Goal: Information Seeking & Learning: Check status

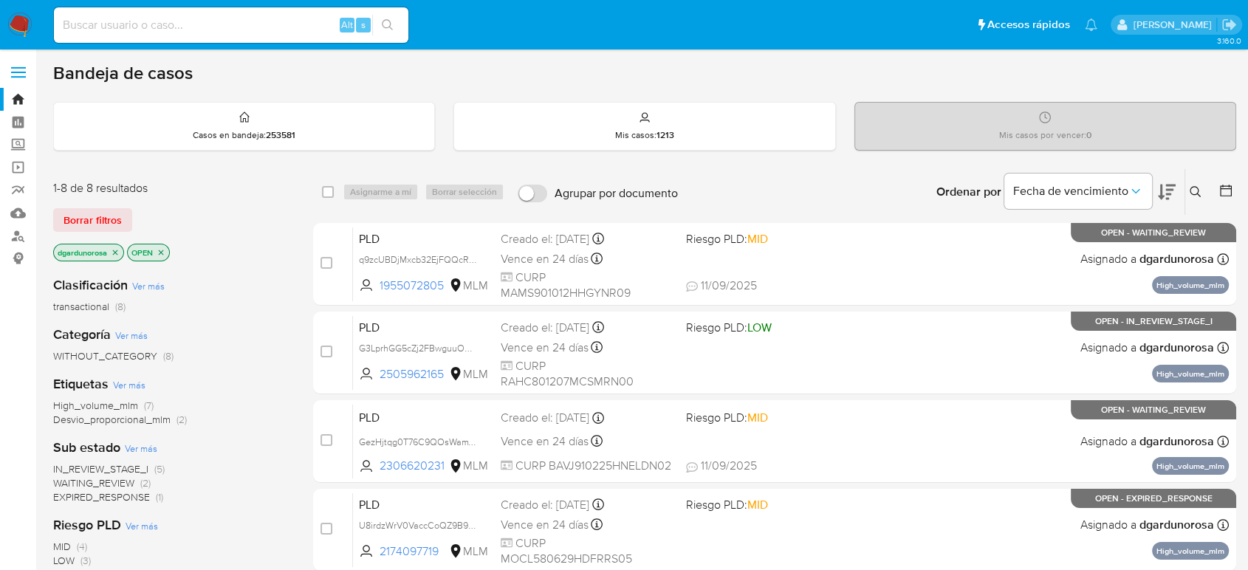
click at [1193, 193] on icon at bounding box center [1194, 191] width 11 height 11
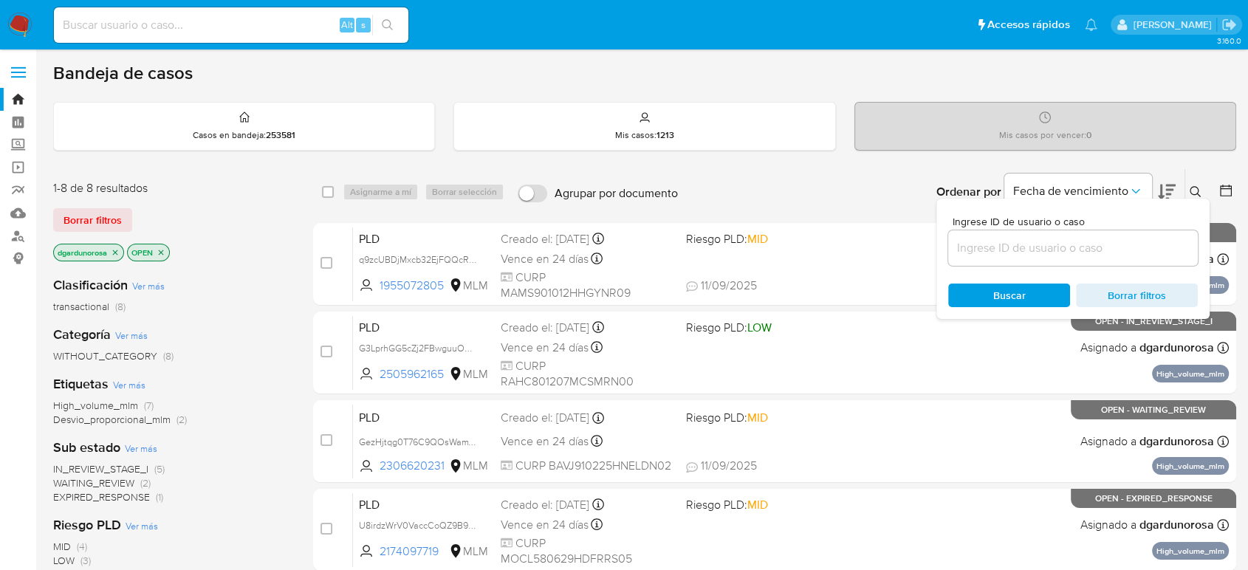
click at [1110, 243] on input at bounding box center [1073, 247] width 250 height 19
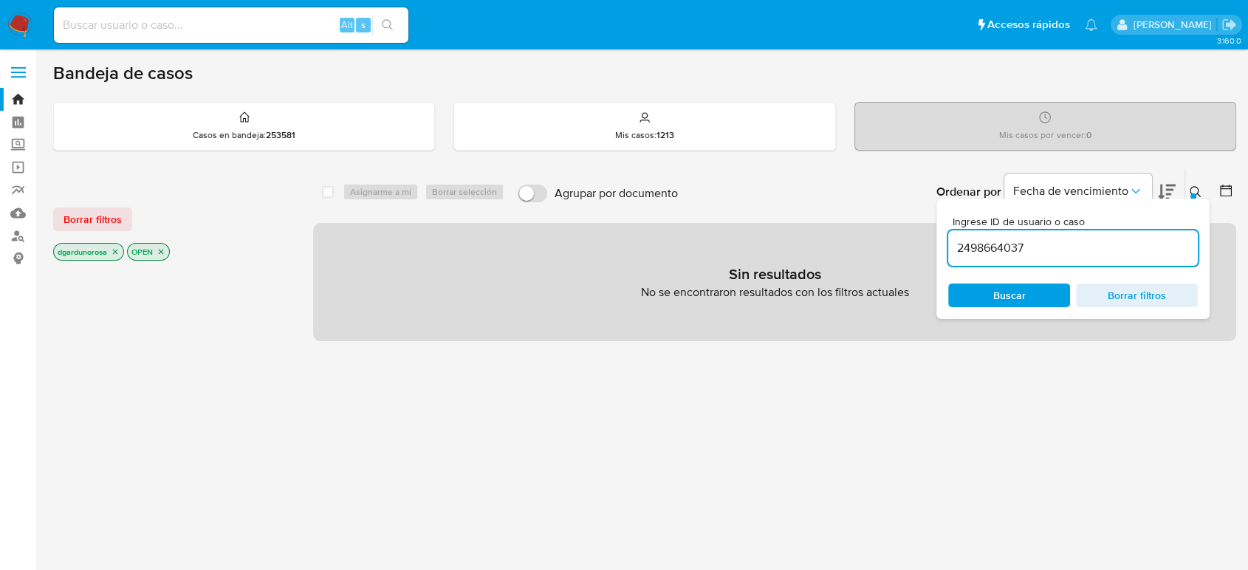
click at [1131, 251] on input "2498664037" at bounding box center [1073, 247] width 250 height 19
type input "2498664037"
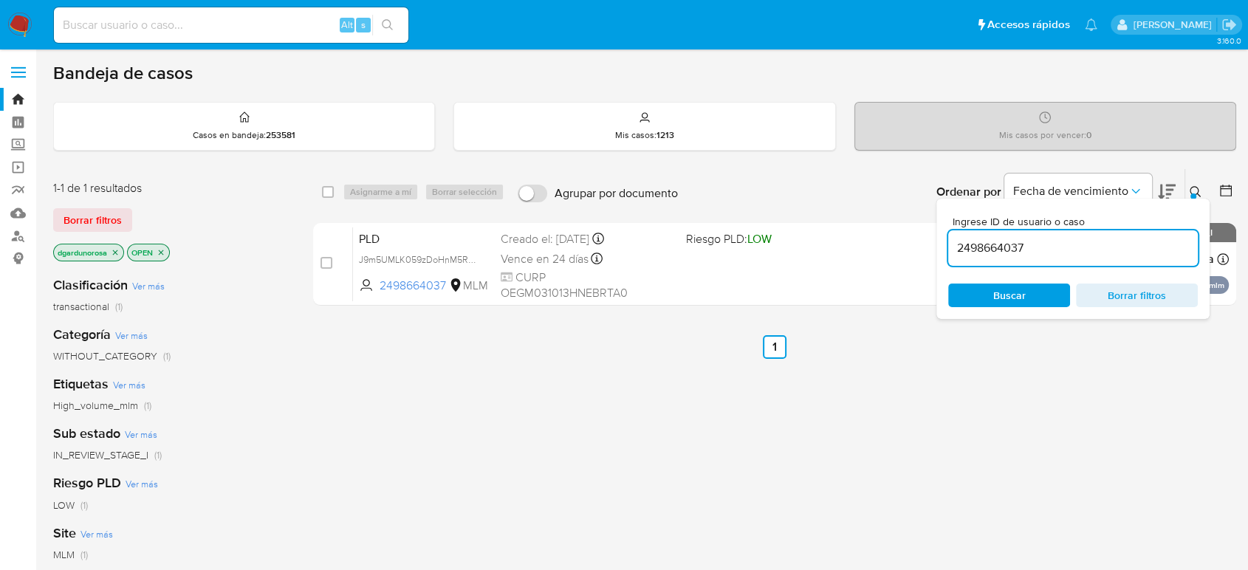
click at [1191, 193] on div at bounding box center [1193, 196] width 6 height 6
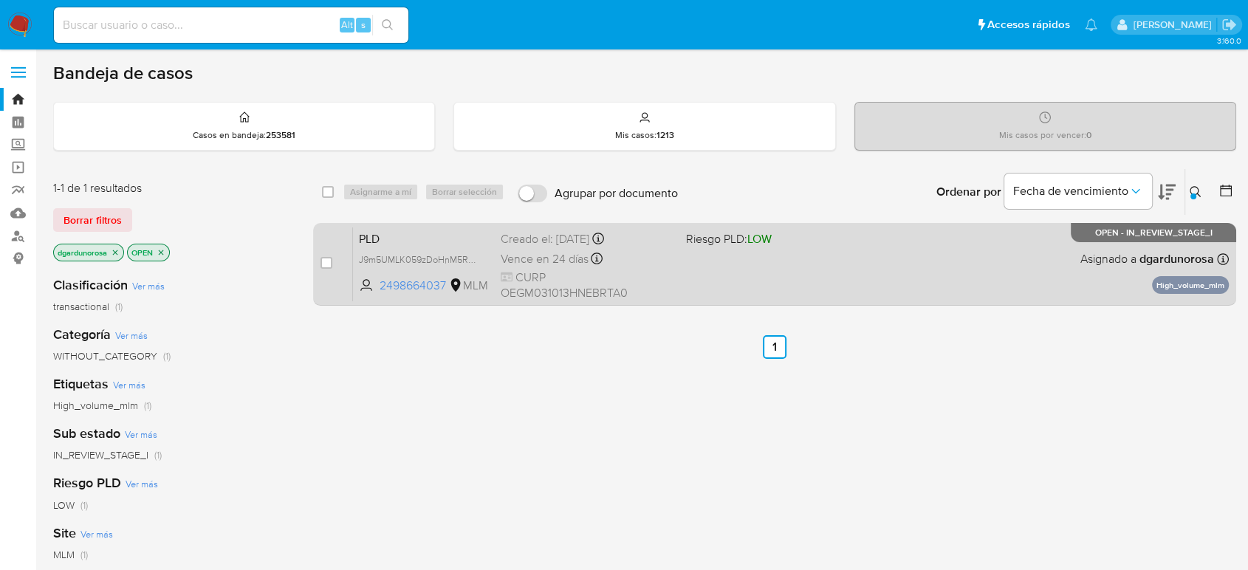
click at [987, 298] on div "PLD J9m5UMLK059zDoHnM5RhGcMU 2498664037 MLM Riesgo PLD: LOW Creado el: 12/08/20…" at bounding box center [791, 264] width 876 height 75
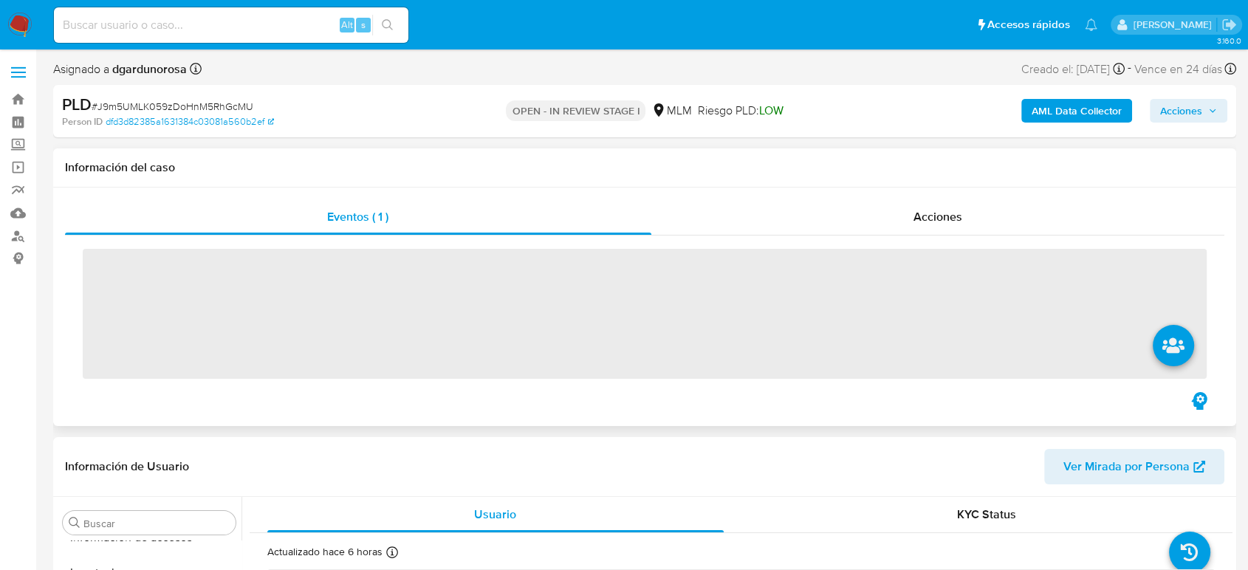
scroll to position [624, 0]
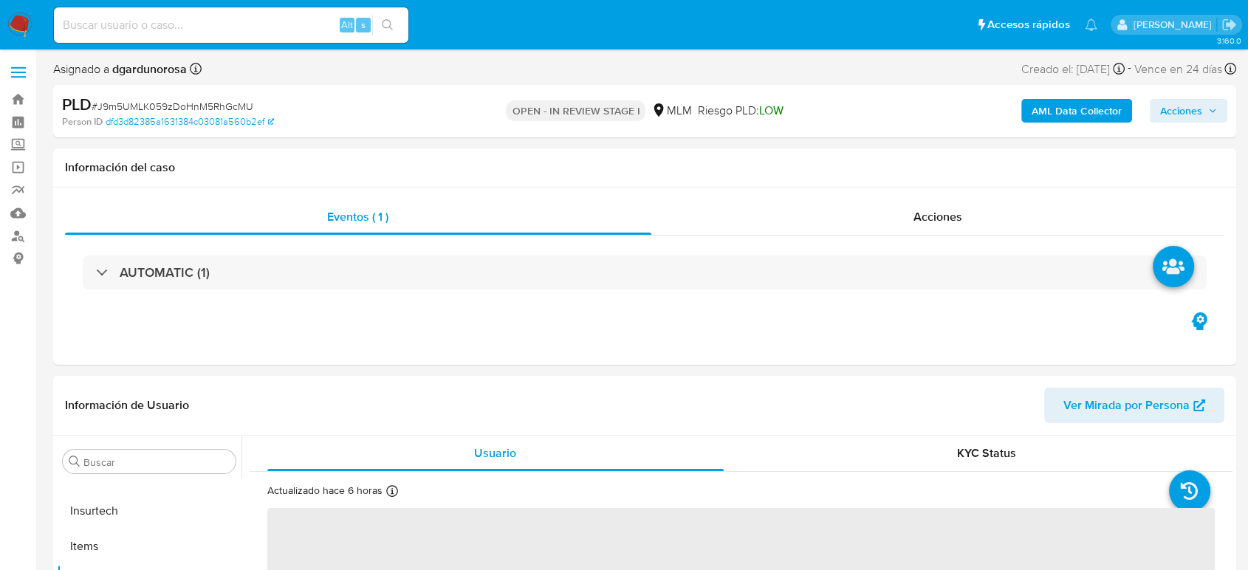
select select "10"
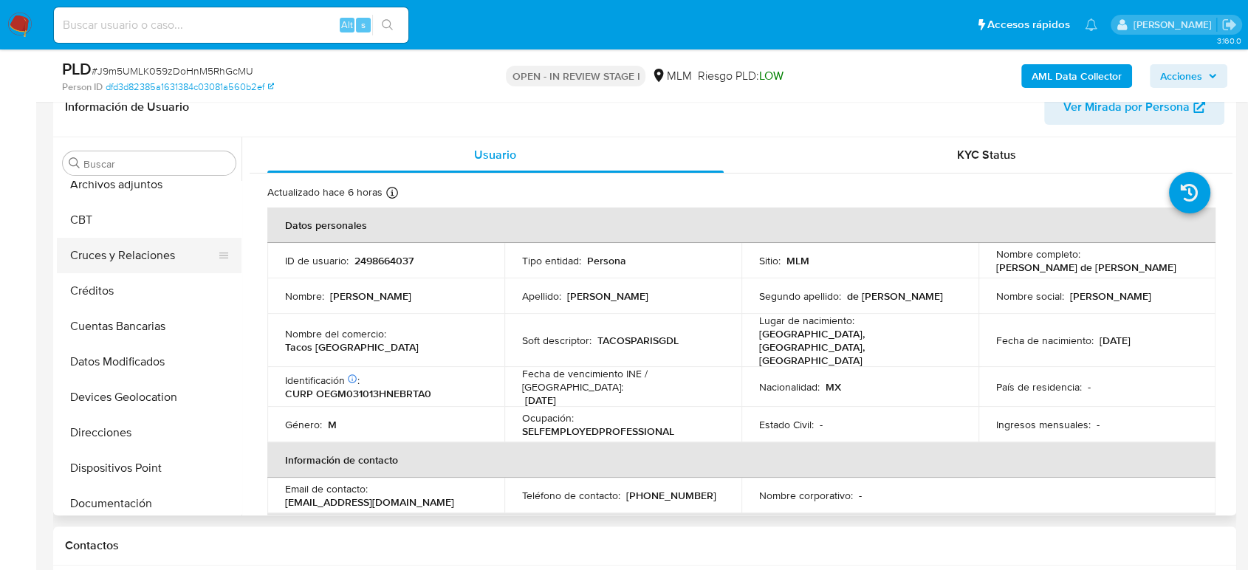
scroll to position [0, 0]
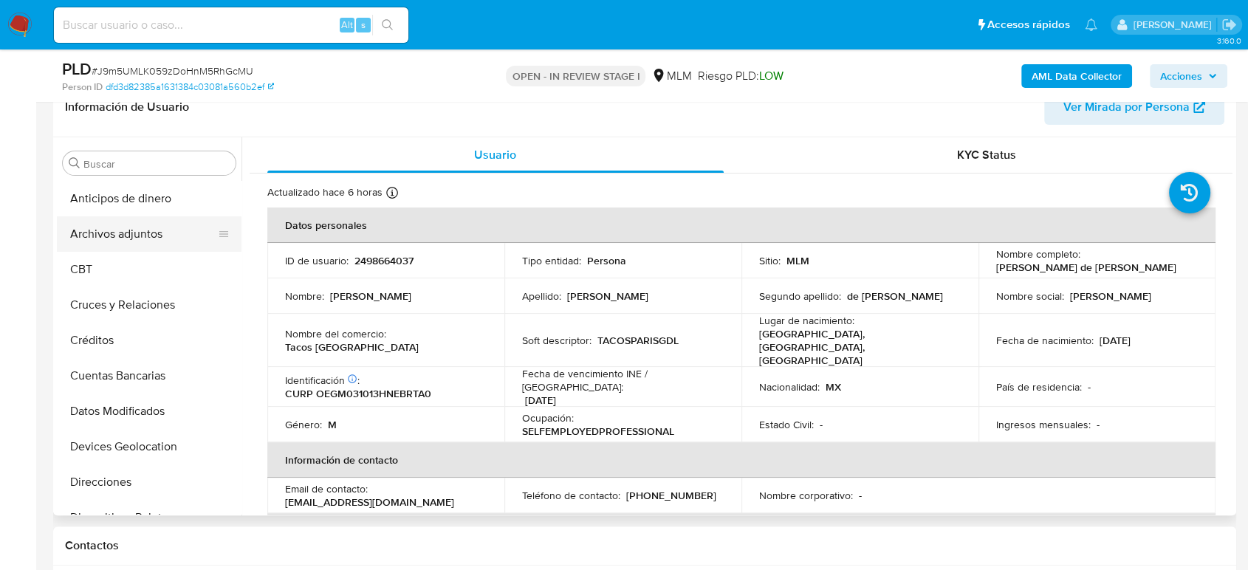
click at [148, 236] on button "Archivos adjuntos" at bounding box center [143, 233] width 173 height 35
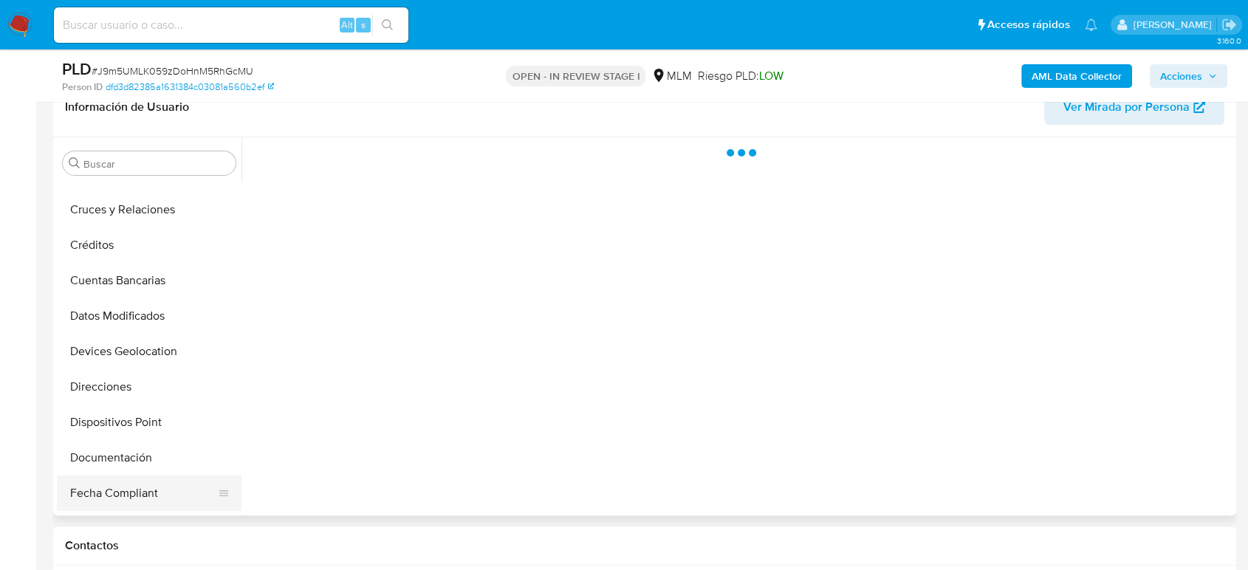
scroll to position [164, 0]
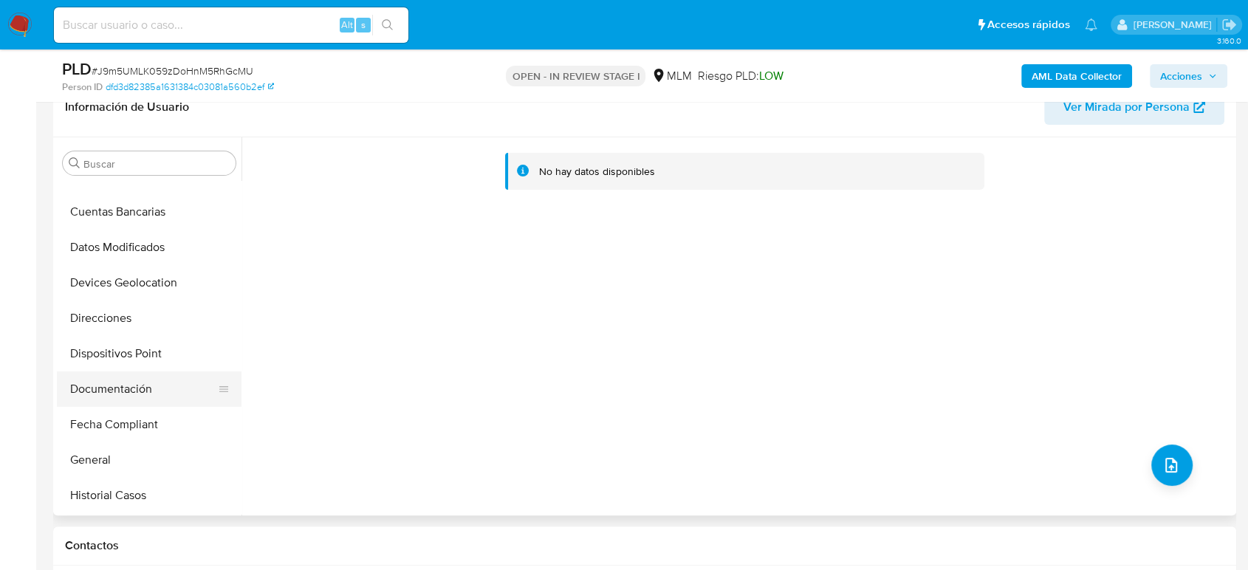
click at [118, 377] on button "Documentación" at bounding box center [143, 388] width 173 height 35
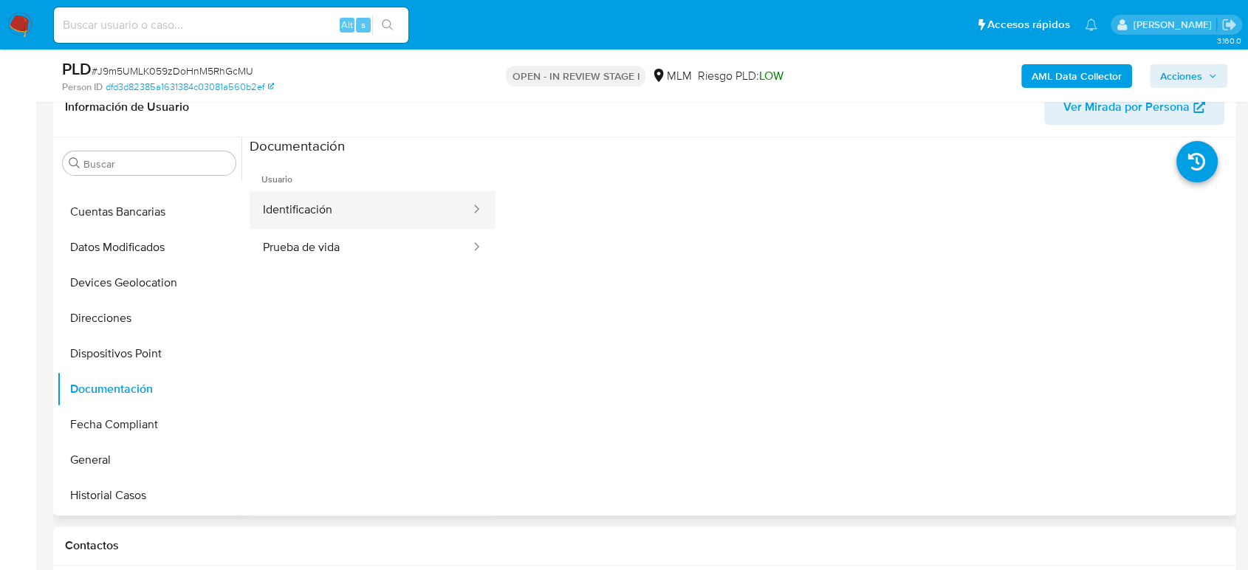
click at [348, 206] on button "Identificación" at bounding box center [361, 210] width 222 height 38
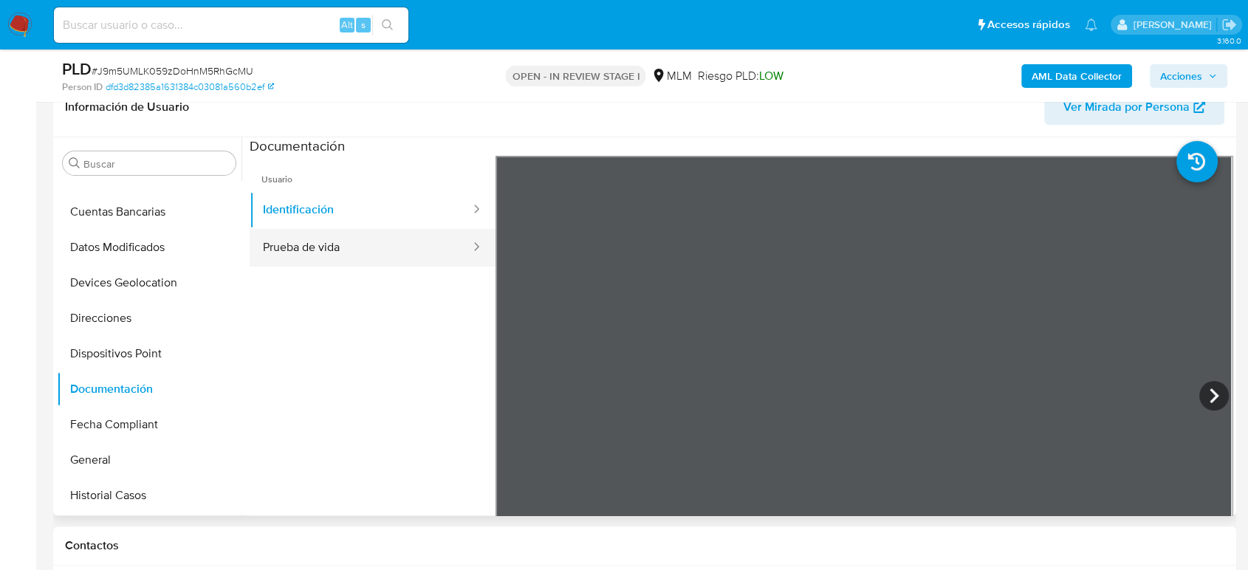
click at [354, 250] on button "Prueba de vida" at bounding box center [361, 248] width 222 height 38
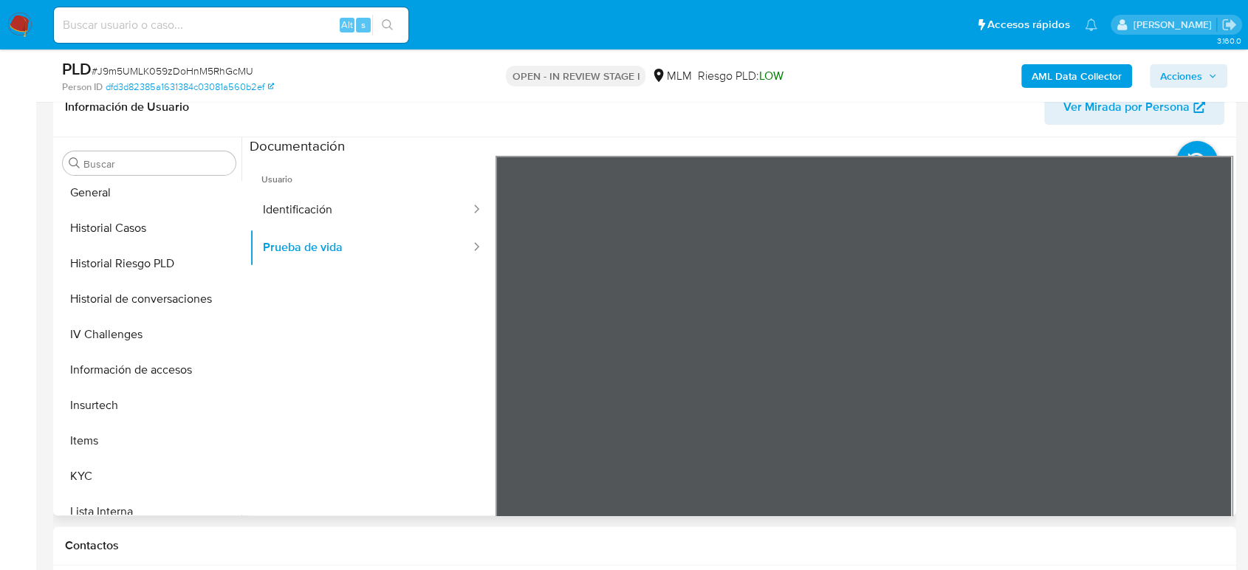
scroll to position [624, 0]
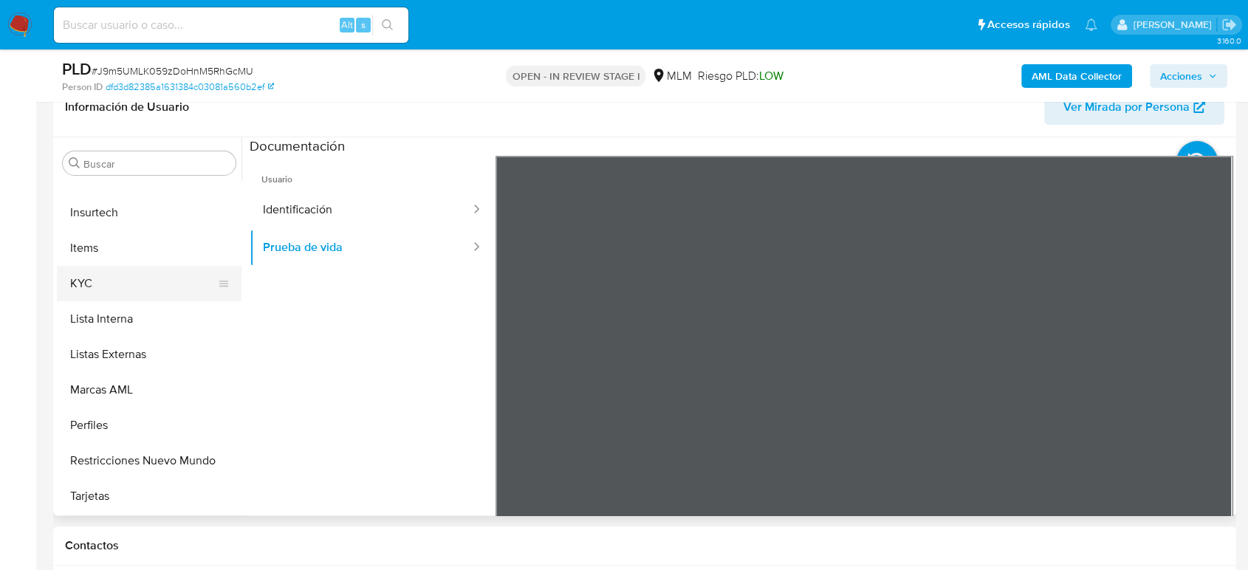
click at [117, 295] on button "KYC" at bounding box center [143, 283] width 173 height 35
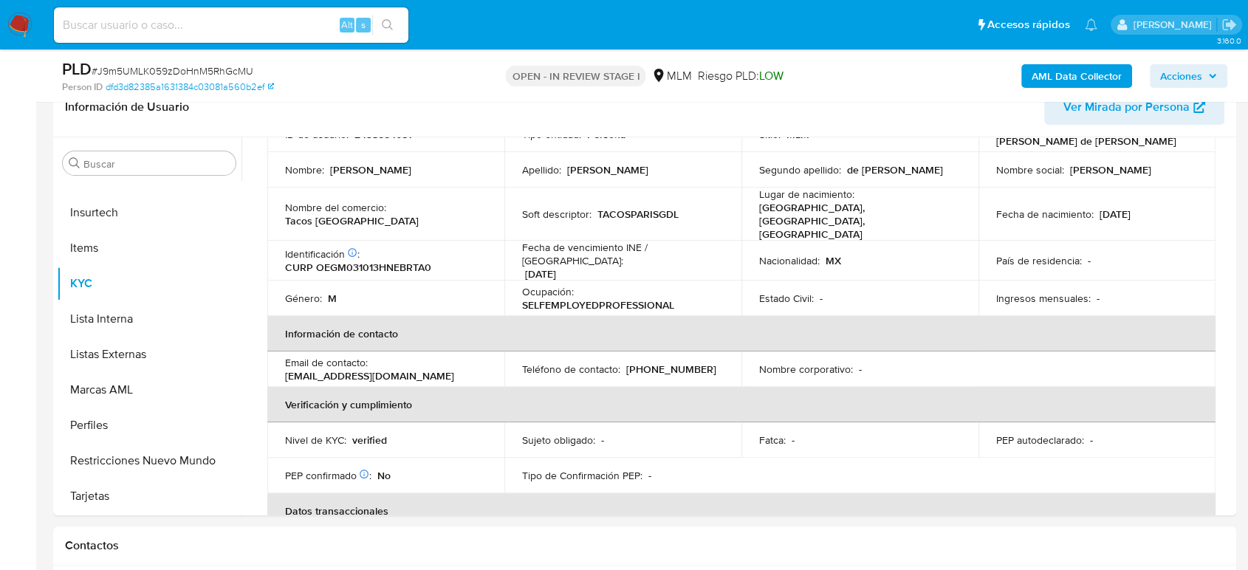
scroll to position [0, 0]
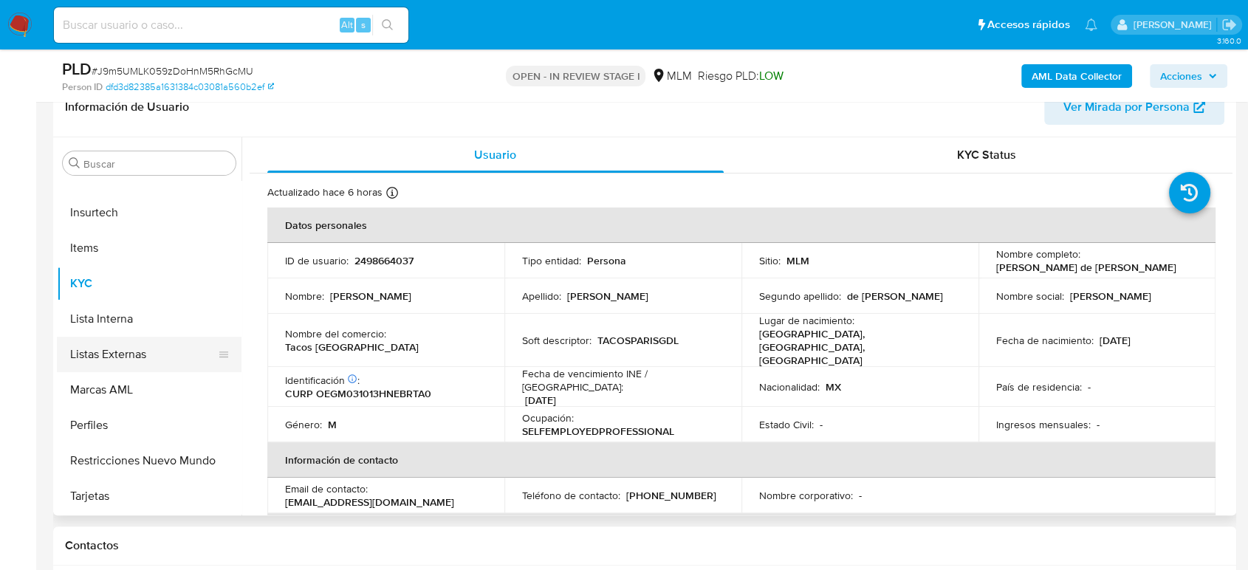
click at [121, 364] on button "Listas Externas" at bounding box center [143, 354] width 173 height 35
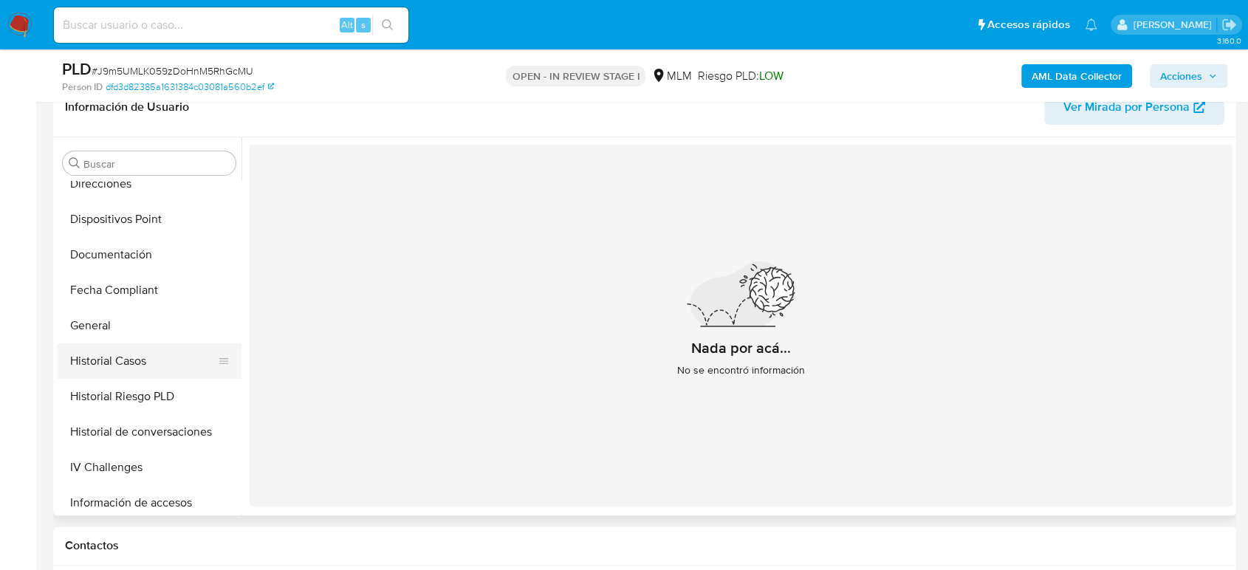
scroll to position [378, 0]
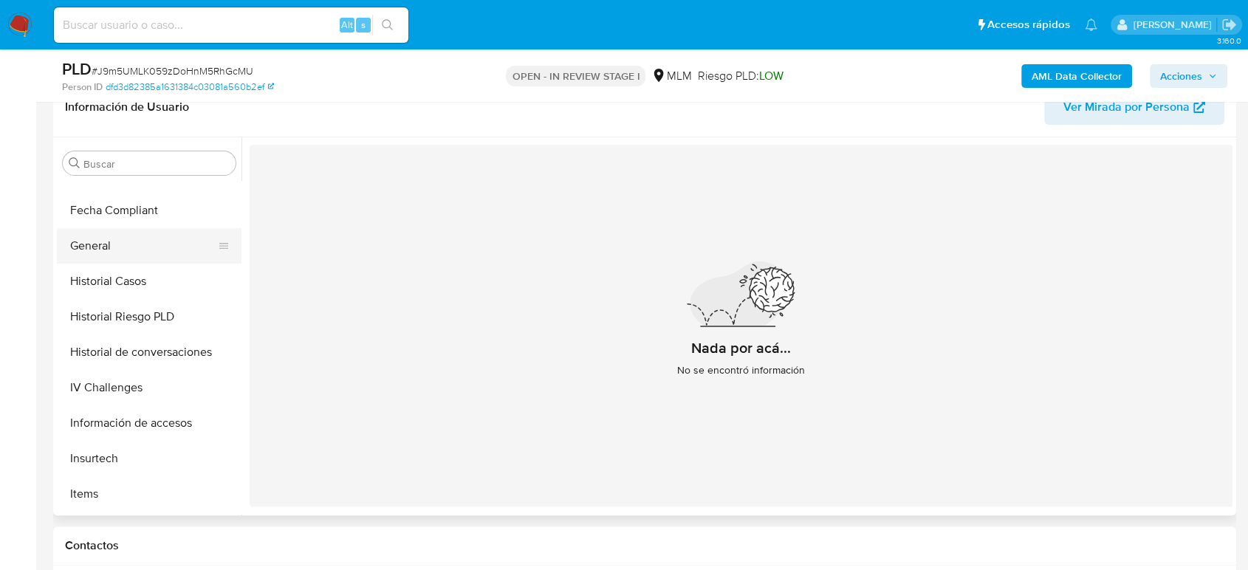
click at [107, 254] on button "General" at bounding box center [143, 245] width 173 height 35
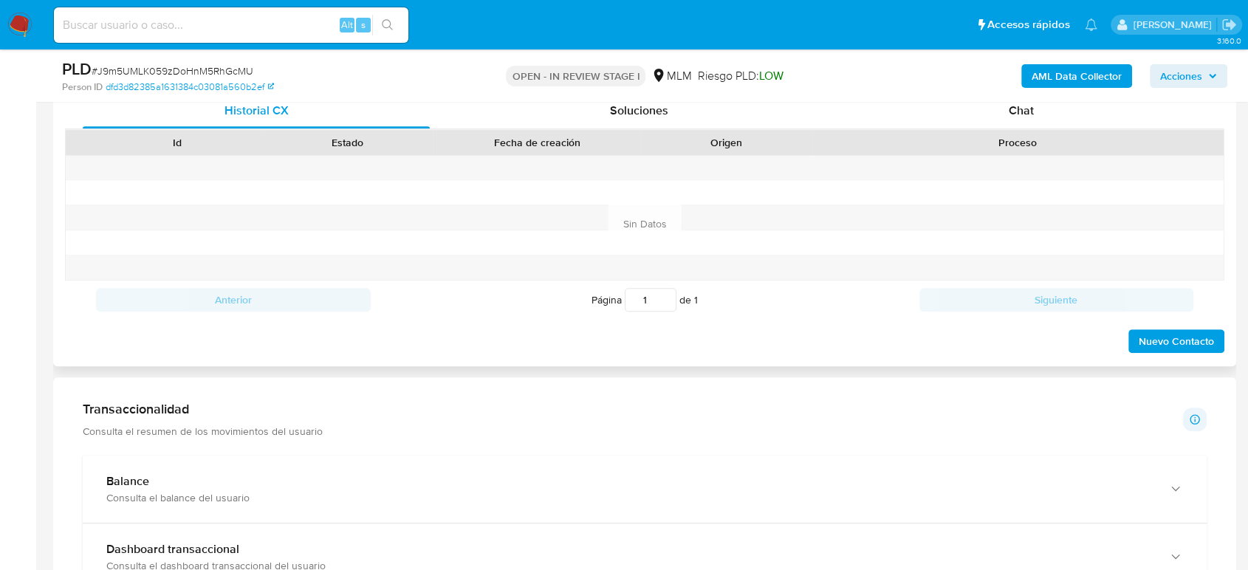
scroll to position [859, 0]
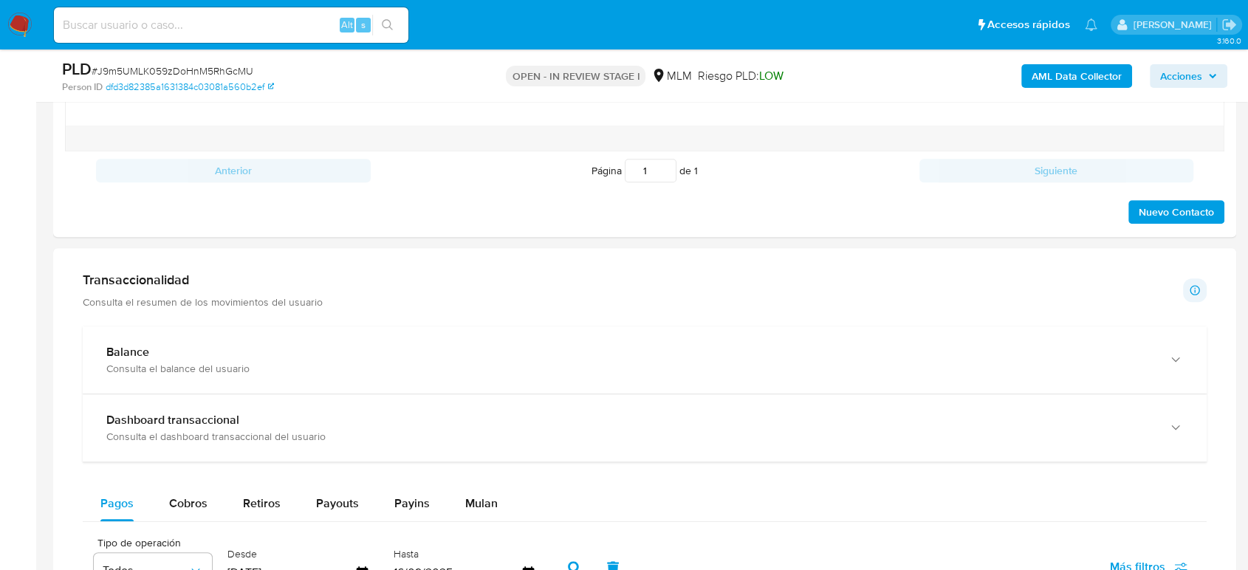
drag, startPoint x: 151, startPoint y: 282, endPoint x: 159, endPoint y: 295, distance: 14.6
click at [151, 282] on h1 "Transaccionalidad" at bounding box center [203, 280] width 240 height 16
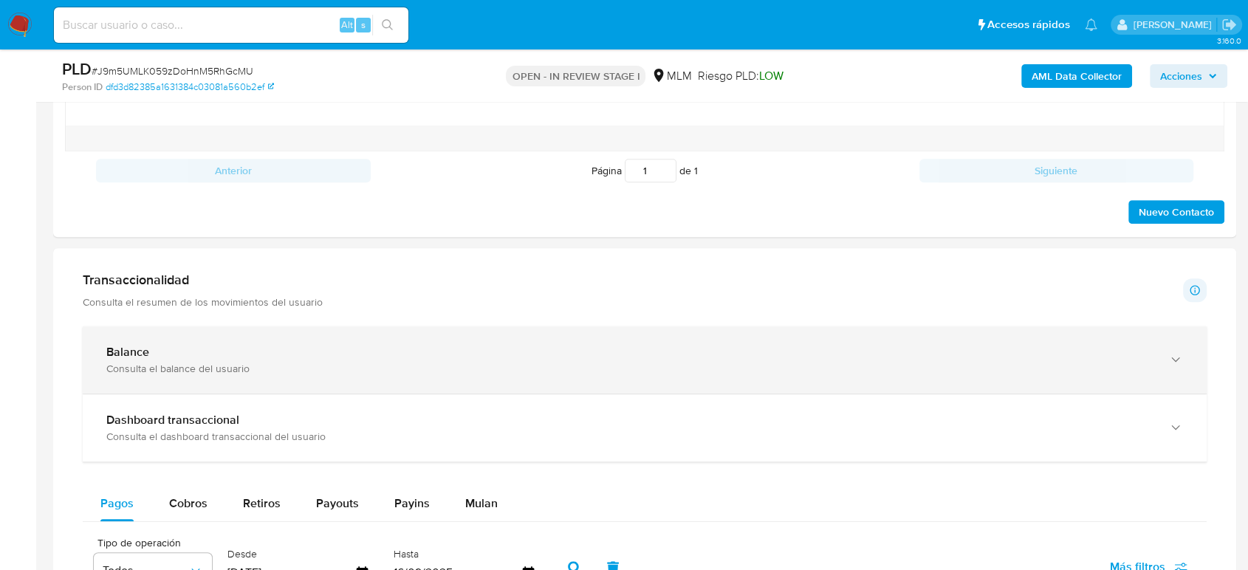
click at [177, 347] on div "Balance" at bounding box center [629, 352] width 1047 height 15
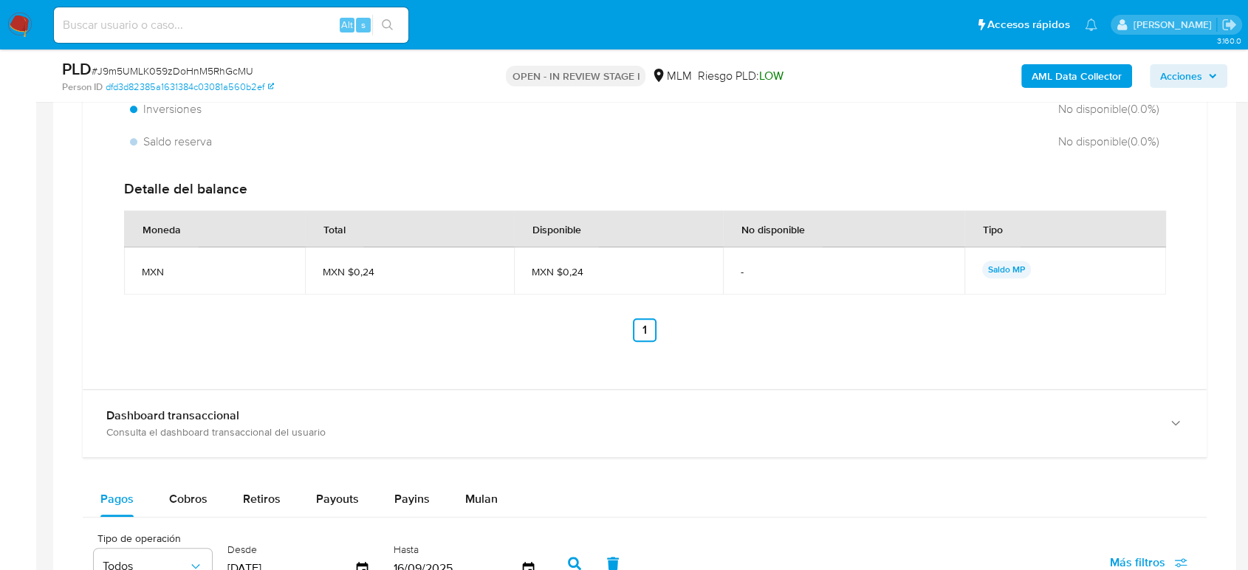
scroll to position [1516, 0]
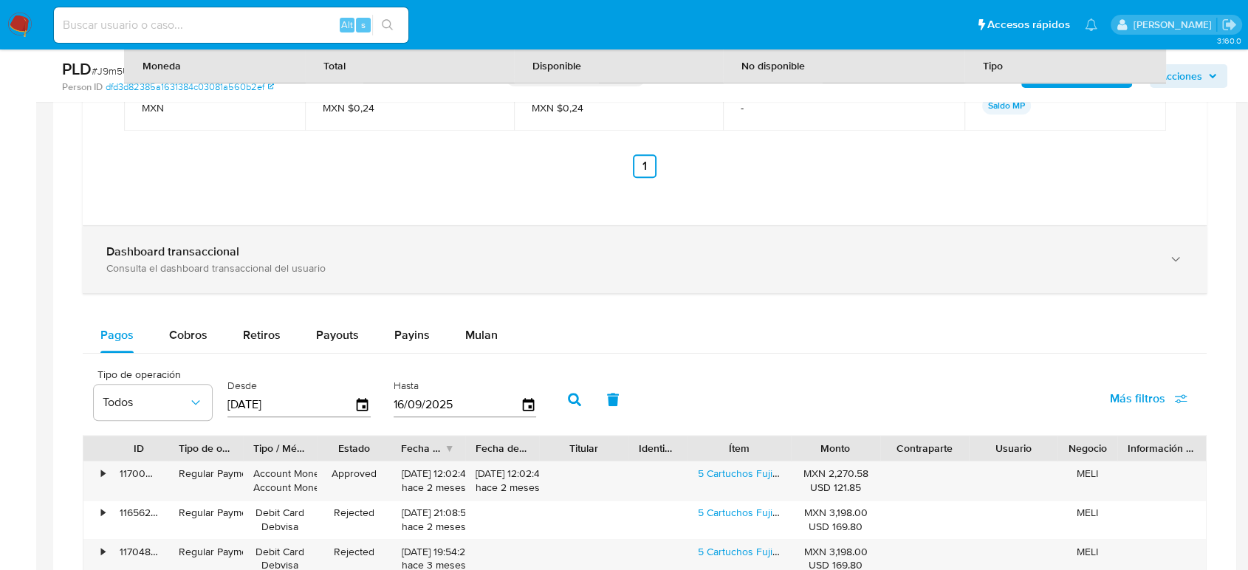
click at [523, 273] on div "Consulta el dashboard transaccional del usuario" at bounding box center [629, 267] width 1047 height 13
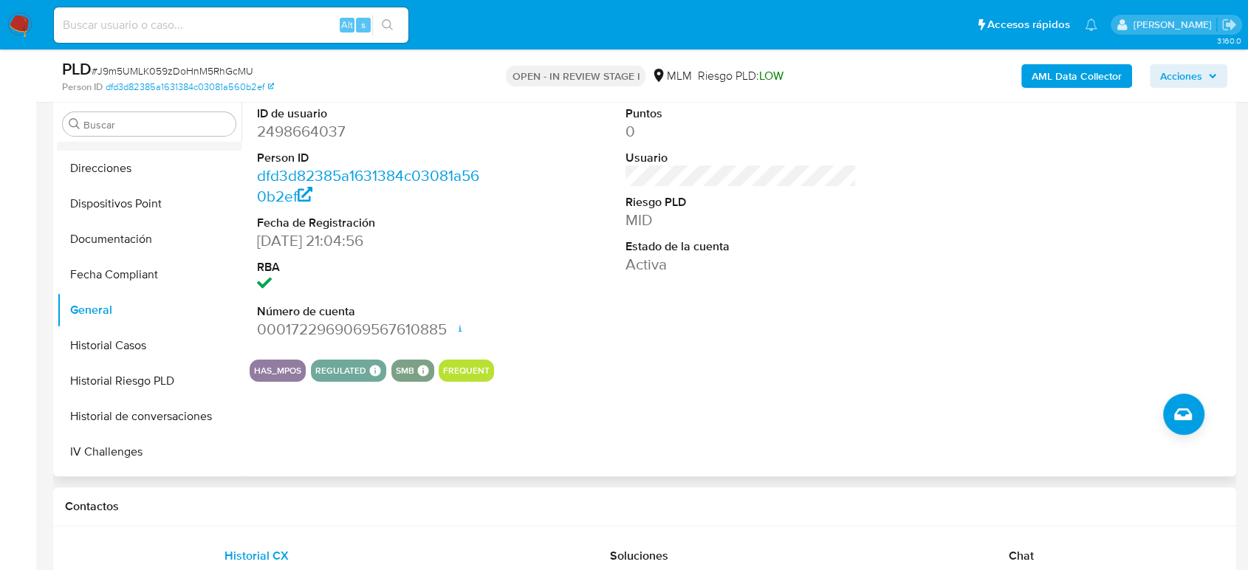
scroll to position [164, 0]
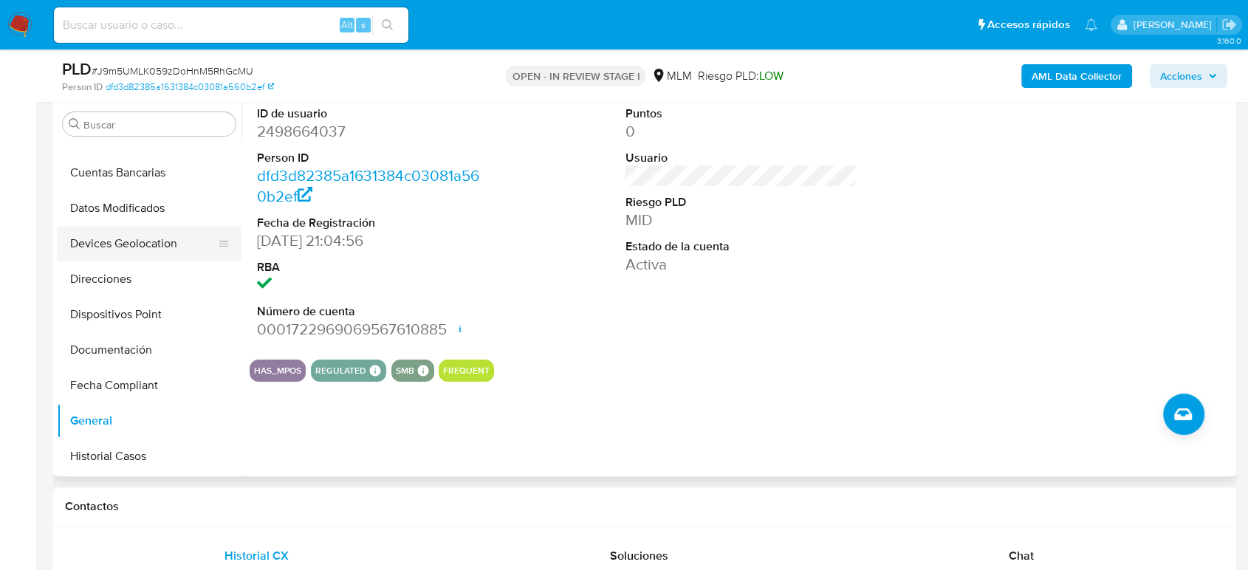
click at [158, 247] on button "Devices Geolocation" at bounding box center [143, 243] width 173 height 35
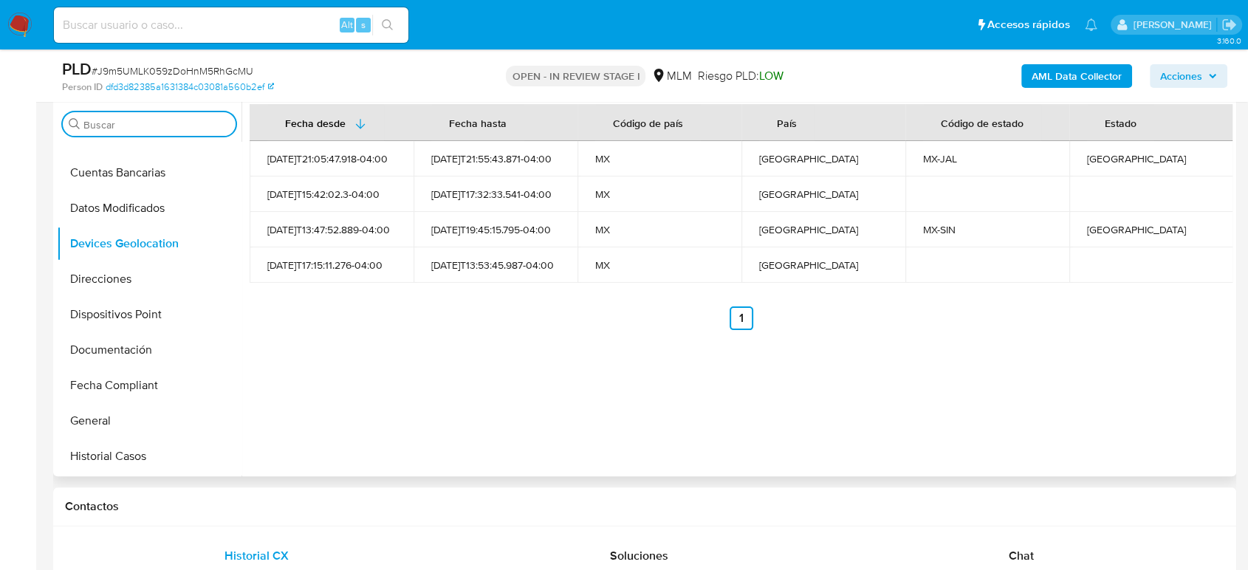
click at [167, 123] on input "Buscar" at bounding box center [156, 124] width 146 height 13
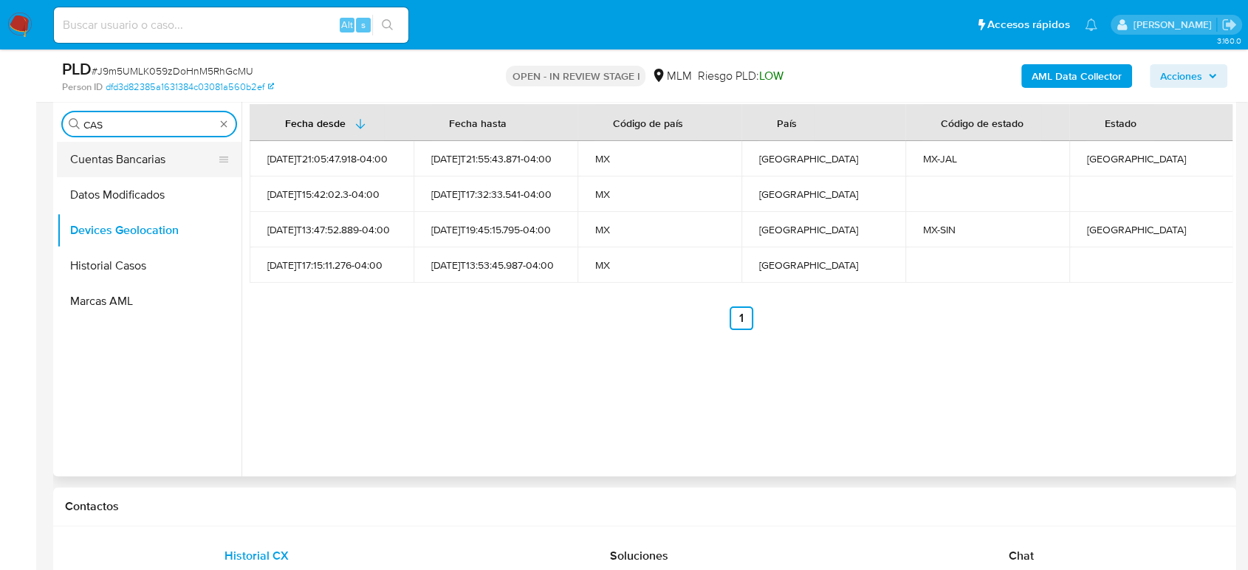
scroll to position [0, 0]
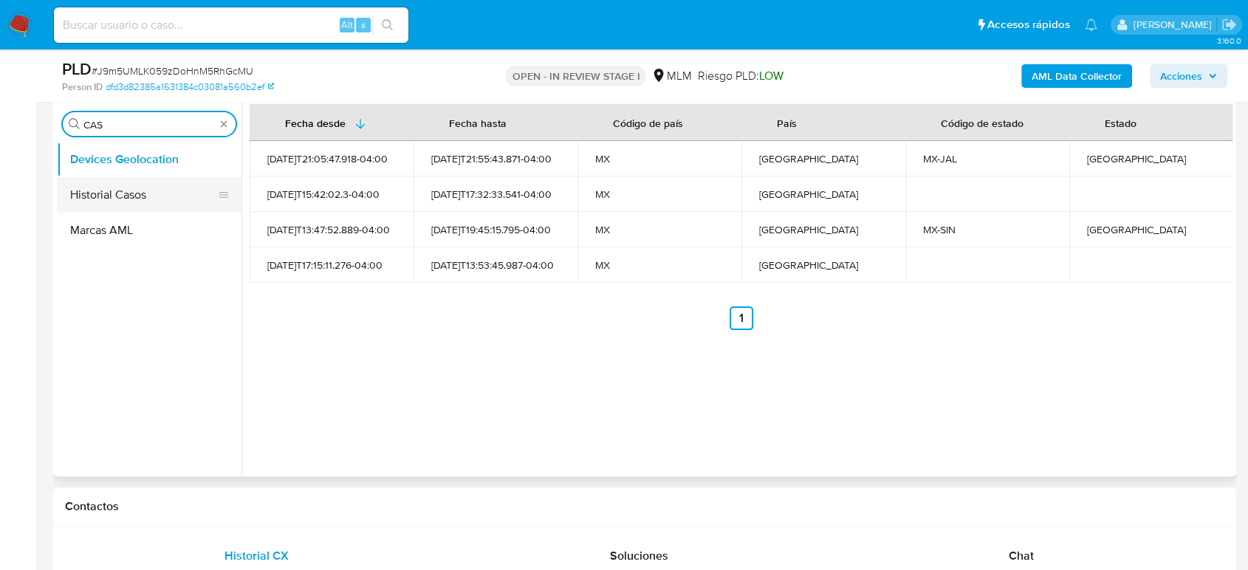
type input "CAS"
click at [142, 186] on button "Historial Casos" at bounding box center [143, 194] width 173 height 35
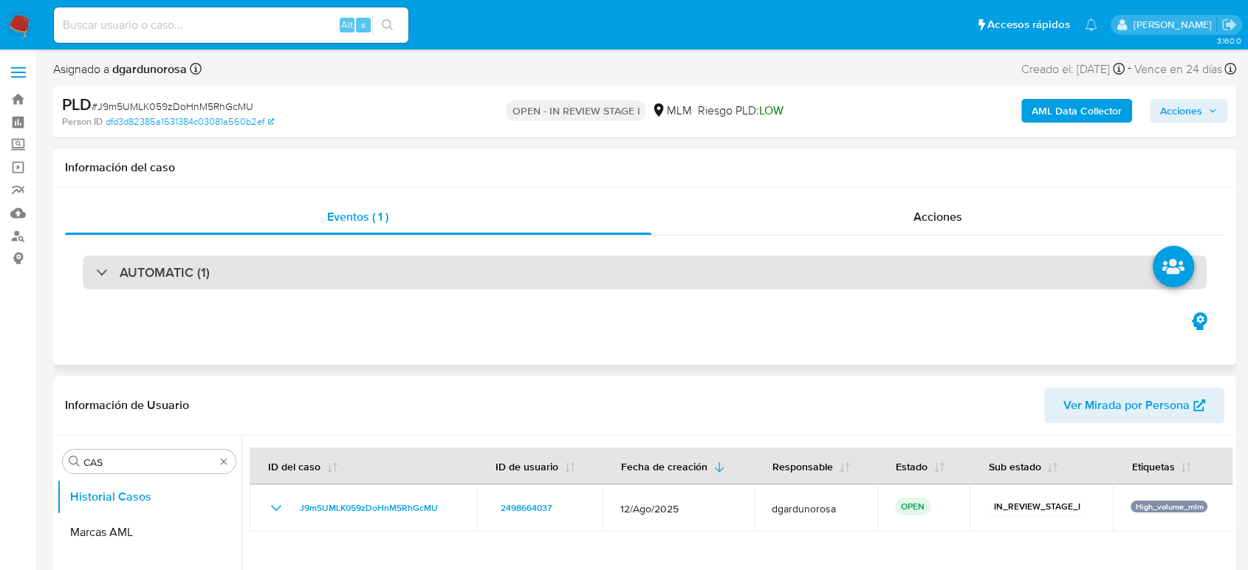
click at [338, 278] on div "AUTOMATIC (1)" at bounding box center [645, 272] width 1124 height 34
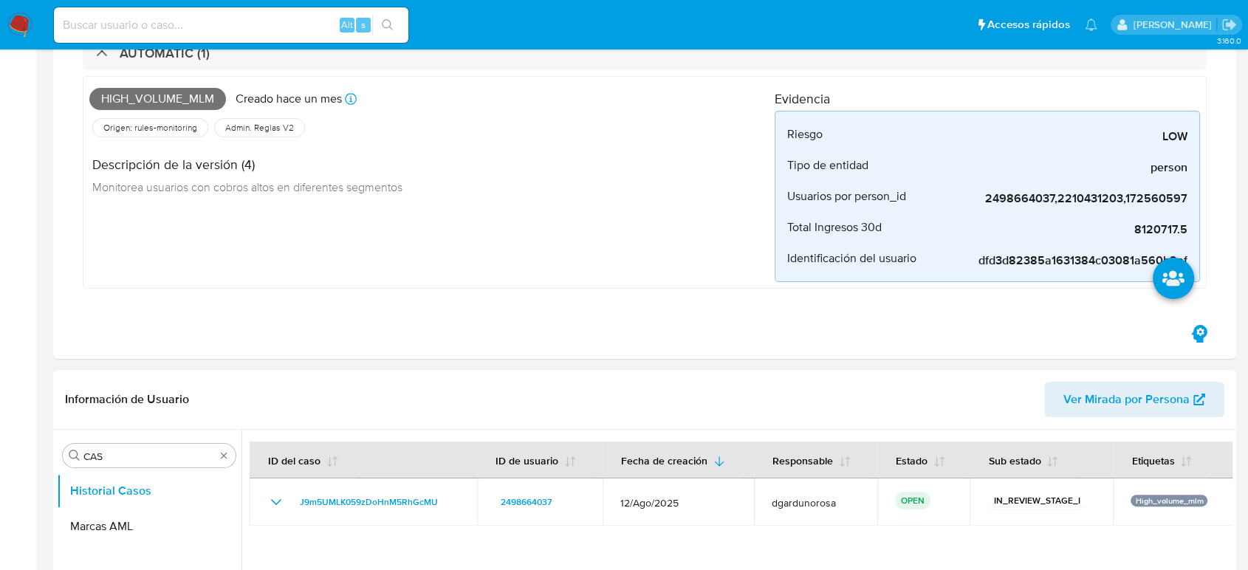
scroll to position [328, 0]
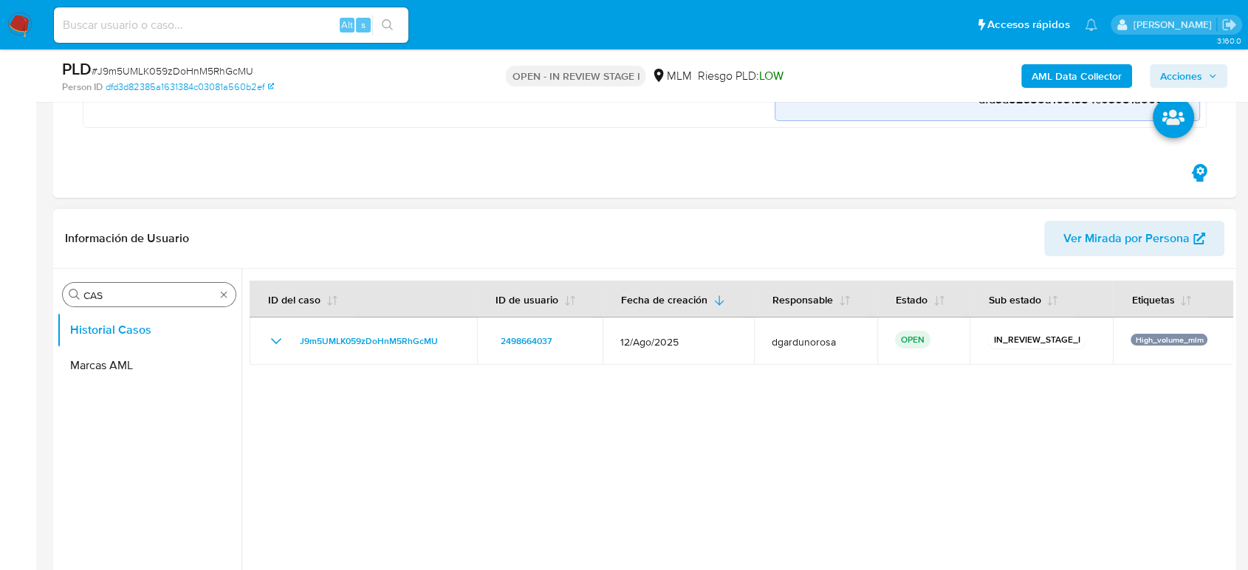
drag, startPoint x: 222, startPoint y: 300, endPoint x: 229, endPoint y: 292, distance: 10.4
click at [222, 300] on div "Buscar CAS" at bounding box center [149, 295] width 173 height 24
type input "CONV"
click at [103, 363] on button "Historial de conversaciones" at bounding box center [143, 365] width 173 height 35
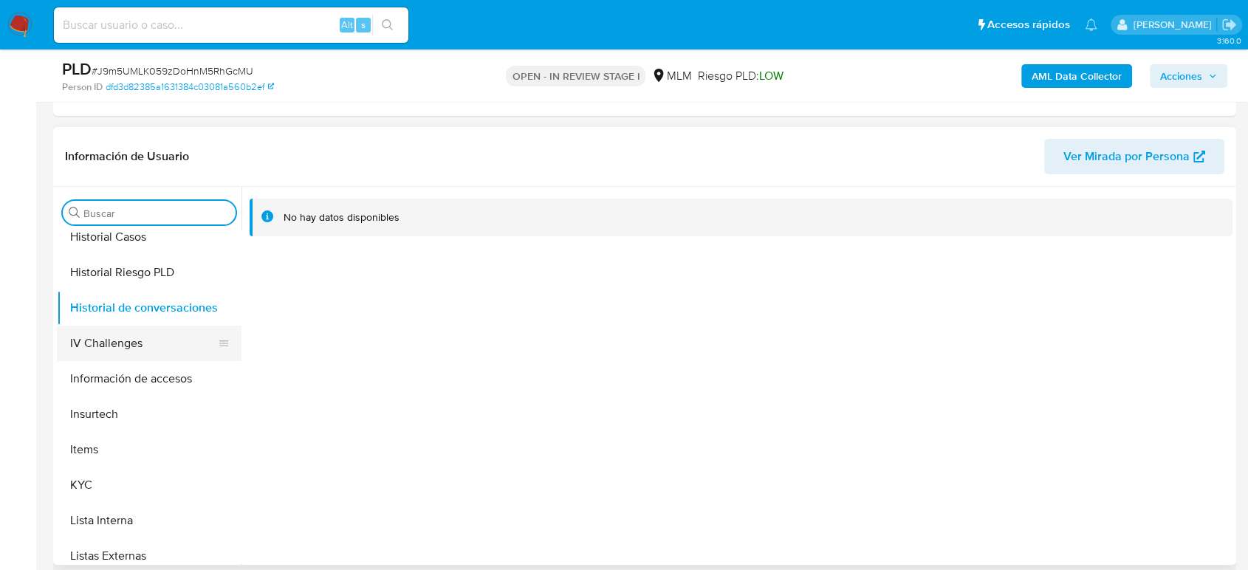
scroll to position [574, 0]
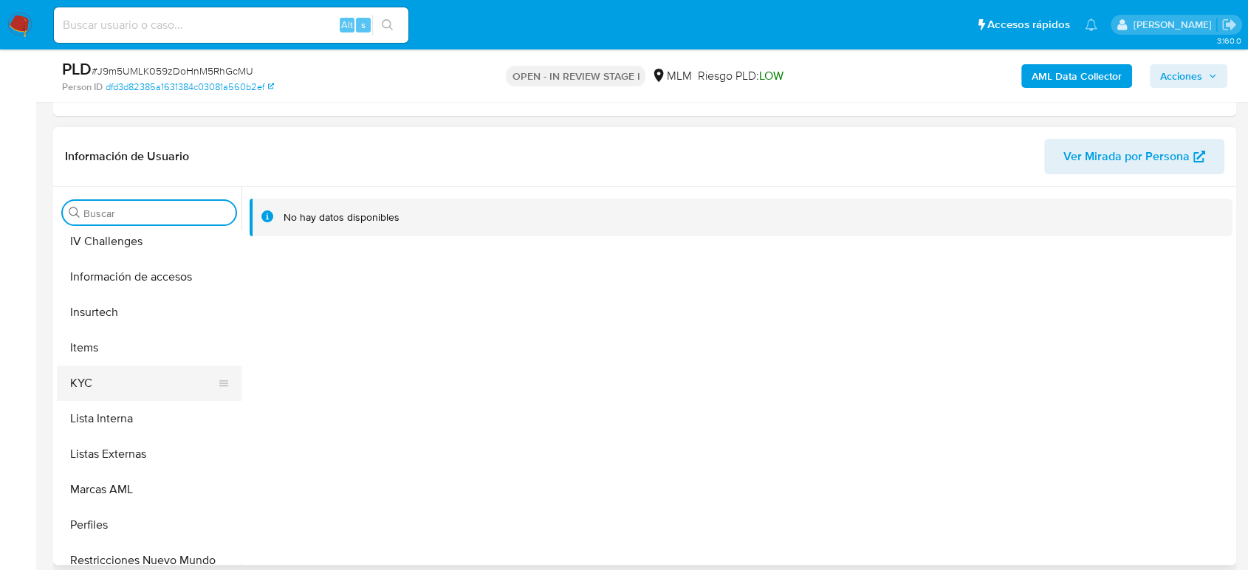
click at [111, 368] on button "KYC" at bounding box center [143, 382] width 173 height 35
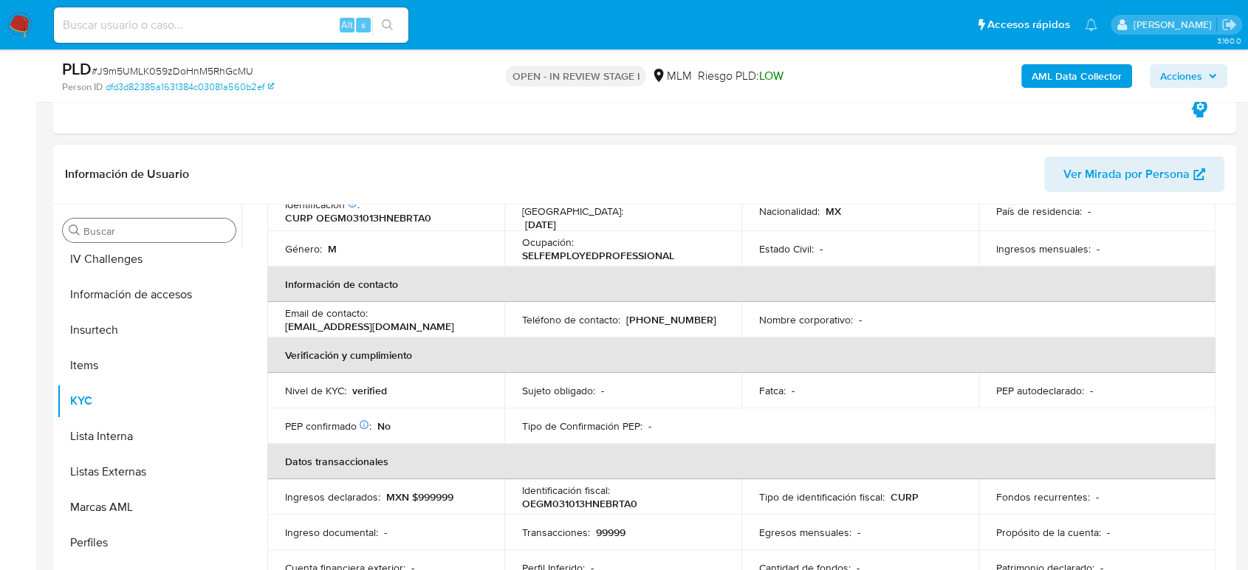
scroll to position [11, 0]
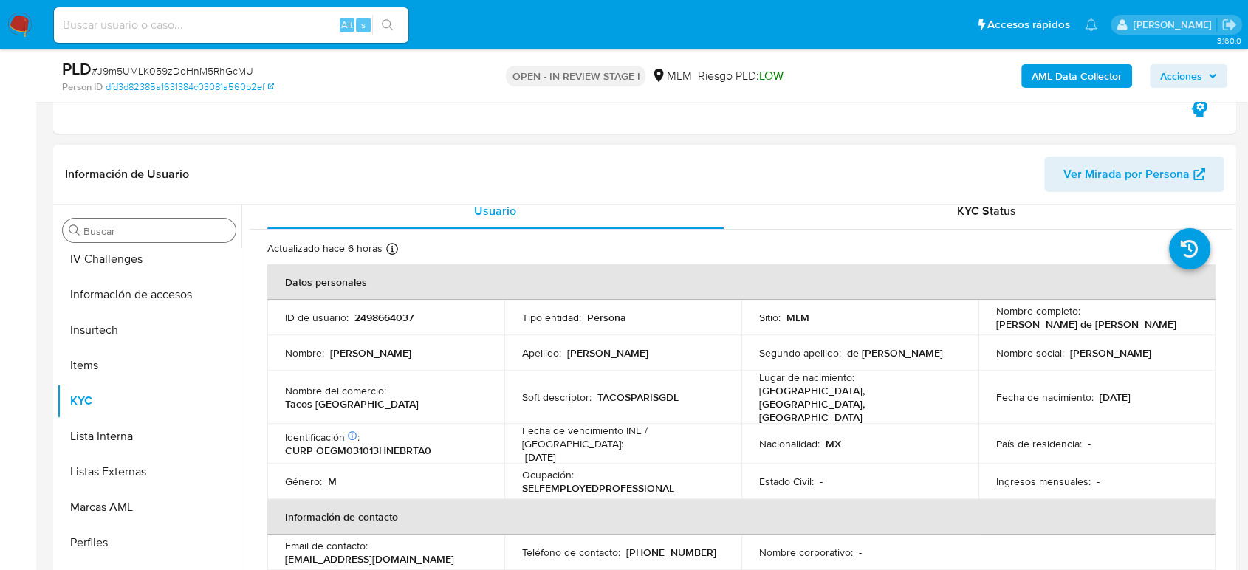
click at [661, 546] on p "(33) 36611707" at bounding box center [671, 552] width 90 height 13
copy p "36611707"
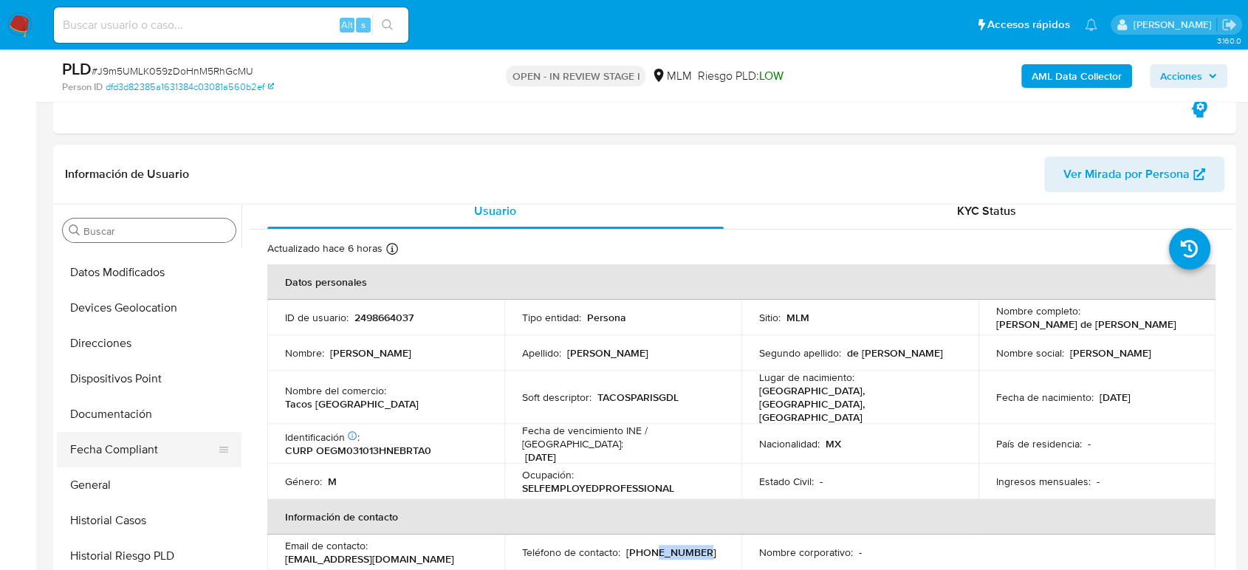
scroll to position [328, 0]
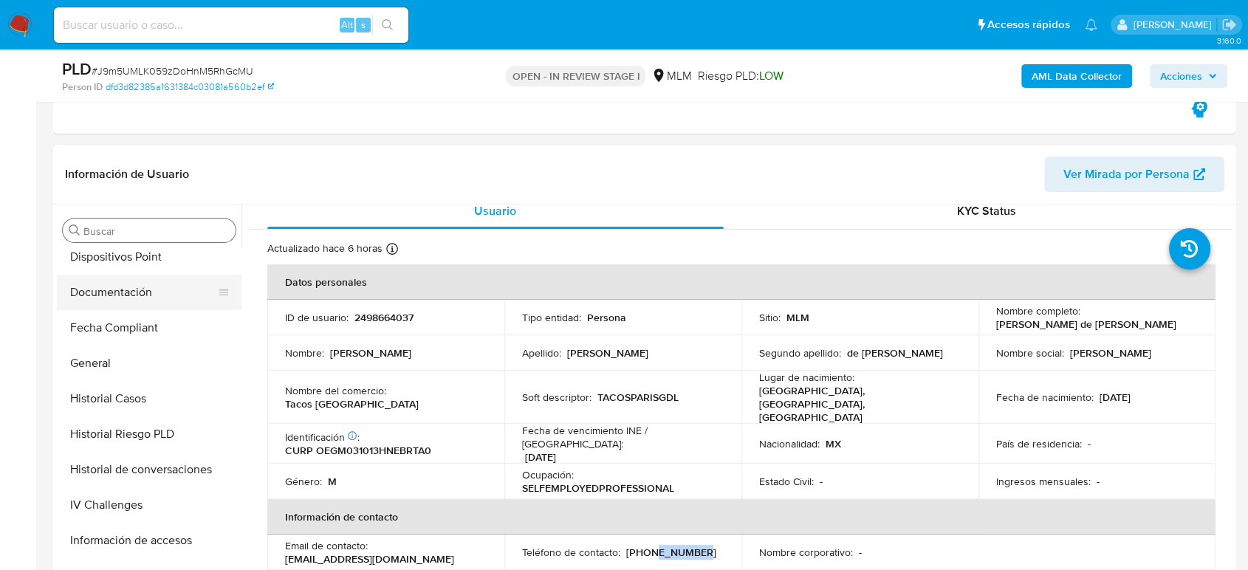
click at [133, 294] on button "Documentación" at bounding box center [143, 292] width 173 height 35
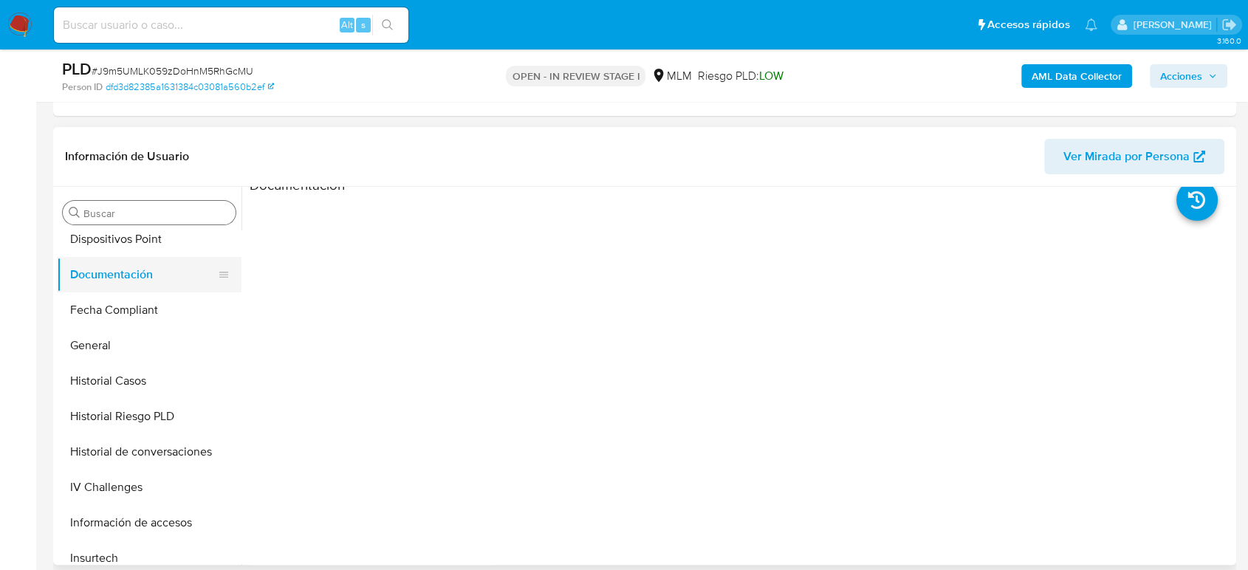
scroll to position [0, 0]
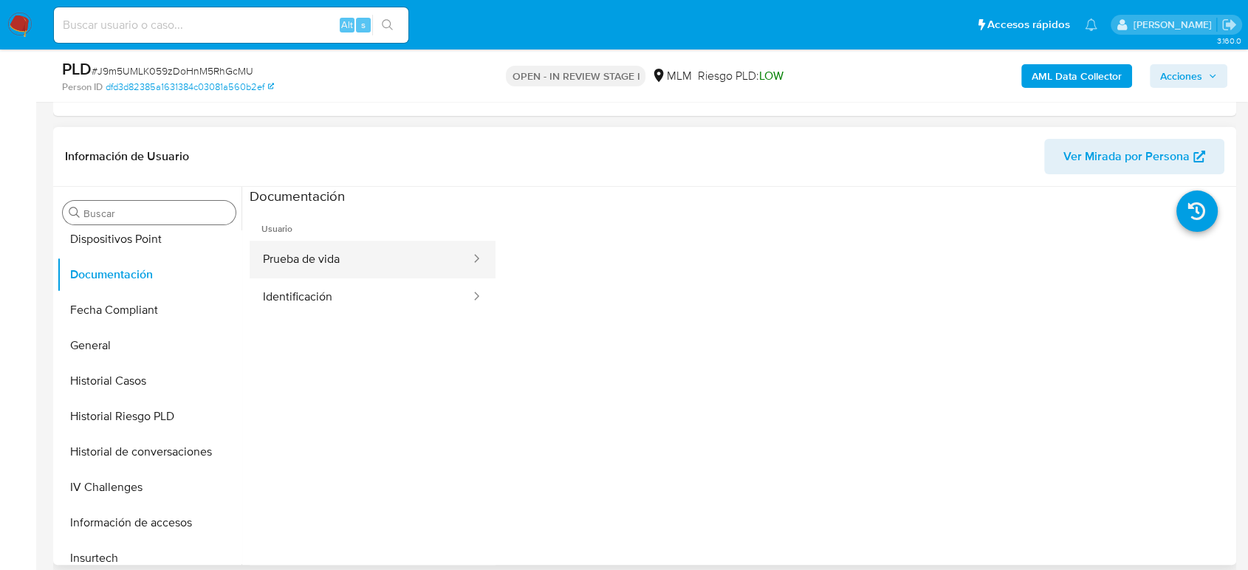
click at [431, 273] on button "Prueba de vida" at bounding box center [361, 260] width 222 height 38
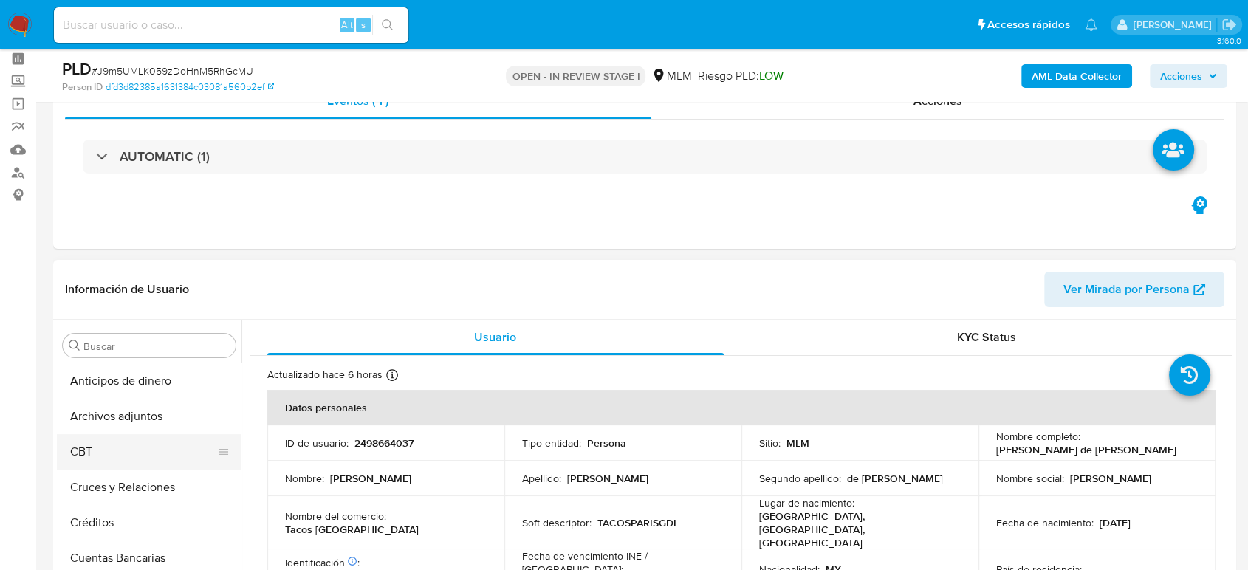
scroll to position [82, 0]
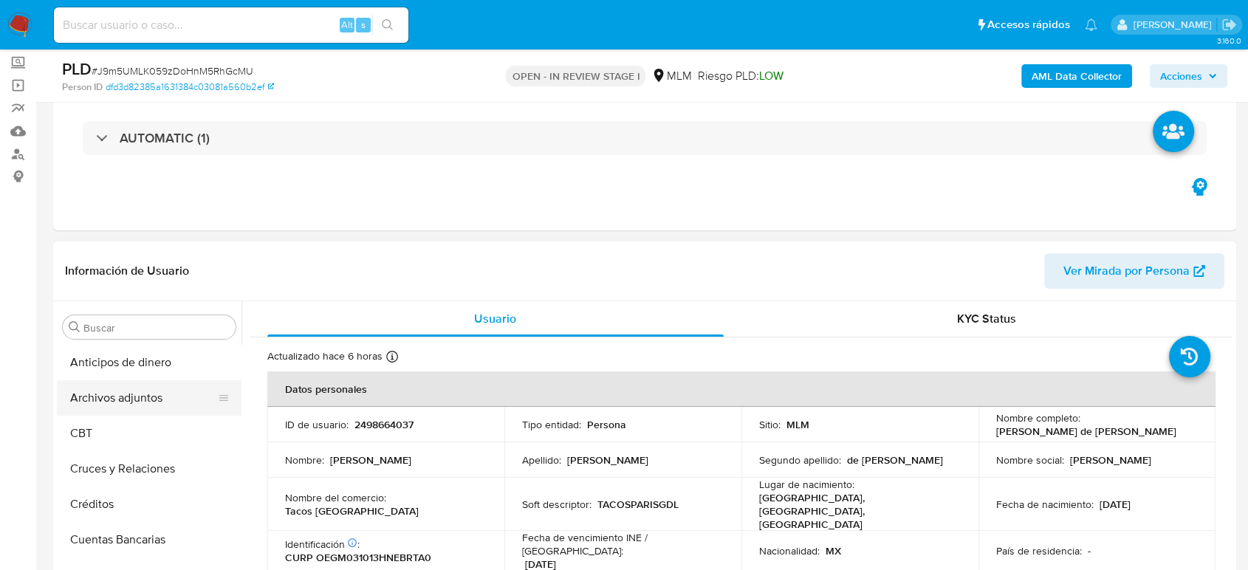
click at [145, 395] on button "Archivos adjuntos" at bounding box center [143, 397] width 173 height 35
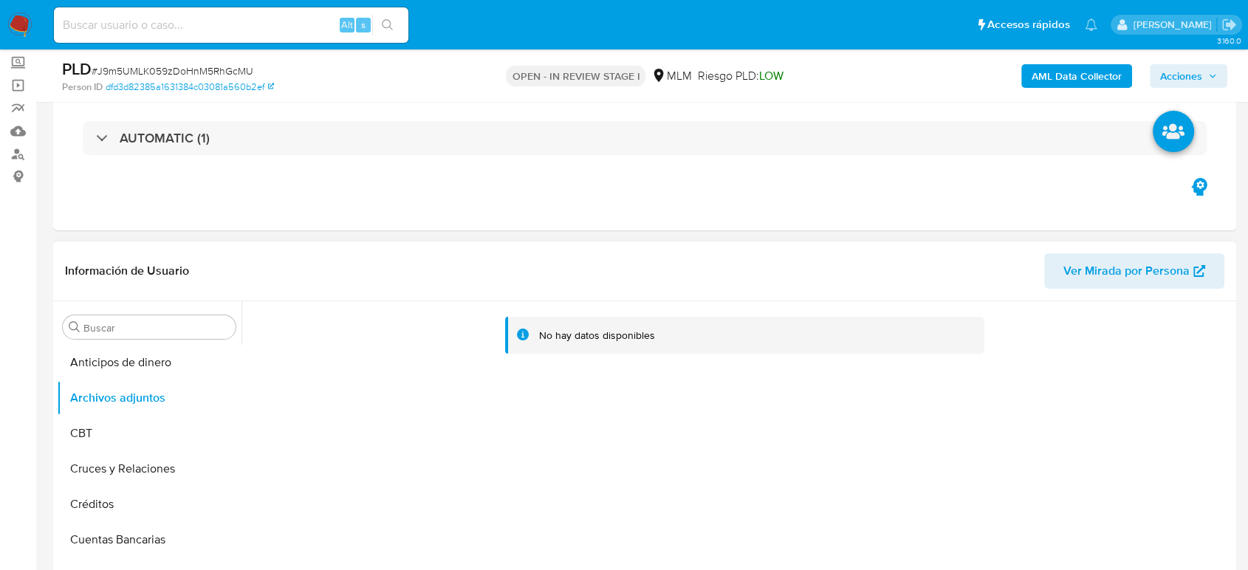
select select "10"
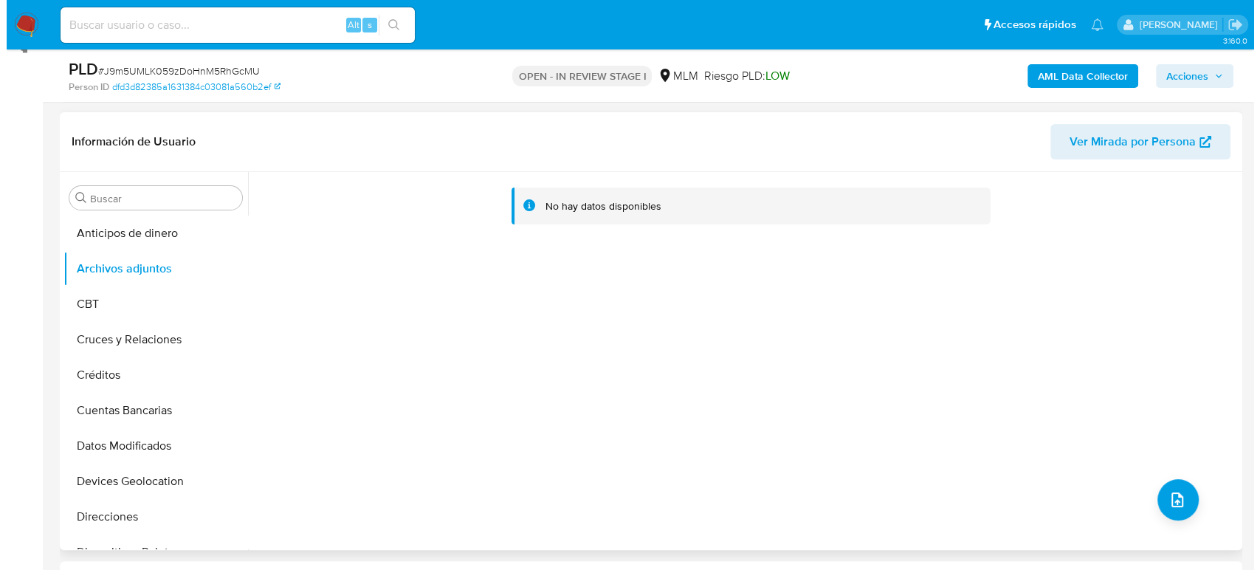
scroll to position [328, 0]
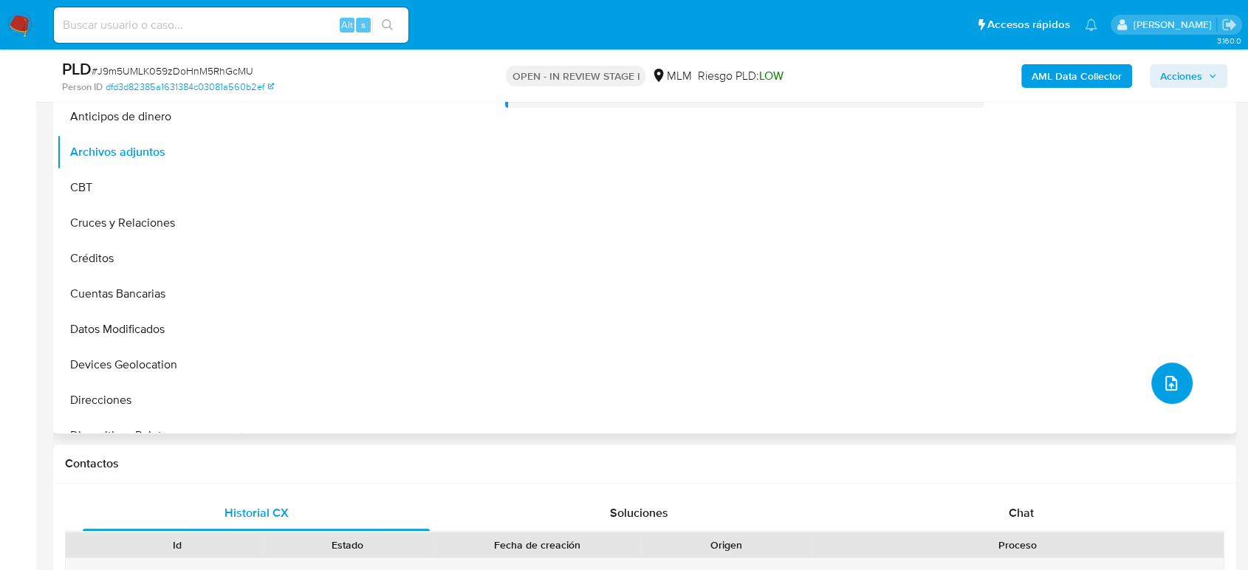
click at [1152, 373] on button "upload-file" at bounding box center [1171, 383] width 41 height 41
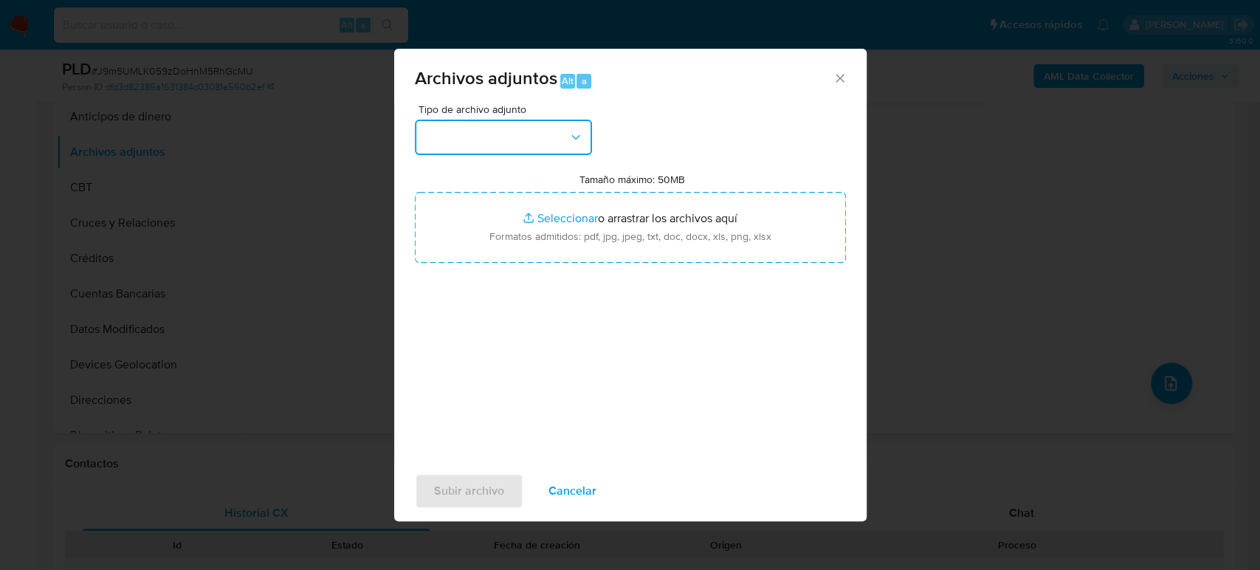
click at [555, 154] on button "button" at bounding box center [503, 137] width 177 height 35
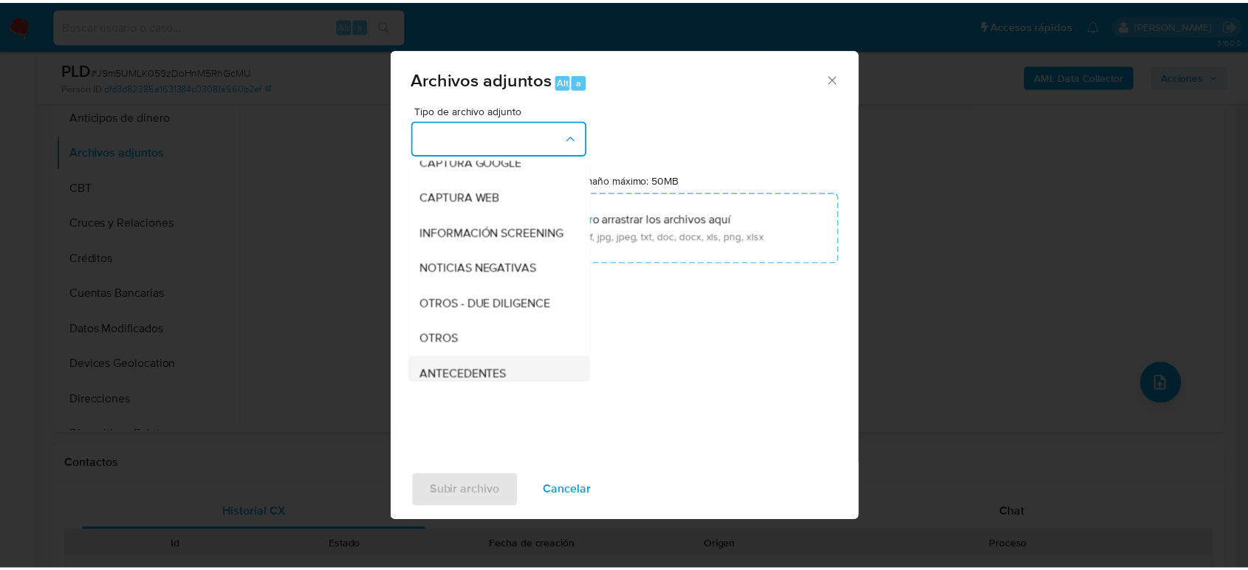
scroll to position [164, 0]
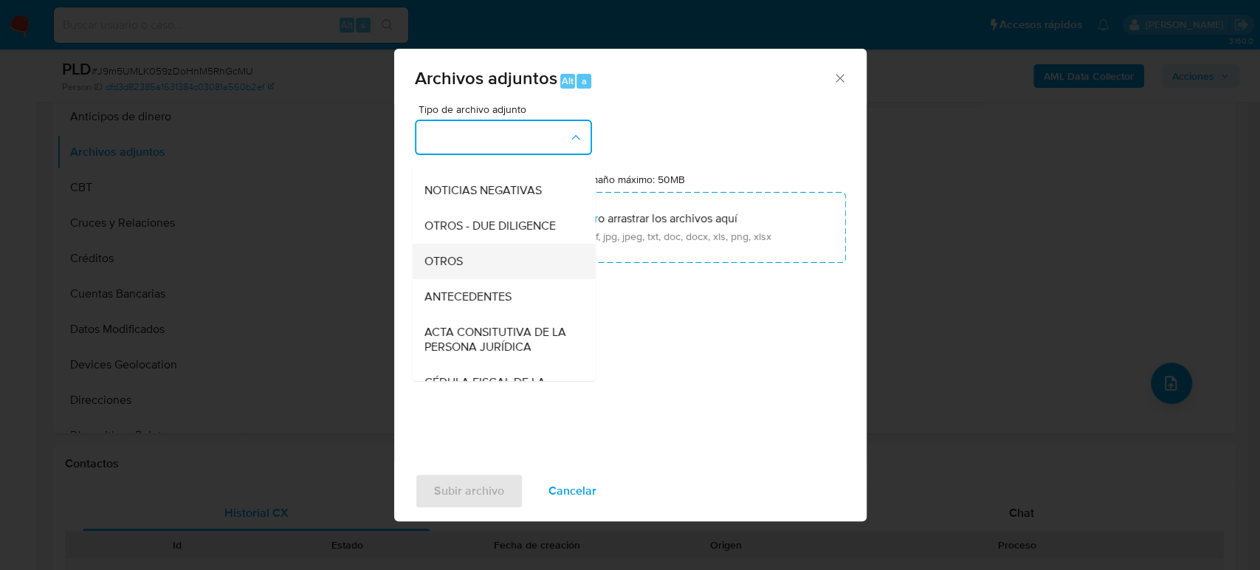
click at [486, 279] on div "OTROS" at bounding box center [499, 261] width 151 height 35
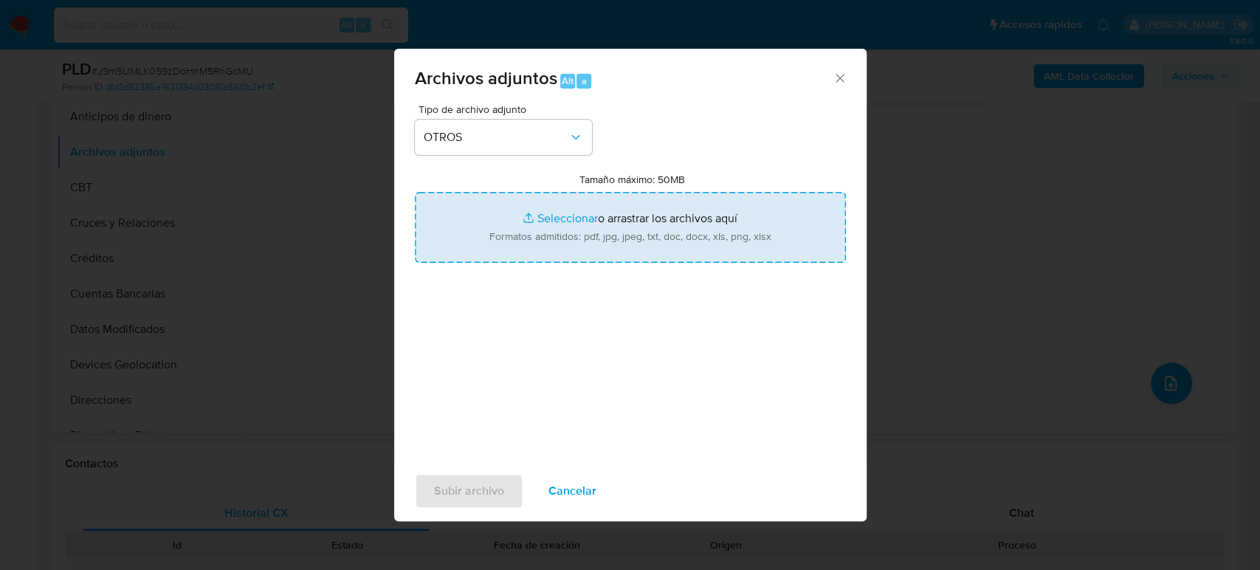
type input "C:\fakepath\2498664037_Mateo Obregon_Agosto2025.pdf"
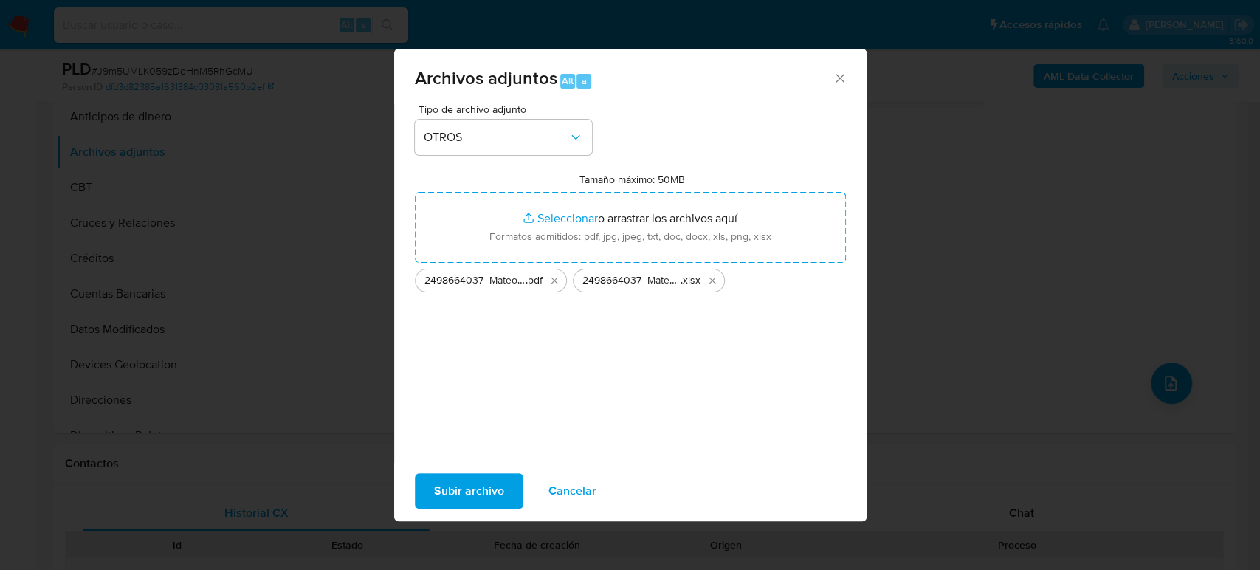
click at [460, 490] on span "Subir archivo" at bounding box center [469, 491] width 70 height 32
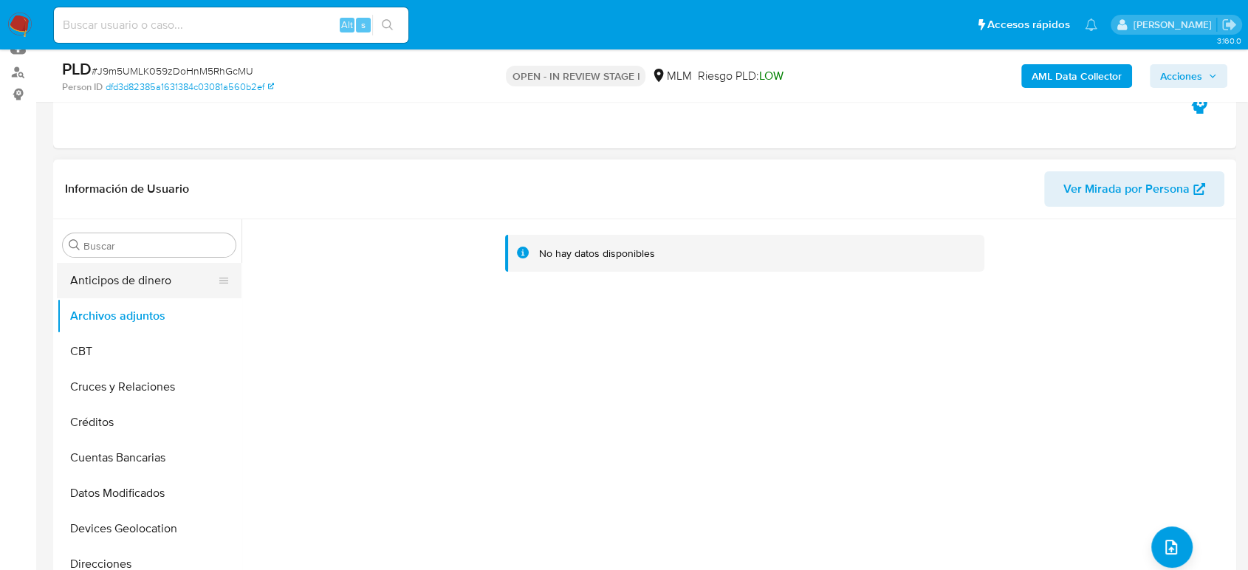
click at [123, 274] on button "Anticipos de dinero" at bounding box center [143, 280] width 173 height 35
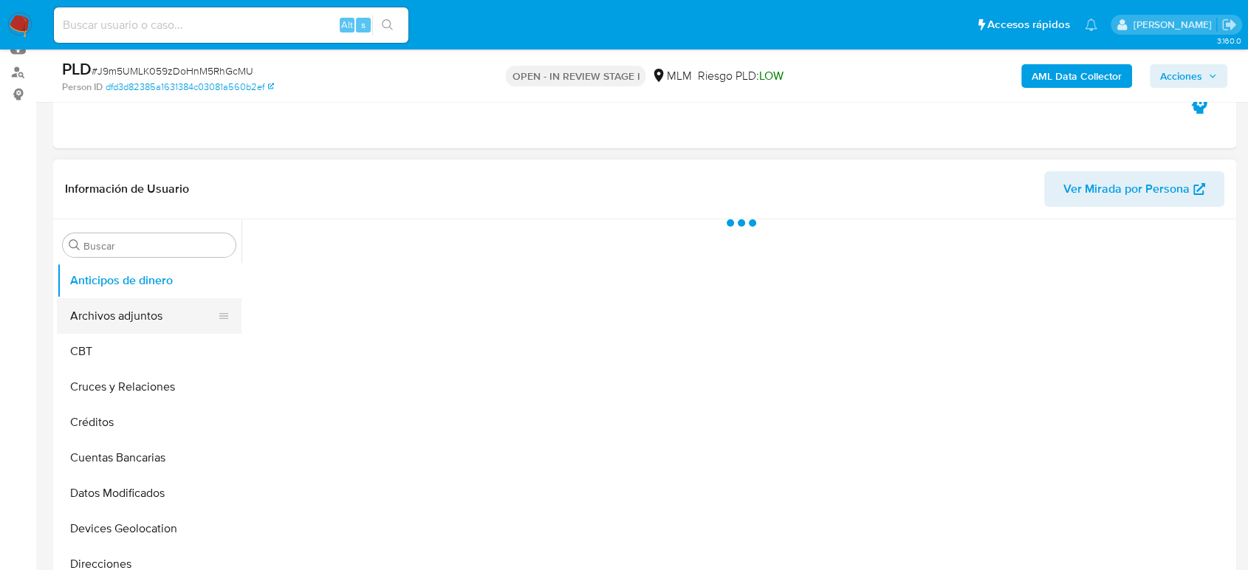
click at [113, 298] on button "Archivos adjuntos" at bounding box center [143, 315] width 173 height 35
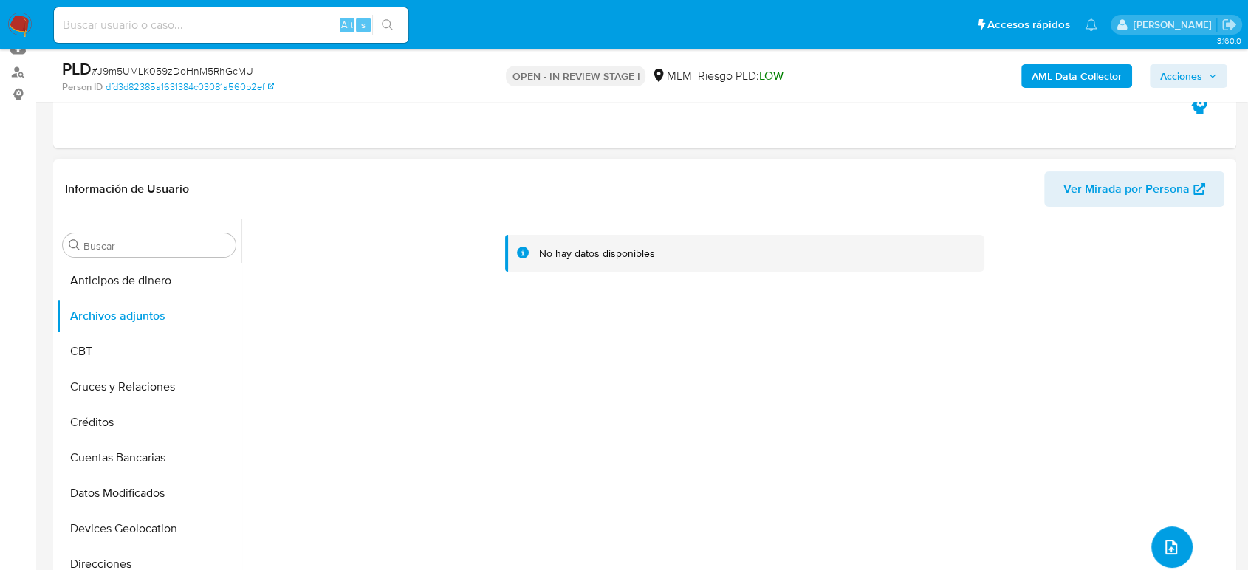
click at [1162, 540] on span "upload-file" at bounding box center [1171, 547] width 18 height 18
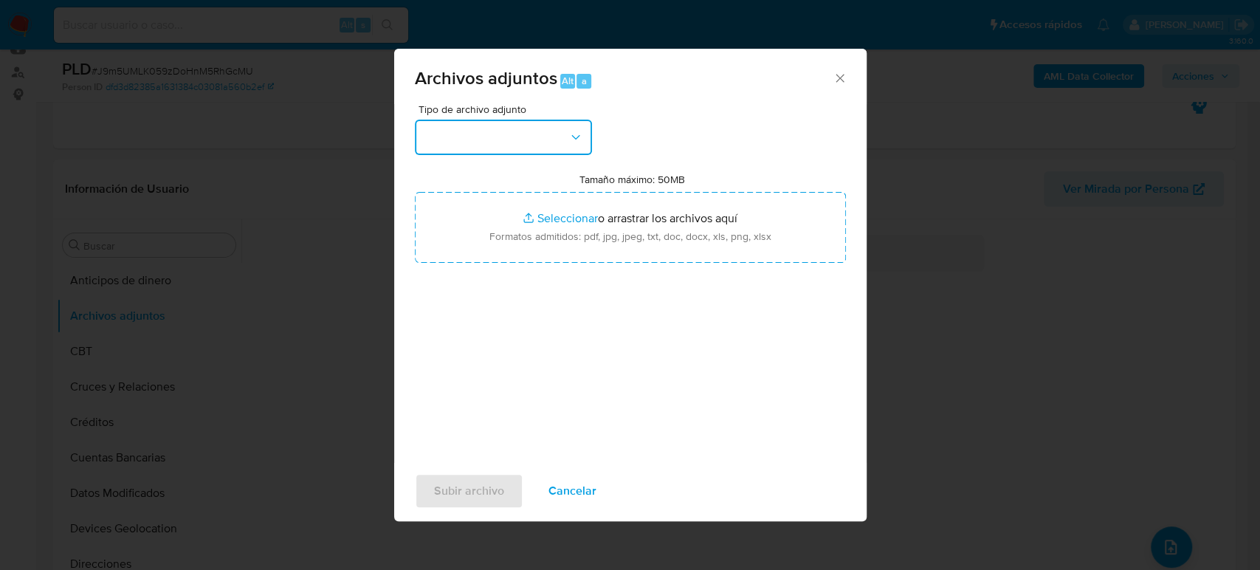
click at [529, 138] on button "button" at bounding box center [503, 137] width 177 height 35
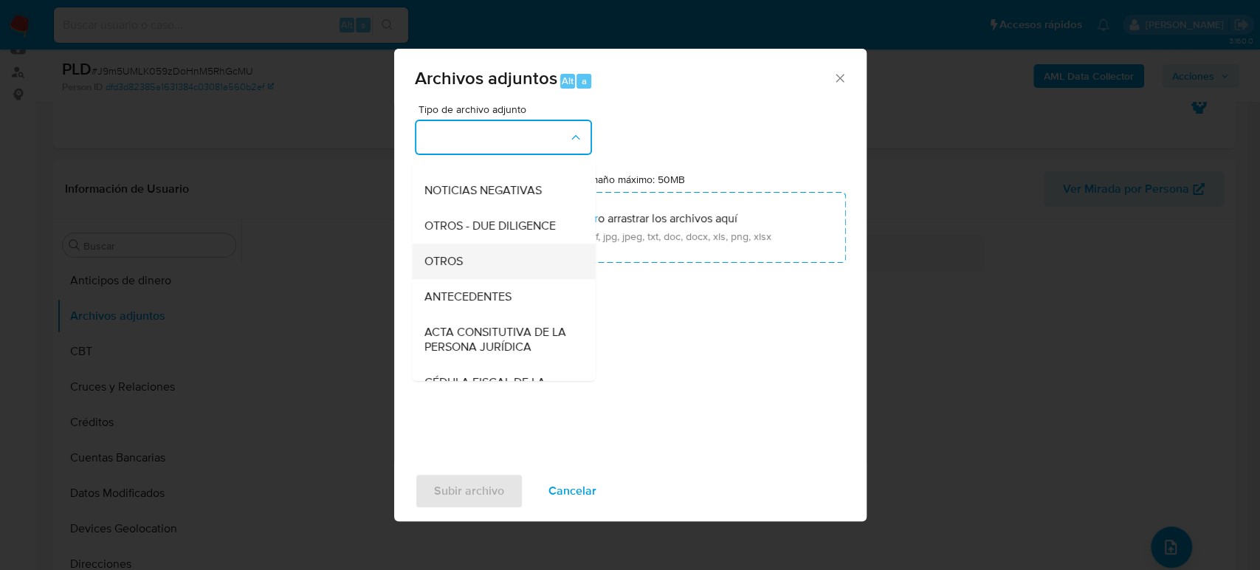
click at [453, 279] on div "OTROS" at bounding box center [499, 261] width 151 height 35
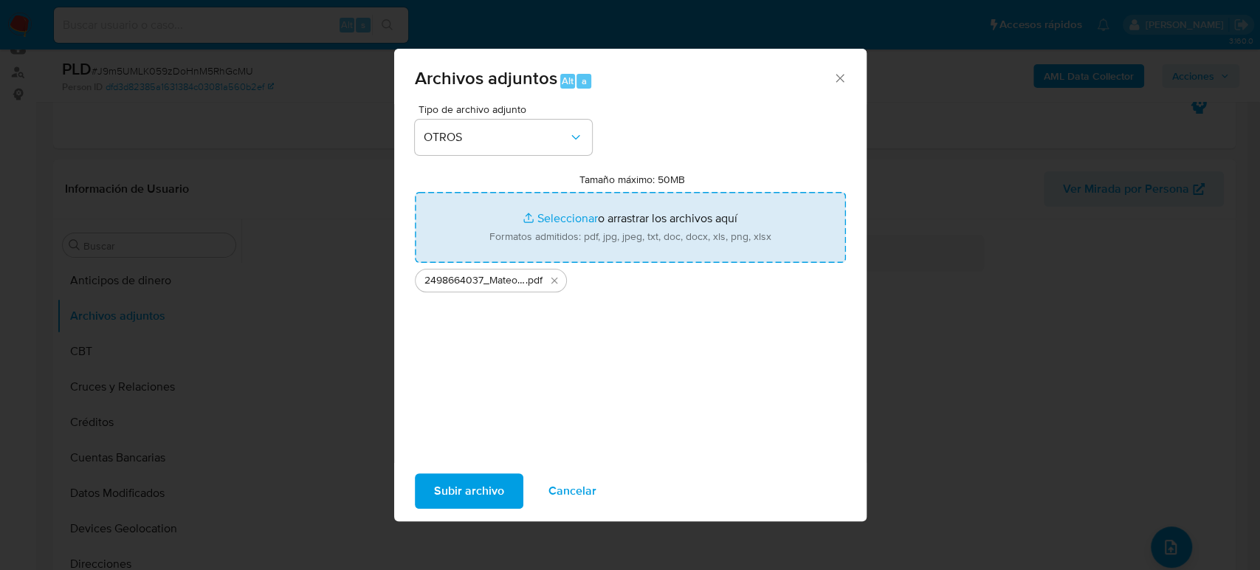
type input "C:\fakepath\2498664037_Mateo Obregon_Agosto2025.xlsx"
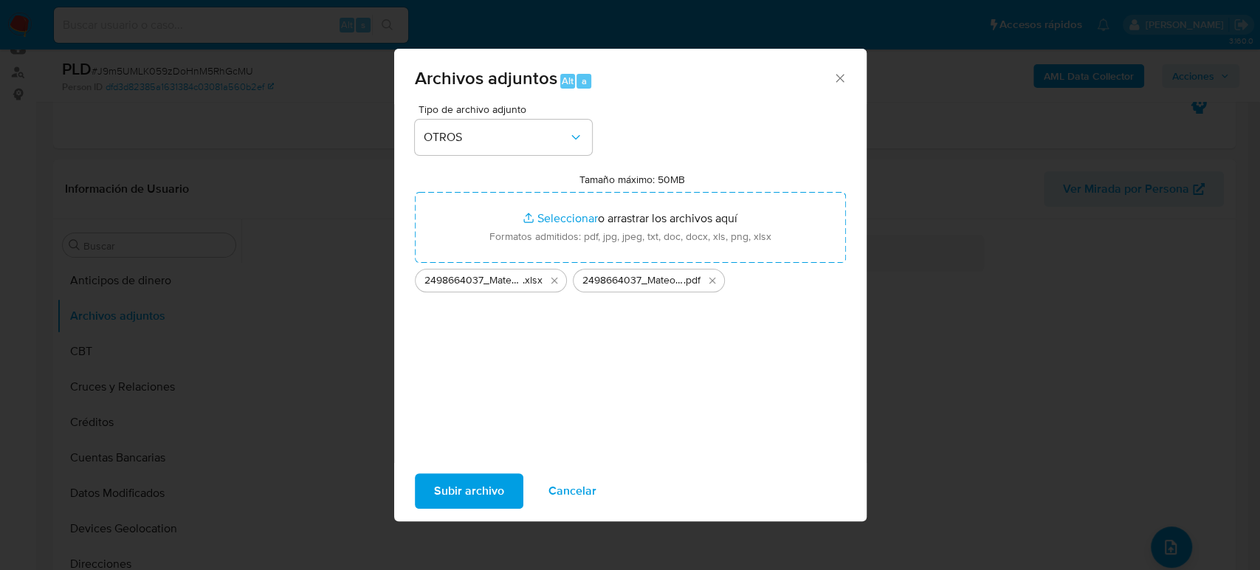
click at [447, 486] on span "Subir archivo" at bounding box center [469, 491] width 70 height 32
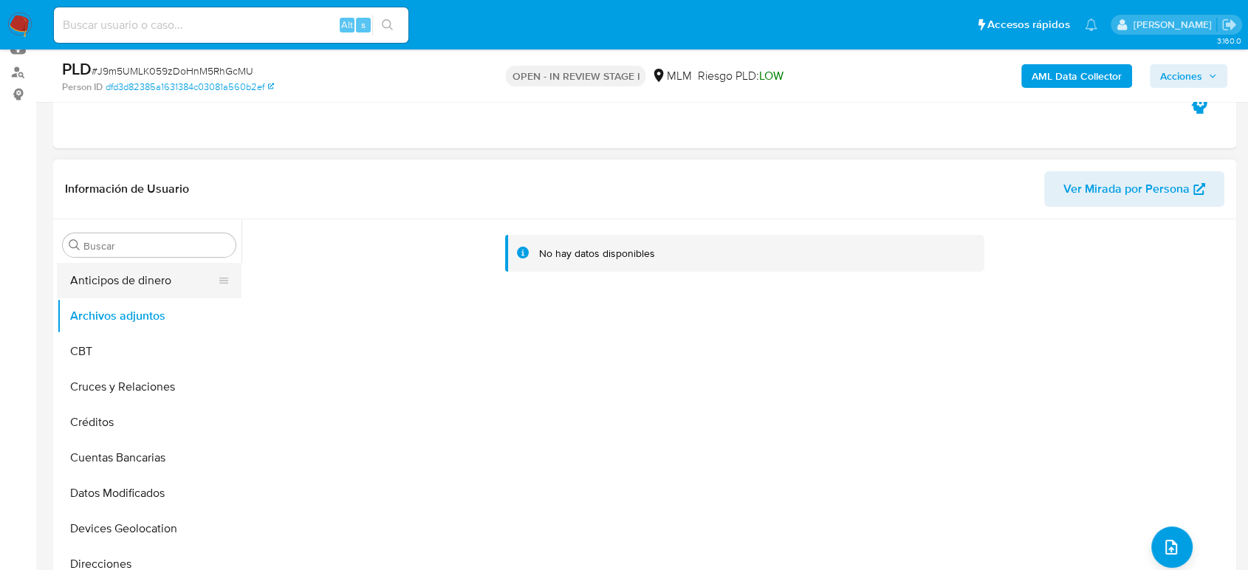
click at [119, 281] on button "Anticipos de dinero" at bounding box center [143, 280] width 173 height 35
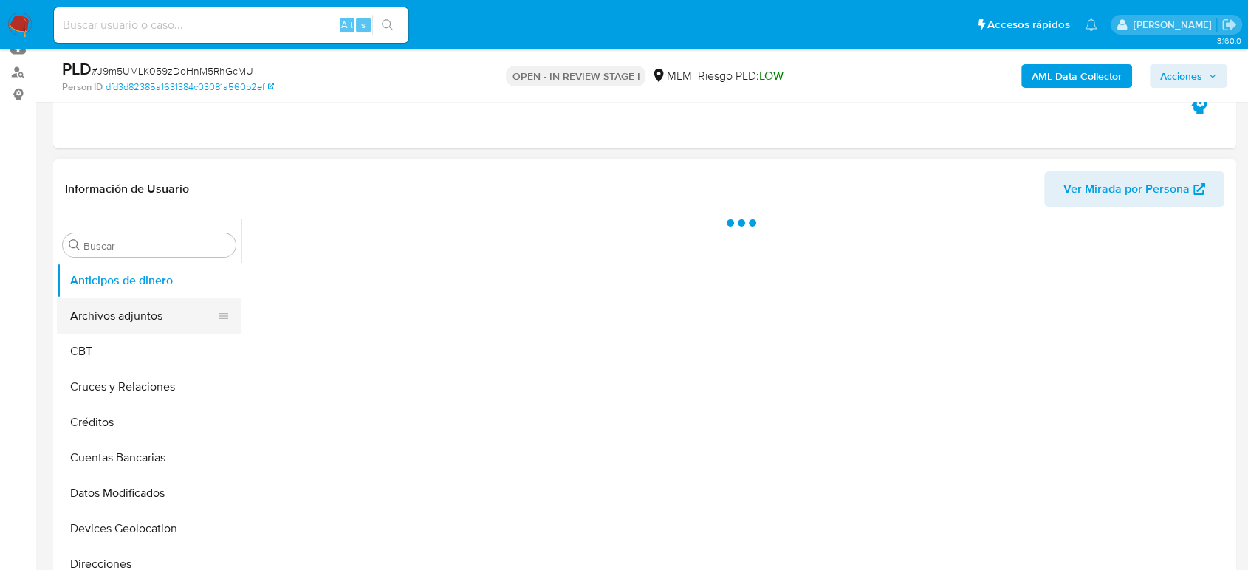
click at [114, 320] on button "Archivos adjuntos" at bounding box center [143, 315] width 173 height 35
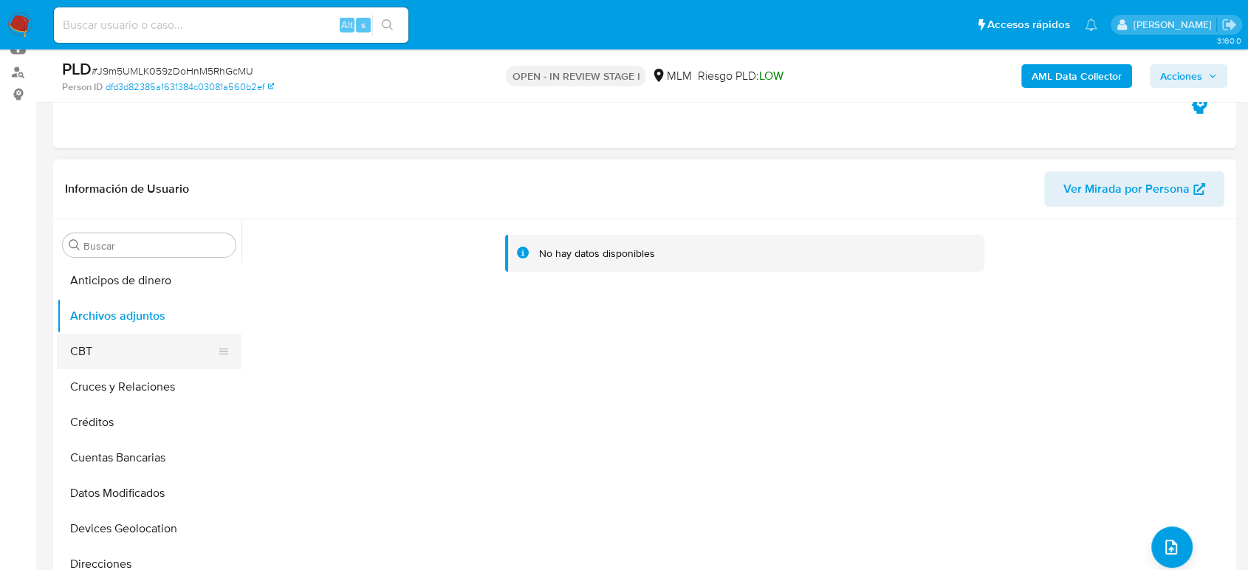
click at [143, 354] on button "CBT" at bounding box center [143, 351] width 173 height 35
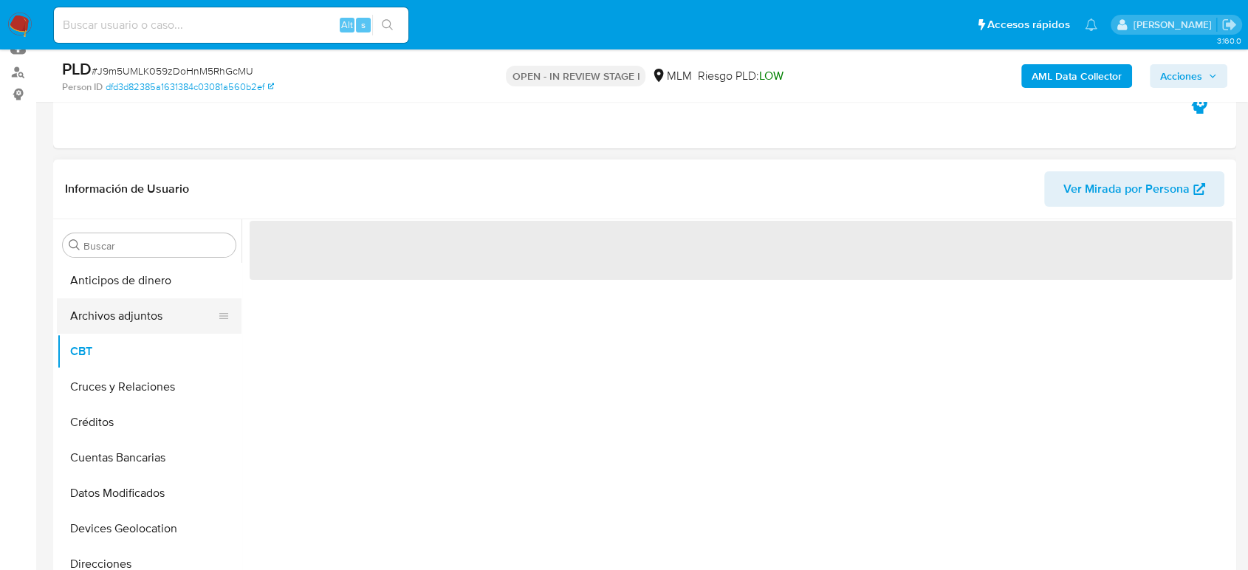
click at [134, 318] on button "Archivos adjuntos" at bounding box center [143, 315] width 173 height 35
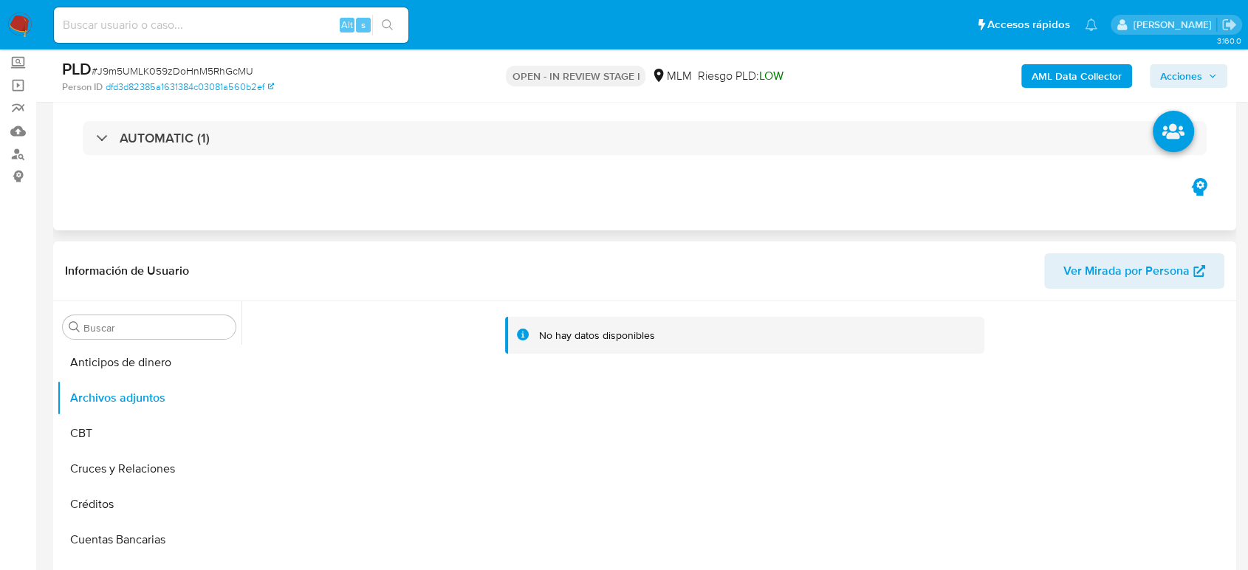
scroll to position [0, 0]
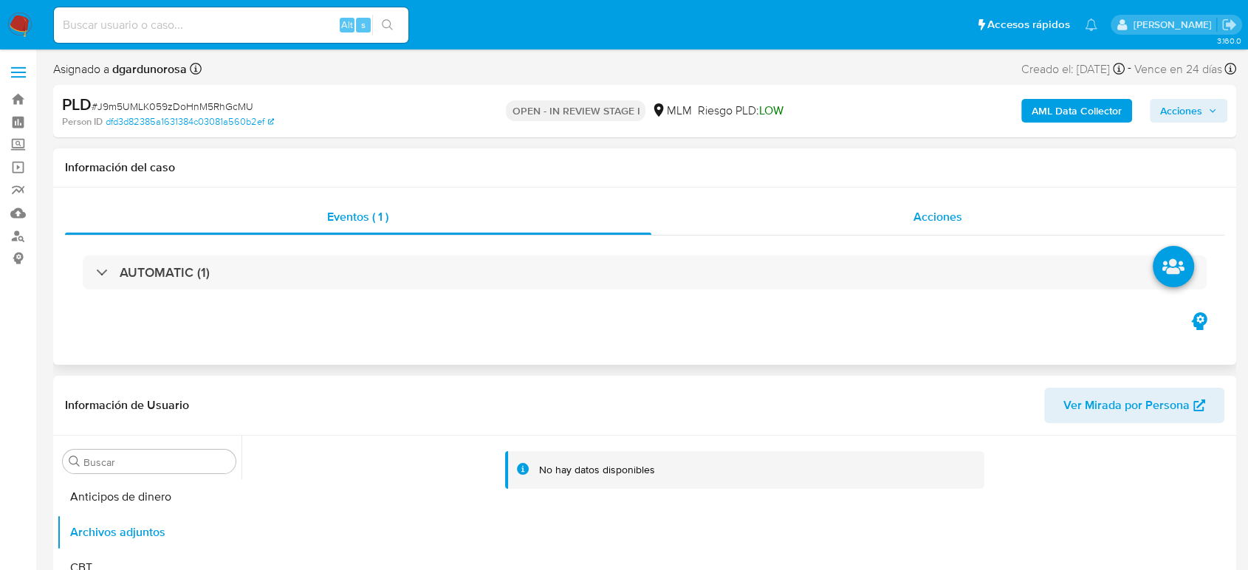
click at [868, 216] on div "Acciones" at bounding box center [938, 216] width 574 height 35
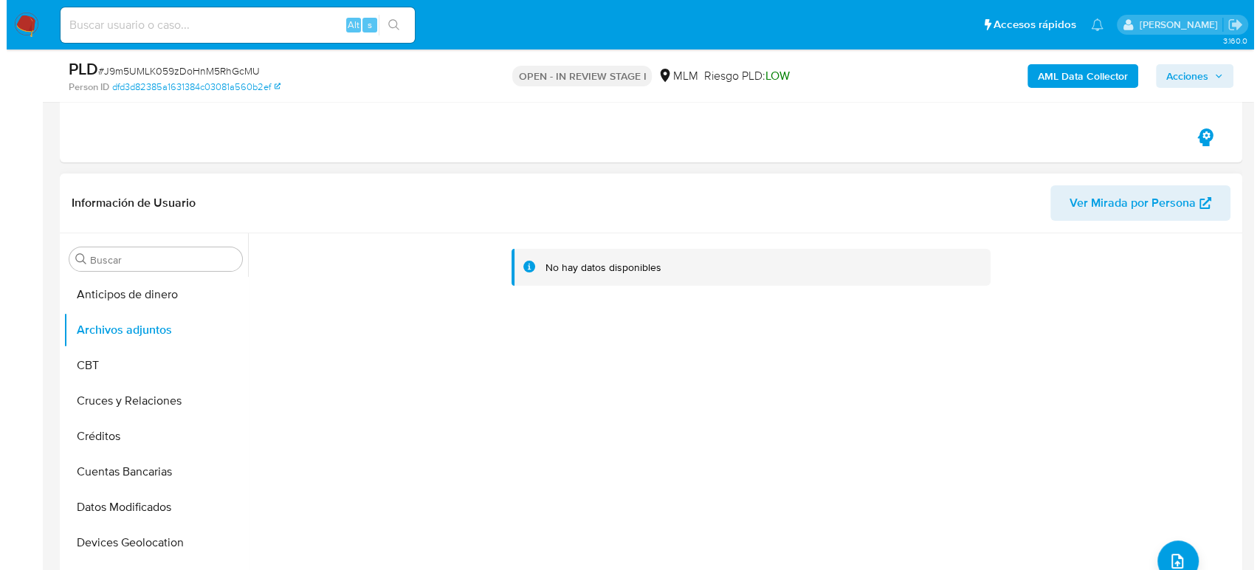
scroll to position [492, 0]
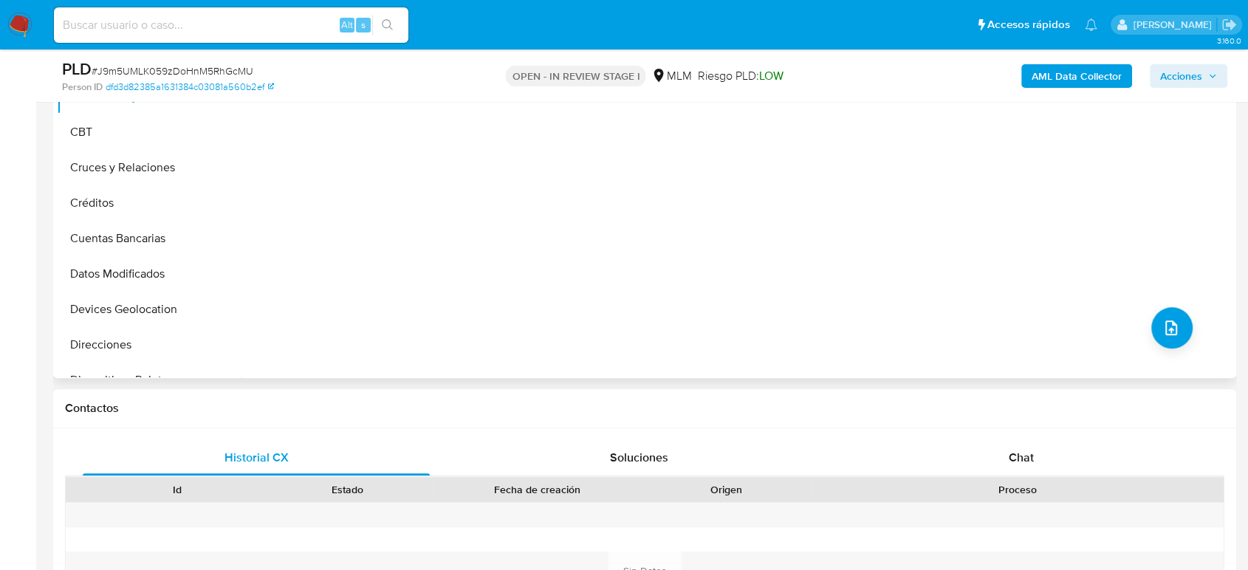
click at [1149, 351] on div "No hay datos disponibles" at bounding box center [736, 189] width 991 height 378
click at [1157, 340] on button "upload-file" at bounding box center [1171, 327] width 41 height 41
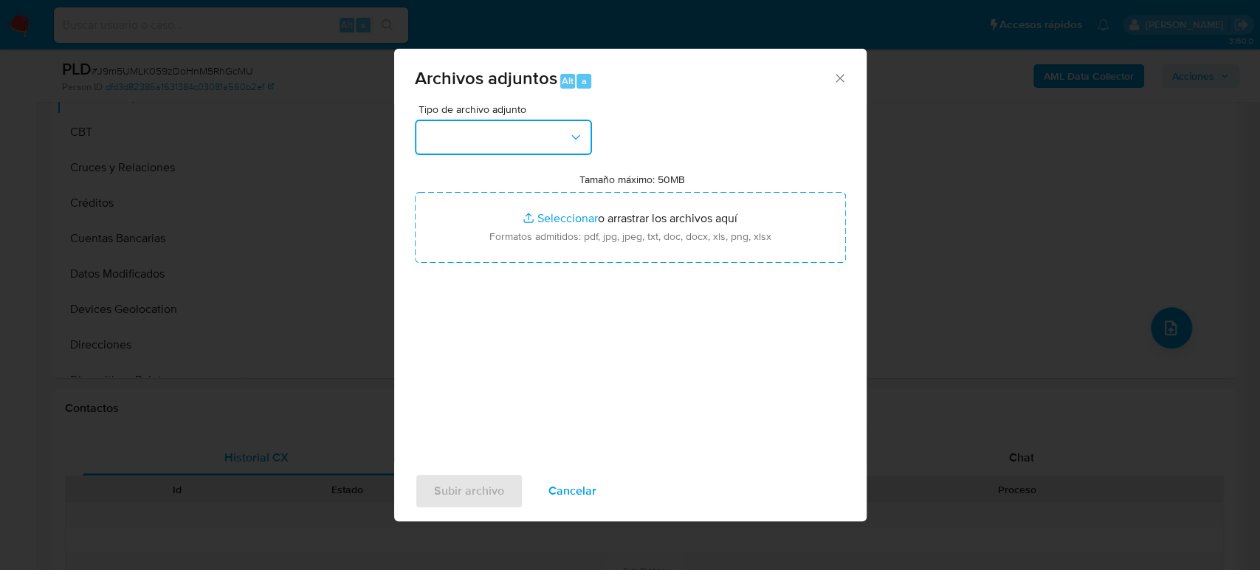
click at [558, 134] on button "button" at bounding box center [503, 137] width 177 height 35
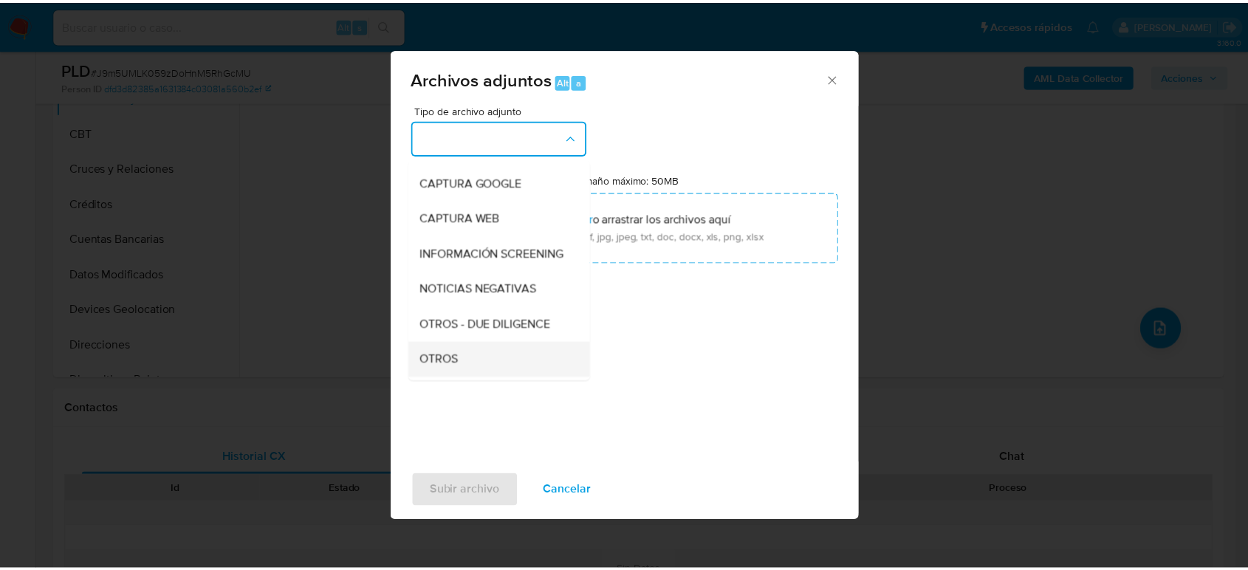
scroll to position [164, 0]
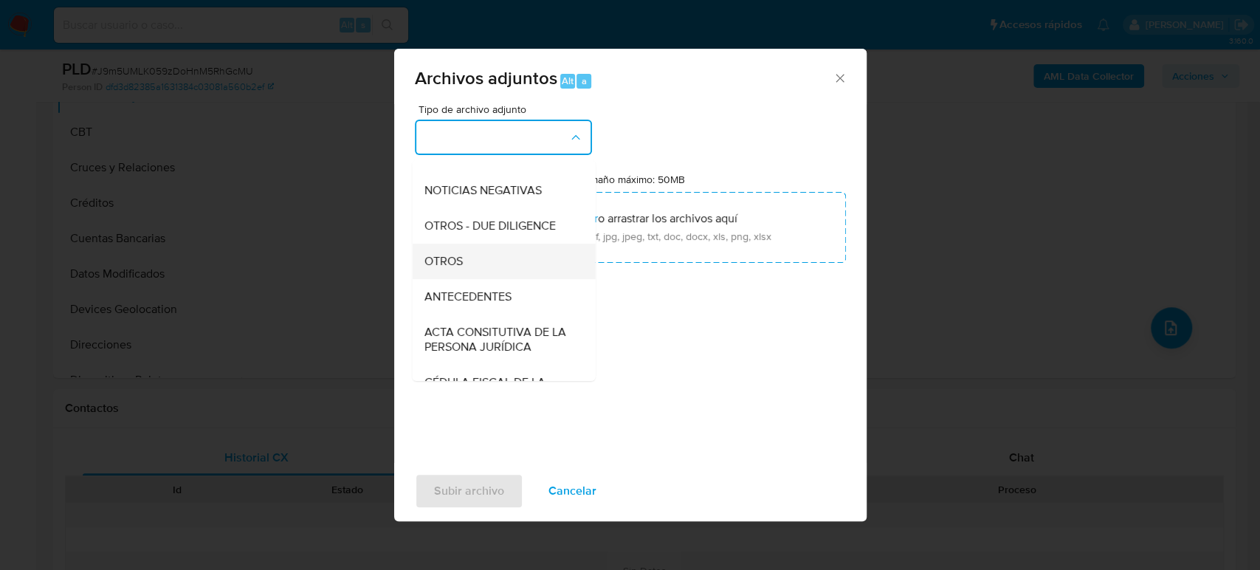
click at [462, 275] on div "OTROS" at bounding box center [499, 261] width 151 height 35
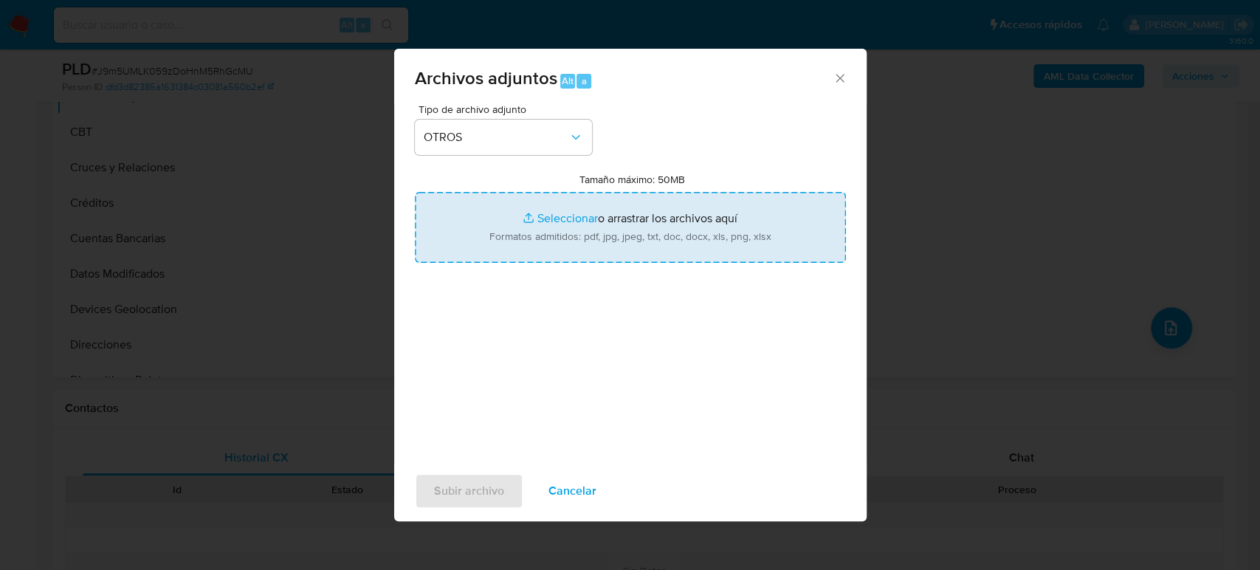
type input "C:\fakepath\2498664037_Mateo Obregon_Agosto2025.pdf"
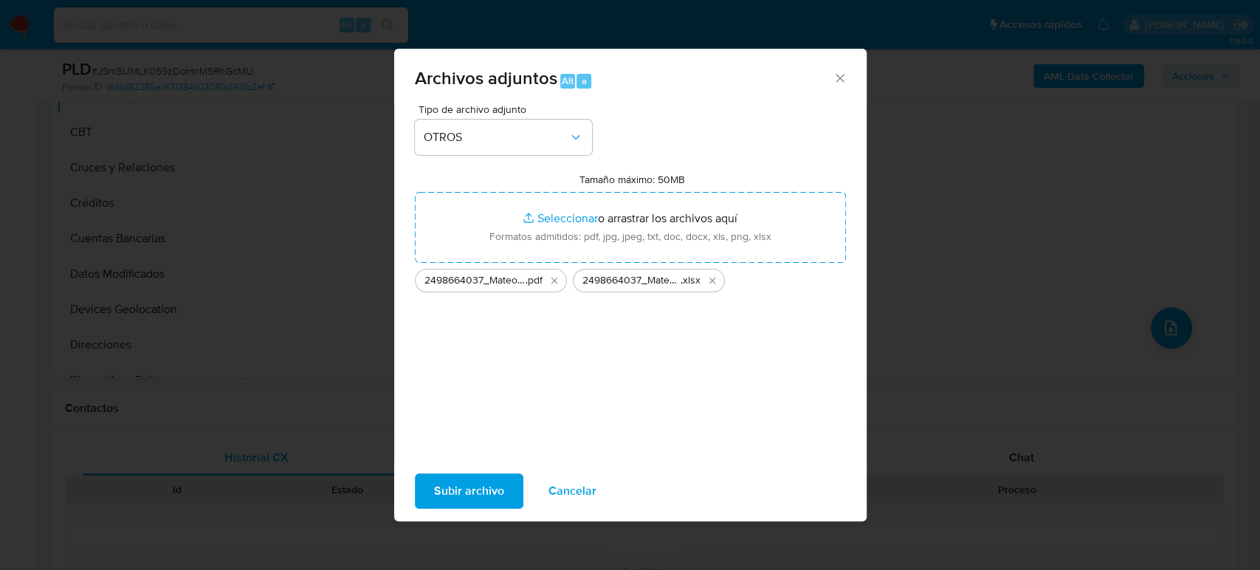
click at [478, 495] on span "Subir archivo" at bounding box center [469, 491] width 70 height 32
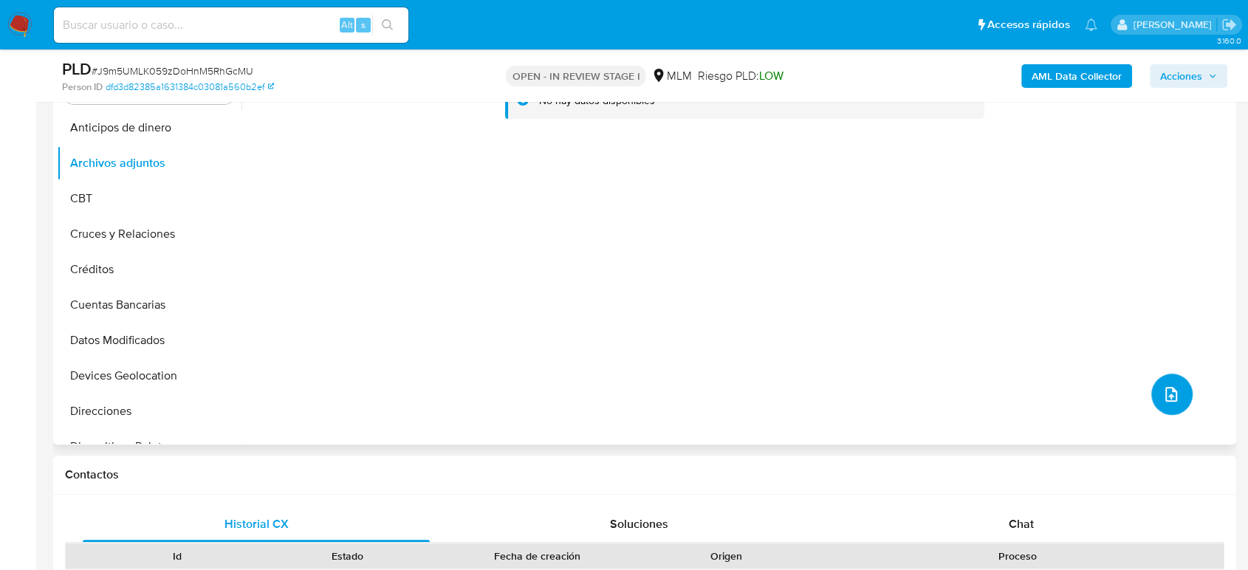
scroll to position [328, 0]
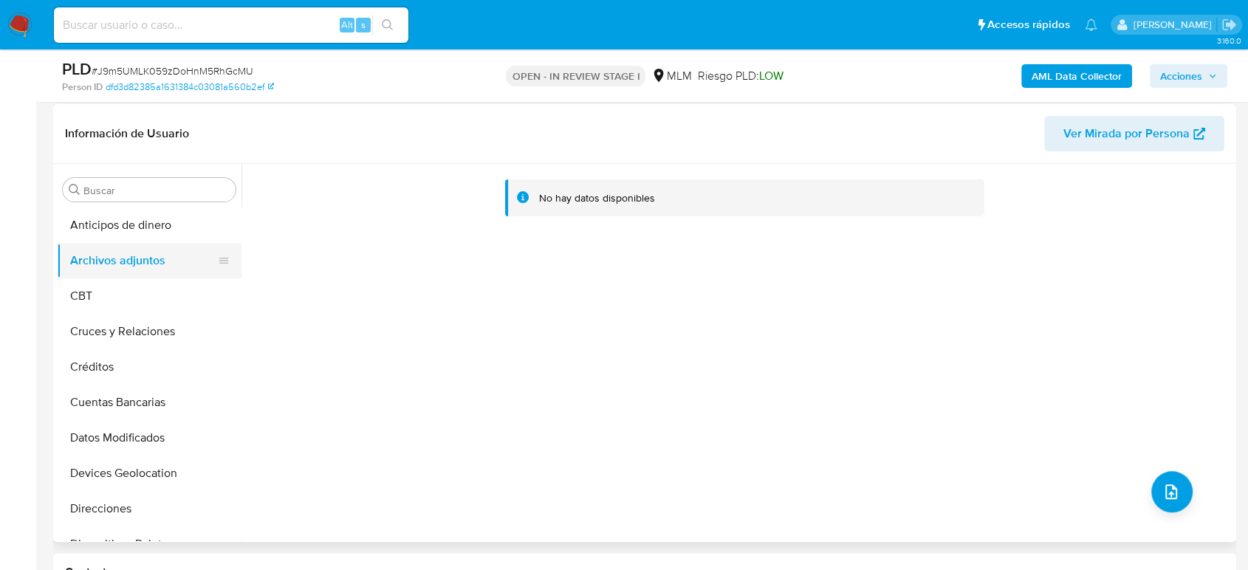
drag, startPoint x: 117, startPoint y: 227, endPoint x: 118, endPoint y: 247, distance: 19.2
click at [118, 227] on button "Anticipos de dinero" at bounding box center [149, 224] width 185 height 35
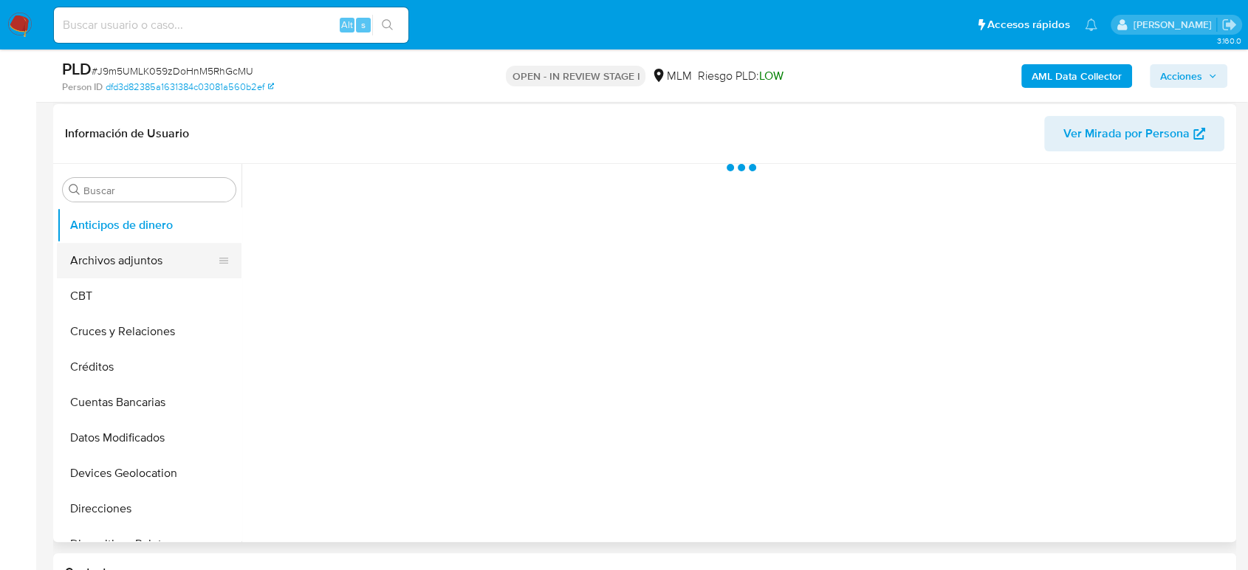
click at [114, 253] on button "Archivos adjuntos" at bounding box center [143, 260] width 173 height 35
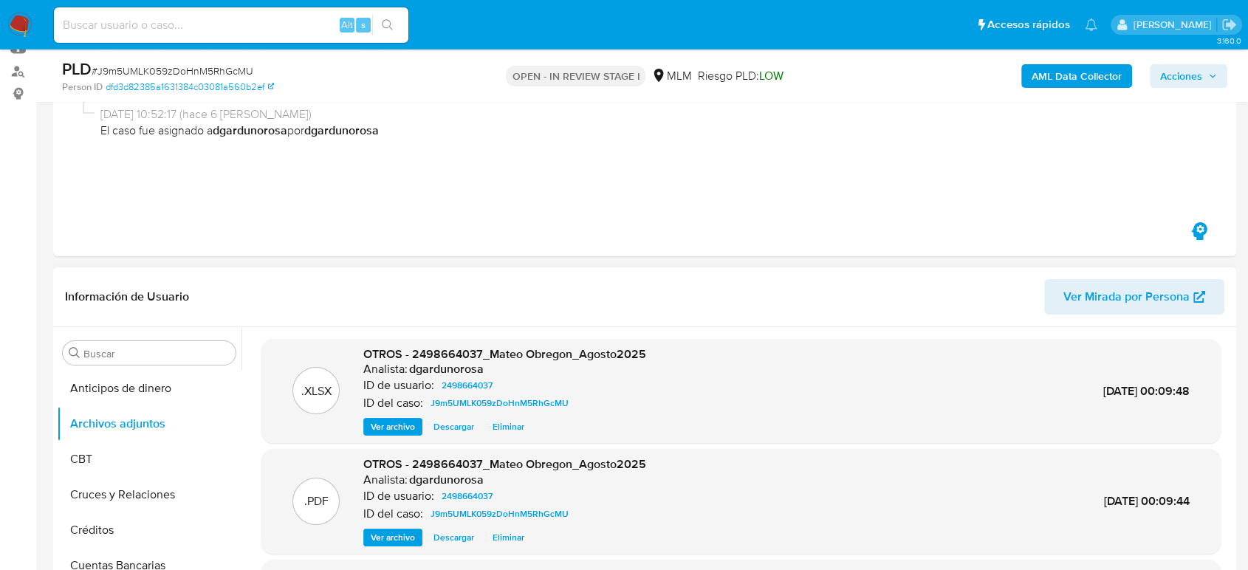
scroll to position [164, 0]
click at [1183, 66] on span "Acciones" at bounding box center [1181, 76] width 42 height 24
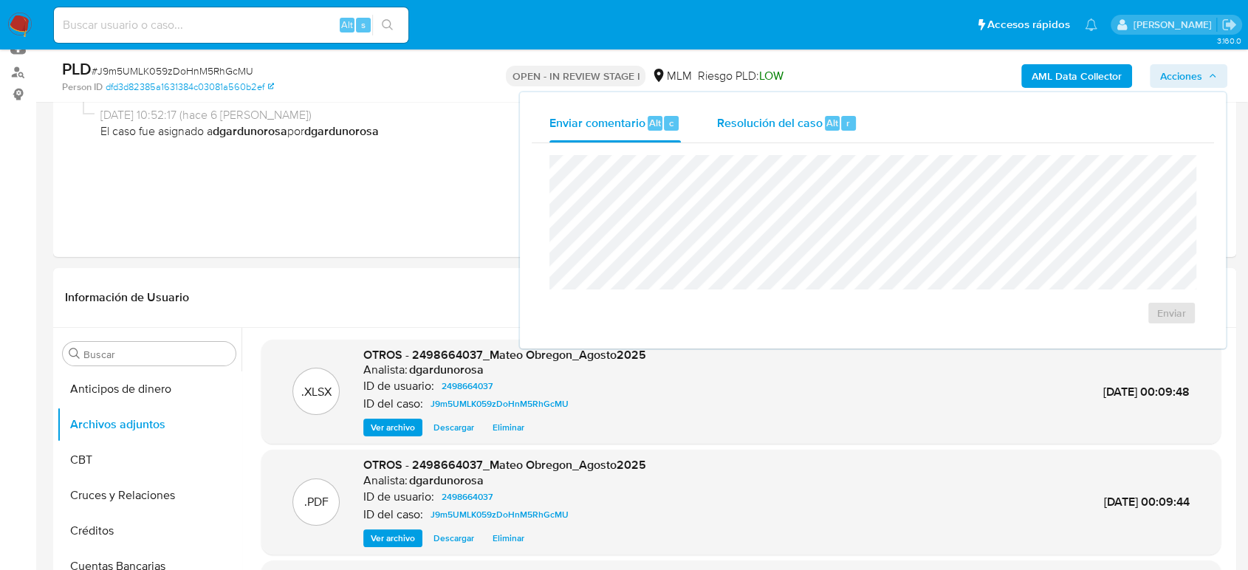
click at [775, 131] on div "Resolución del caso Alt r" at bounding box center [786, 123] width 141 height 38
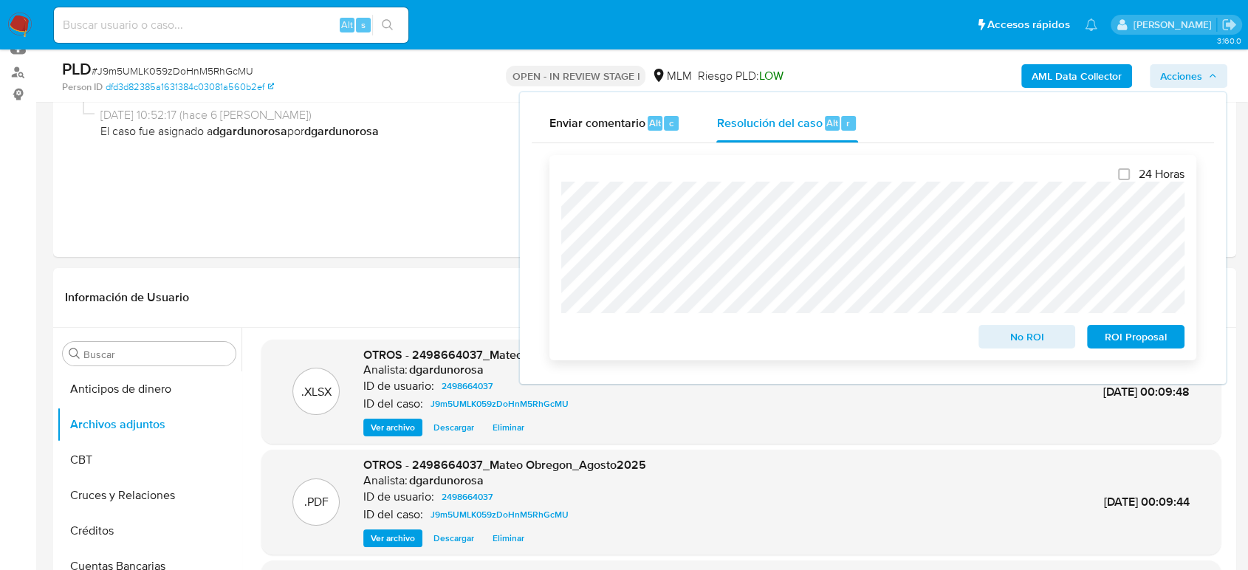
click at [981, 326] on div "No ROI" at bounding box center [1026, 334] width 109 height 30
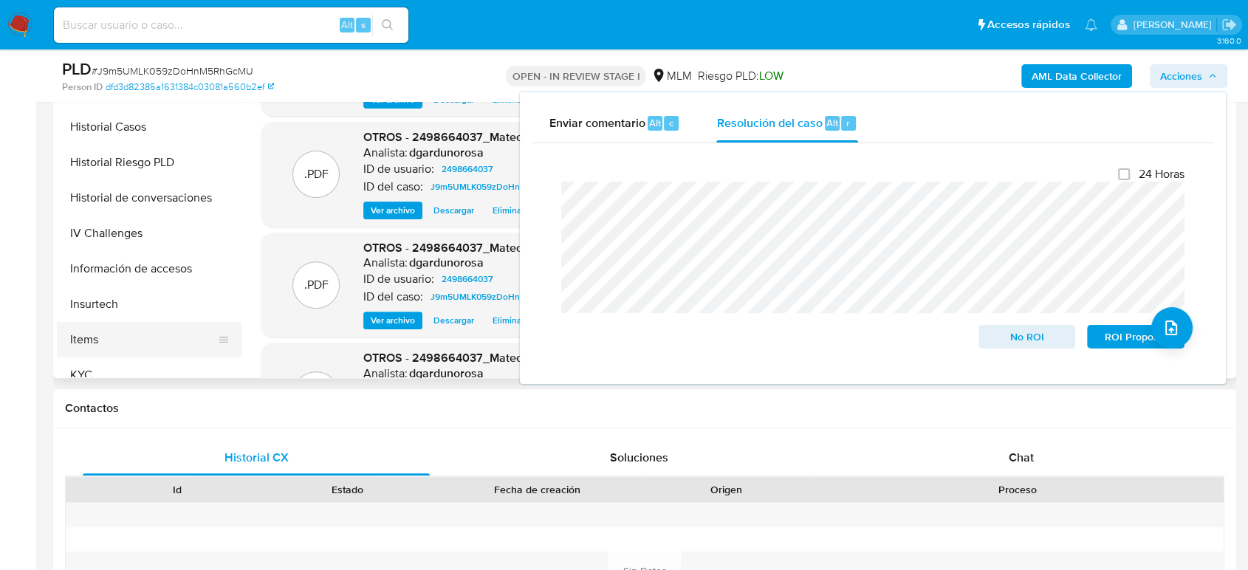
scroll to position [492, 0]
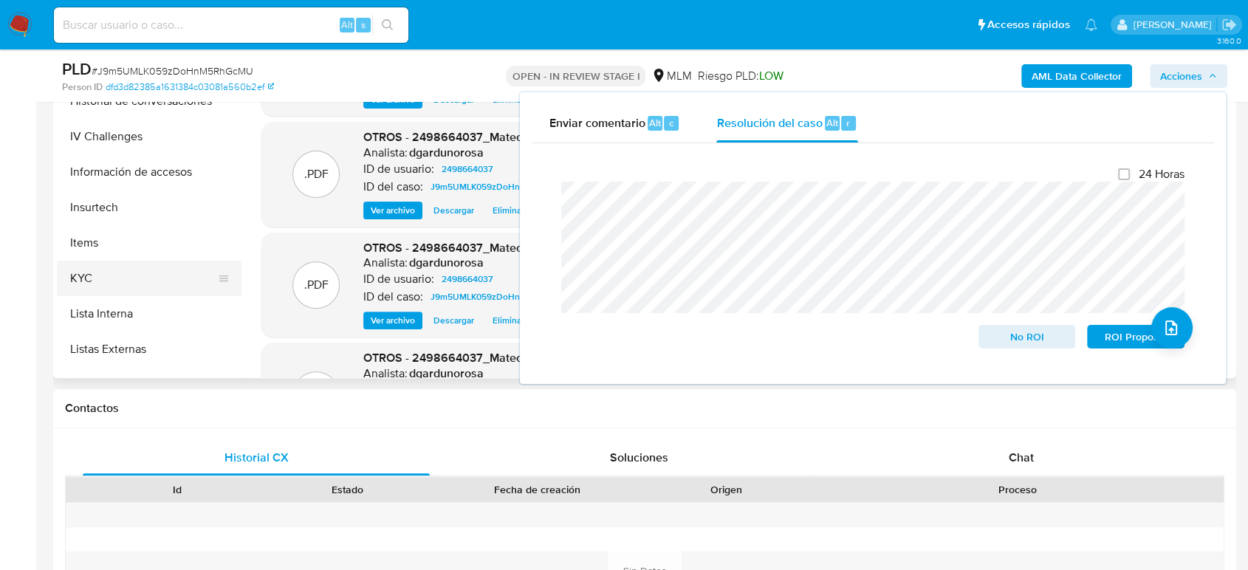
click at [118, 278] on button "KYC" at bounding box center [143, 278] width 173 height 35
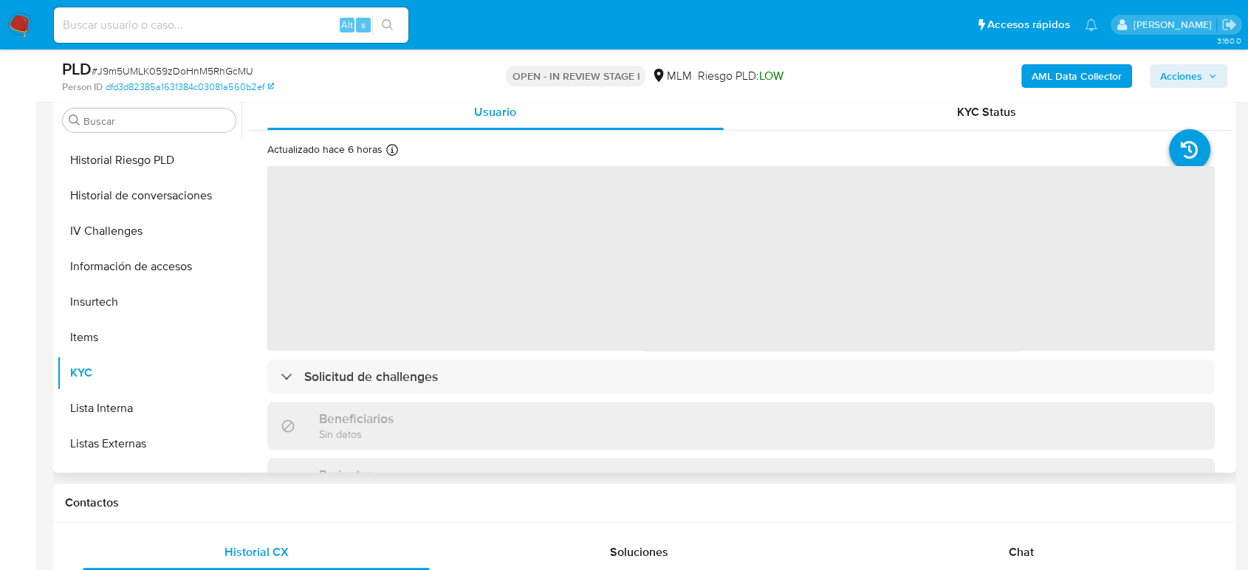
scroll to position [328, 0]
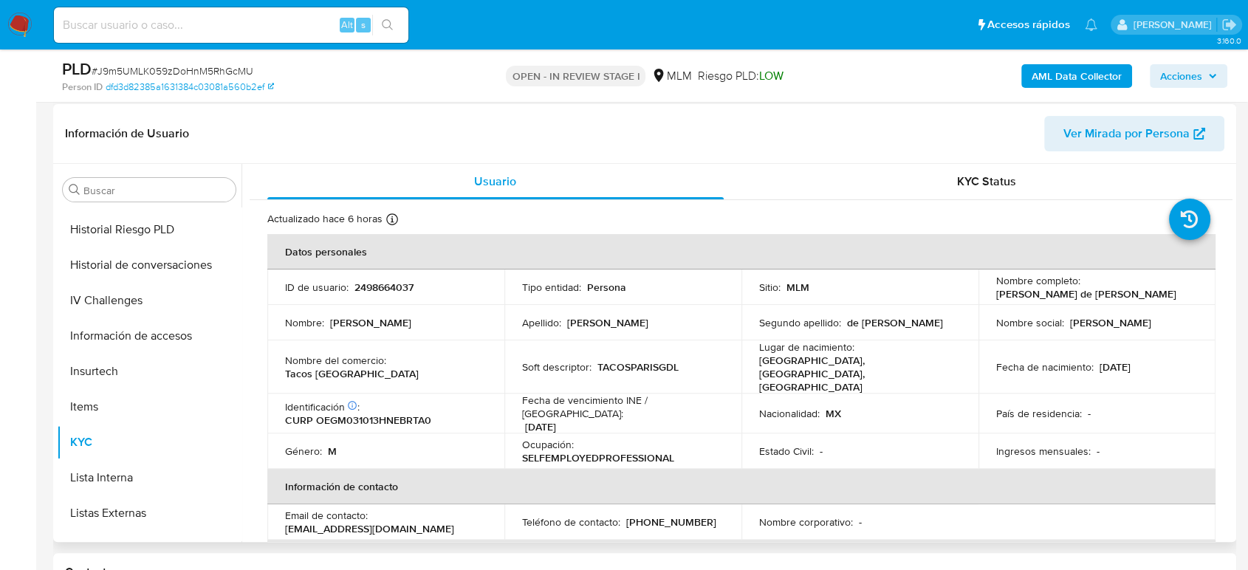
click at [1205, 78] on span "Acciones" at bounding box center [1188, 76] width 57 height 21
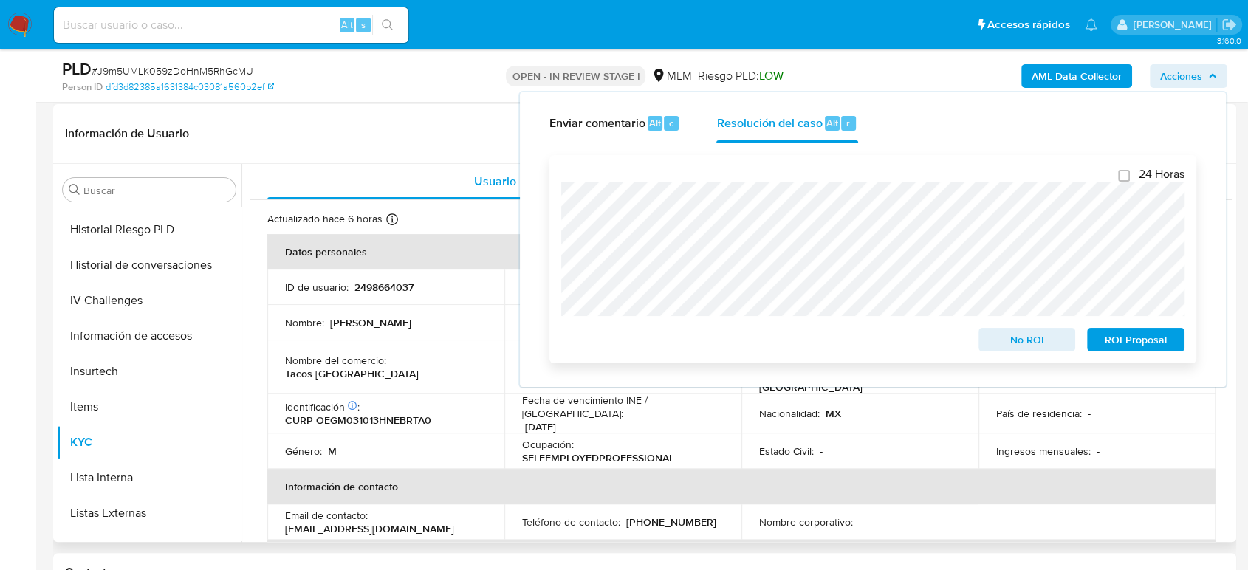
click at [1002, 334] on span "No ROI" at bounding box center [1027, 339] width 77 height 21
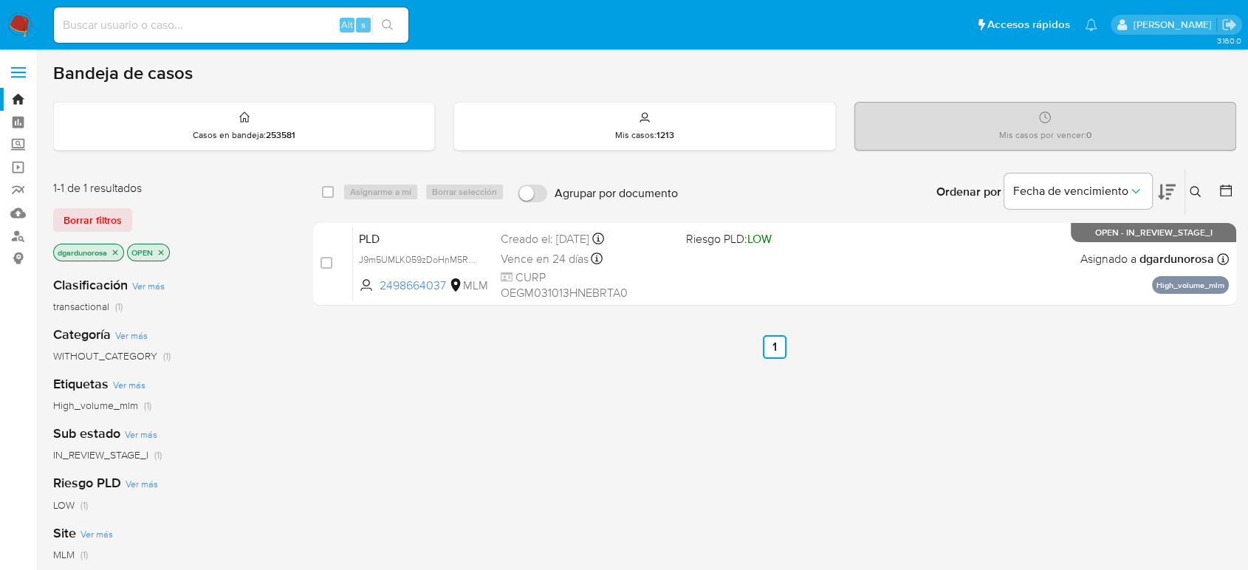
click at [1195, 188] on icon at bounding box center [1195, 192] width 12 height 12
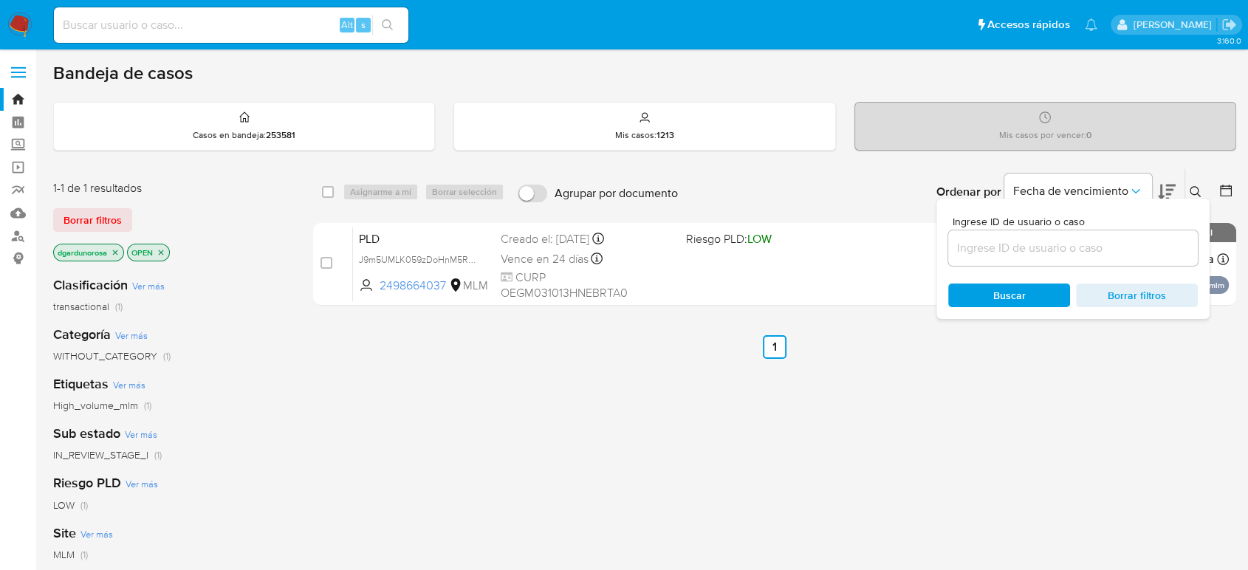
click at [1103, 241] on input at bounding box center [1073, 247] width 250 height 19
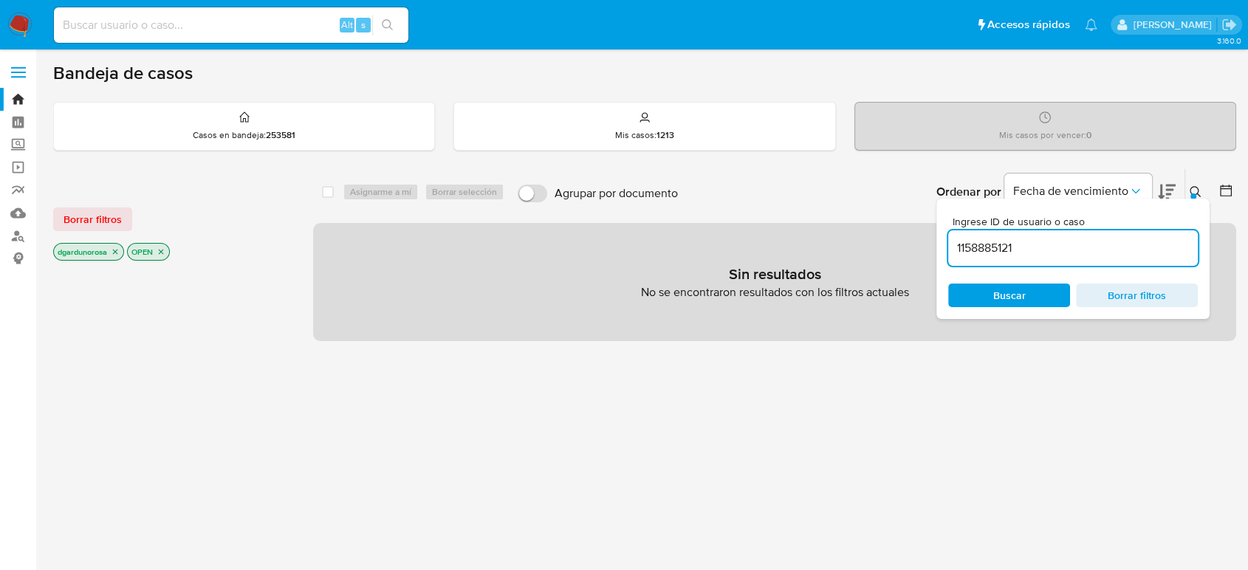
click at [1108, 258] on div "1158885121" at bounding box center [1073, 247] width 250 height 35
click at [1098, 252] on input "1158885121" at bounding box center [1073, 247] width 250 height 19
type input "1158885121"
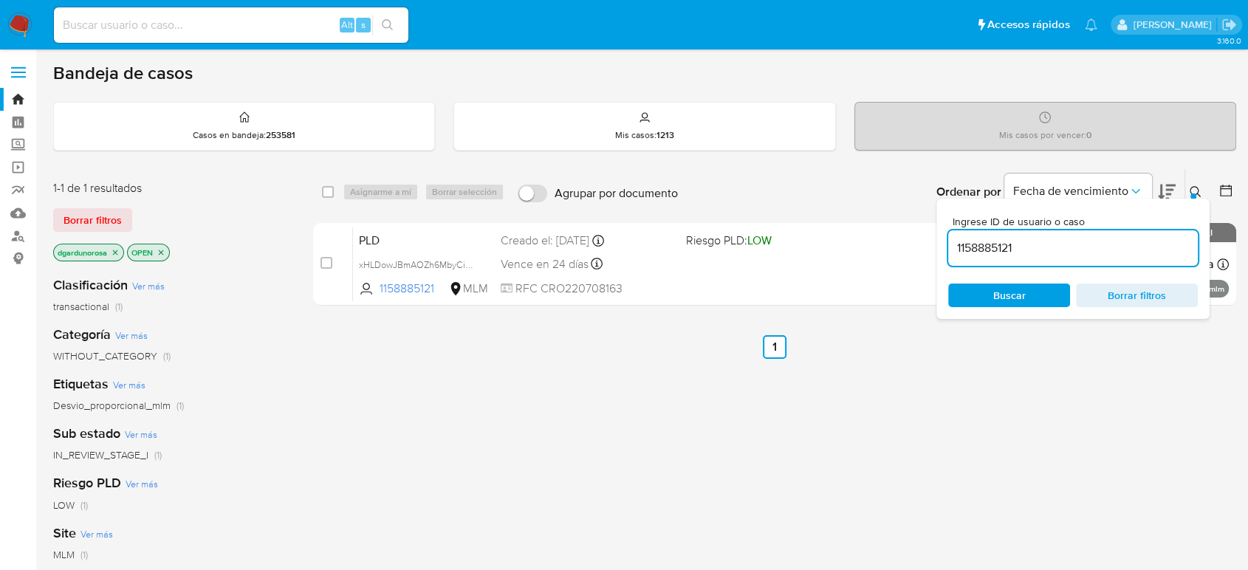
click at [1193, 184] on button at bounding box center [1197, 192] width 24 height 18
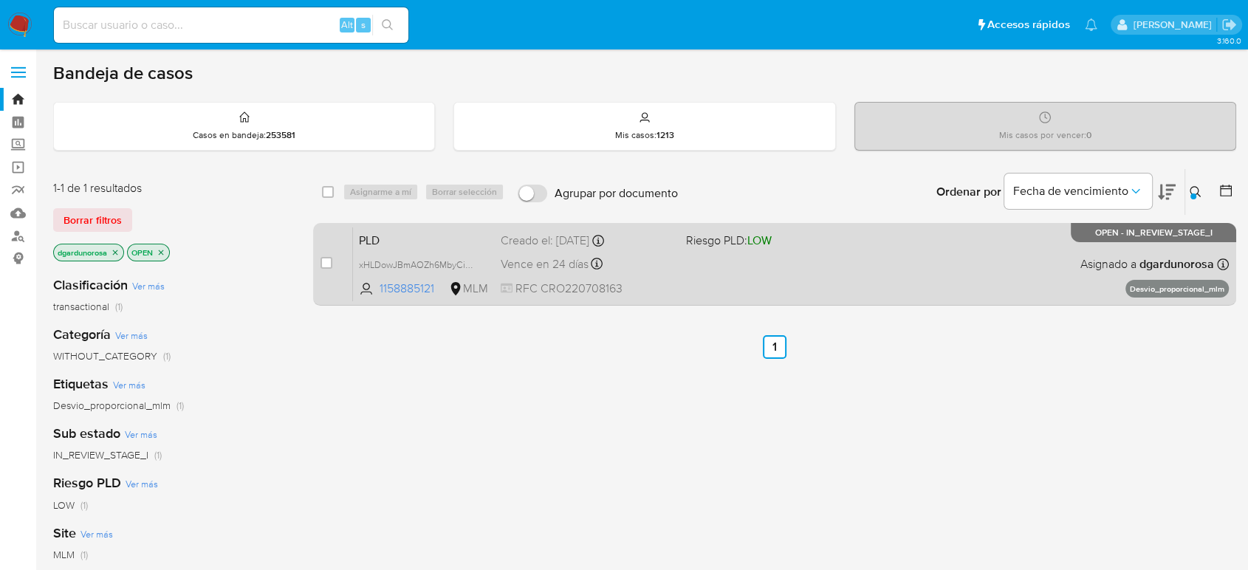
click at [1051, 261] on div "PLD xHLDowJBmAOZh6MbyCiOA6Q2 1158885121 MLM Riesgo PLD: LOW Creado el: 12/08/20…" at bounding box center [791, 264] width 876 height 75
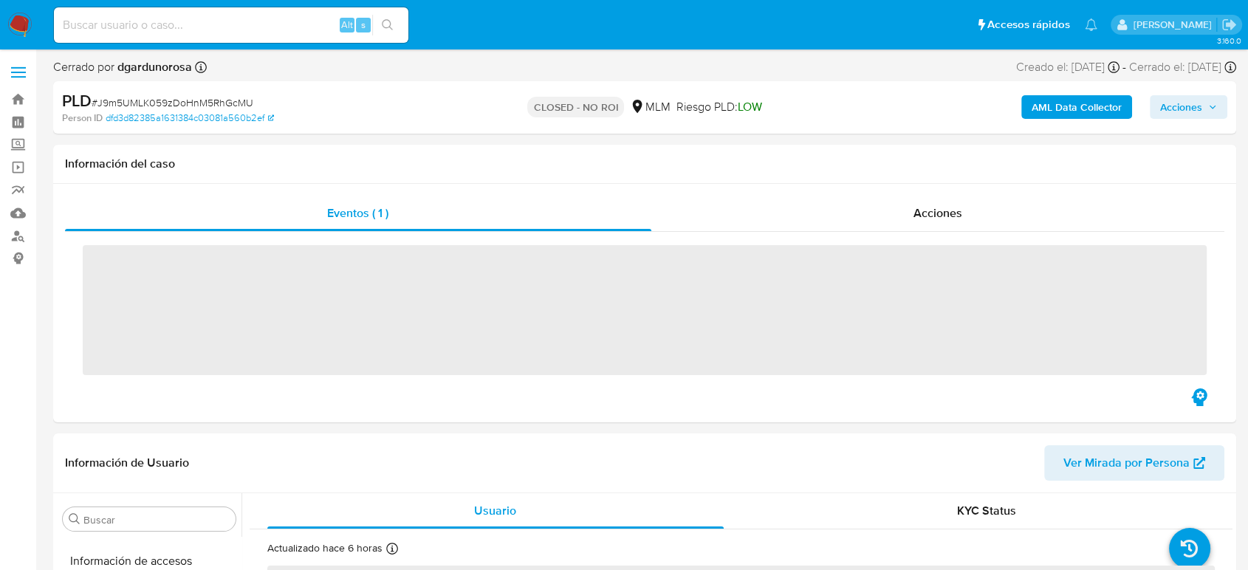
scroll to position [624, 0]
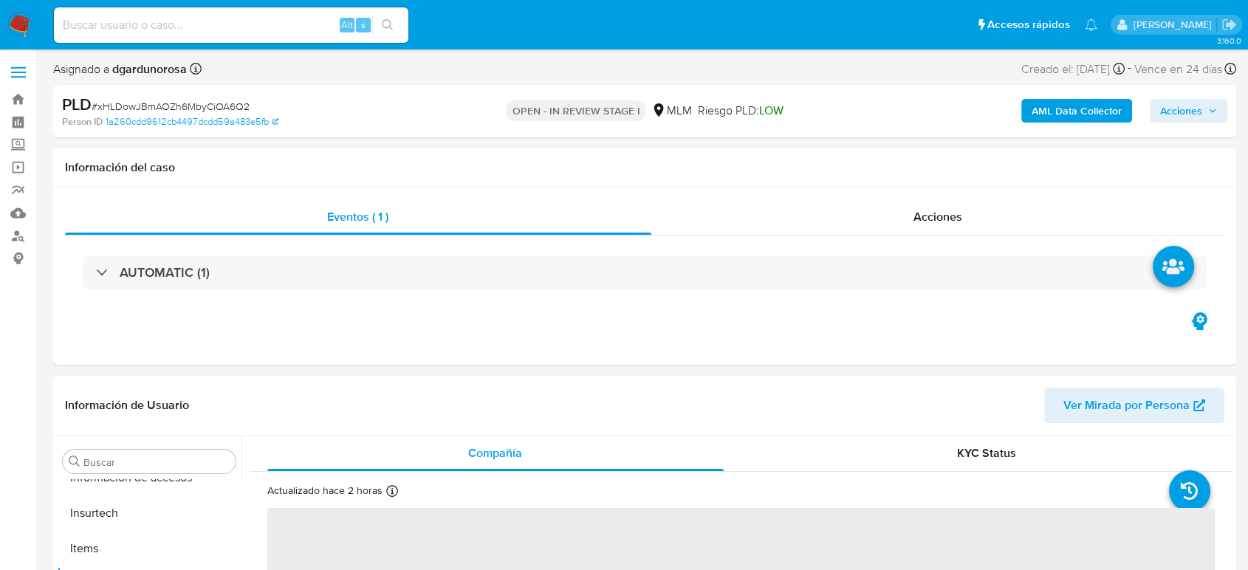
scroll to position [624, 0]
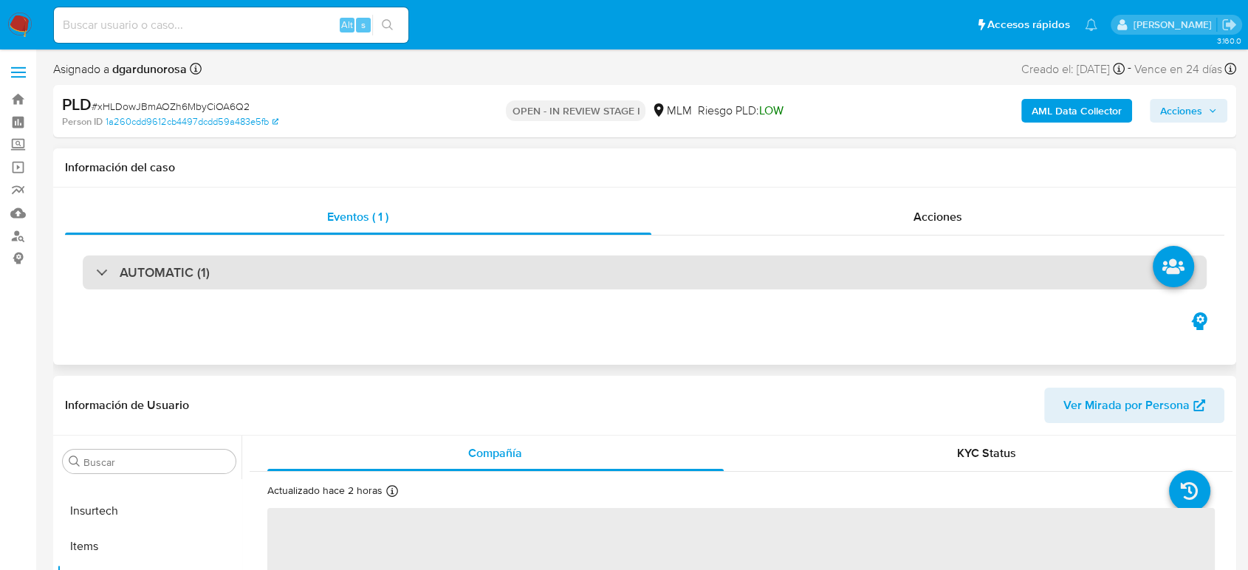
select select "10"
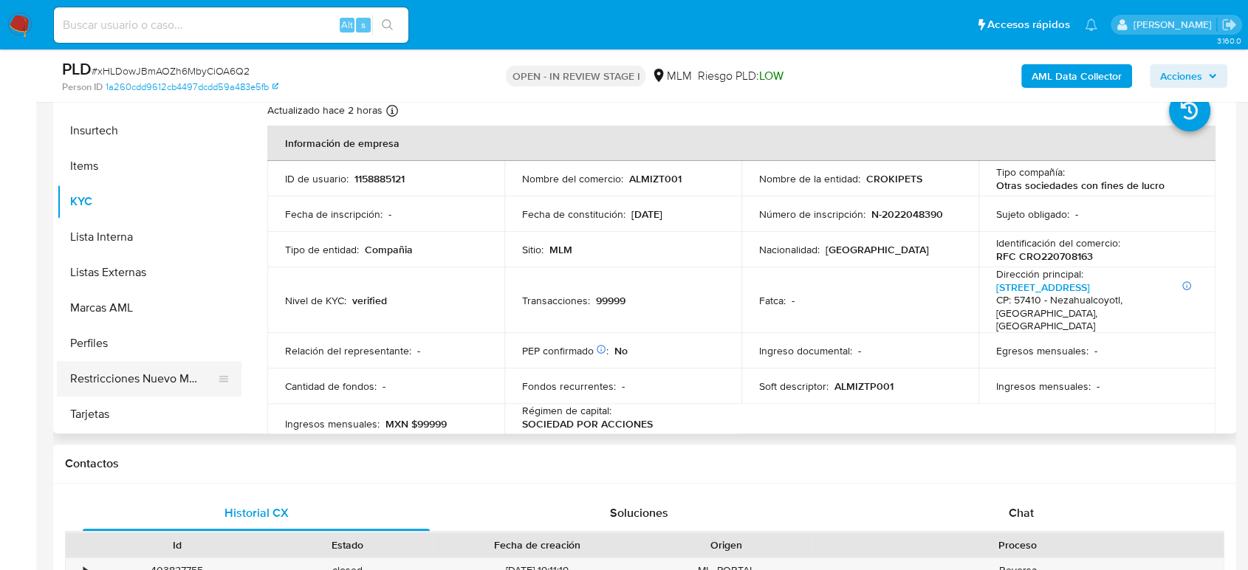
click at [111, 372] on button "Restricciones Nuevo Mundo" at bounding box center [143, 378] width 173 height 35
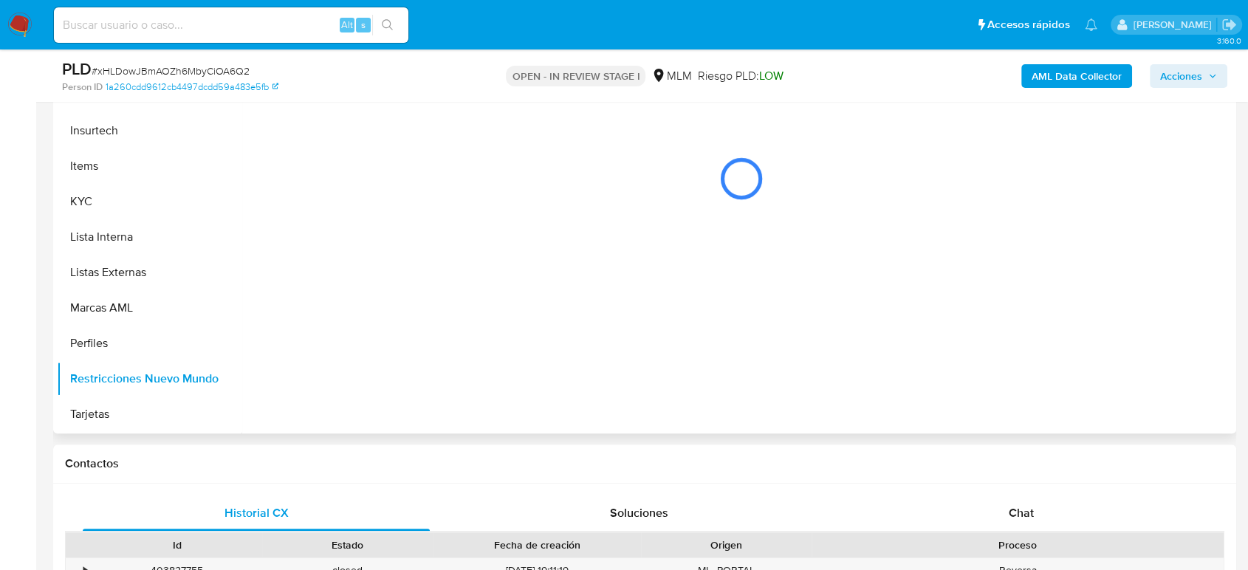
scroll to position [246, 0]
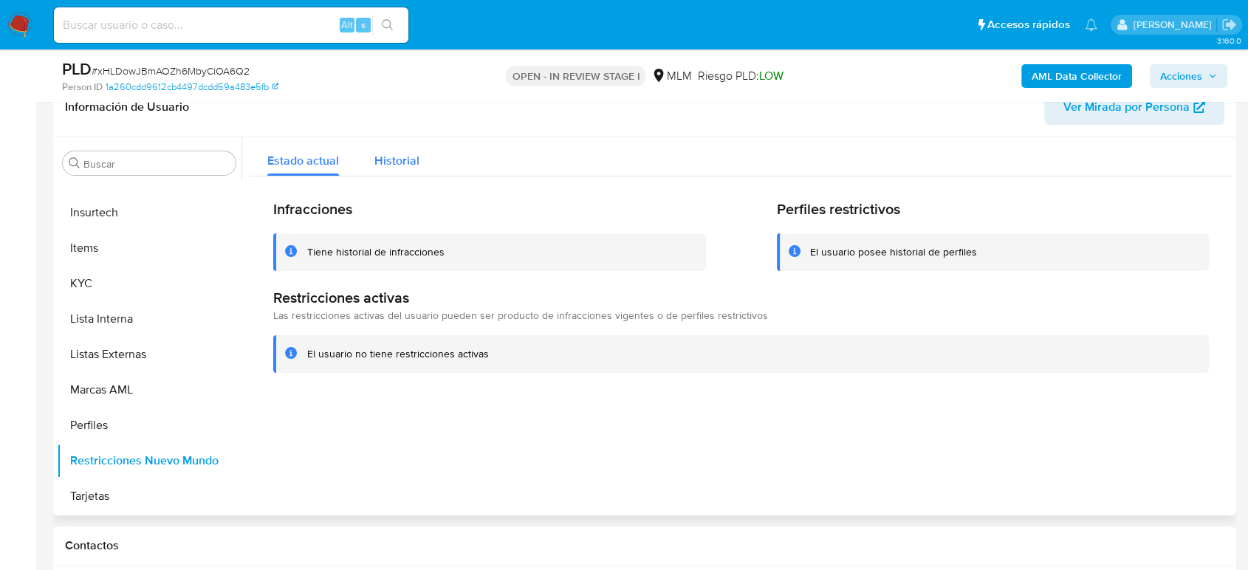
click at [396, 164] on span "Historial" at bounding box center [396, 160] width 45 height 17
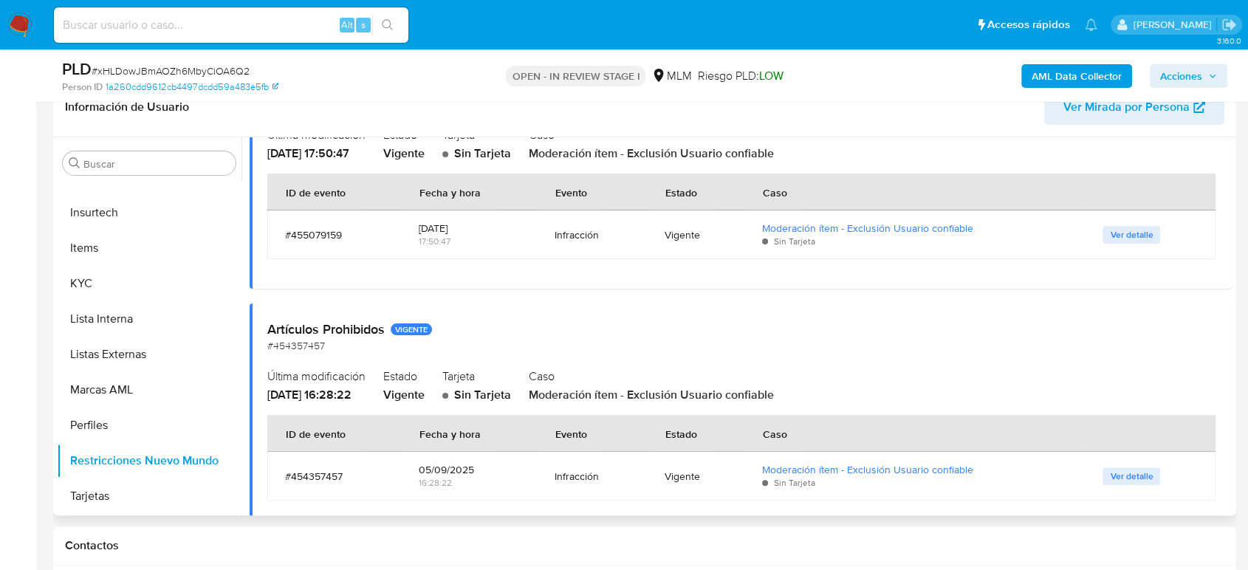
scroll to position [492, 0]
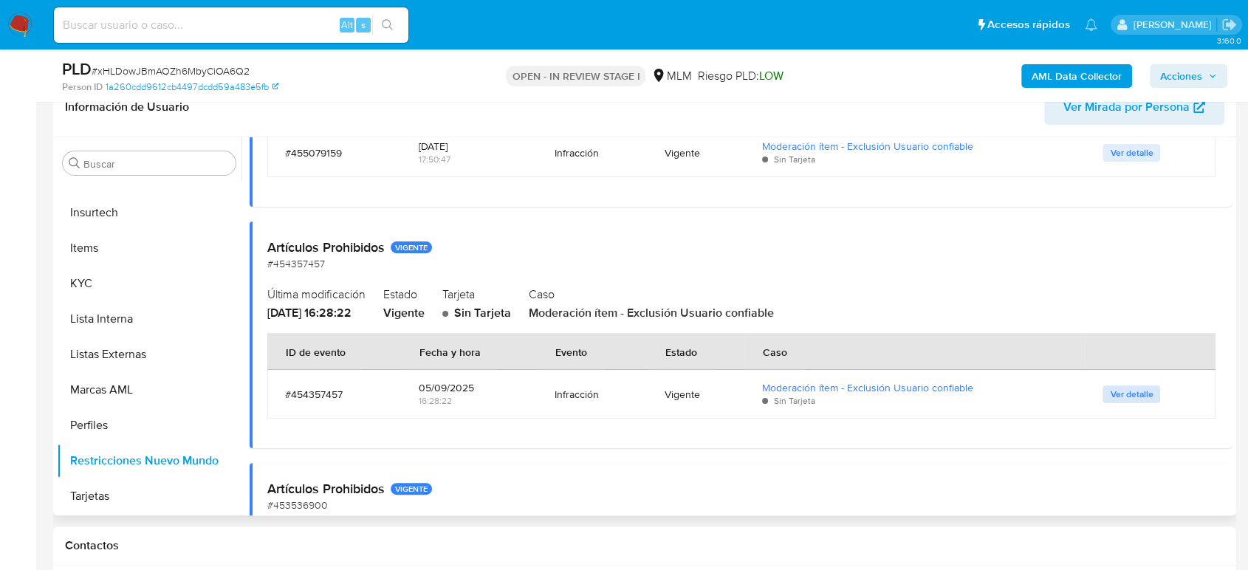
click at [1127, 387] on span "Ver detalle" at bounding box center [1131, 394] width 43 height 15
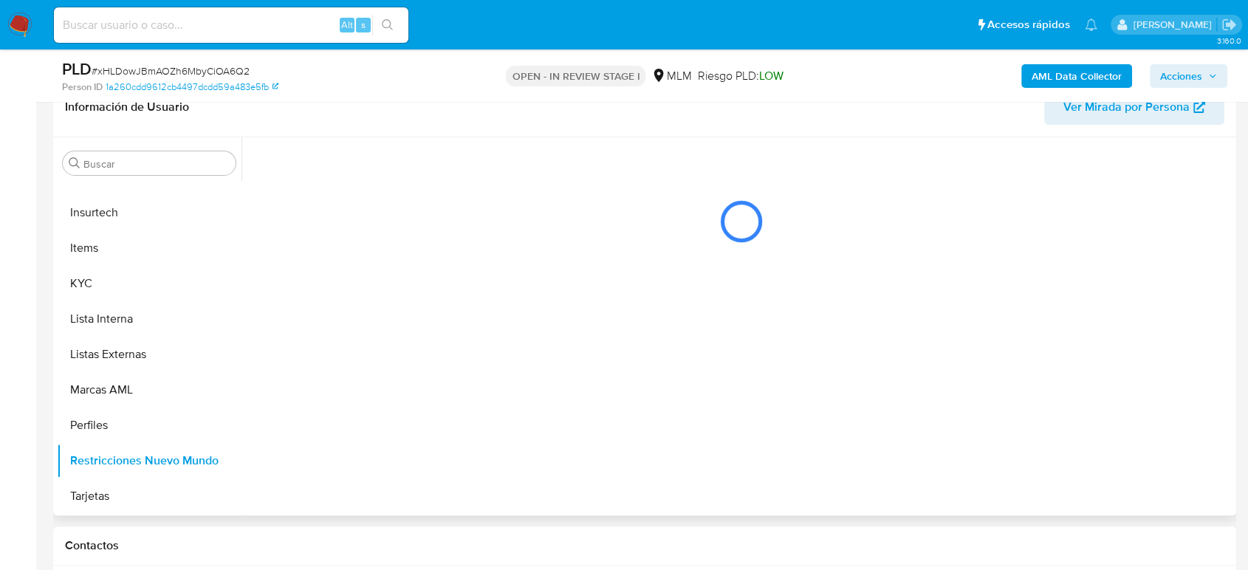
scroll to position [0, 0]
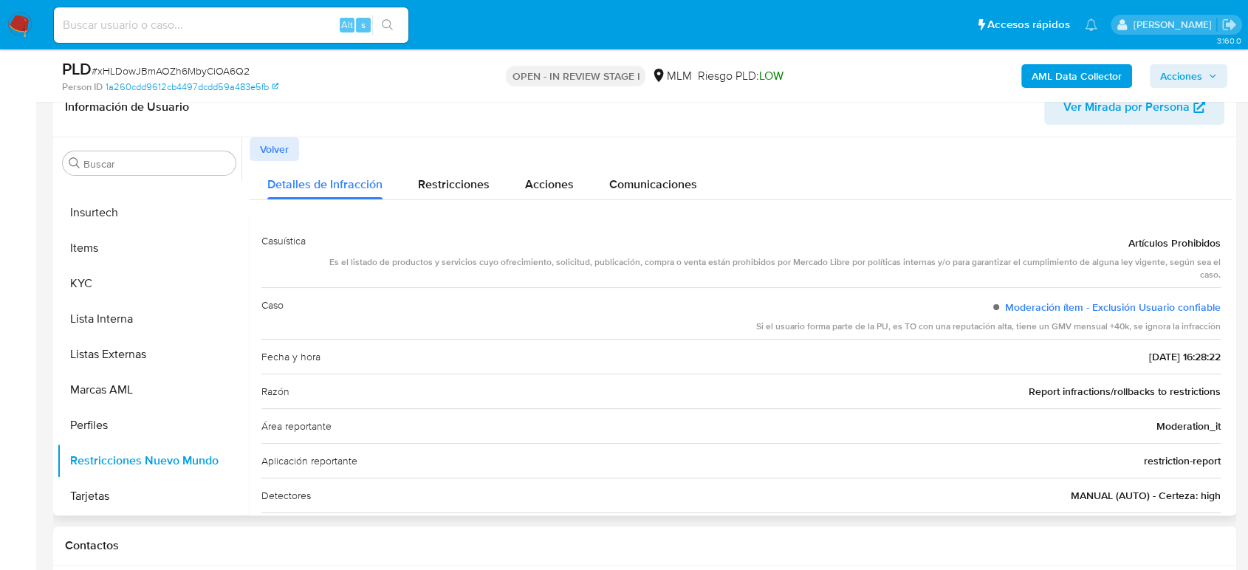
drag, startPoint x: 1040, startPoint y: 418, endPoint x: 687, endPoint y: 468, distance: 356.5
click at [687, 467] on div "Aplicación reportante restriction-report" at bounding box center [740, 460] width 959 height 35
drag, startPoint x: 792, startPoint y: 329, endPoint x: 972, endPoint y: 329, distance: 179.4
click at [972, 329] on div "Si el usuario forma parte de la PU, es TO con una reputación alta, tiene un GMV…" at bounding box center [988, 326] width 464 height 13
click at [282, 147] on span "Volver" at bounding box center [274, 149] width 29 height 21
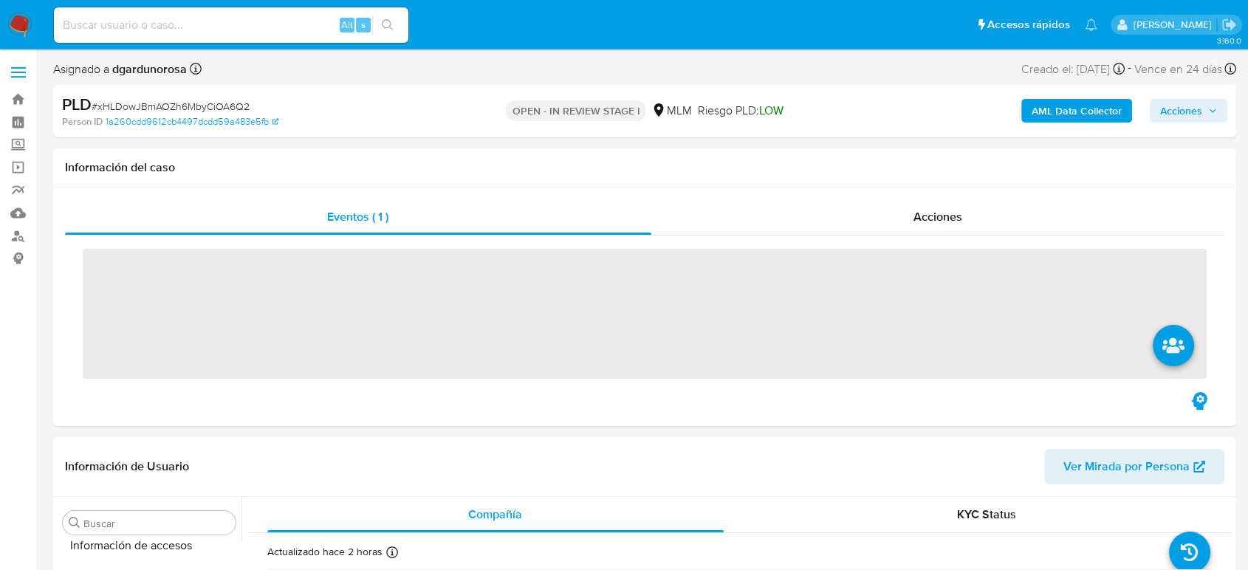
scroll to position [624, 0]
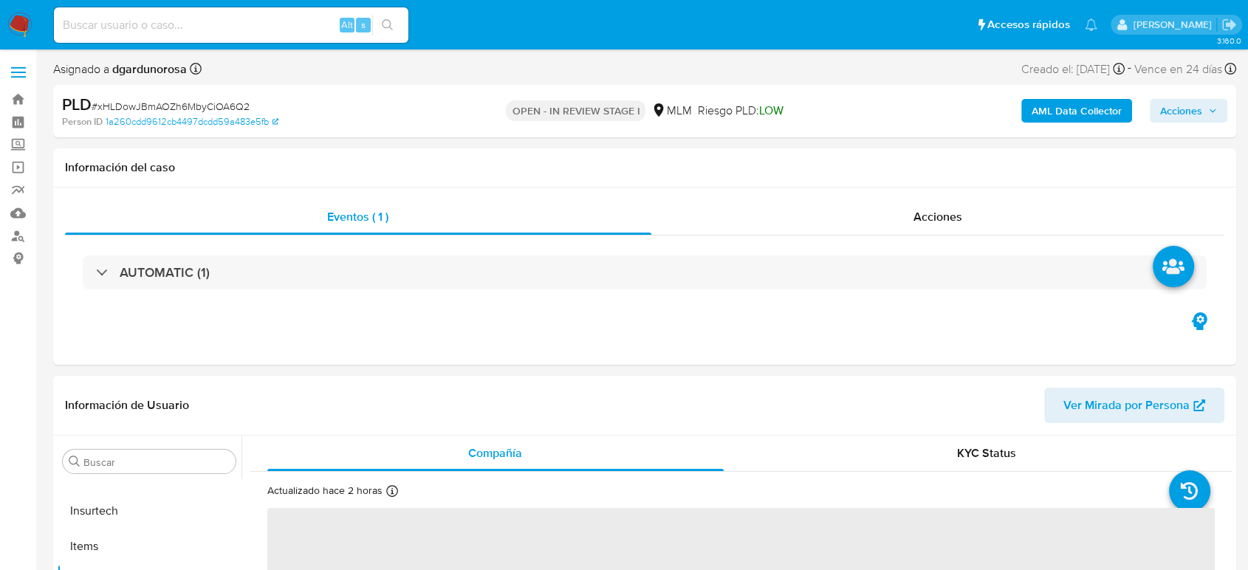
select select "10"
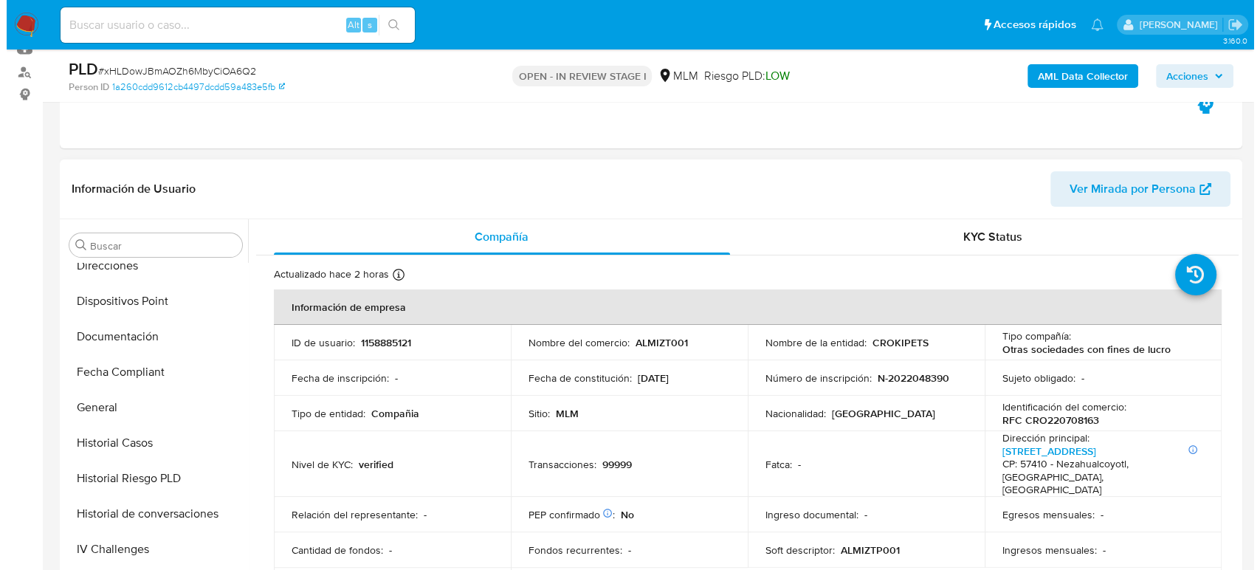
scroll to position [49, 0]
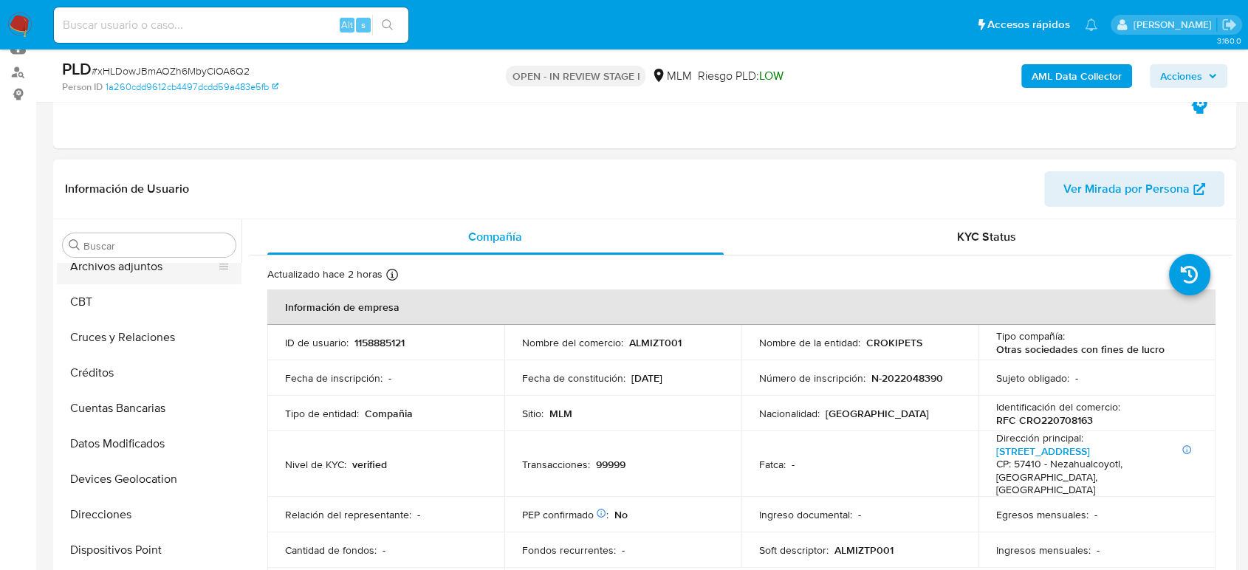
click at [149, 272] on button "Archivos adjuntos" at bounding box center [143, 266] width 173 height 35
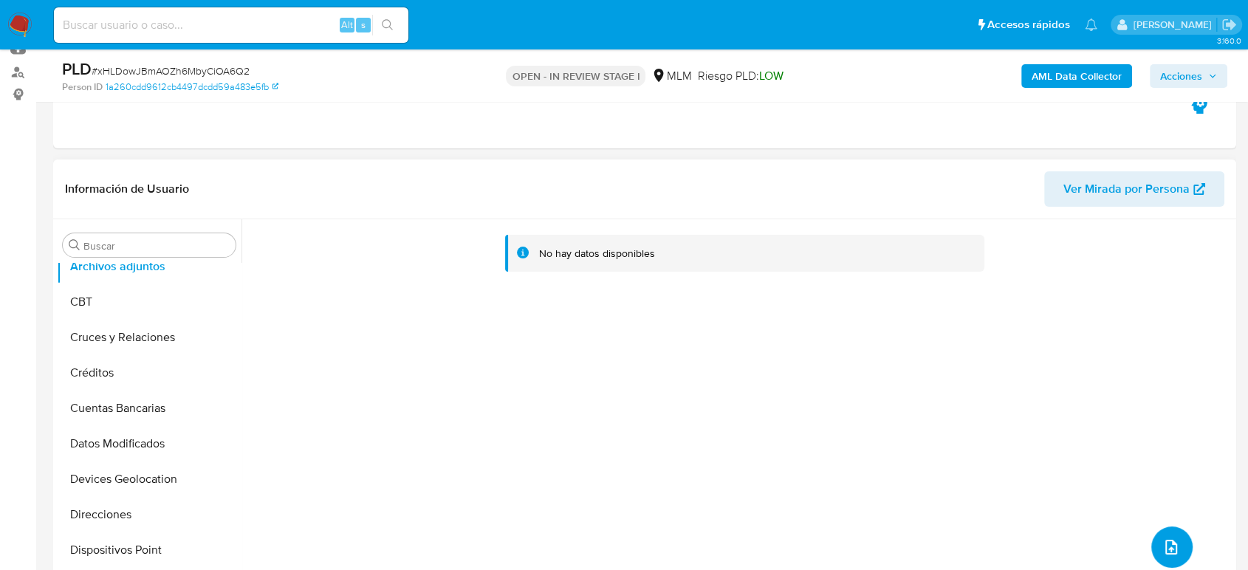
click at [1162, 547] on icon "upload-file" at bounding box center [1171, 547] width 18 height 18
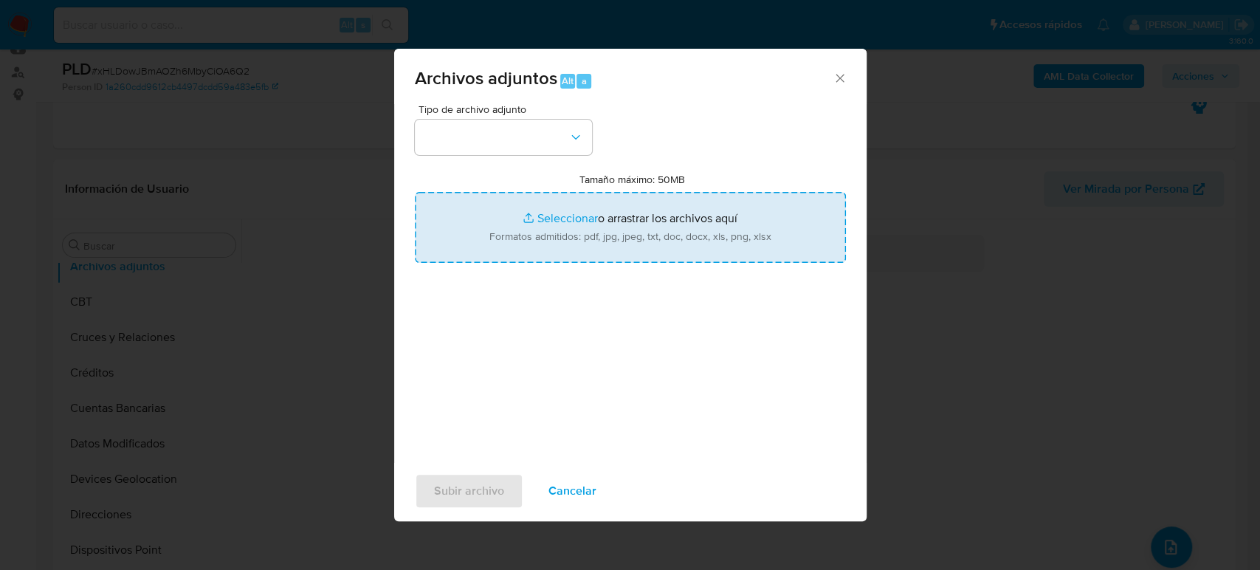
type input "C:\fakepath\1158885121_CROKIPETS_Agosto2025.xlsx"
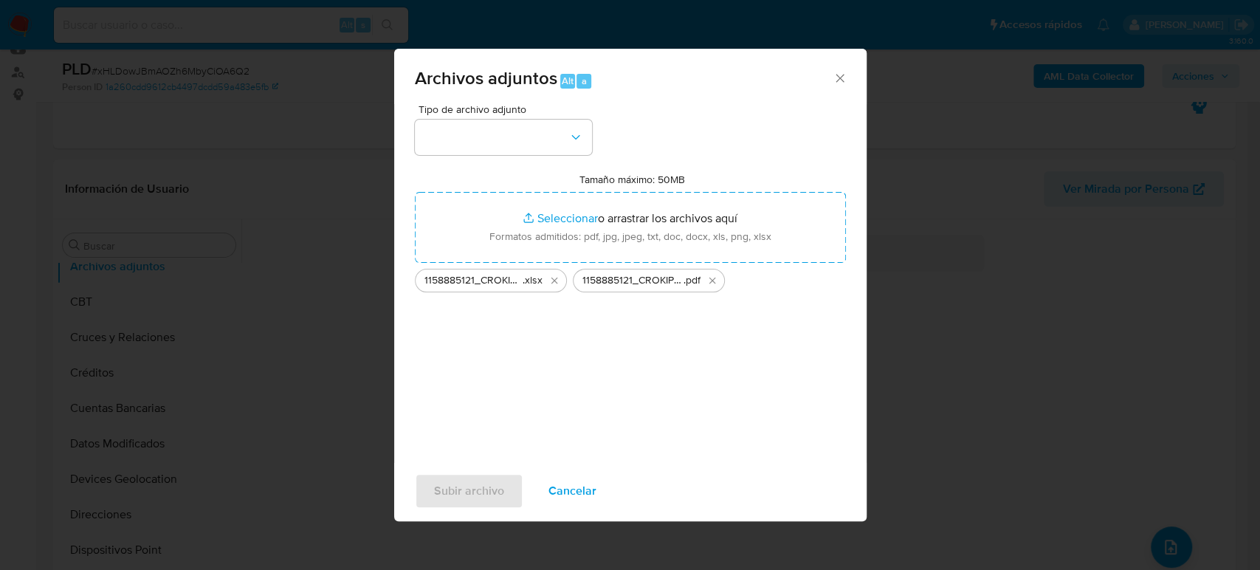
click at [542, 157] on div "Tipo de archivo adjunto Tamaño máximo: 50MB Seleccionar archivos Seleccionar o …" at bounding box center [630, 278] width 431 height 348
click at [502, 131] on button "button" at bounding box center [503, 137] width 177 height 35
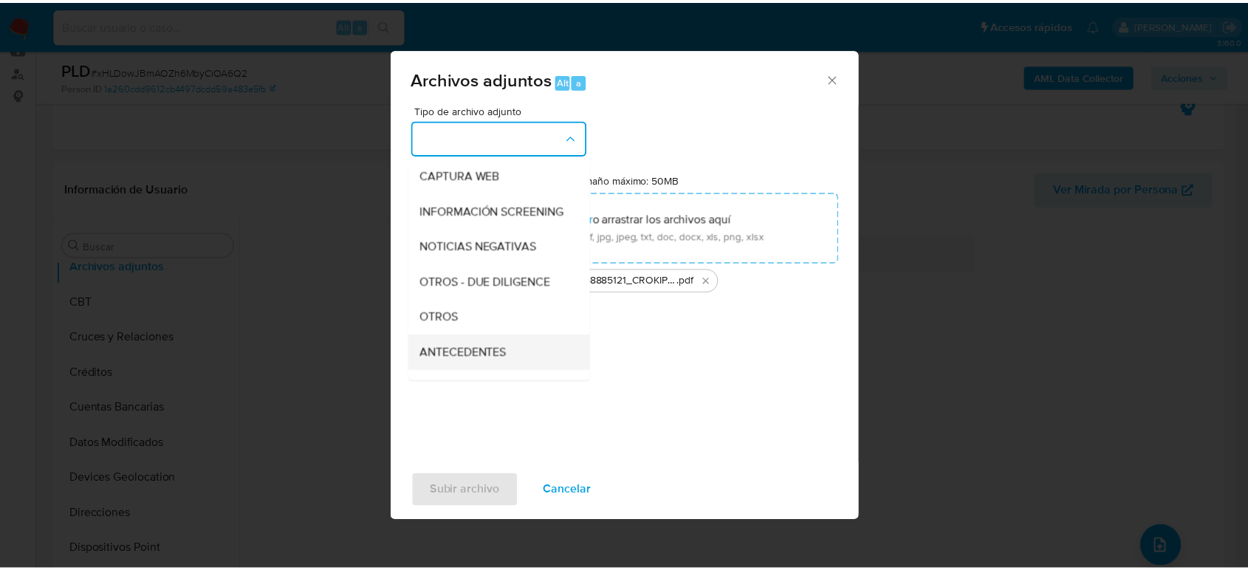
scroll to position [164, 0]
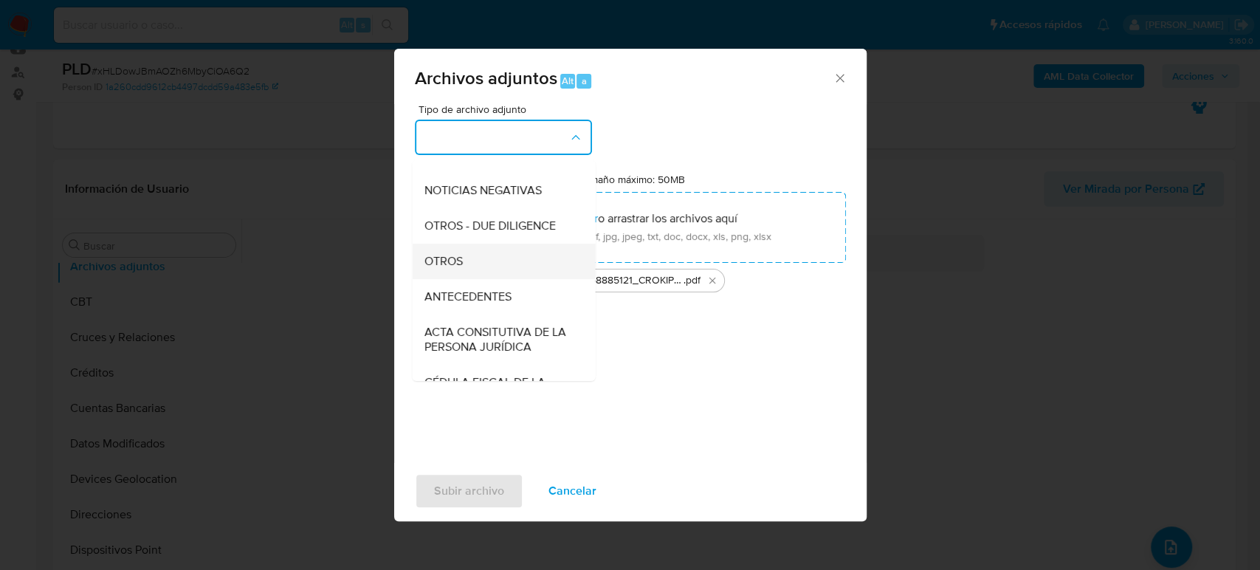
click at [470, 279] on div "OTROS" at bounding box center [499, 261] width 151 height 35
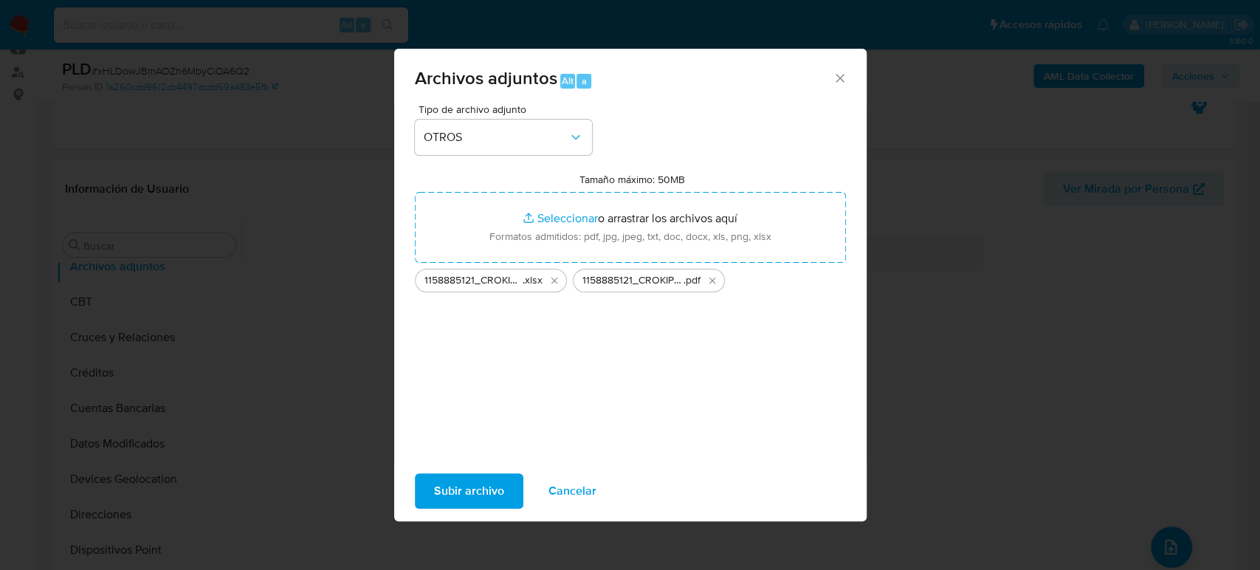
click at [475, 487] on span "Subir archivo" at bounding box center [469, 491] width 70 height 32
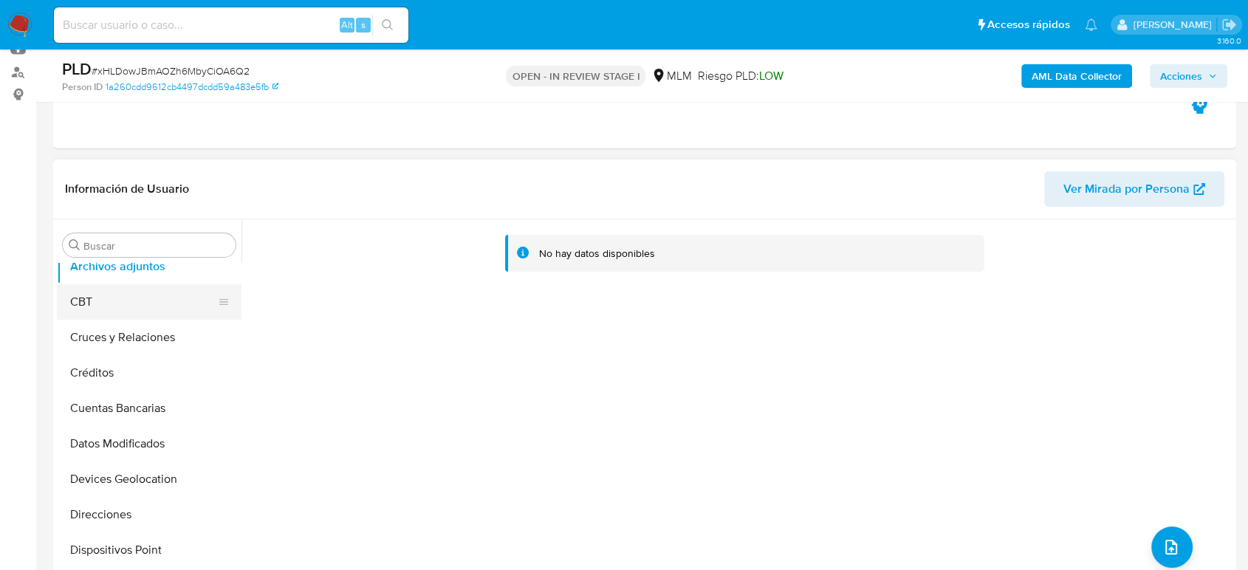
click at [123, 301] on button "CBT" at bounding box center [143, 301] width 173 height 35
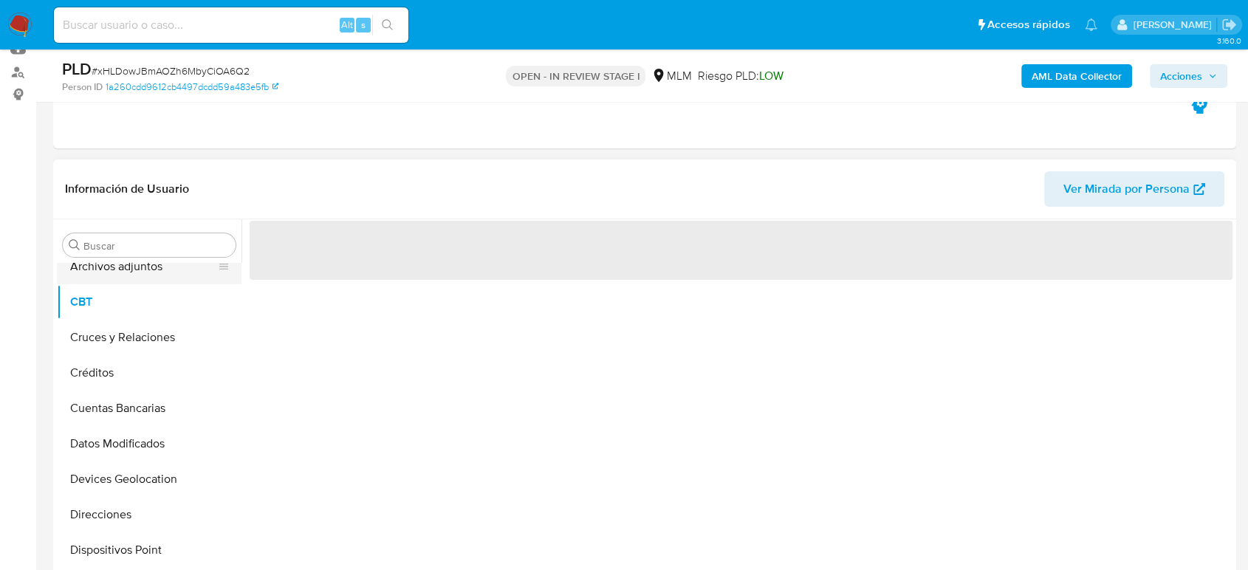
click at [120, 275] on button "Archivos adjuntos" at bounding box center [143, 266] width 173 height 35
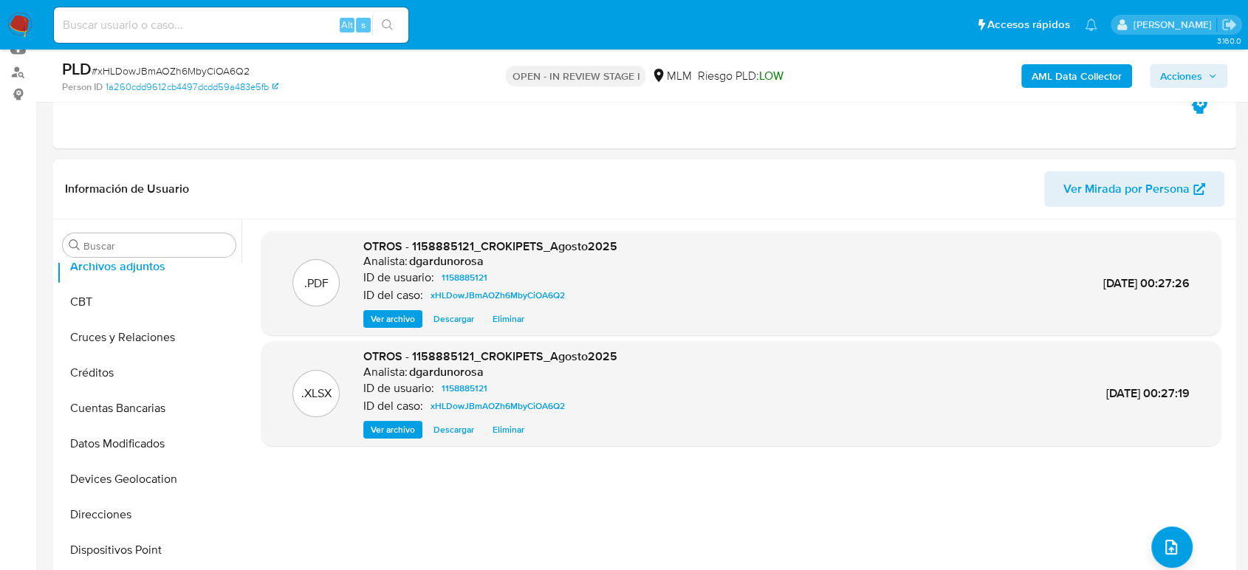
click at [1181, 73] on span "Acciones" at bounding box center [1181, 76] width 42 height 24
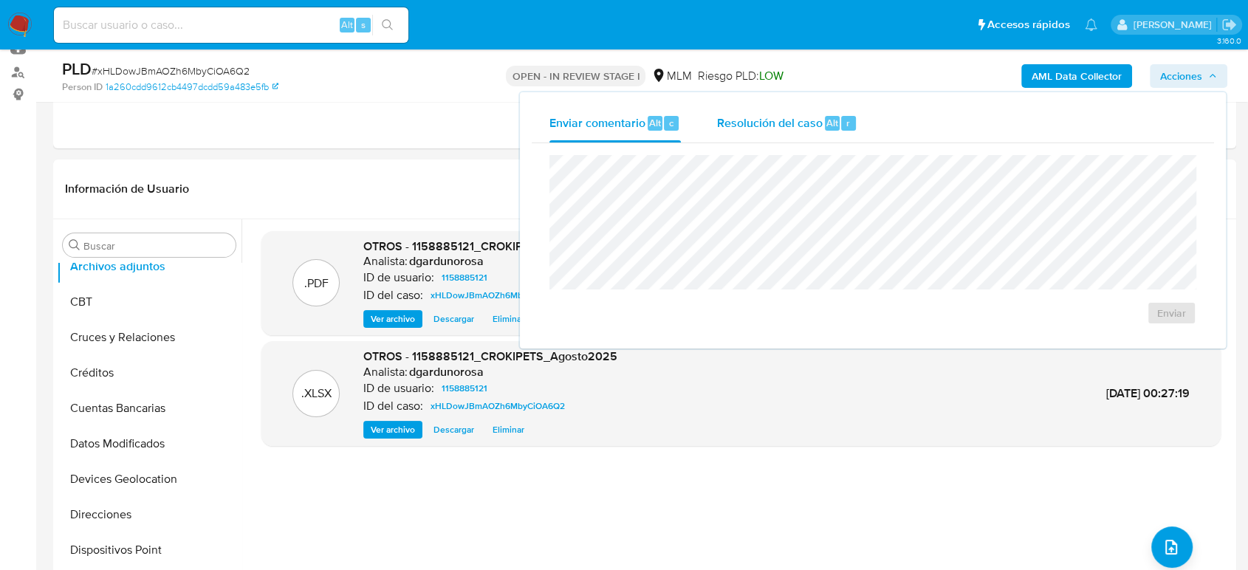
click at [789, 123] on span "Resolución del caso" at bounding box center [769, 122] width 106 height 17
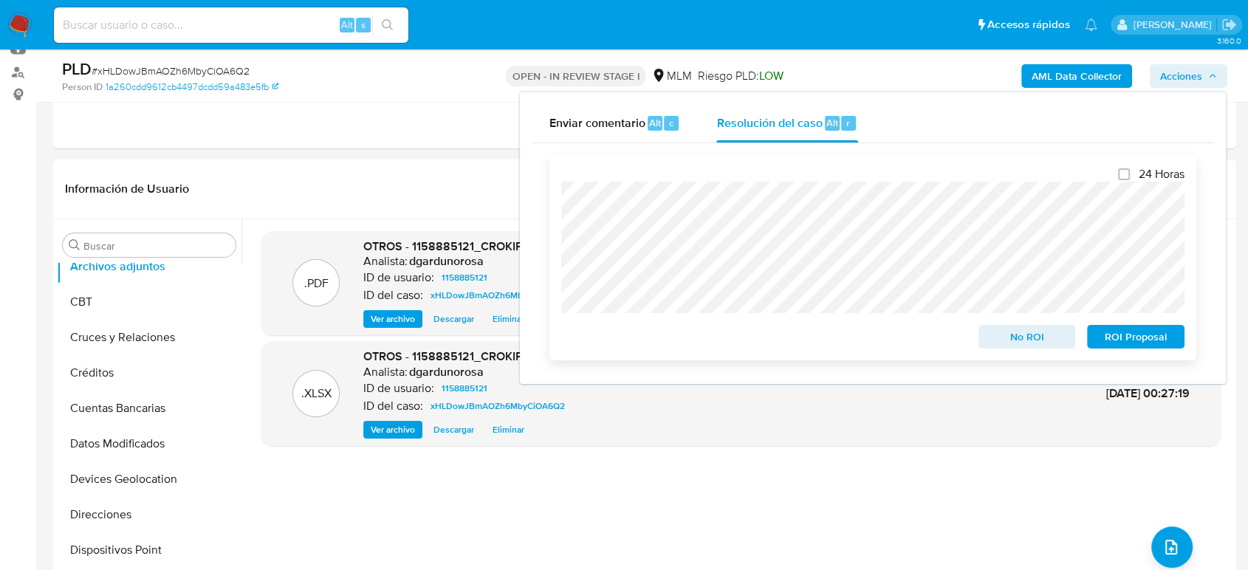
click at [1001, 345] on span "No ROI" at bounding box center [1027, 336] width 77 height 21
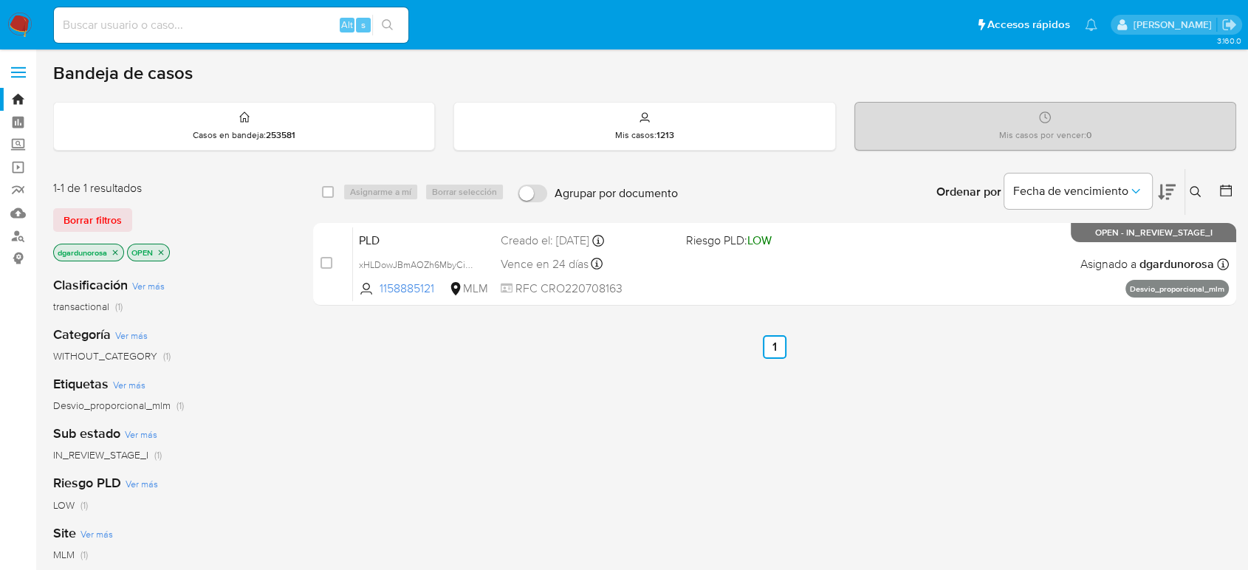
click at [1192, 186] on icon at bounding box center [1194, 191] width 11 height 11
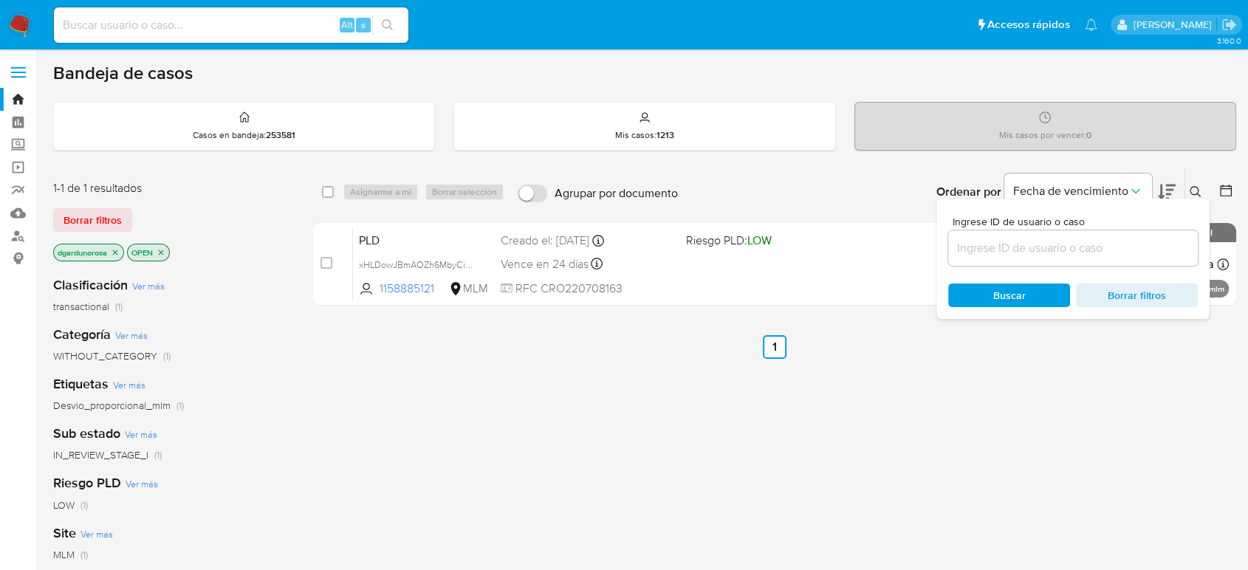
click at [1123, 241] on input at bounding box center [1073, 247] width 250 height 19
type input "2274140851"
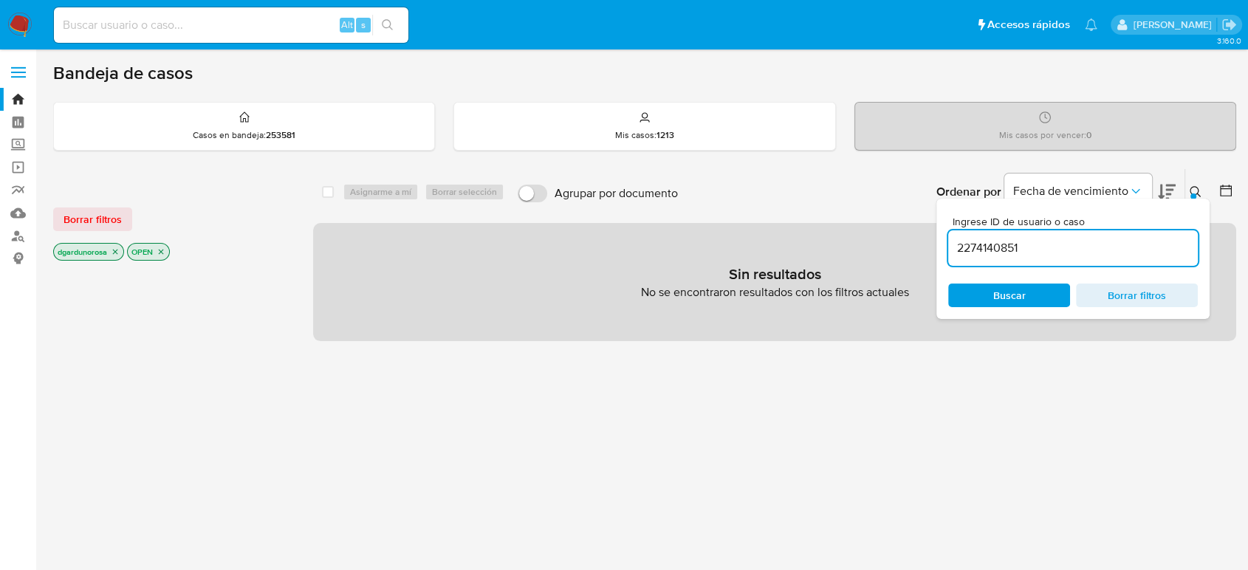
click at [1195, 183] on button at bounding box center [1197, 192] width 24 height 18
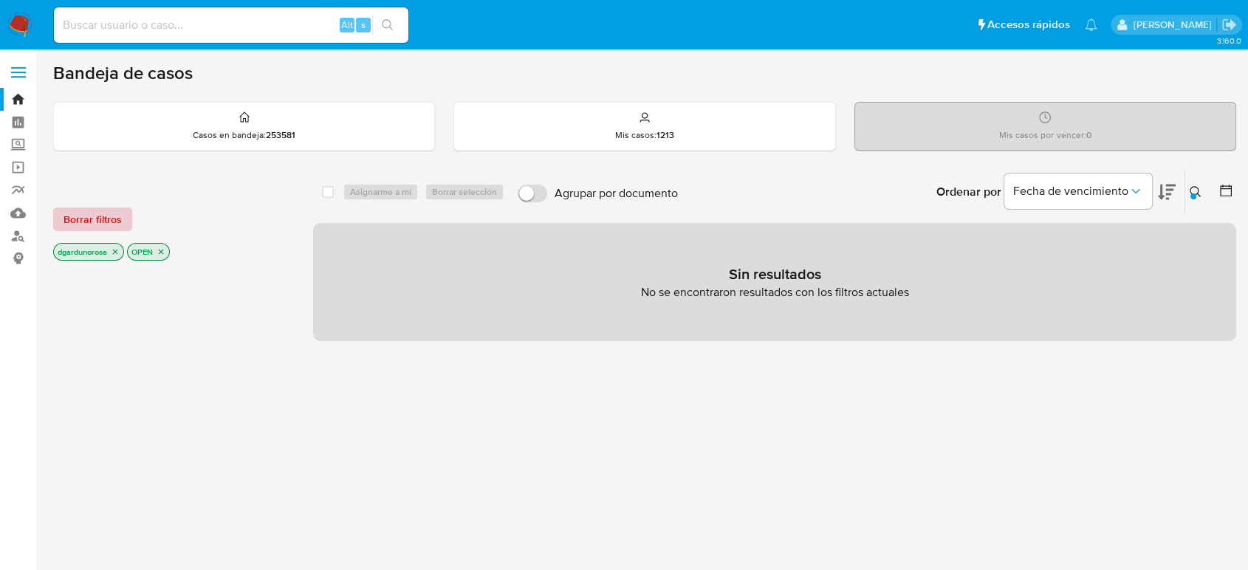
click at [116, 224] on span "Borrar filtros" at bounding box center [92, 219] width 58 height 21
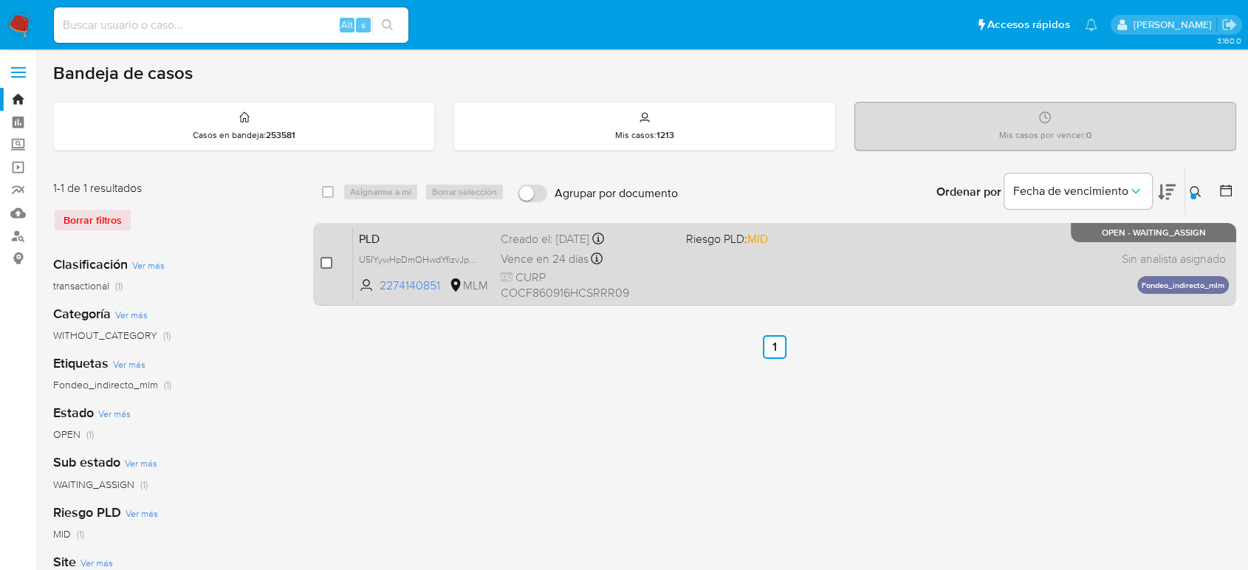
click at [329, 263] on input "checkbox" at bounding box center [326, 263] width 12 height 12
checkbox input "true"
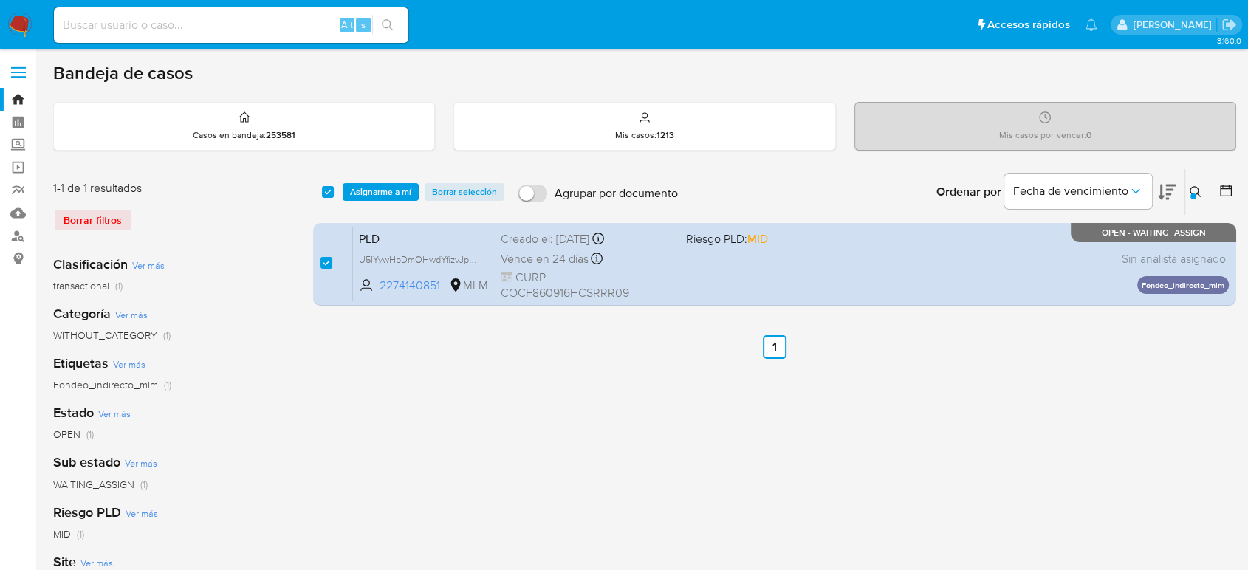
click at [373, 202] on div "select-all-cases-checkbox Asignarme a mí Borrar selección Agrupar por documento…" at bounding box center [774, 192] width 923 height 46
click at [384, 195] on span "Asignarme a mí" at bounding box center [380, 192] width 61 height 15
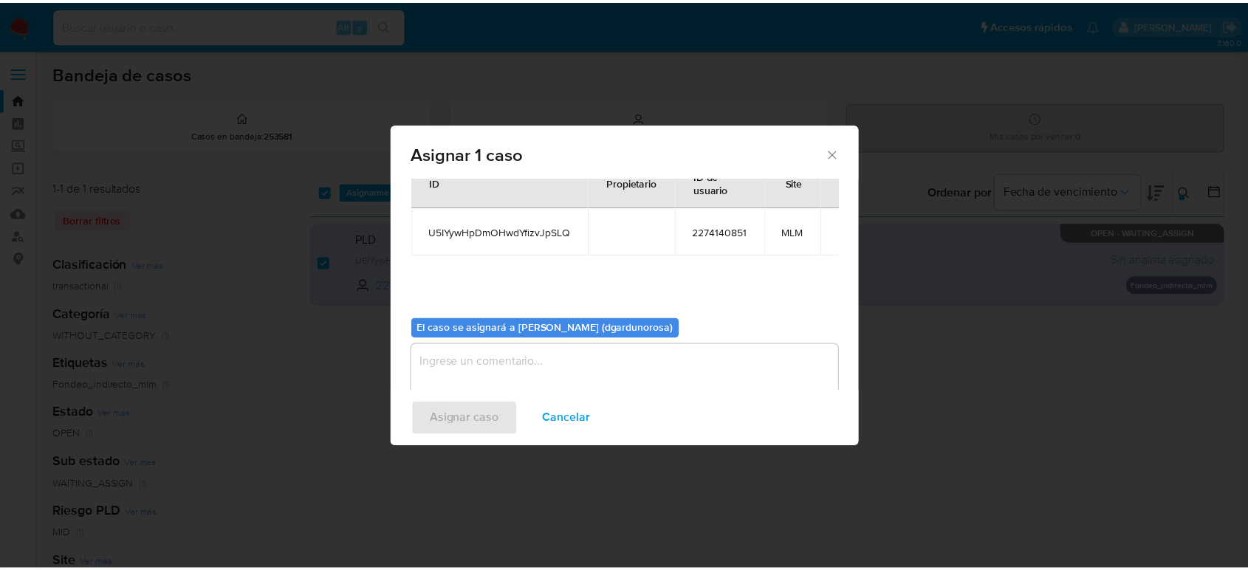
scroll to position [75, 0]
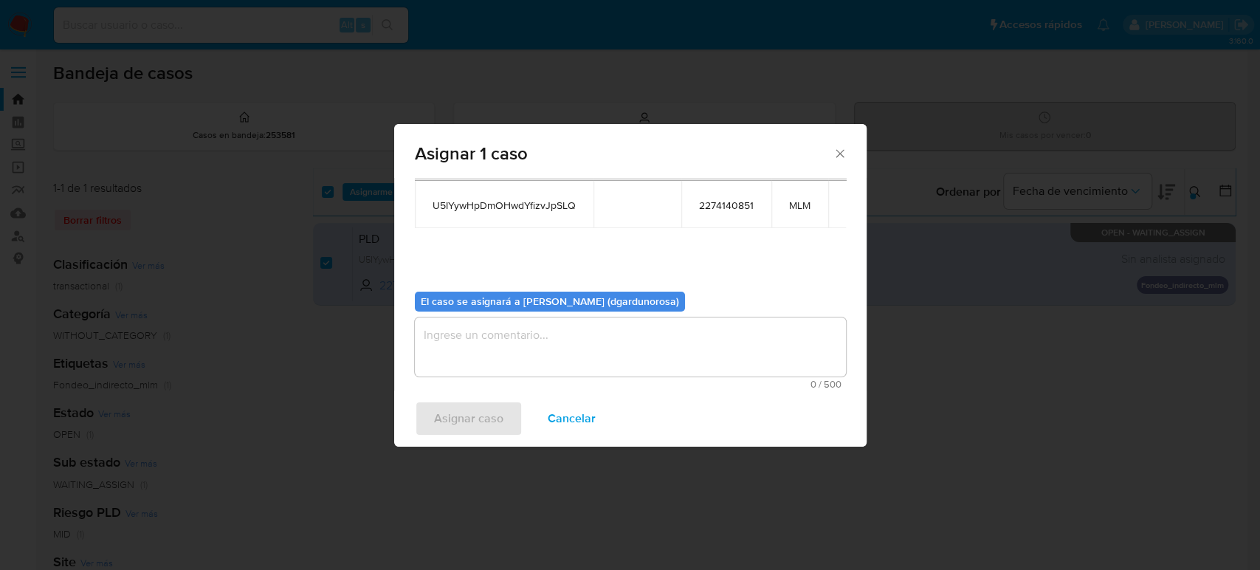
click at [554, 328] on textarea "assign-modal" at bounding box center [630, 346] width 431 height 59
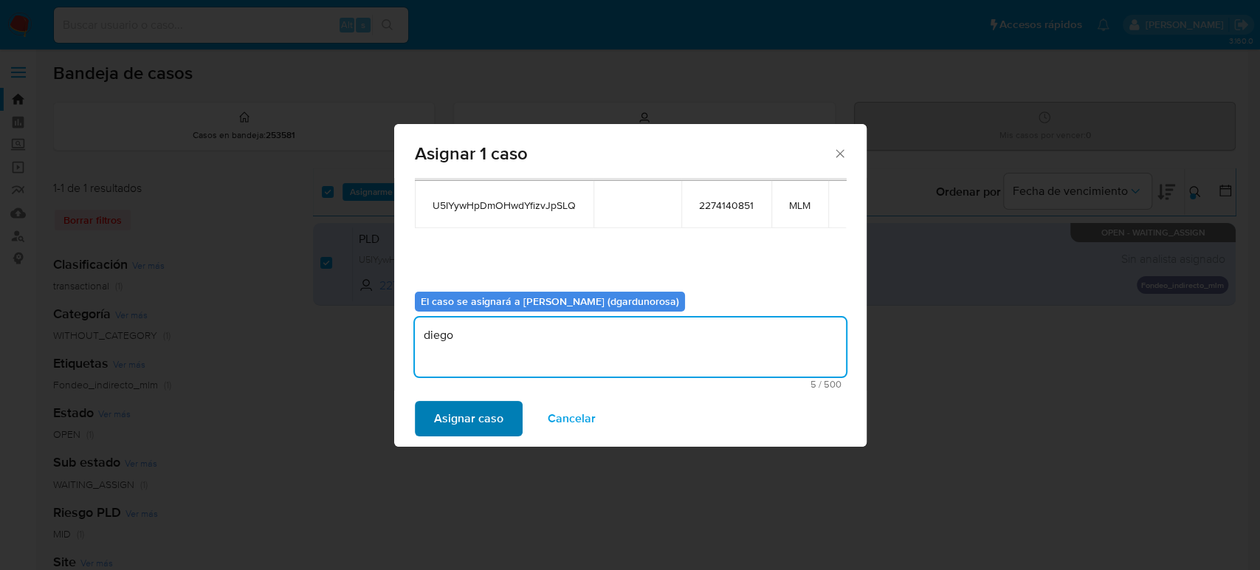
type textarea "diego"
click at [478, 435] on span "Asignar caso" at bounding box center [468, 418] width 69 height 32
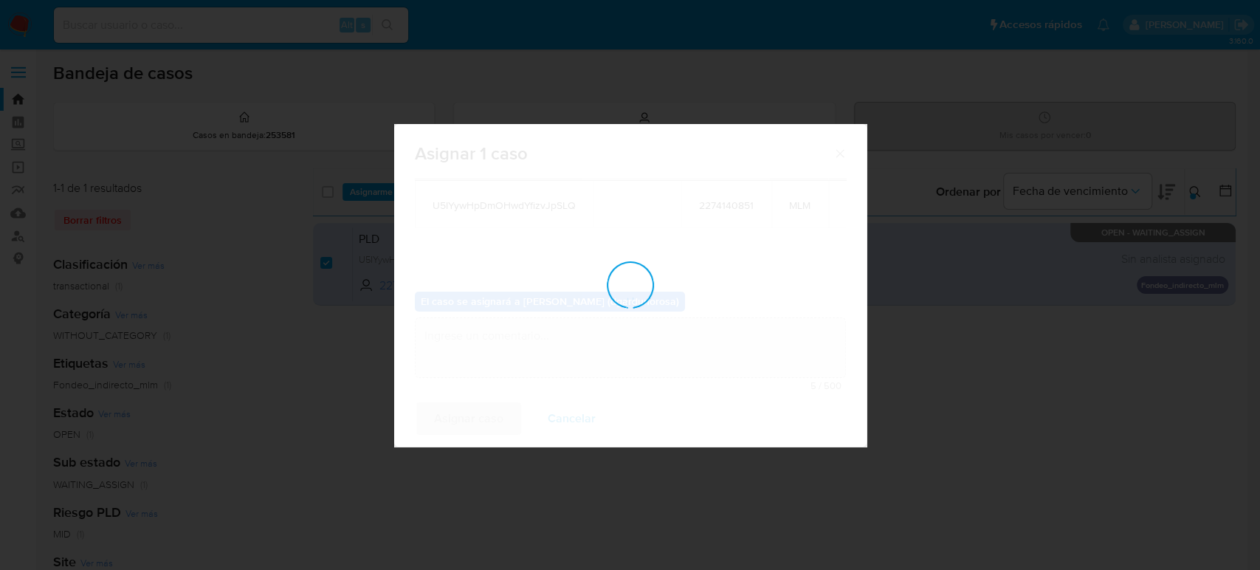
checkbox input "false"
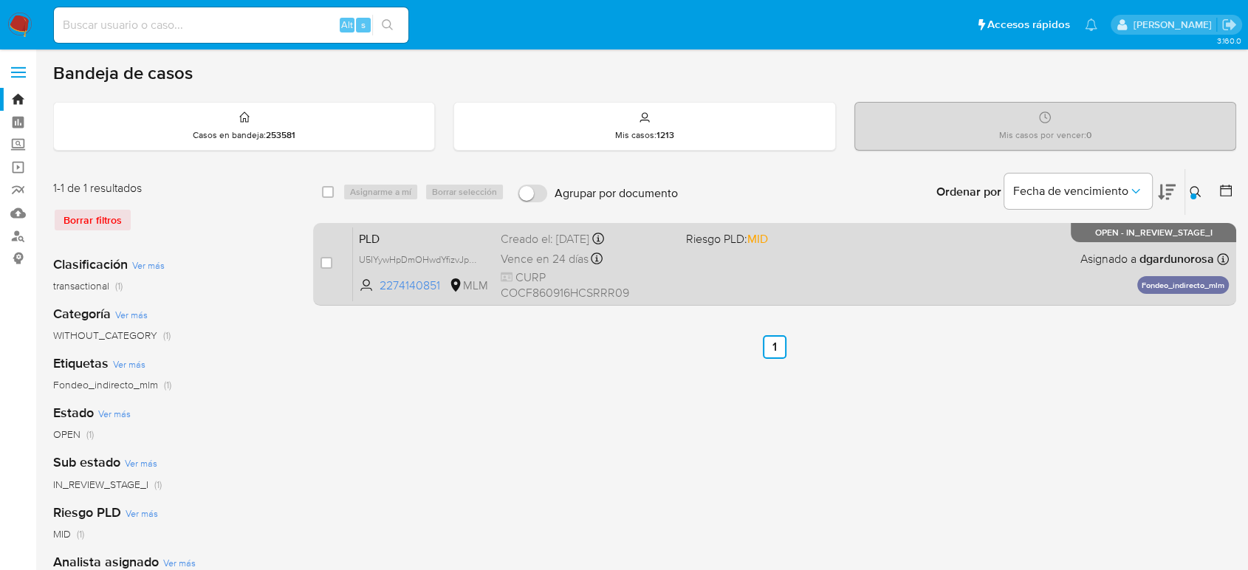
click at [880, 269] on div "PLD U5IYywHpDmOHwdYfizvJpSLQ 2274140851 MLM Riesgo PLD: MID Creado el: 12/08/20…" at bounding box center [791, 264] width 876 height 75
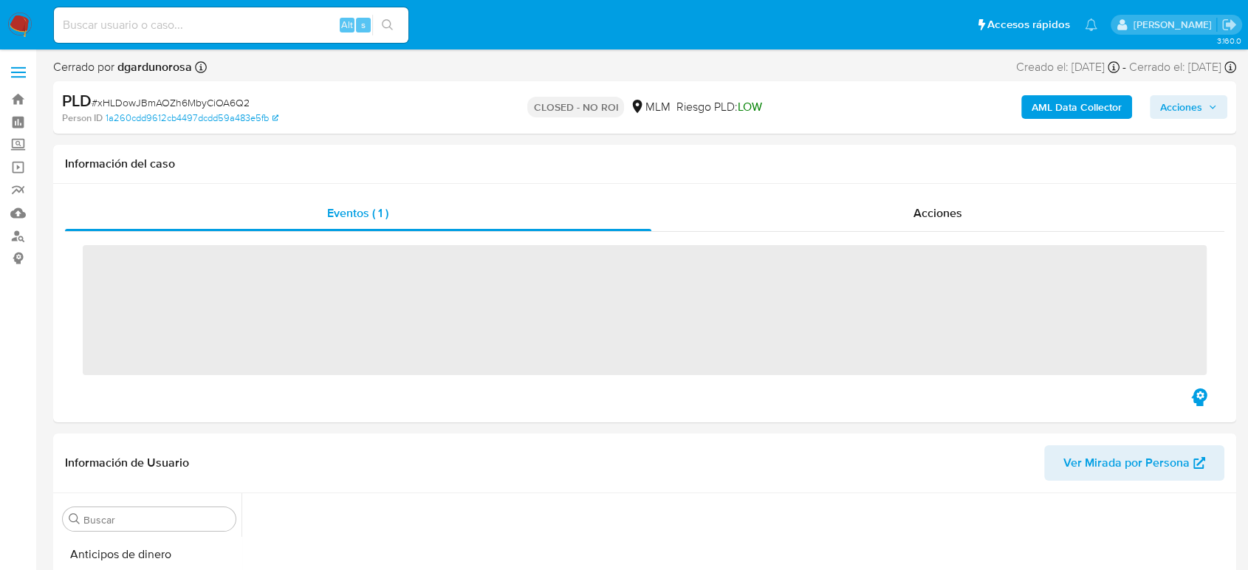
scroll to position [596, 0]
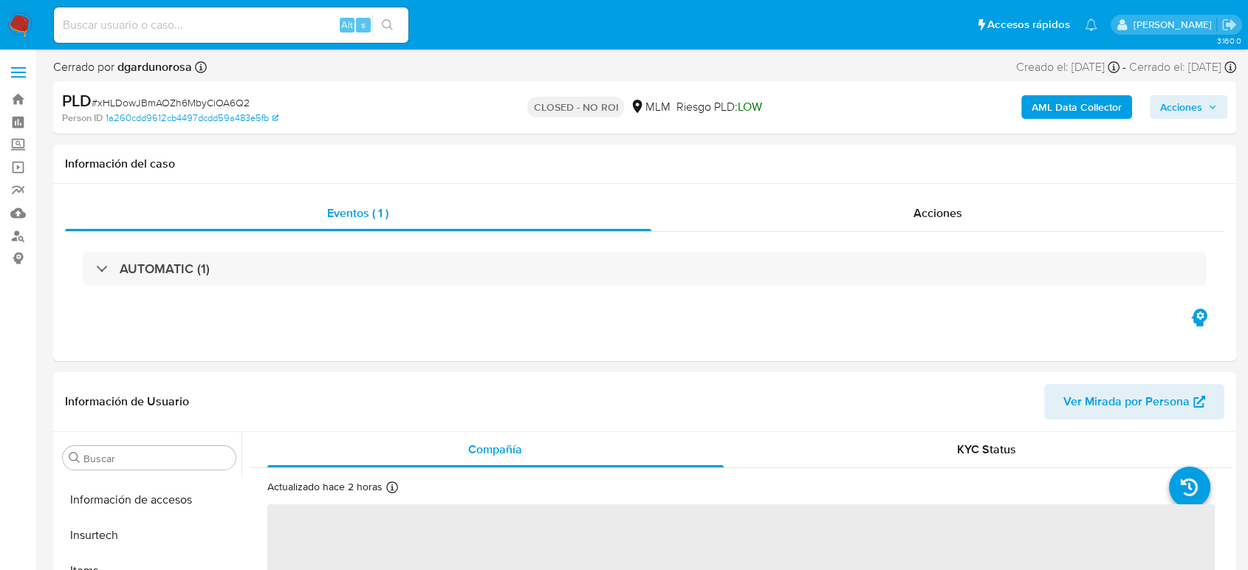
select select "10"
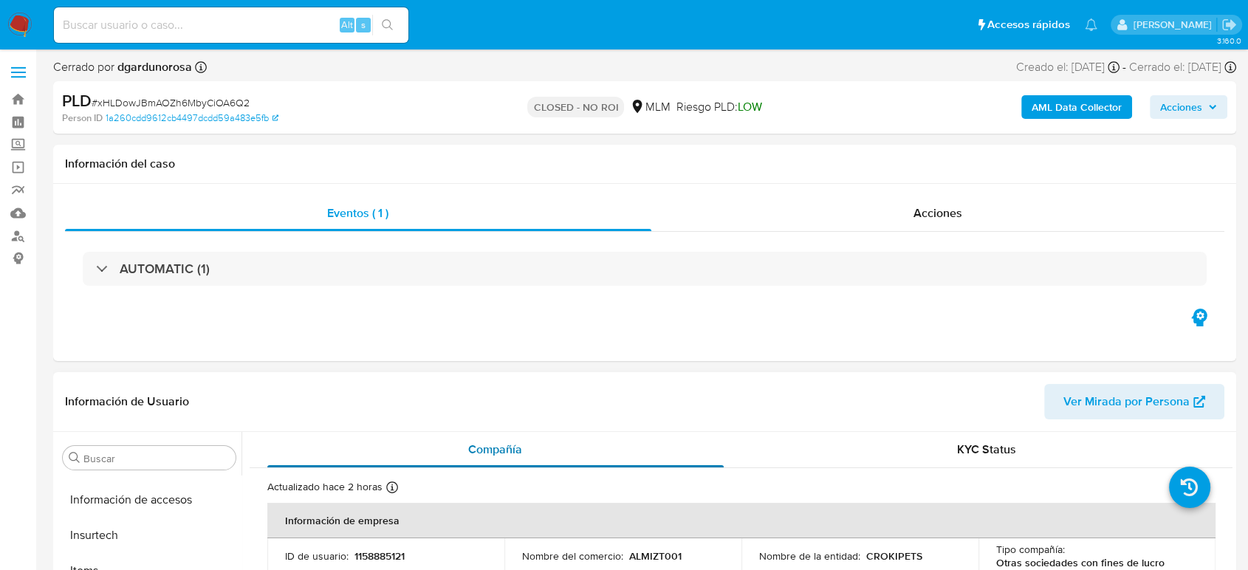
scroll to position [624, 0]
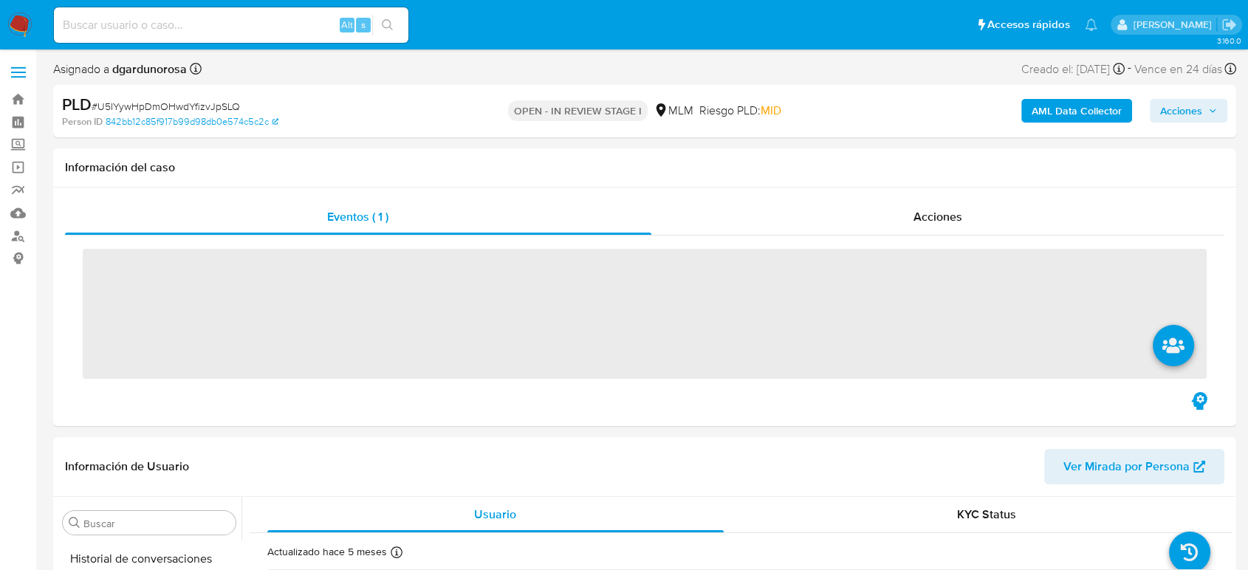
scroll to position [608, 0]
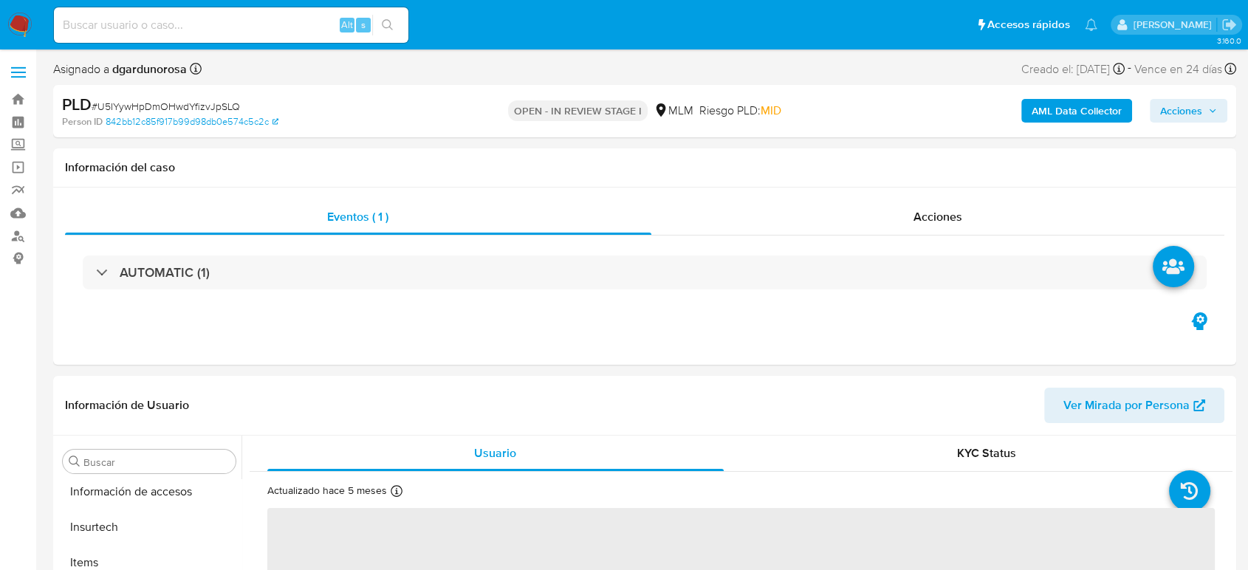
select select "10"
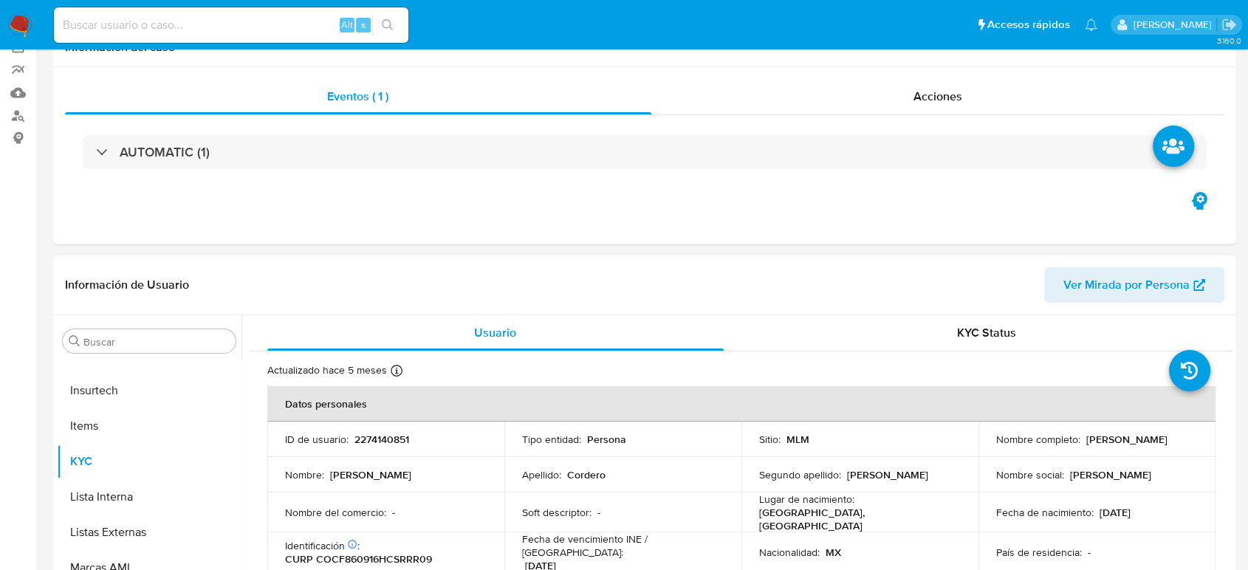
scroll to position [246, 0]
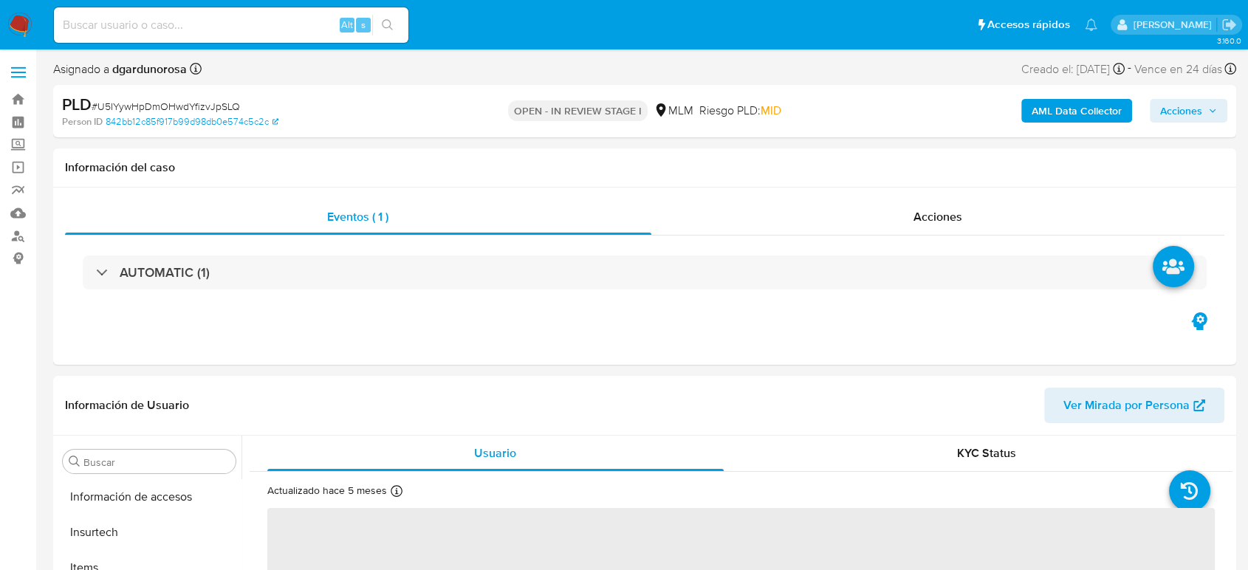
scroll to position [624, 0]
select select "10"
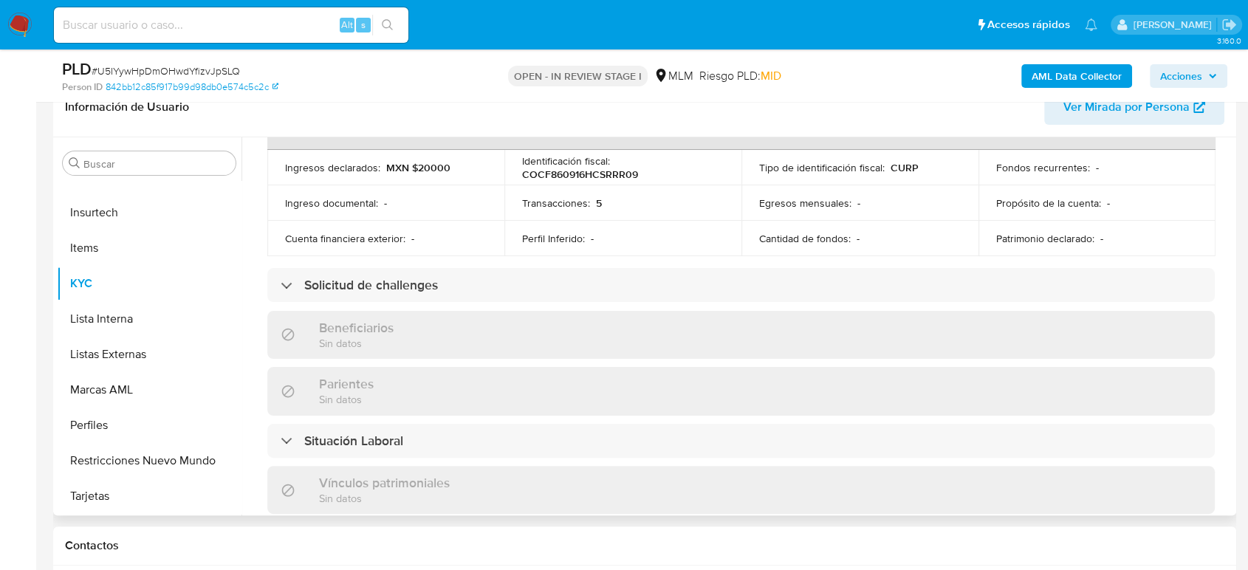
scroll to position [913, 0]
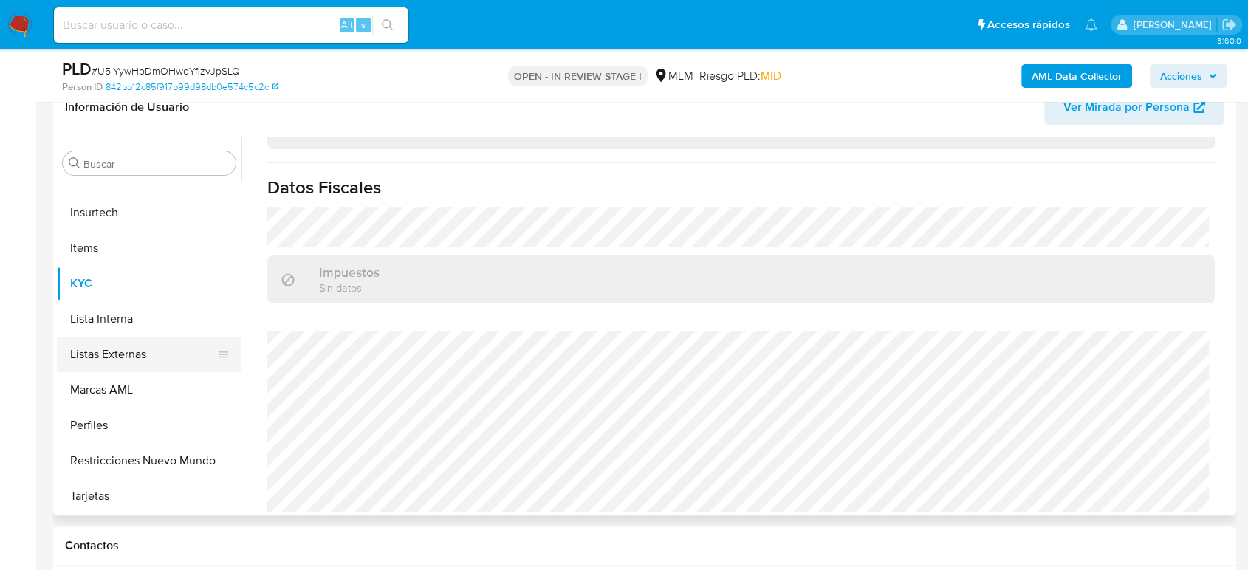
click at [109, 365] on button "Listas Externas" at bounding box center [143, 354] width 173 height 35
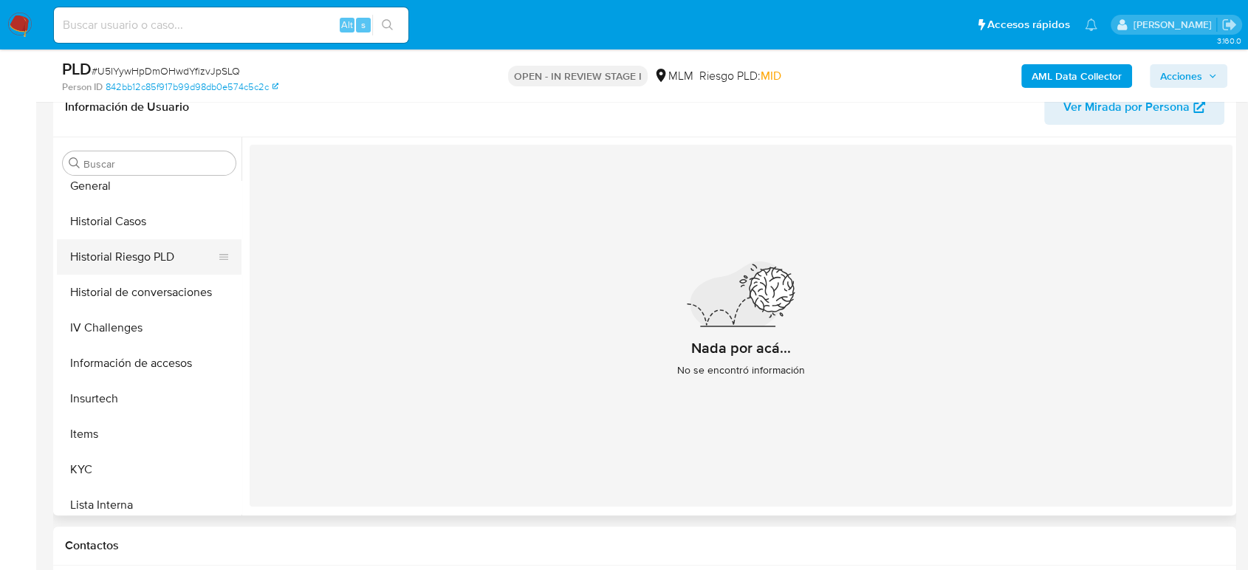
scroll to position [378, 0]
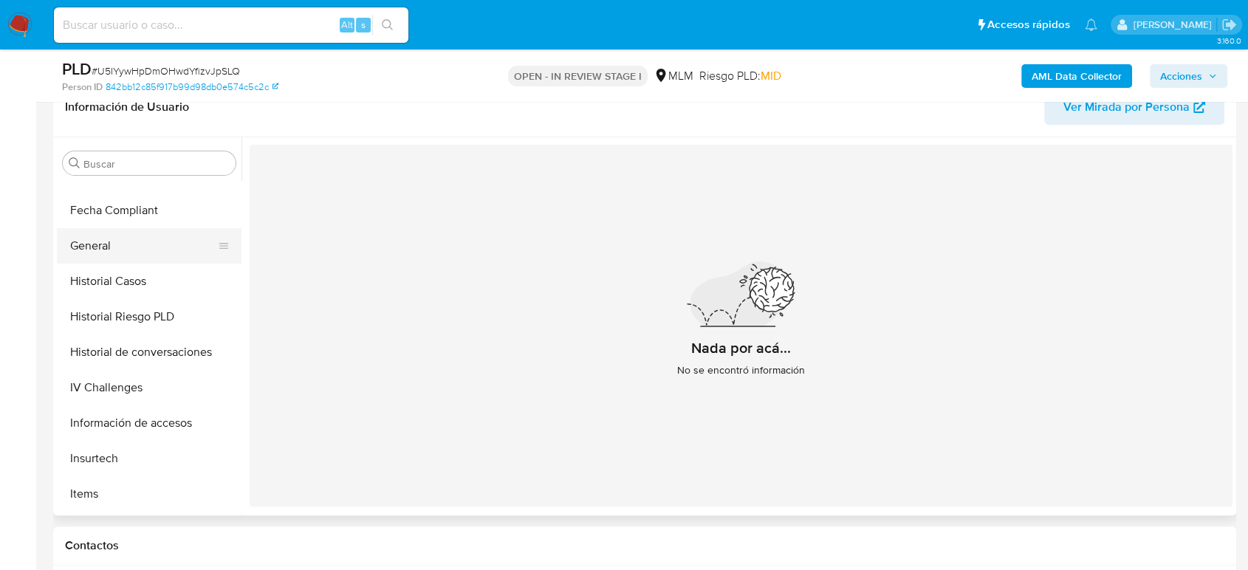
click at [137, 258] on button "General" at bounding box center [143, 245] width 173 height 35
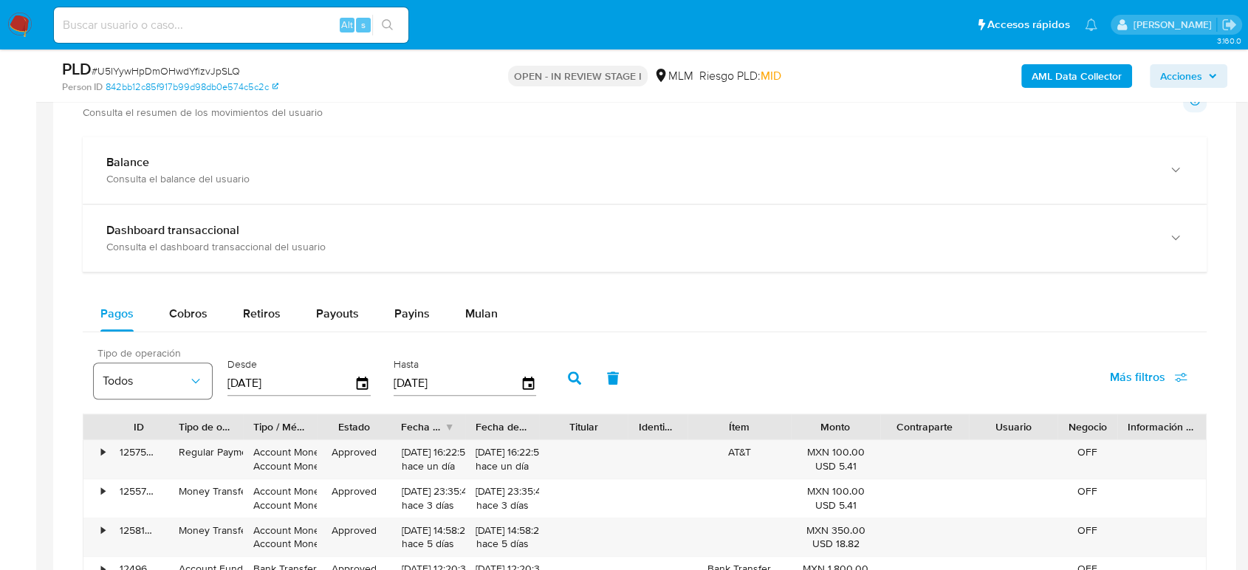
scroll to position [984, 0]
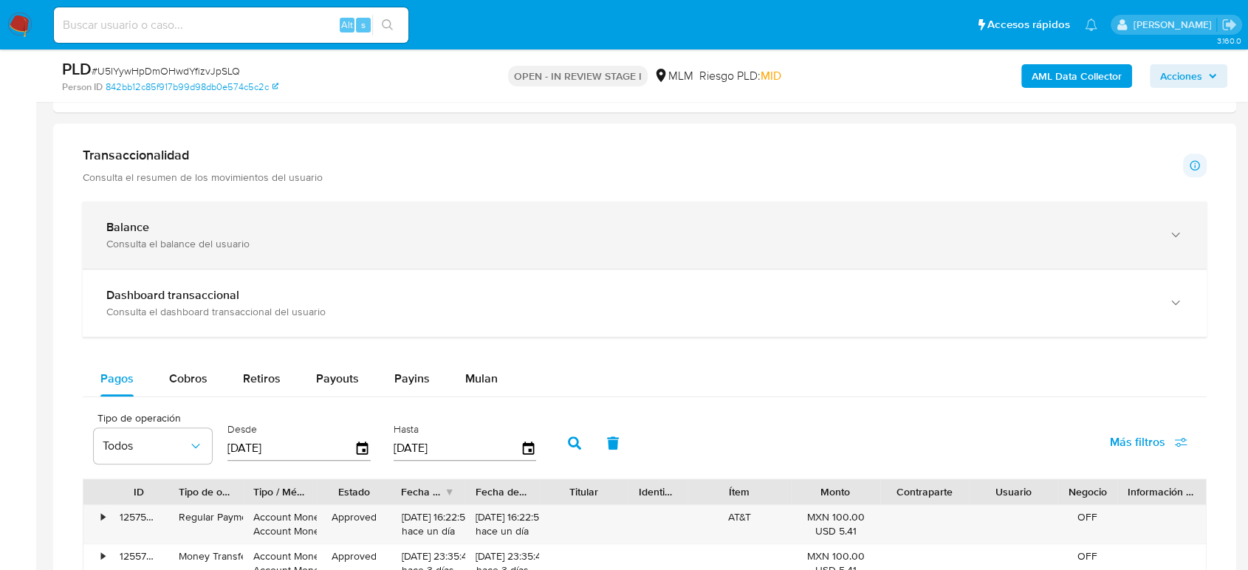
click at [183, 241] on div "Consulta el balance del usuario" at bounding box center [629, 243] width 1047 height 13
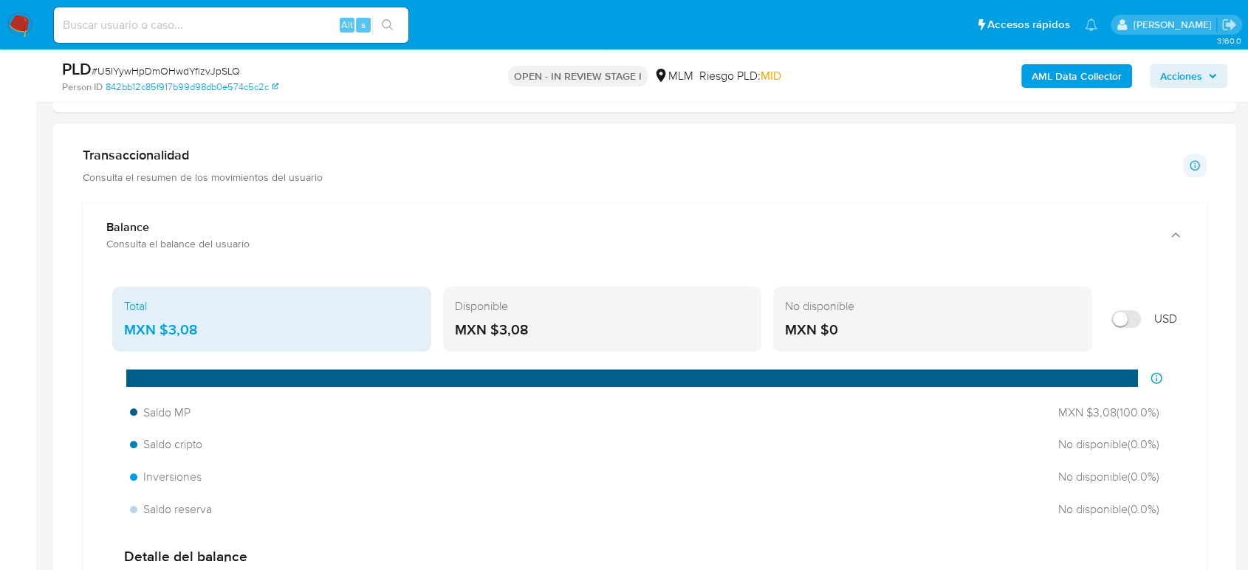
drag, startPoint x: 220, startPoint y: 335, endPoint x: 162, endPoint y: 332, distance: 57.7
click at [162, 332] on div "MXN $3,08" at bounding box center [271, 329] width 295 height 19
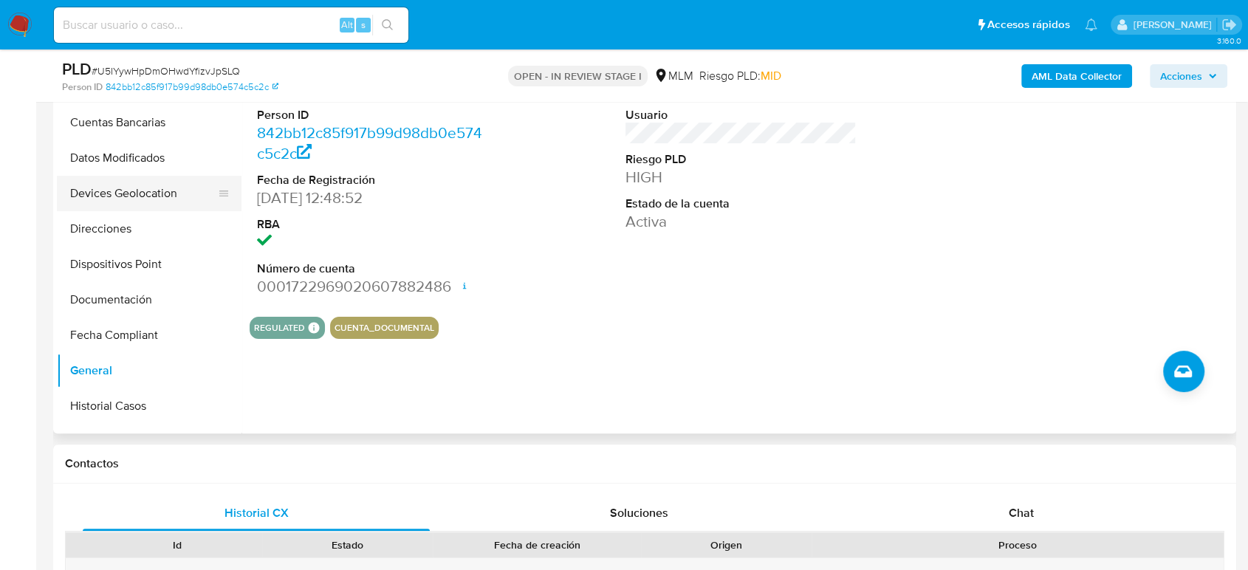
scroll to position [131, 0]
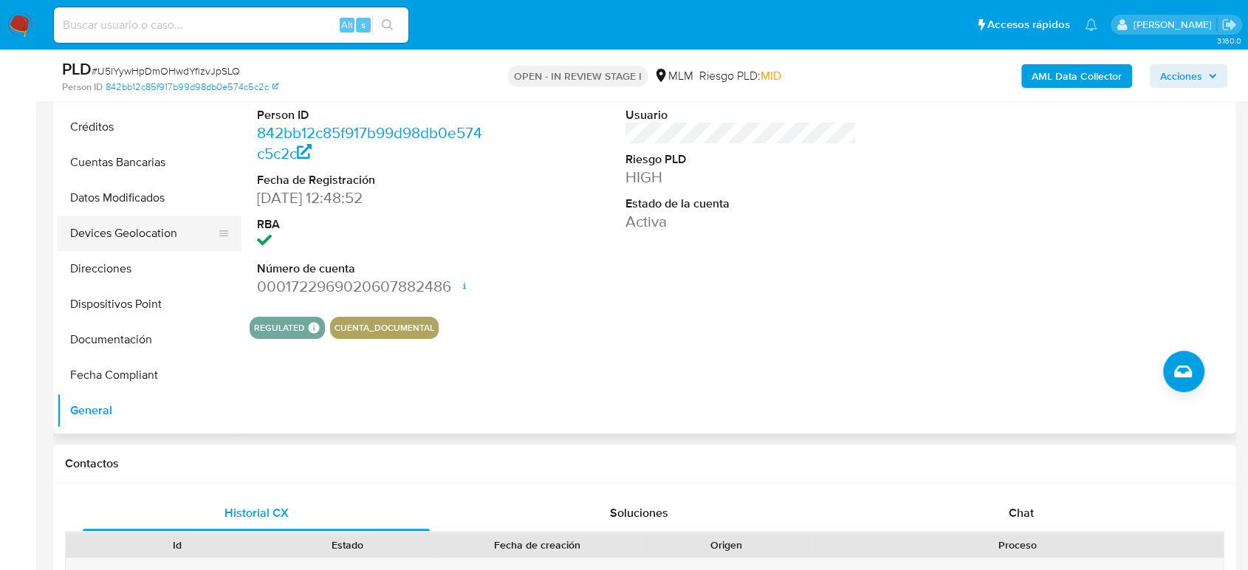
click at [157, 231] on button "Devices Geolocation" at bounding box center [143, 233] width 173 height 35
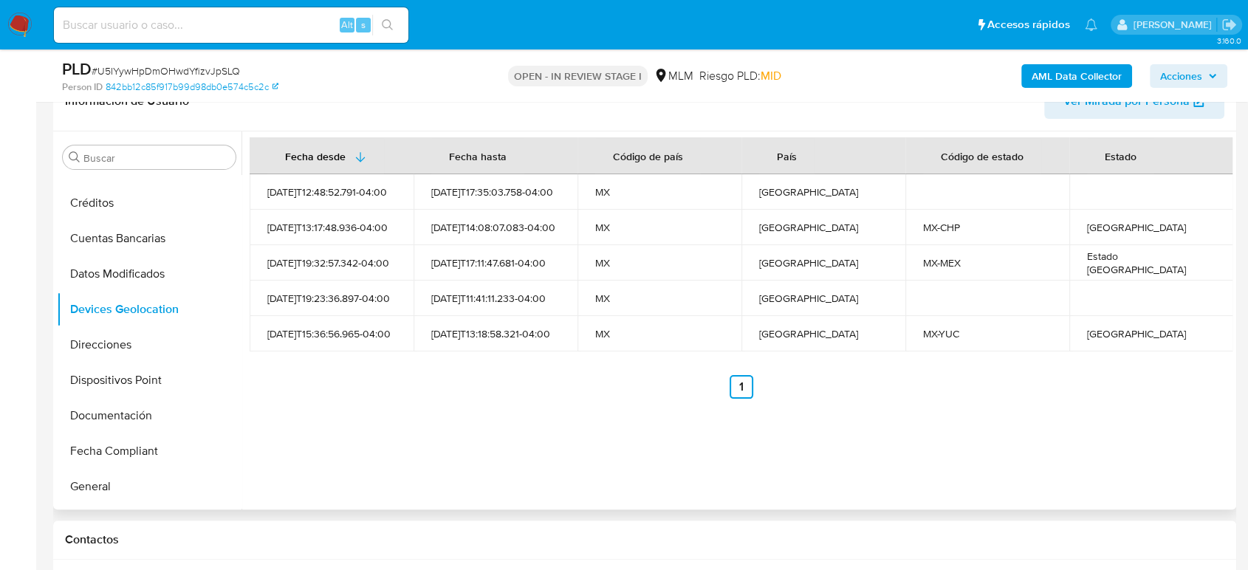
scroll to position [164, 0]
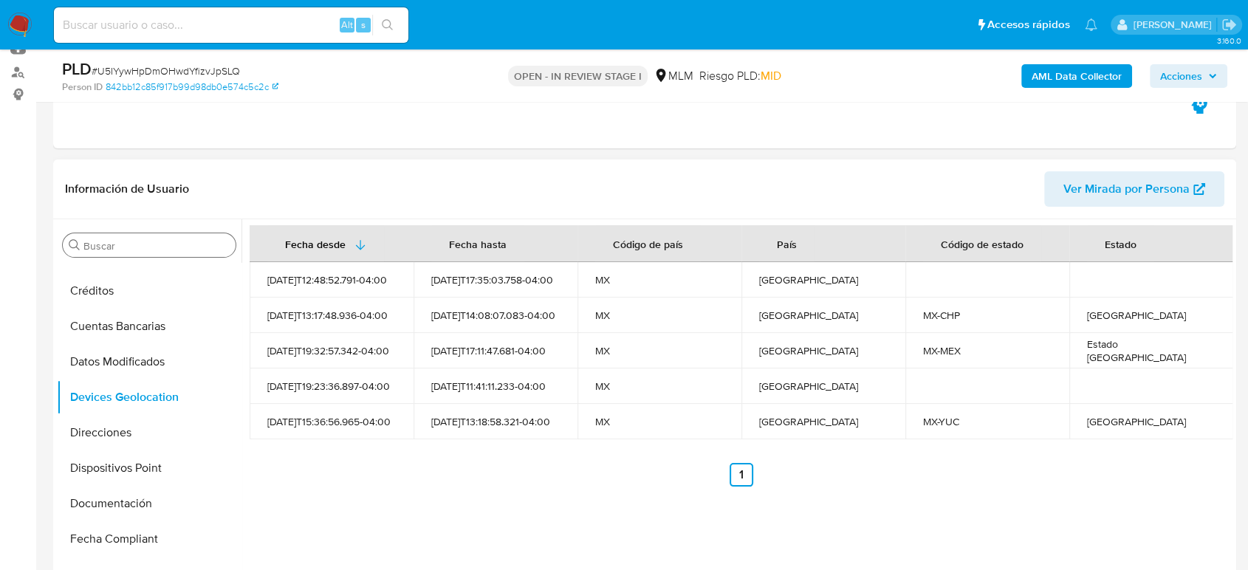
click at [130, 253] on div "Buscar" at bounding box center [149, 245] width 173 height 24
click at [131, 258] on div "Buscar Anticipos de dinero Archivos adjuntos CBT Cruces y Relaciones Créditos C…" at bounding box center [149, 410] width 185 height 376
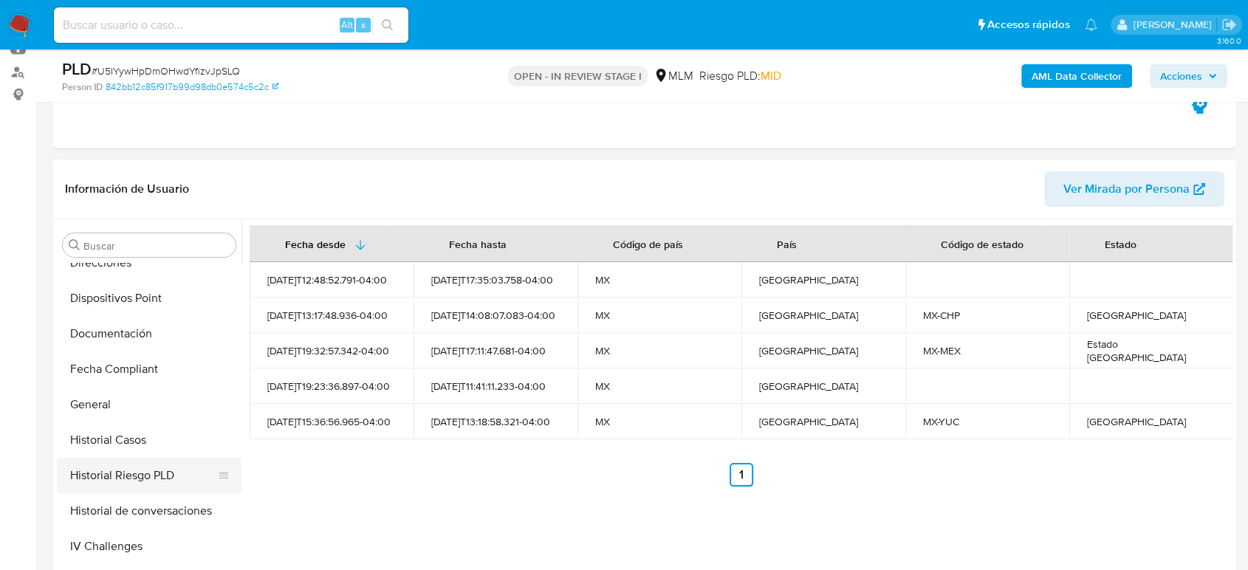
scroll to position [410, 0]
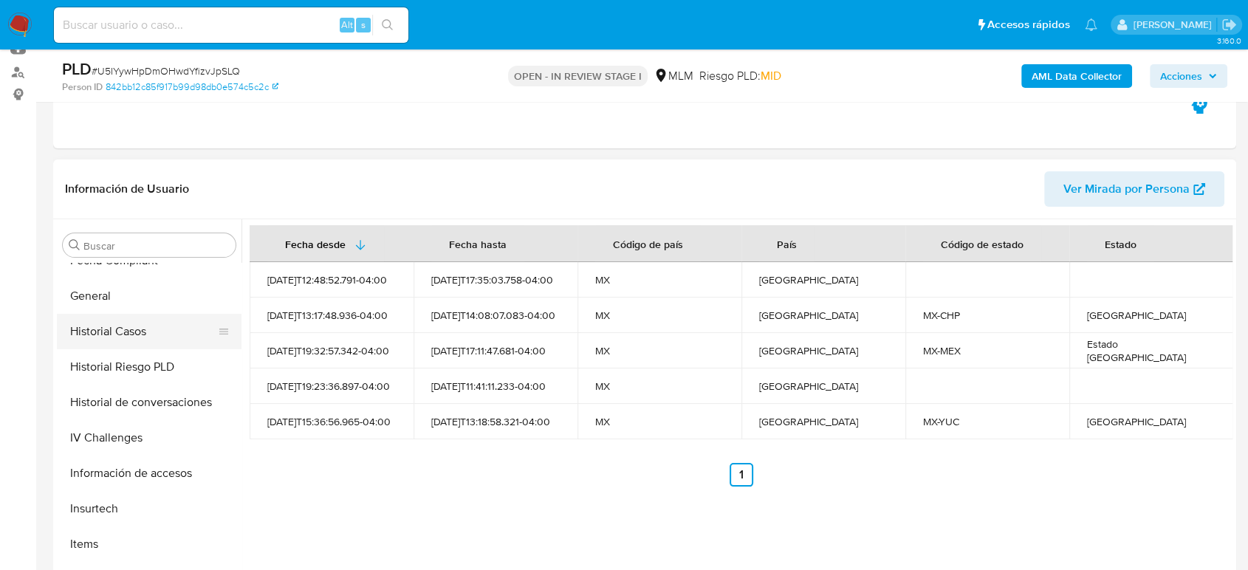
click at [139, 331] on button "Historial Casos" at bounding box center [143, 331] width 173 height 35
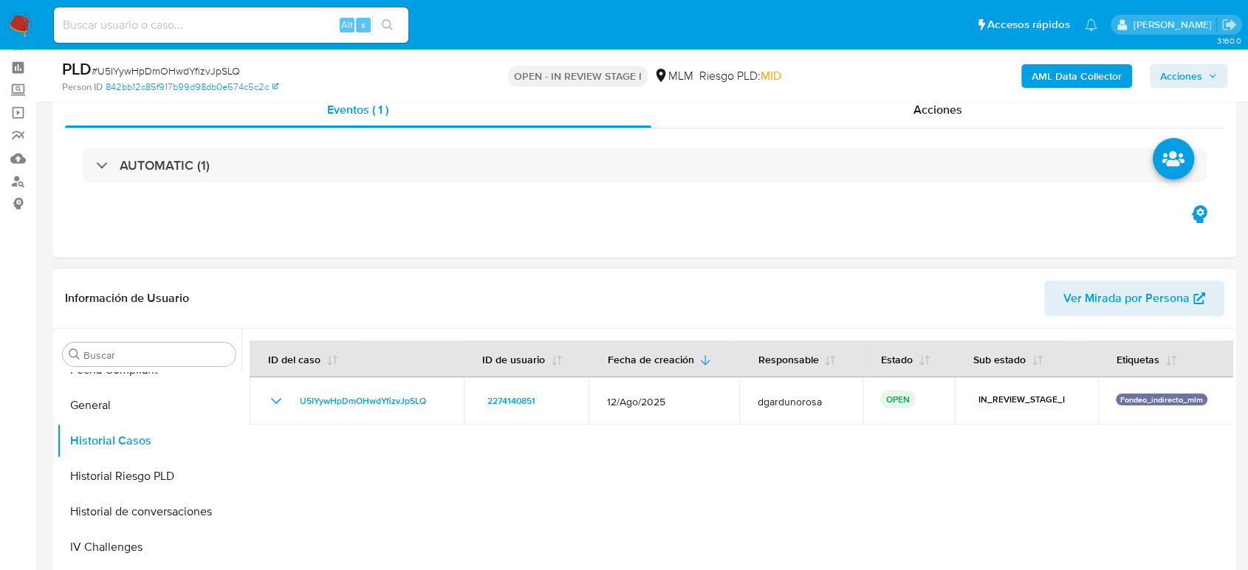
scroll to position [0, 0]
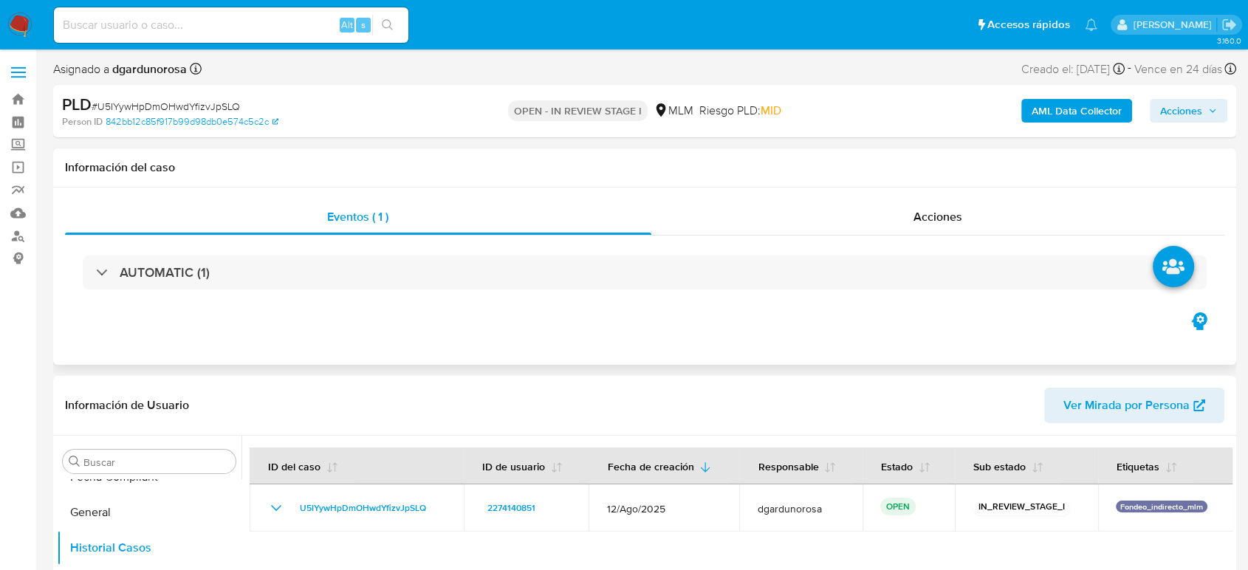
click at [444, 289] on div "AUTOMATIC (1)" at bounding box center [644, 273] width 1159 height 74
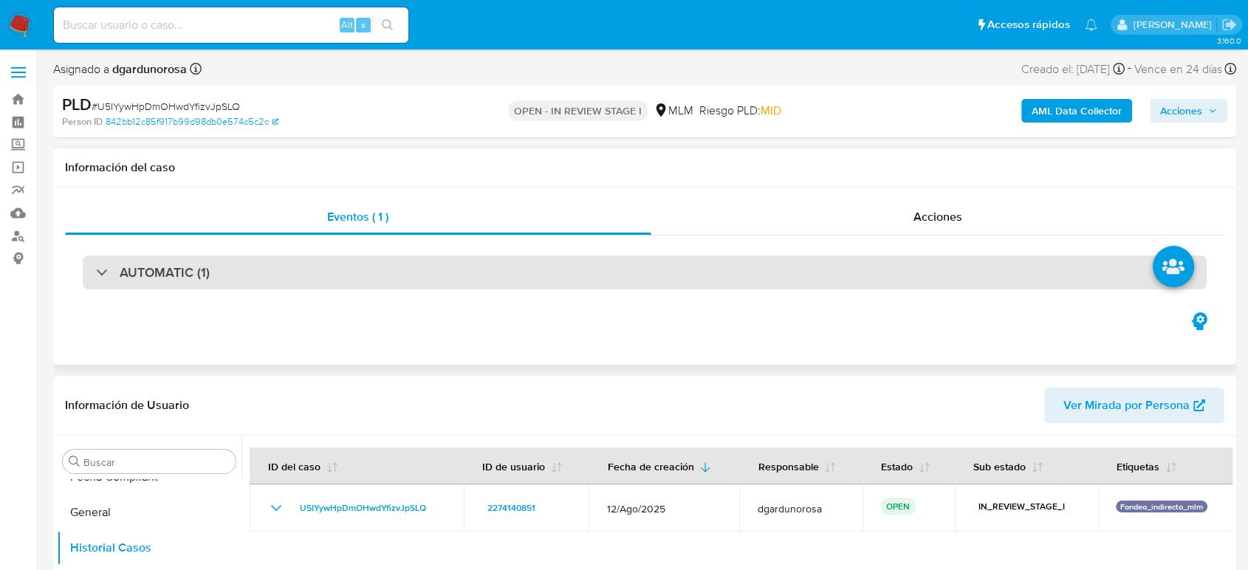
click at [288, 260] on div "AUTOMATIC (1)" at bounding box center [645, 272] width 1124 height 34
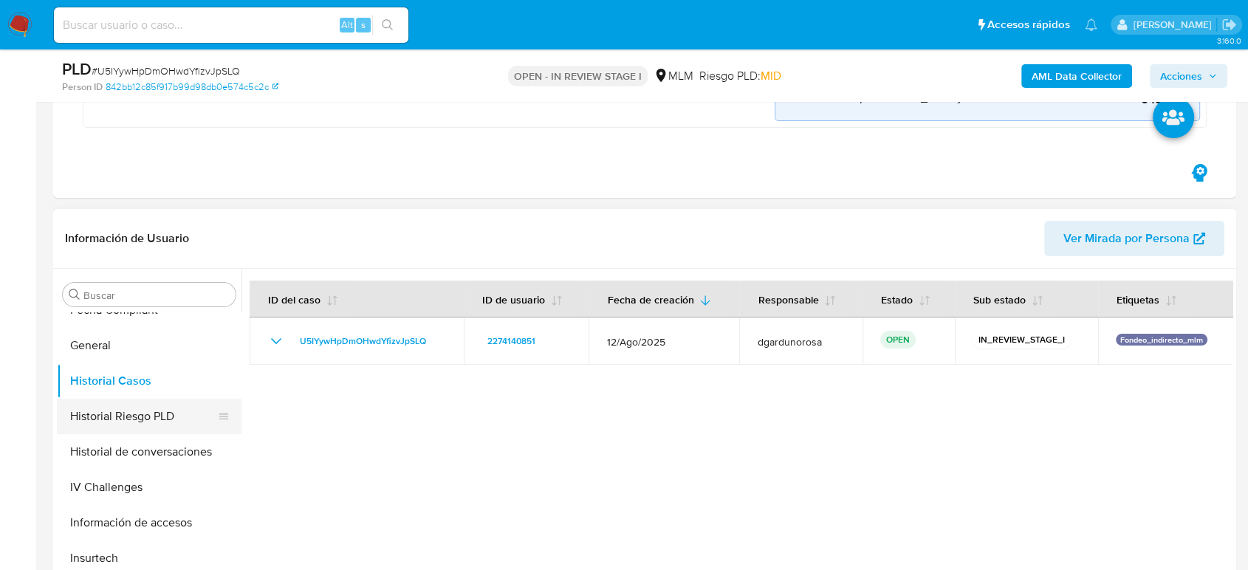
scroll to position [464, 0]
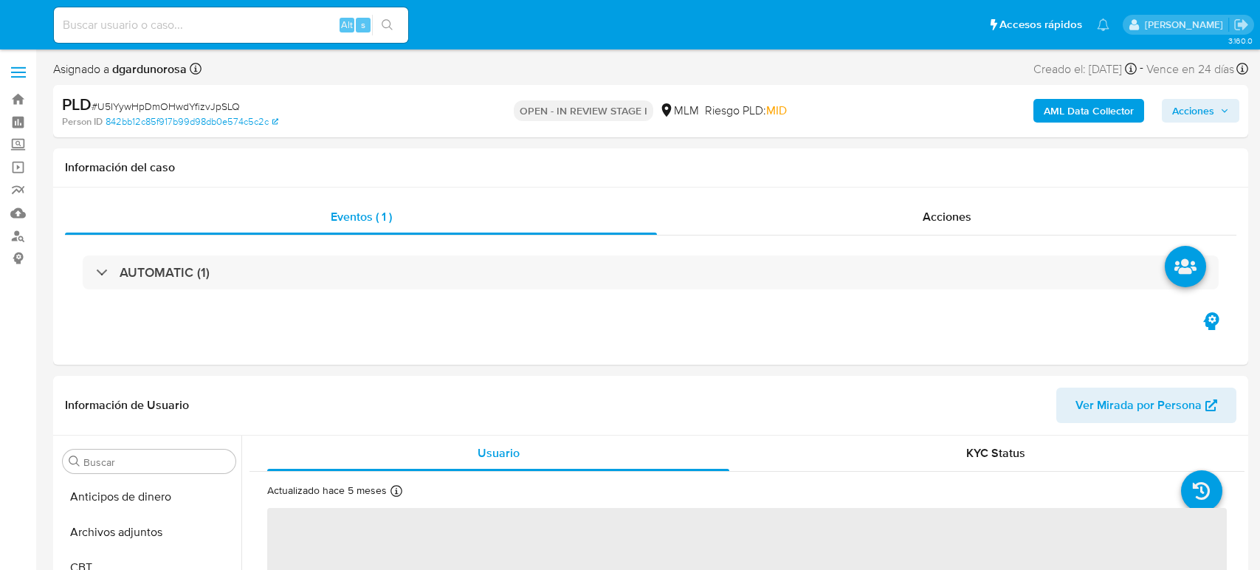
select select "10"
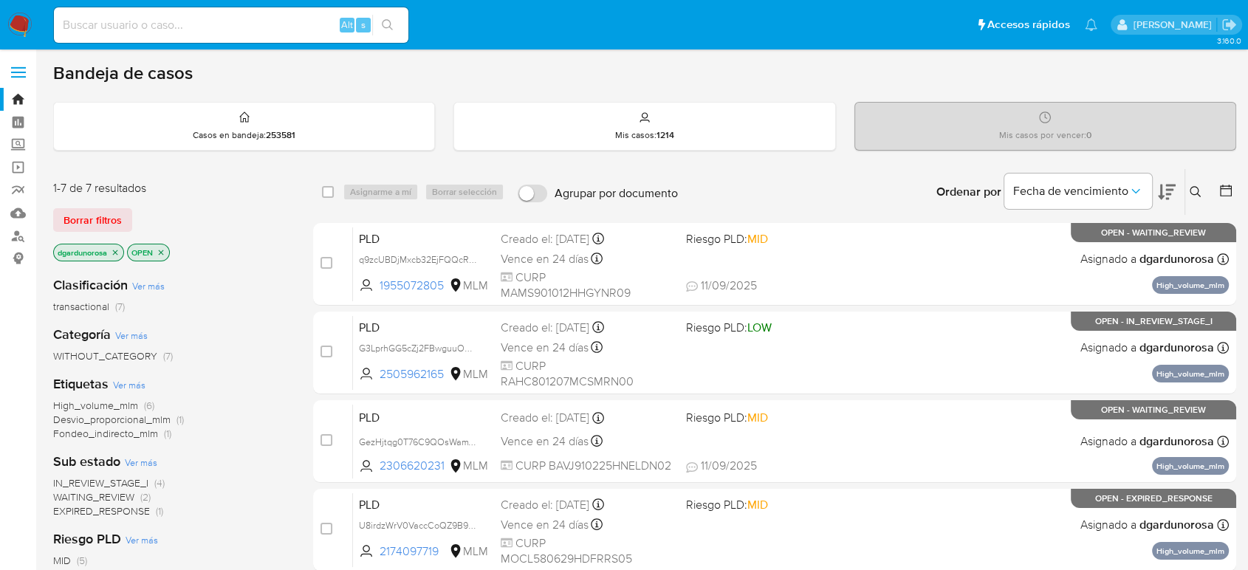
click at [1195, 194] on icon at bounding box center [1195, 192] width 12 height 12
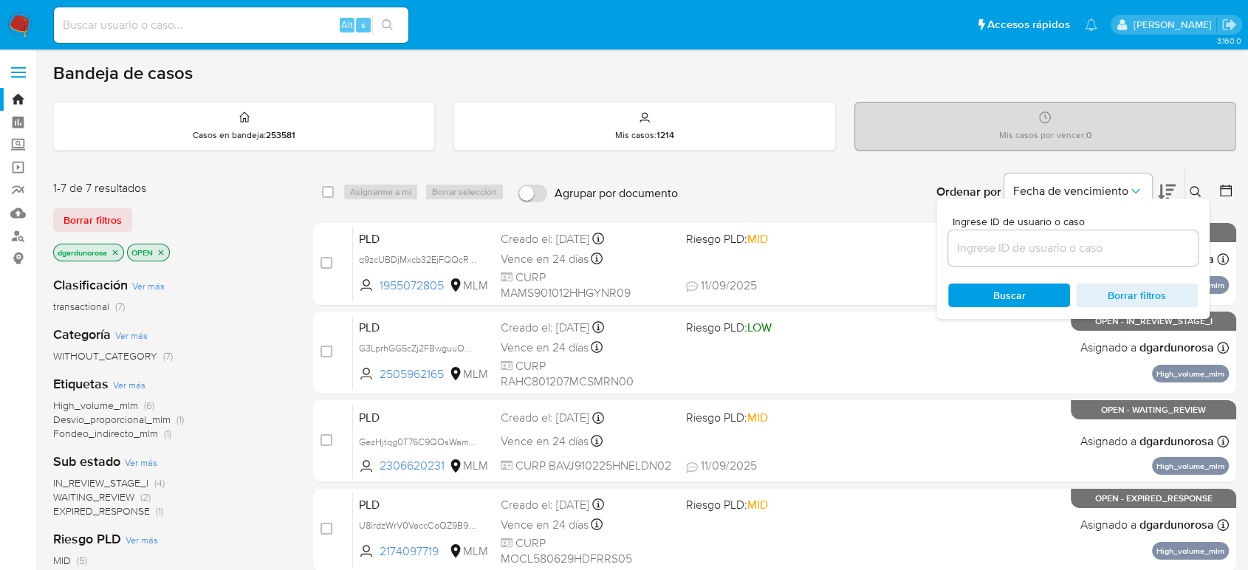
click at [1038, 250] on input at bounding box center [1073, 247] width 250 height 19
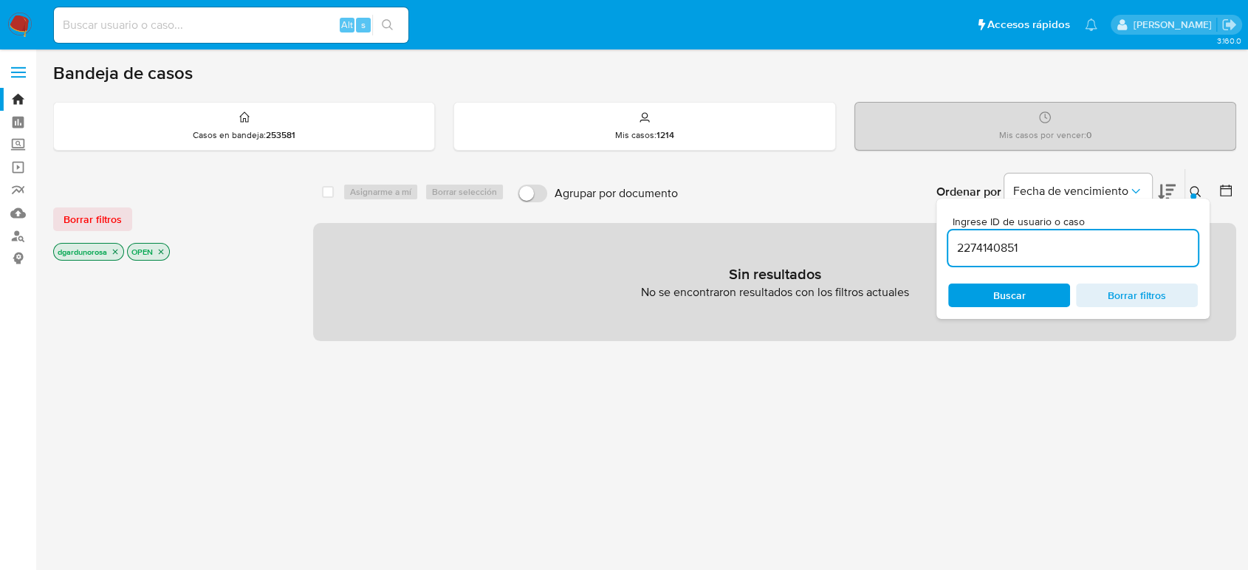
click at [1071, 251] on input "2274140851" at bounding box center [1073, 247] width 250 height 19
type input "2274140851"
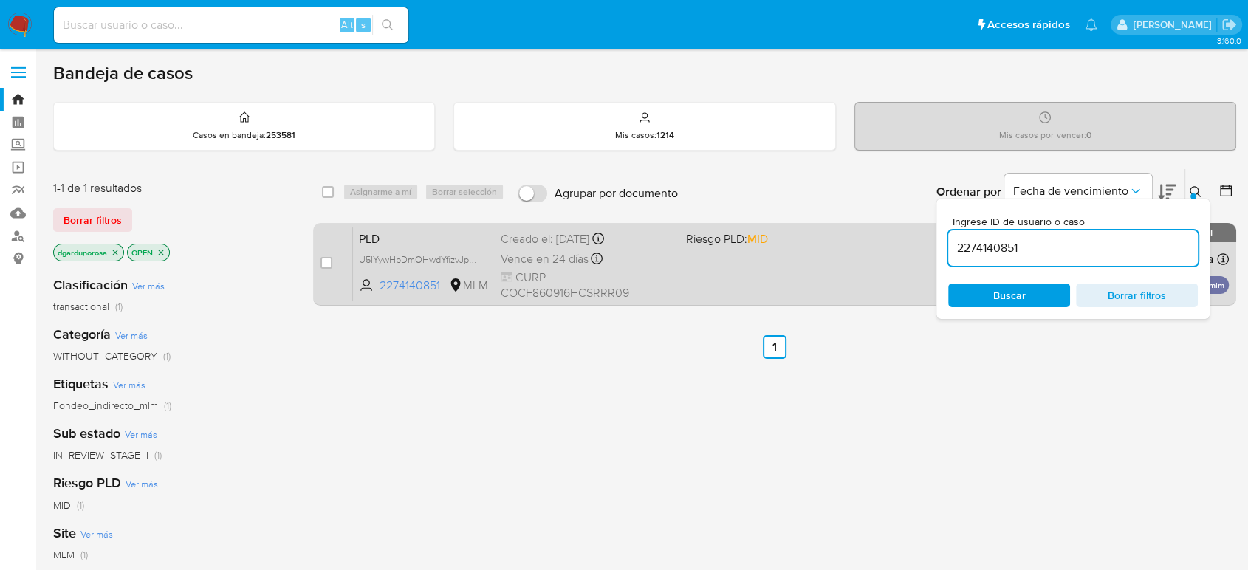
click at [772, 284] on div "PLD U5IYywHpDmOHwdYfizvJpSLQ 2274140851 MLM Riesgo PLD: MID Creado el: 12/08/20…" at bounding box center [791, 264] width 876 height 75
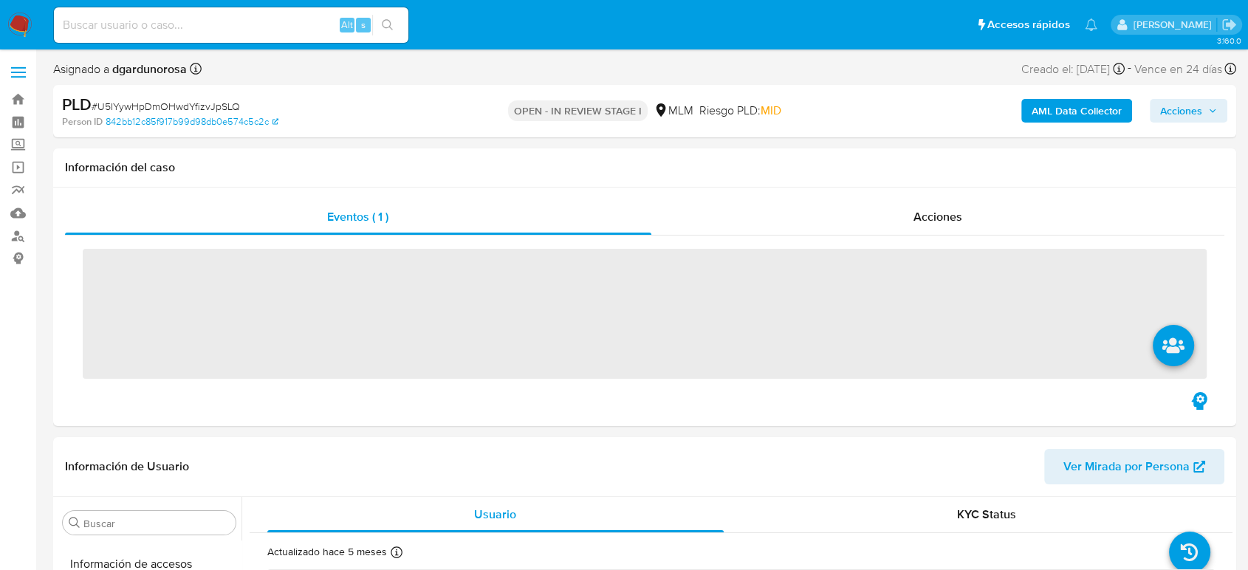
scroll to position [624, 0]
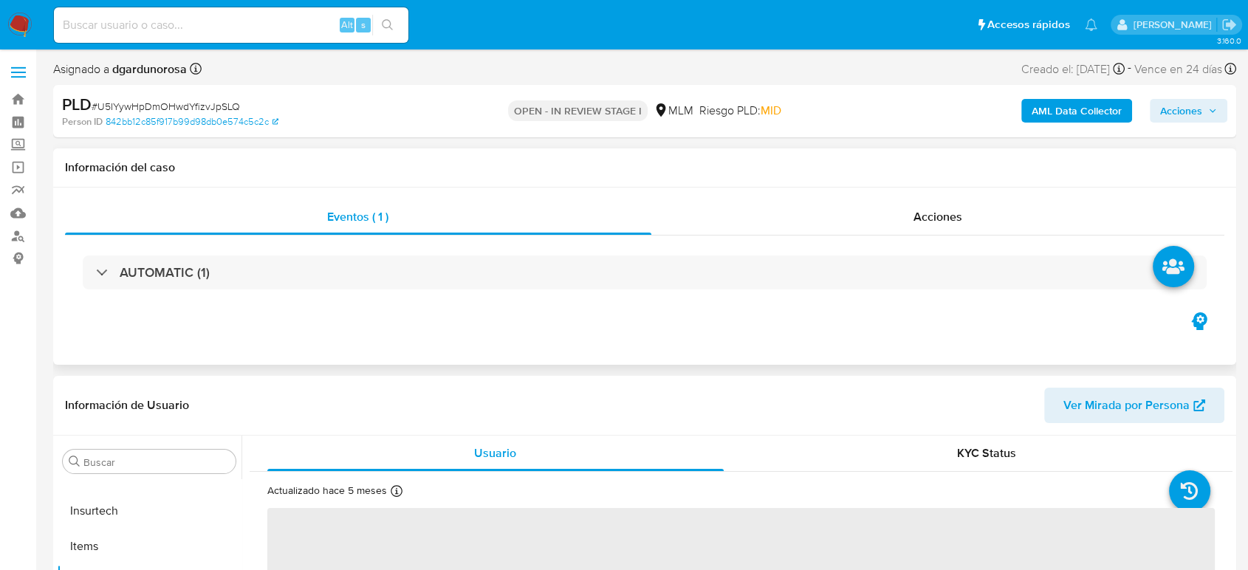
select select "10"
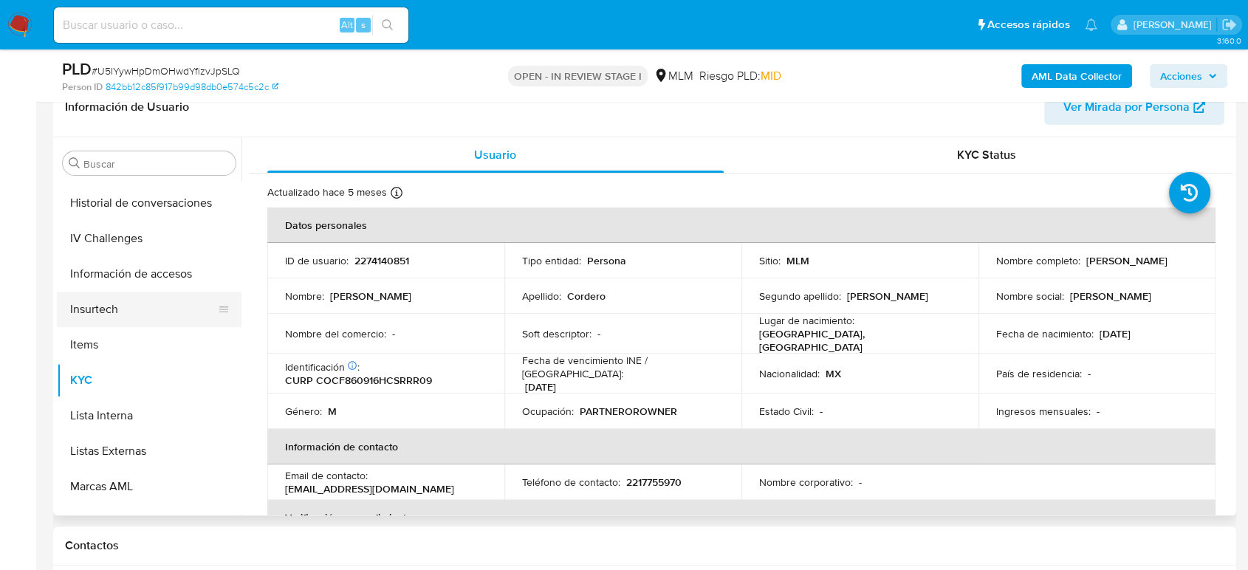
scroll to position [460, 0]
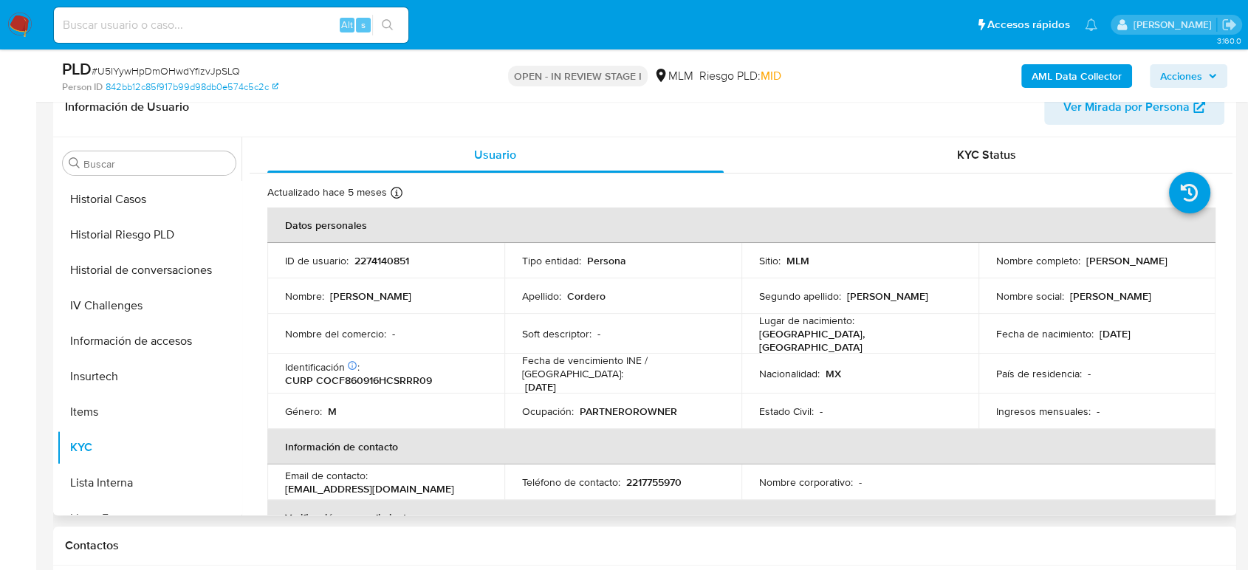
drag, startPoint x: 174, startPoint y: 272, endPoint x: 392, endPoint y: 276, distance: 217.9
click at [174, 272] on button "Historial de conversaciones" at bounding box center [149, 270] width 185 height 35
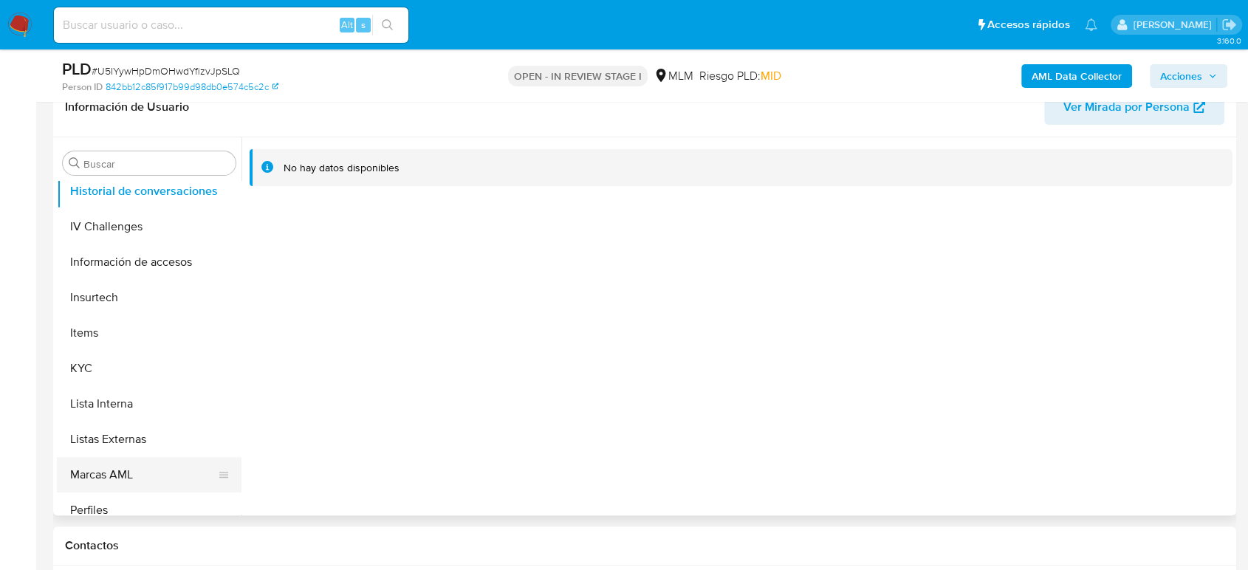
scroll to position [624, 0]
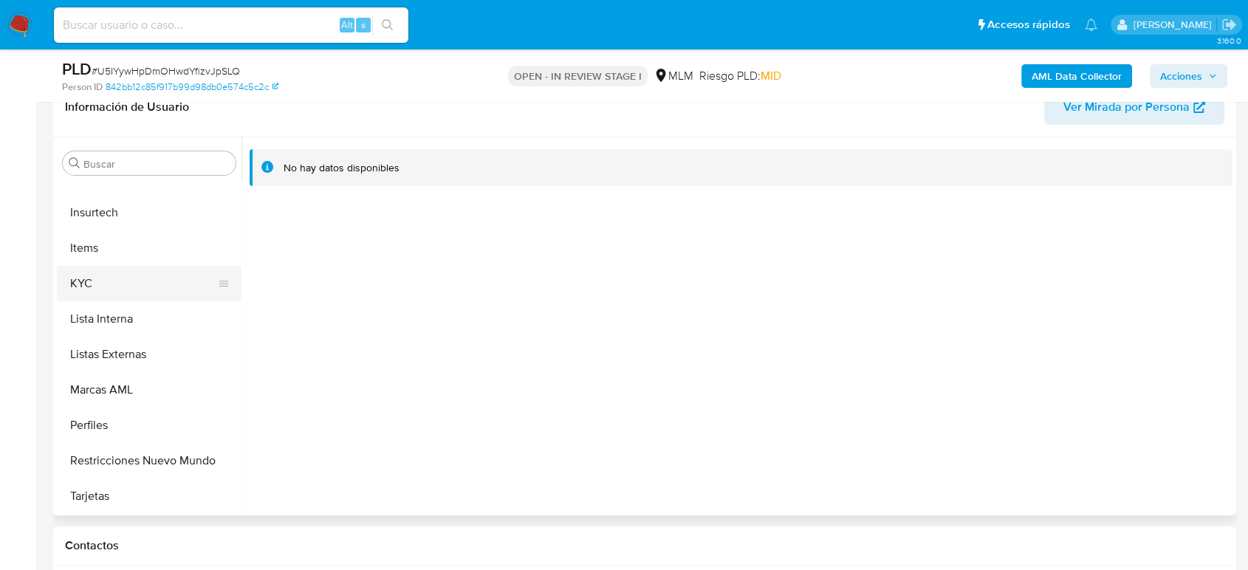
click at [106, 277] on button "KYC" at bounding box center [143, 283] width 173 height 35
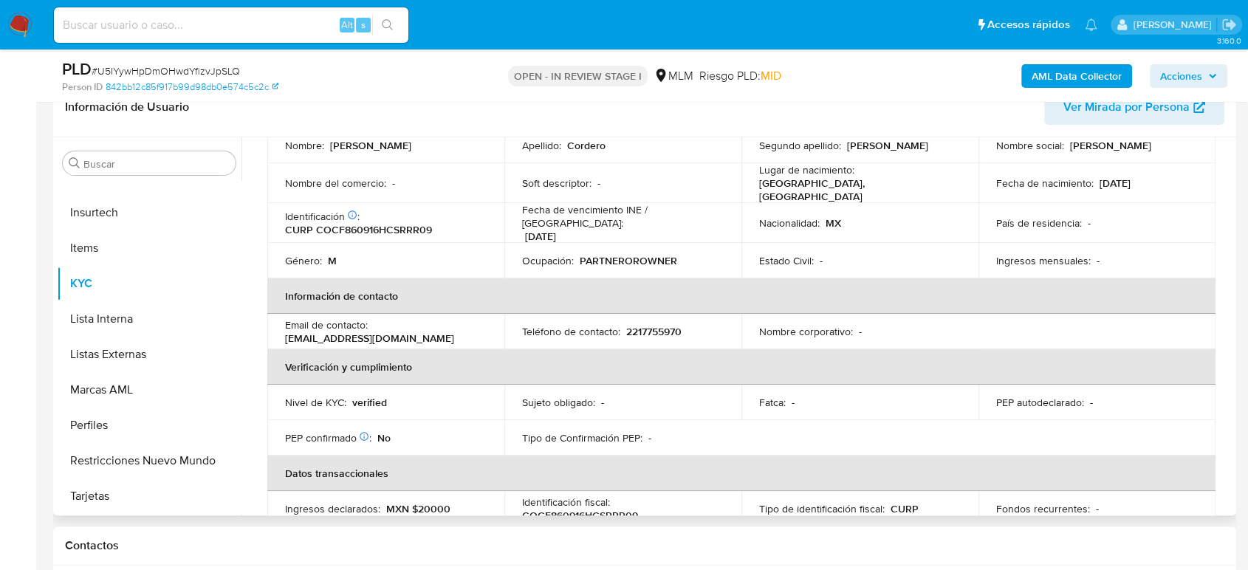
scroll to position [93, 0]
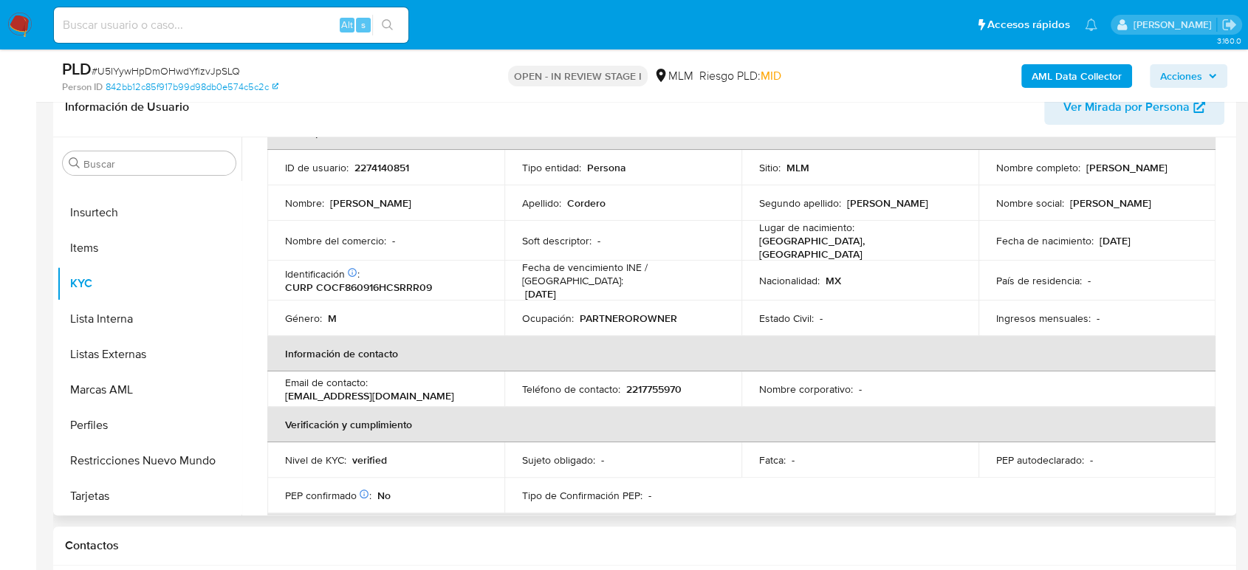
click at [659, 382] on p "2217755970" at bounding box center [653, 388] width 55 height 13
click at [658, 382] on p "2217755970" at bounding box center [653, 388] width 55 height 13
drag, startPoint x: 659, startPoint y: 387, endPoint x: 768, endPoint y: 201, distance: 215.8
click at [768, 201] on p "Segundo apellido :" at bounding box center [800, 202] width 82 height 13
click at [637, 382] on p "2217755970" at bounding box center [653, 388] width 55 height 13
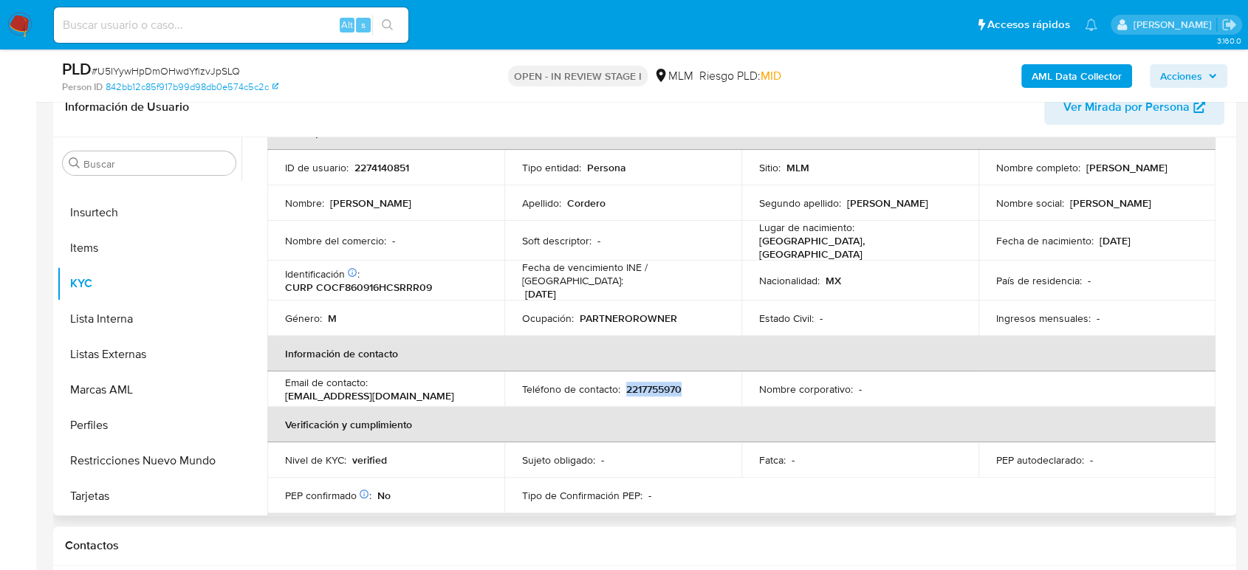
click at [637, 382] on p "2217755970" at bounding box center [653, 388] width 55 height 13
copy p "2217755970"
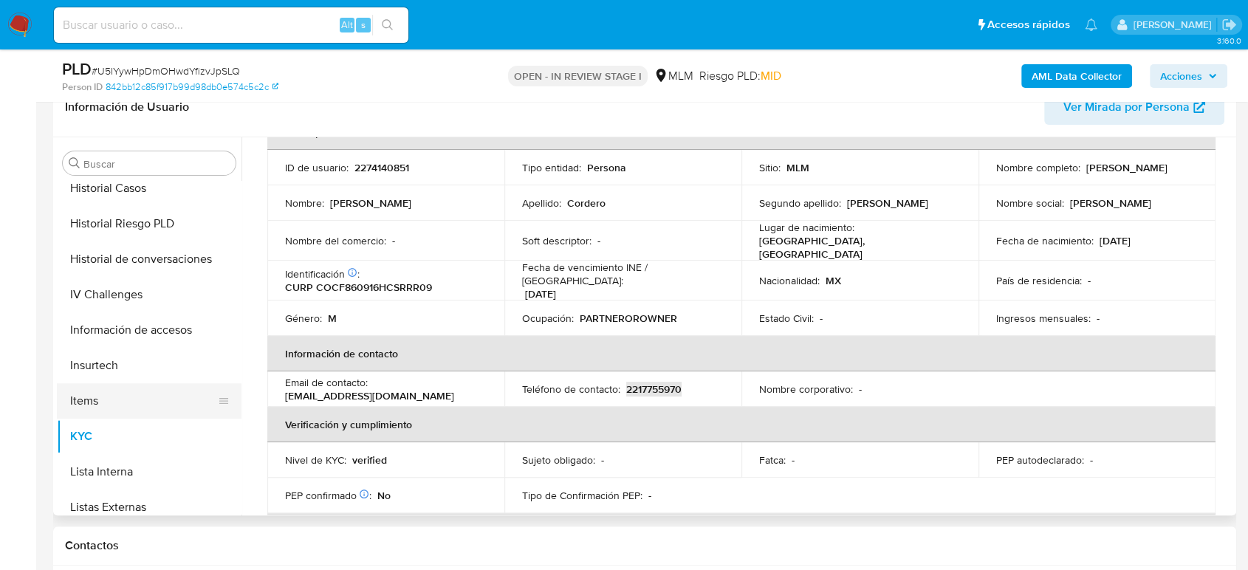
scroll to position [378, 0]
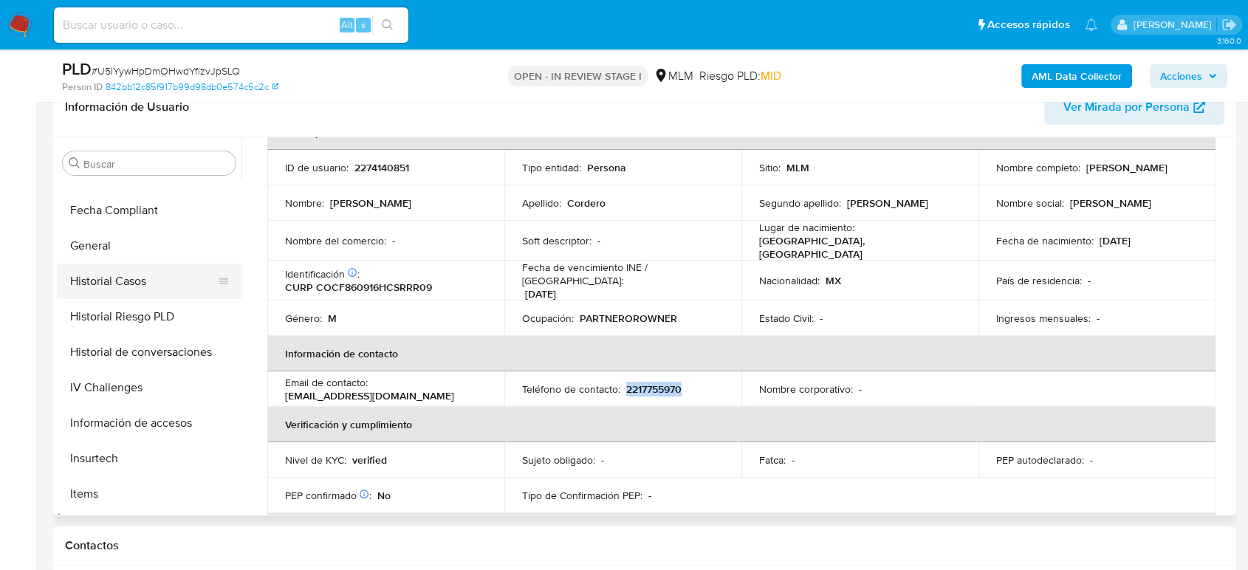
click at [109, 285] on button "Historial Casos" at bounding box center [143, 281] width 173 height 35
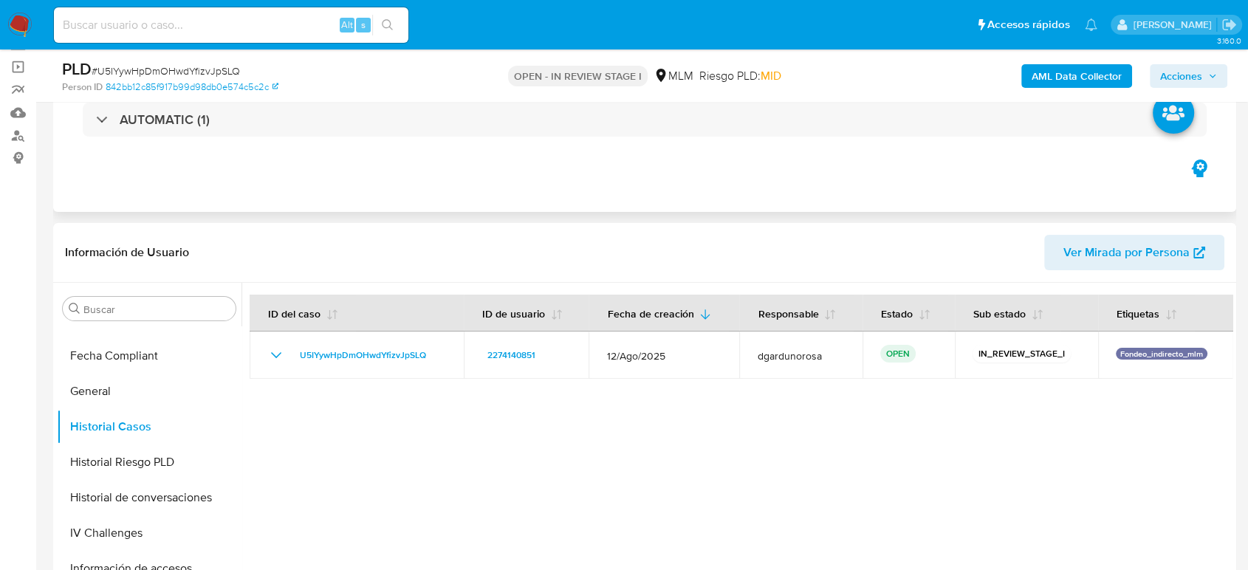
scroll to position [0, 0]
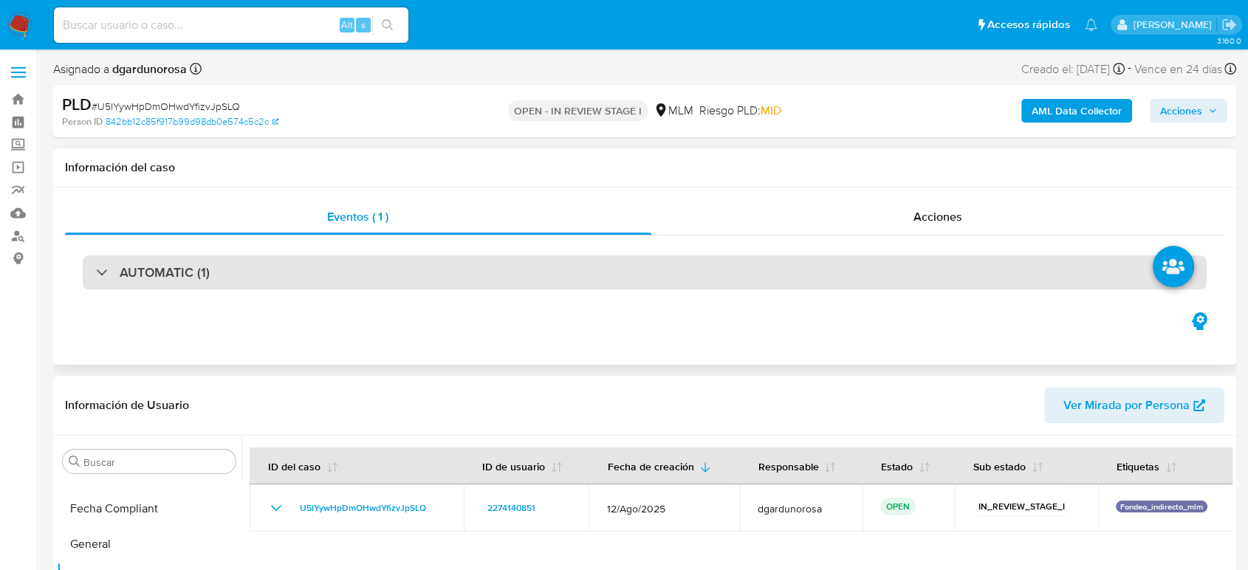
click at [729, 265] on div "AUTOMATIC (1)" at bounding box center [645, 272] width 1124 height 34
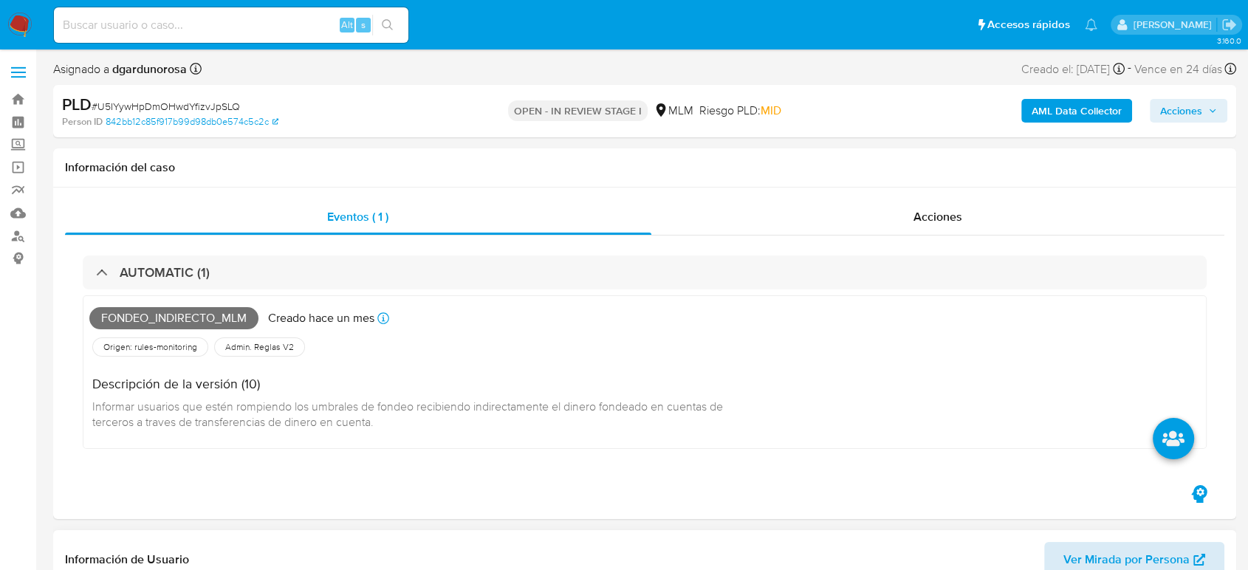
scroll to position [82, 0]
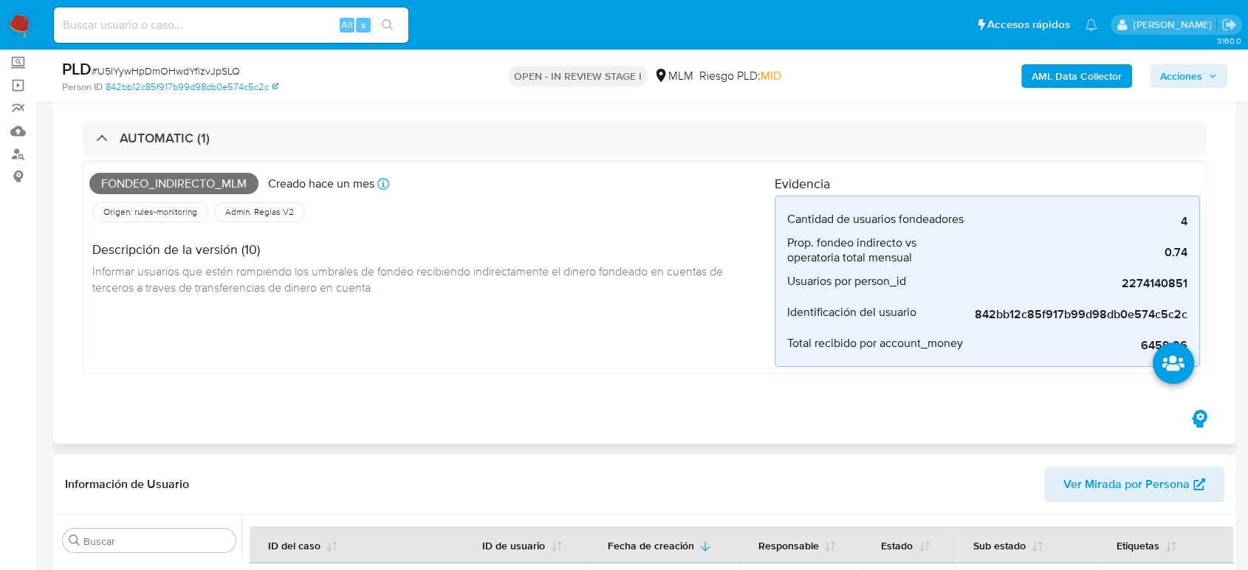
click at [1147, 343] on li at bounding box center [1173, 365] width 78 height 83
click at [1147, 345] on li at bounding box center [1173, 365] width 78 height 83
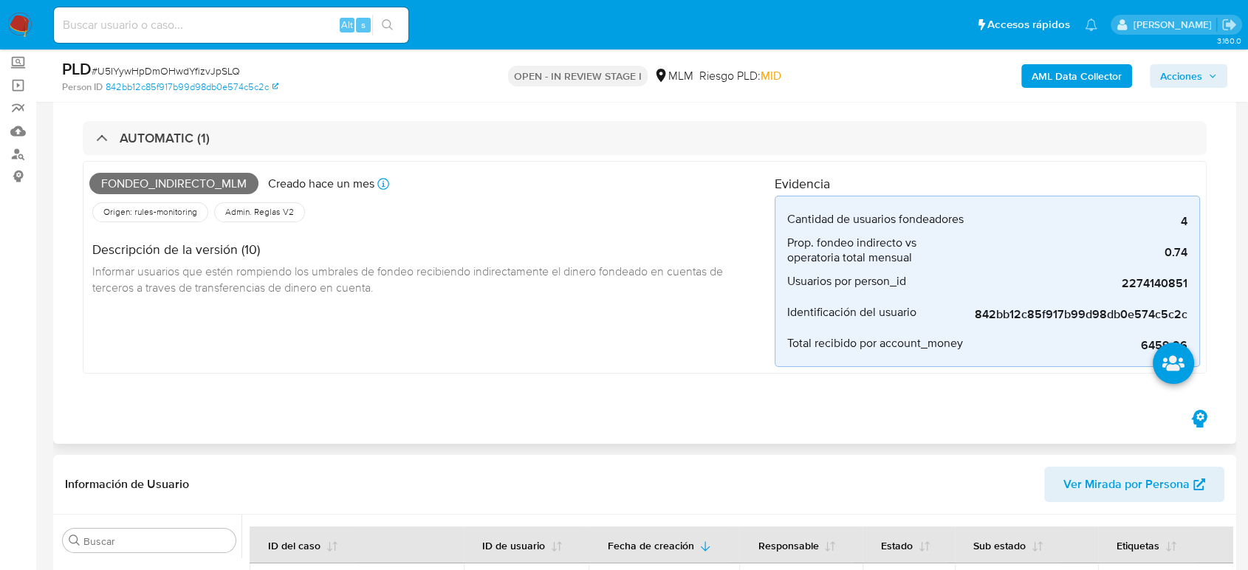
click at [1150, 337] on li at bounding box center [1173, 365] width 78 height 83
drag, startPoint x: 1140, startPoint y: 346, endPoint x: 1201, endPoint y: 339, distance: 61.0
click at [1201, 339] on li at bounding box center [1173, 365] width 78 height 83
drag, startPoint x: 1143, startPoint y: 343, endPoint x: 1181, endPoint y: 343, distance: 38.4
click at [1181, 343] on li at bounding box center [1173, 365] width 78 height 83
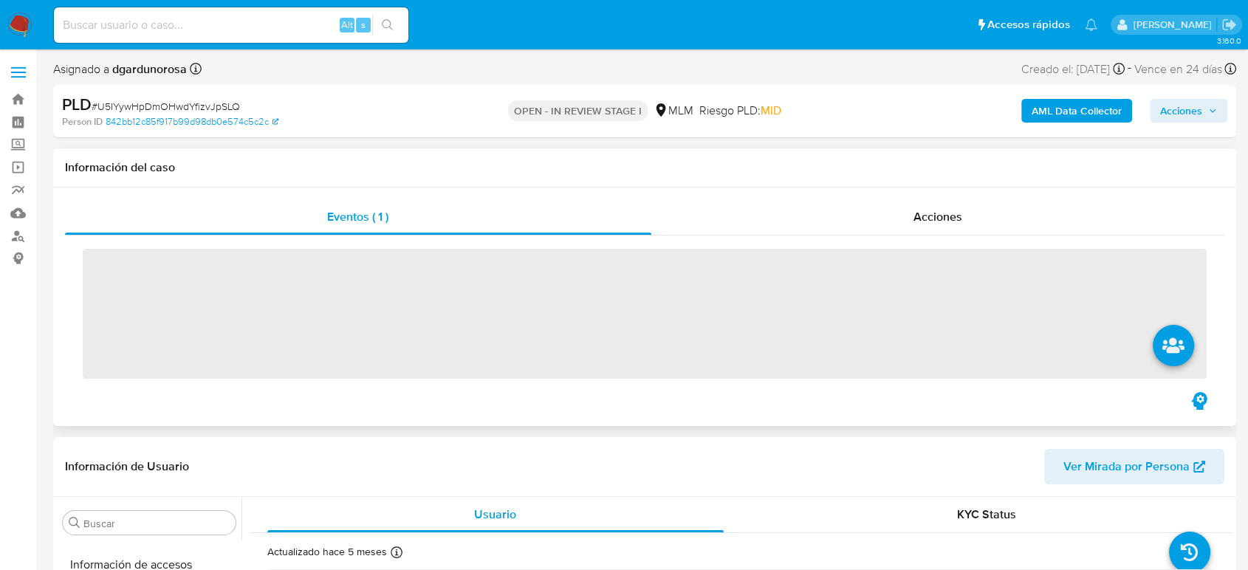
scroll to position [624, 0]
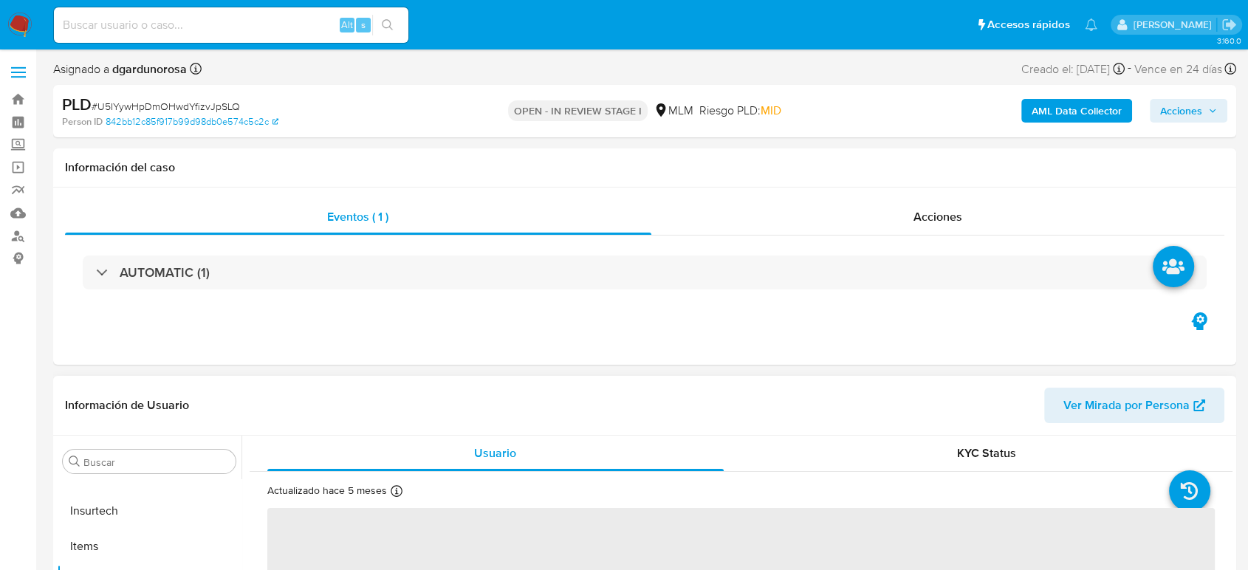
select select "10"
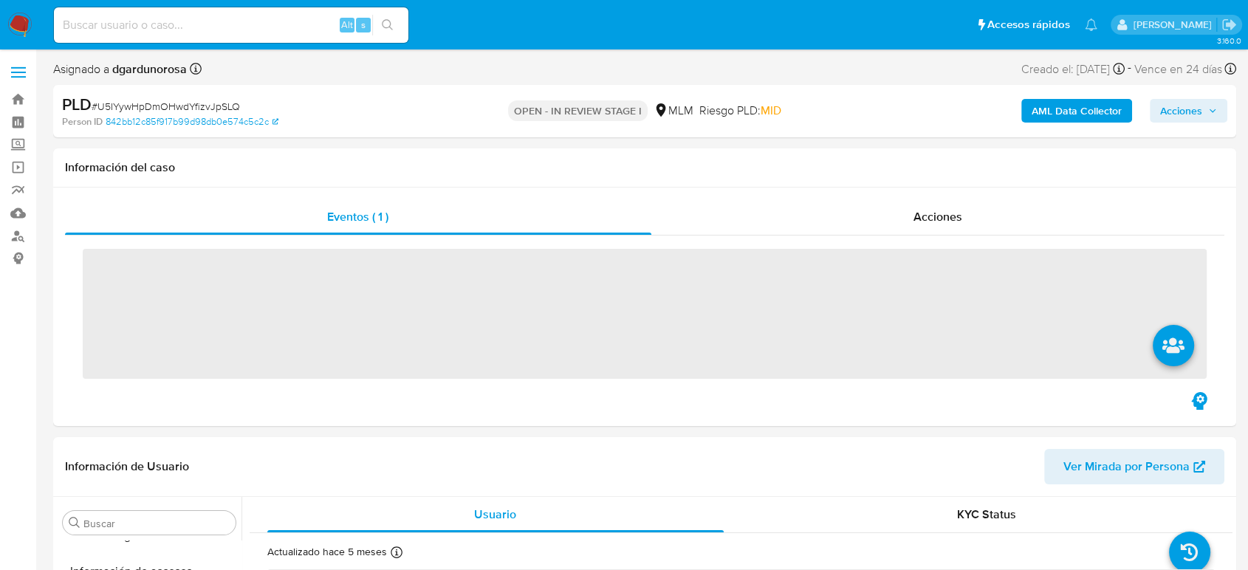
scroll to position [624, 0]
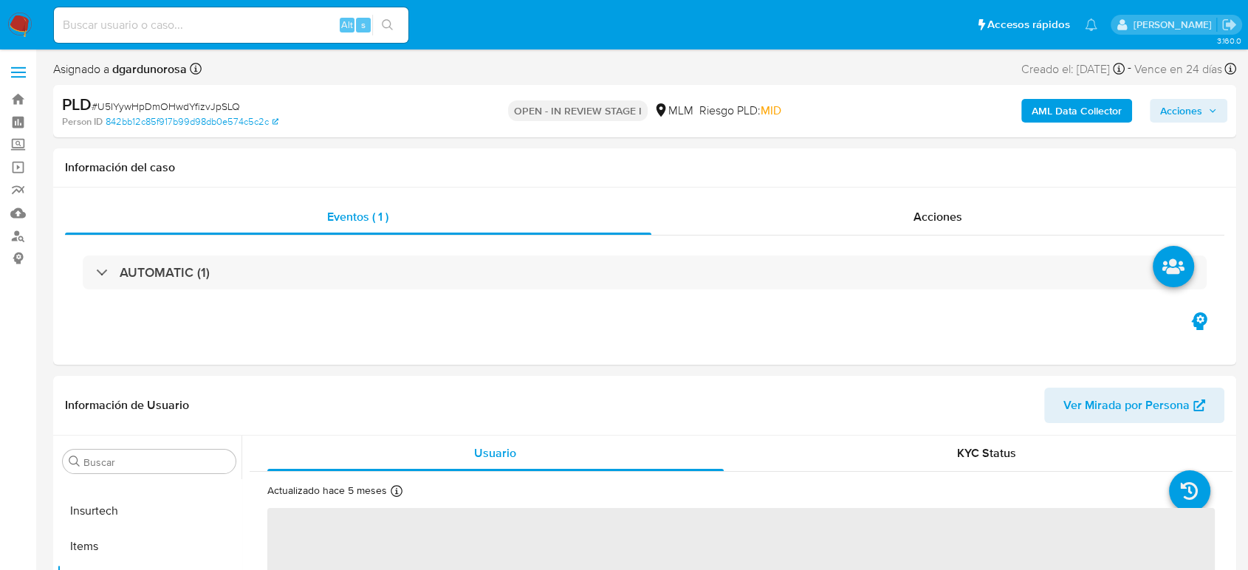
select select "10"
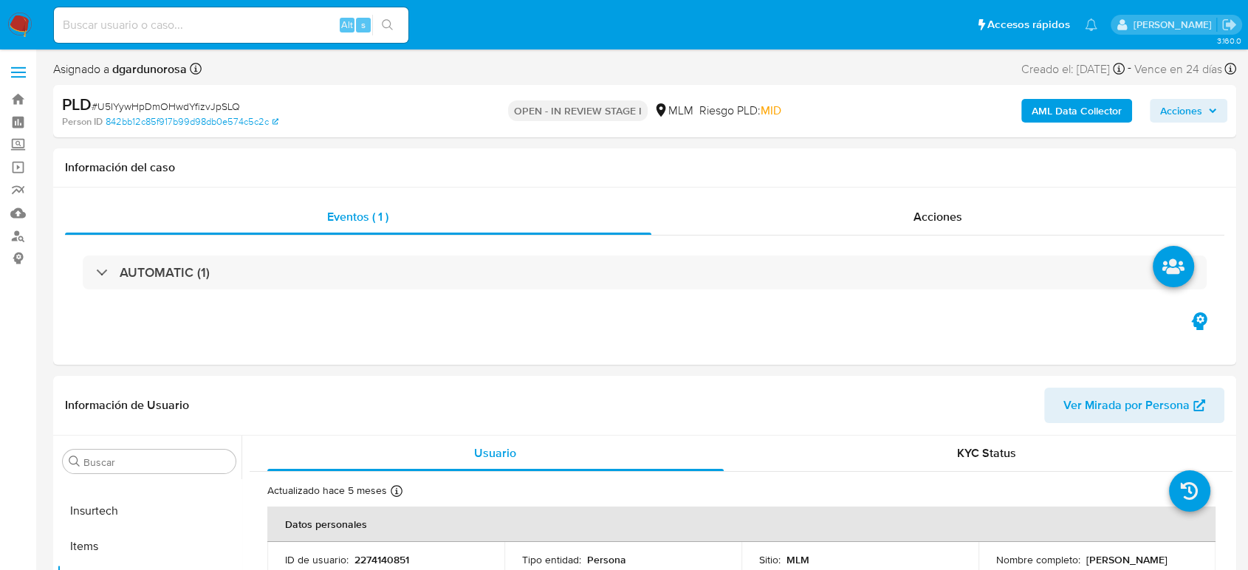
click at [201, 22] on input at bounding box center [231, 25] width 354 height 19
paste input "1964248799"
type input "1964248799"
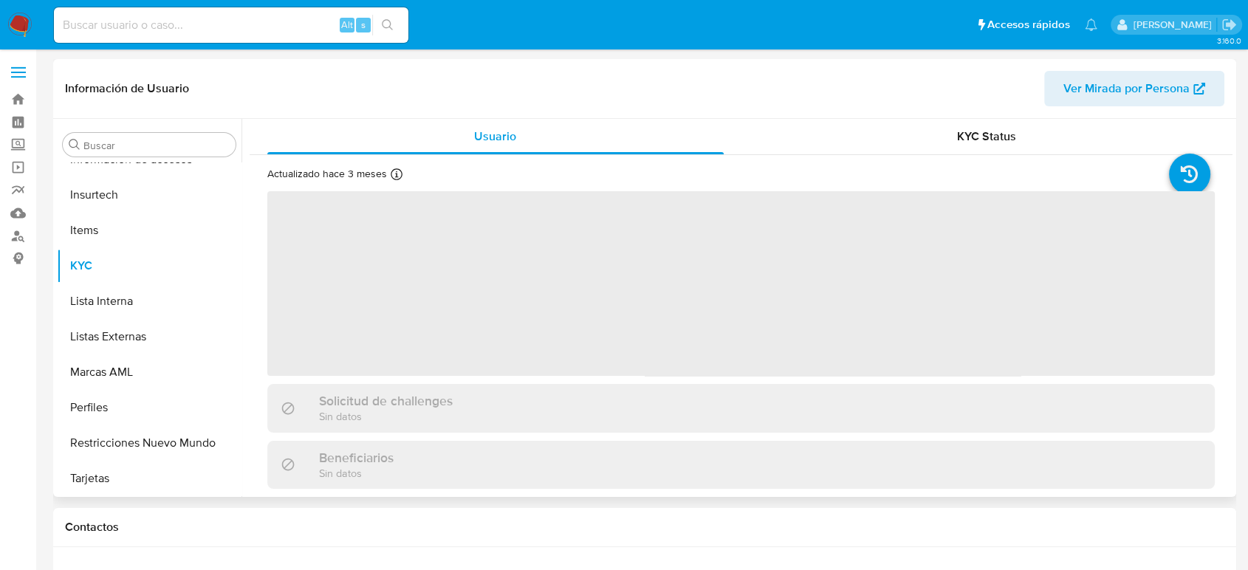
scroll to position [624, 0]
select select "10"
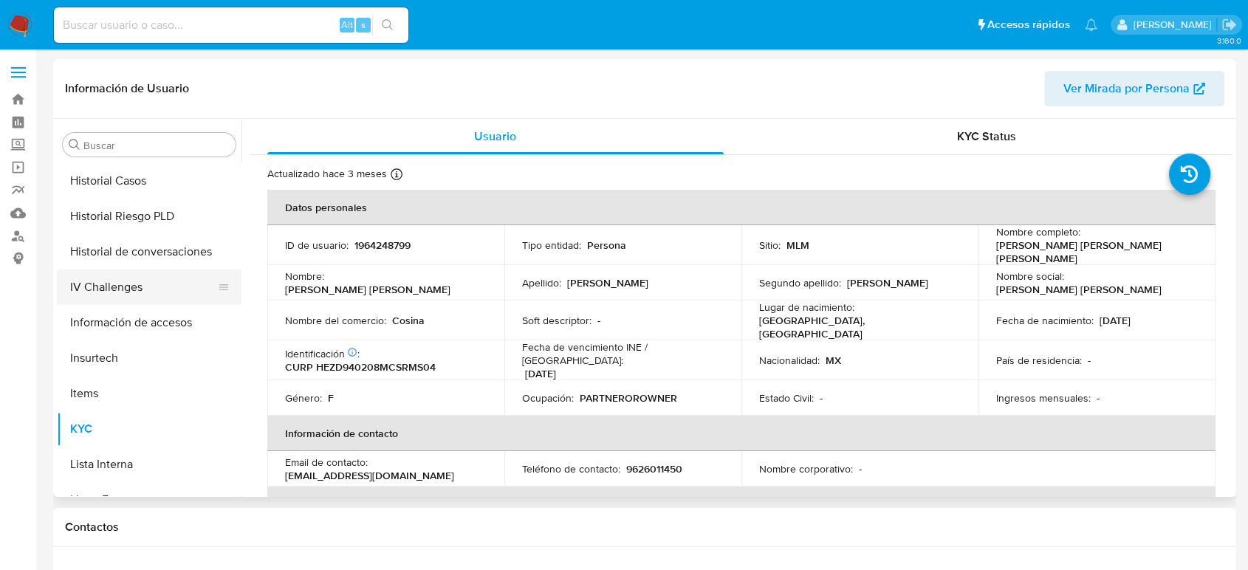
scroll to position [378, 0]
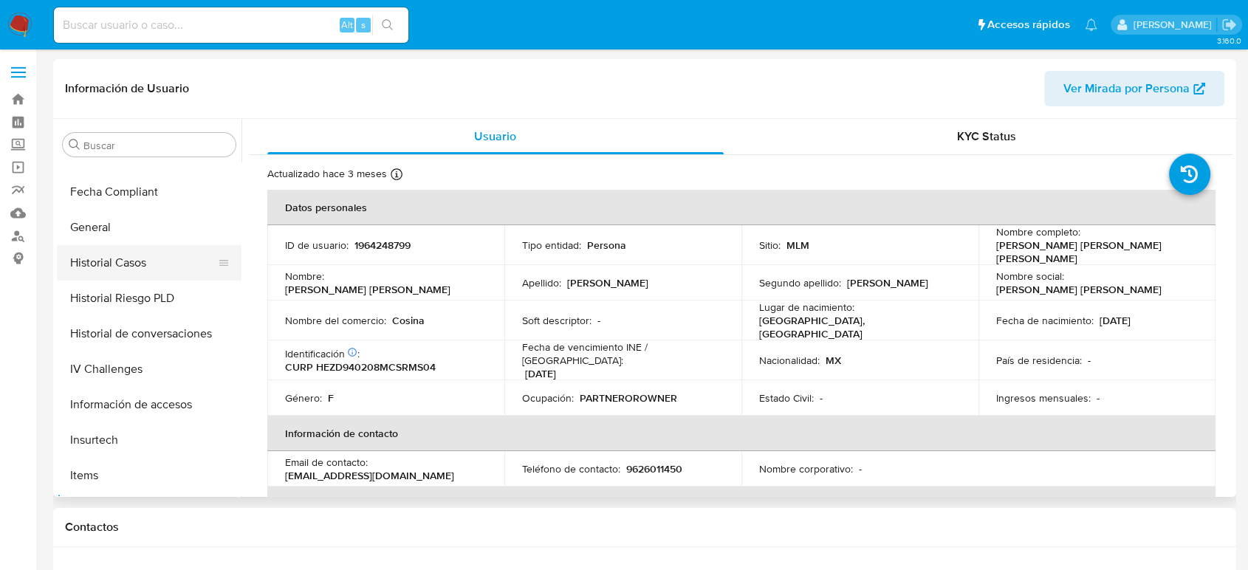
click at [134, 268] on button "Historial Casos" at bounding box center [143, 262] width 173 height 35
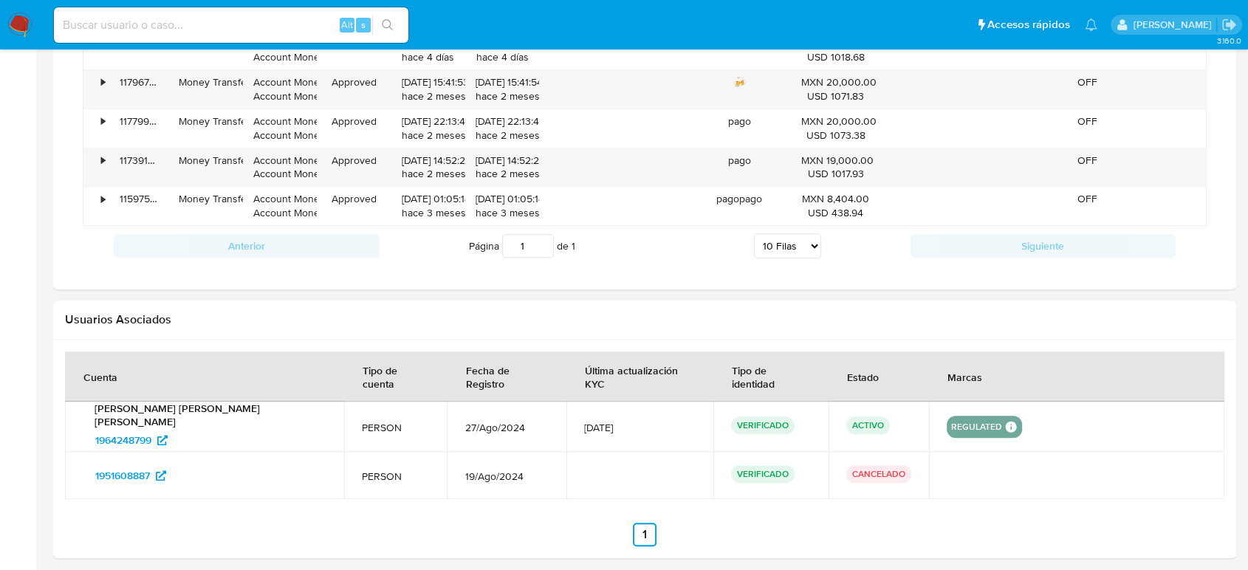
scroll to position [1242, 0]
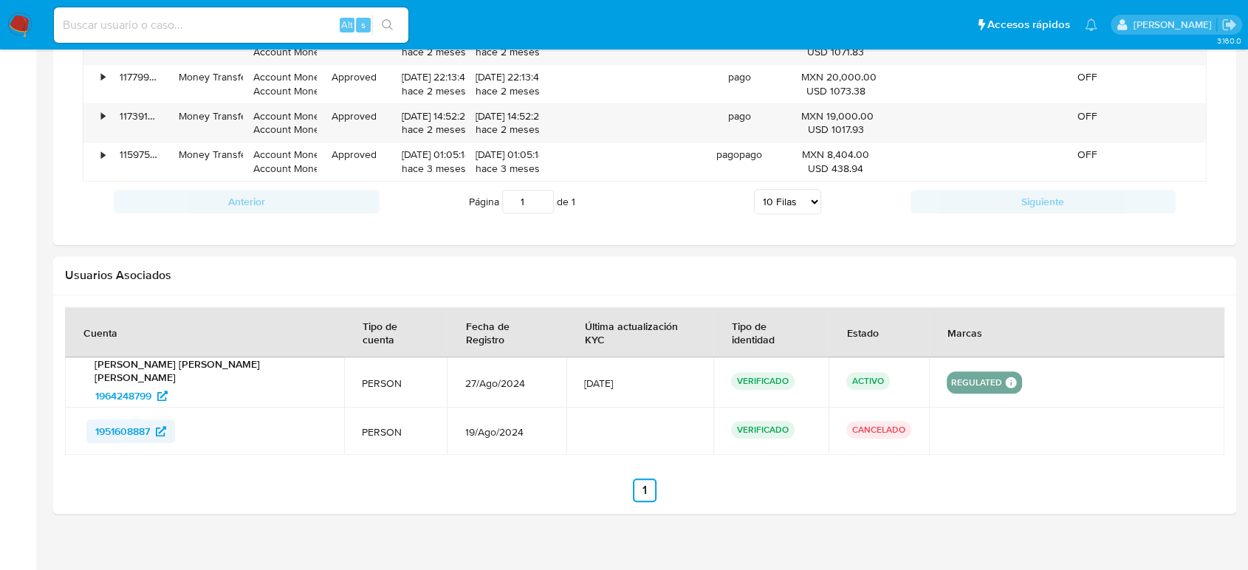
click at [128, 419] on span "1951608887" at bounding box center [122, 431] width 55 height 24
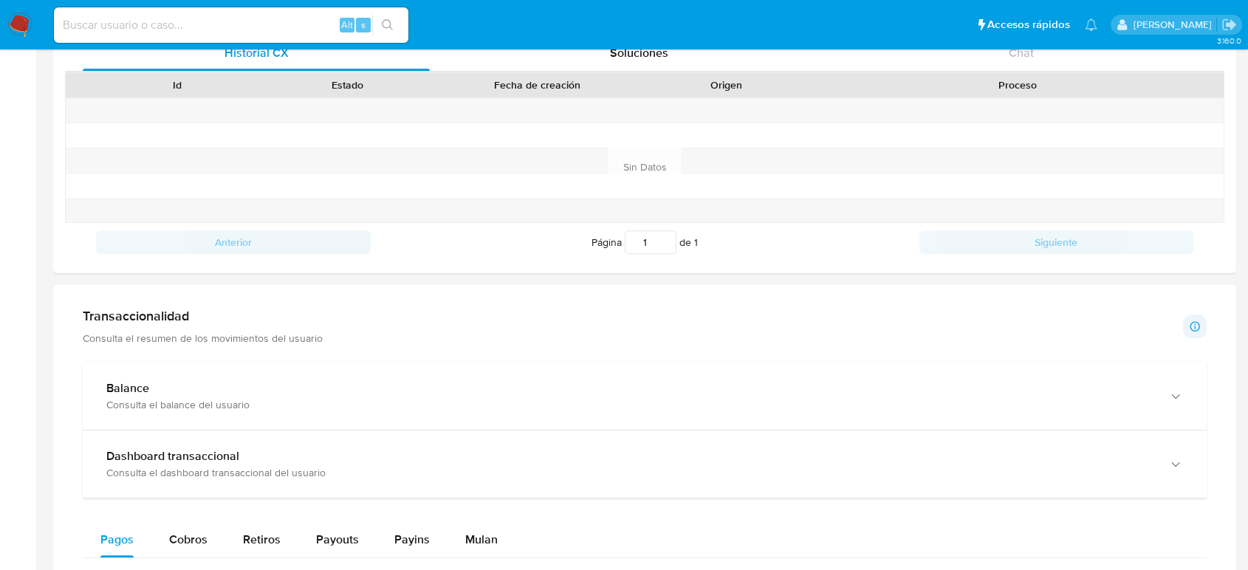
scroll to position [667, 0]
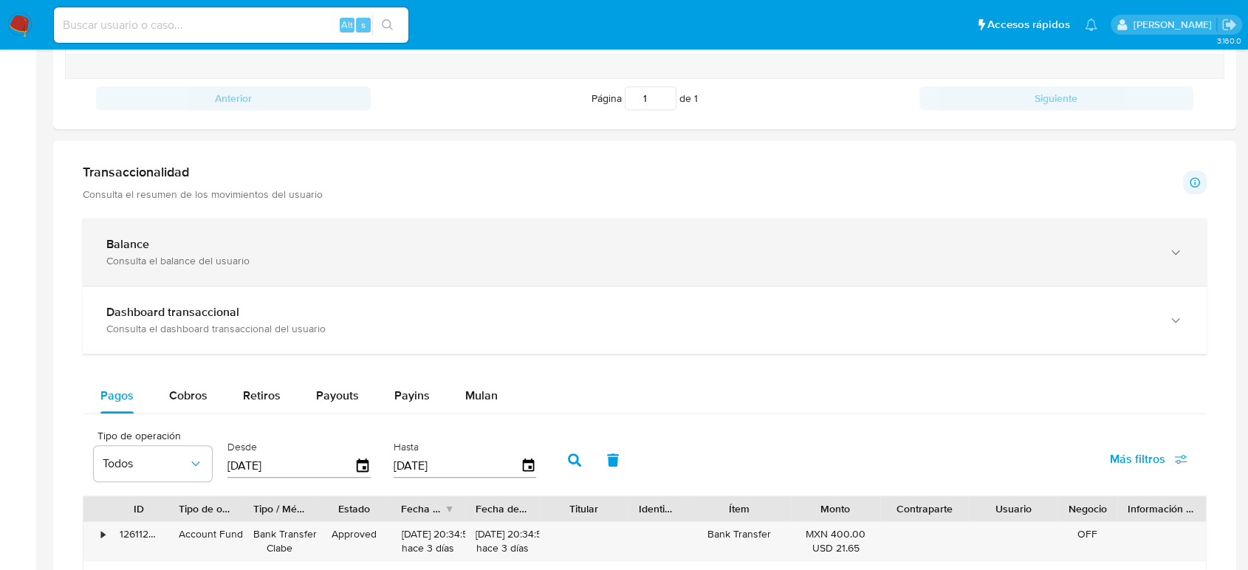
click at [266, 269] on div "Balance Consulta el balance del usuario" at bounding box center [645, 252] width 1124 height 67
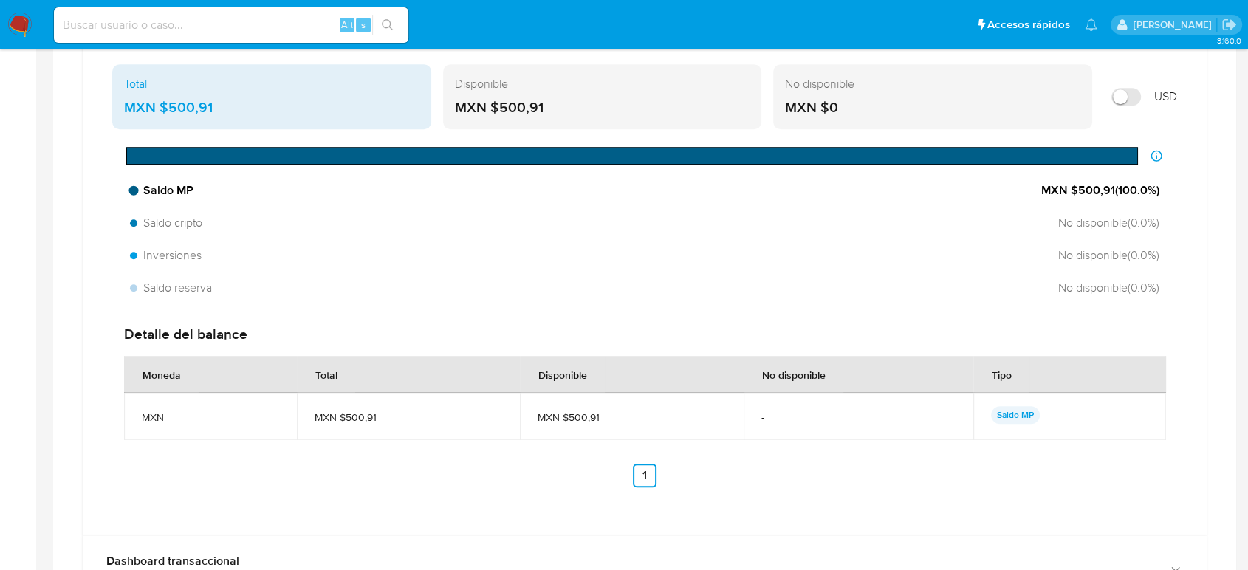
scroll to position [996, 0]
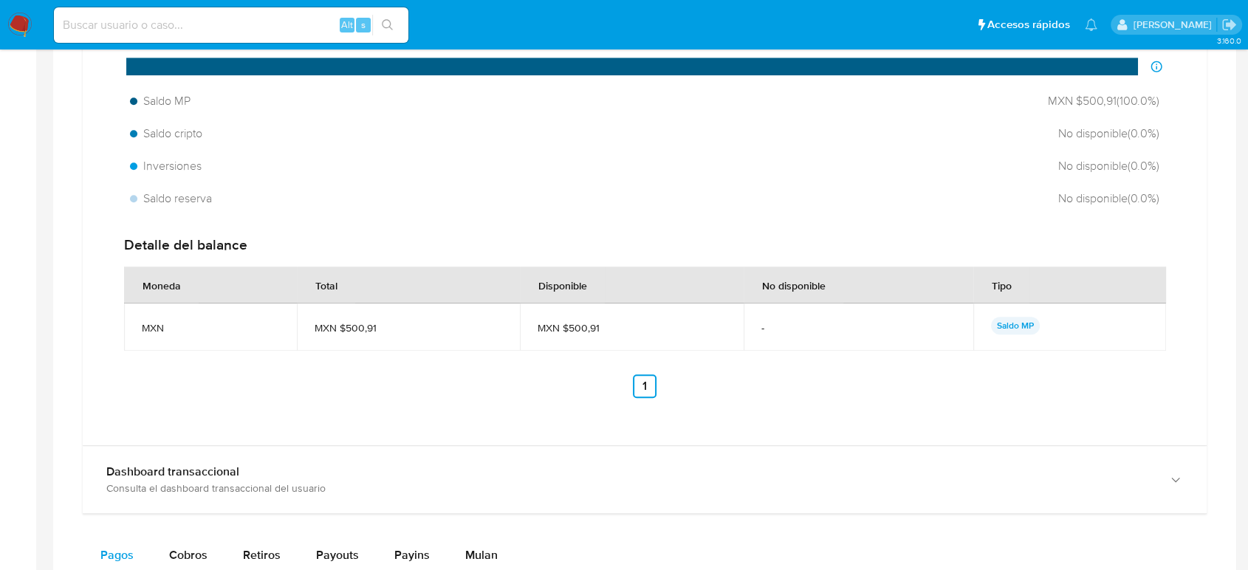
click at [180, 27] on input at bounding box center [231, 25] width 354 height 19
paste input "2274257309"
type input "2274257309"
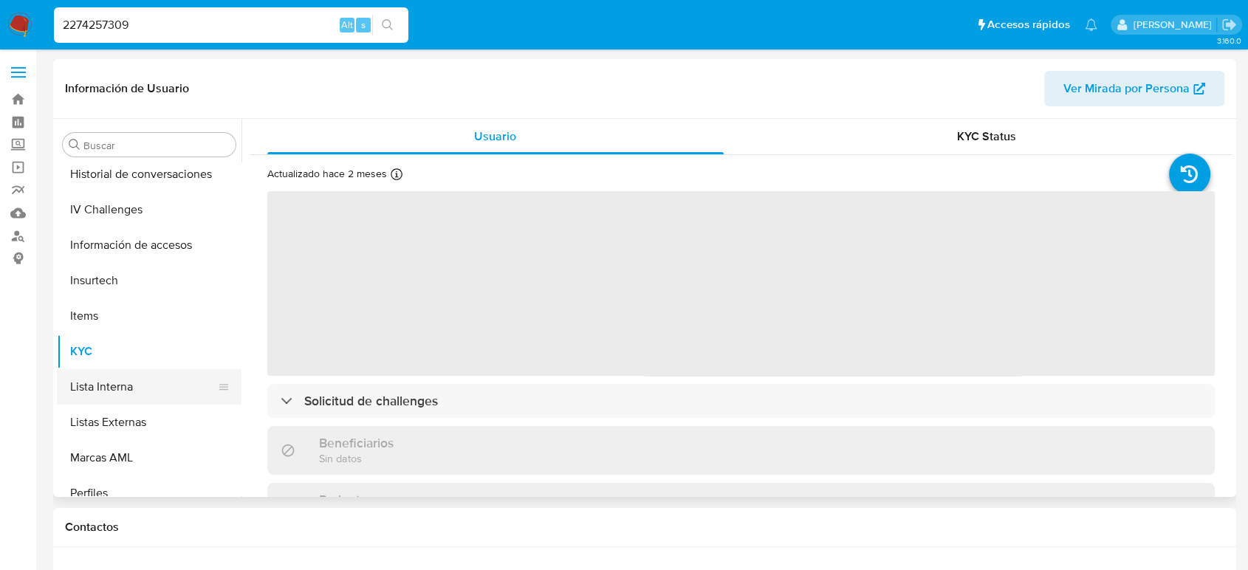
select select "10"
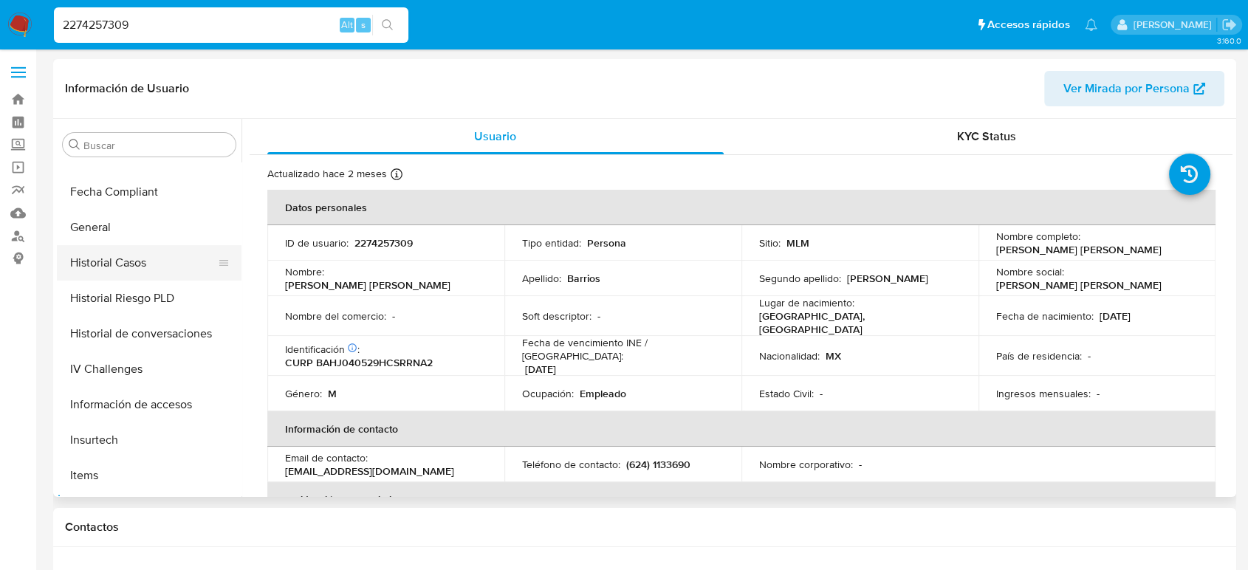
click at [120, 262] on button "Historial Casos" at bounding box center [143, 262] width 173 height 35
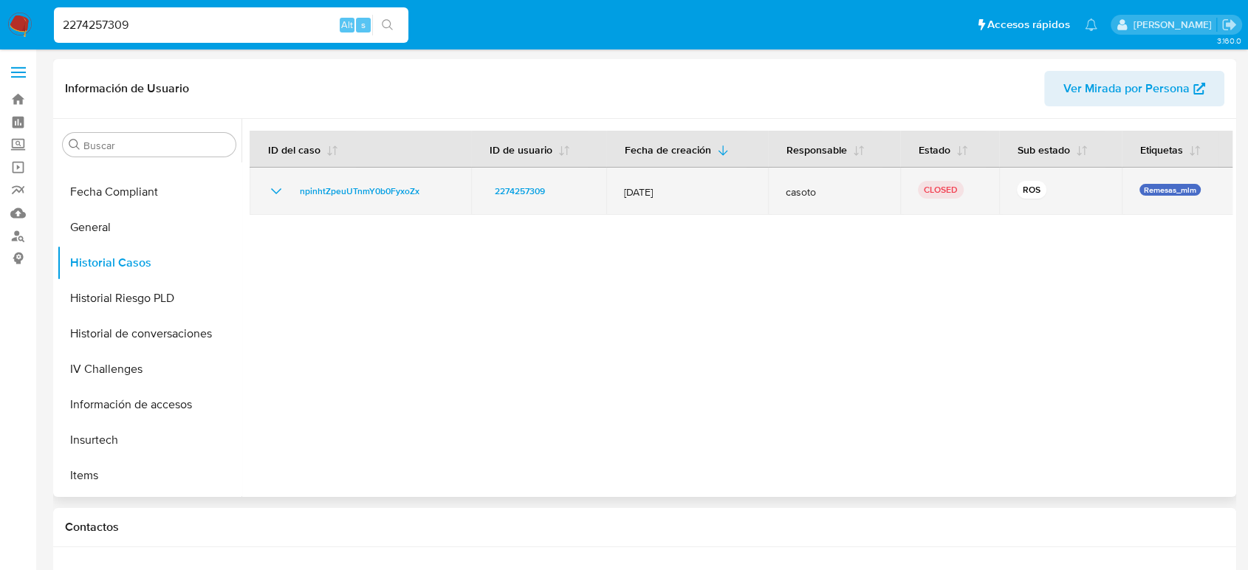
click at [266, 193] on td "npinhtZpeuUTnmY0b0FyxoZx" at bounding box center [361, 191] width 222 height 47
drag, startPoint x: 271, startPoint y: 188, endPoint x: 278, endPoint y: 189, distance: 7.4
click at [271, 188] on icon "Mostrar/Ocultar" at bounding box center [276, 191] width 10 height 6
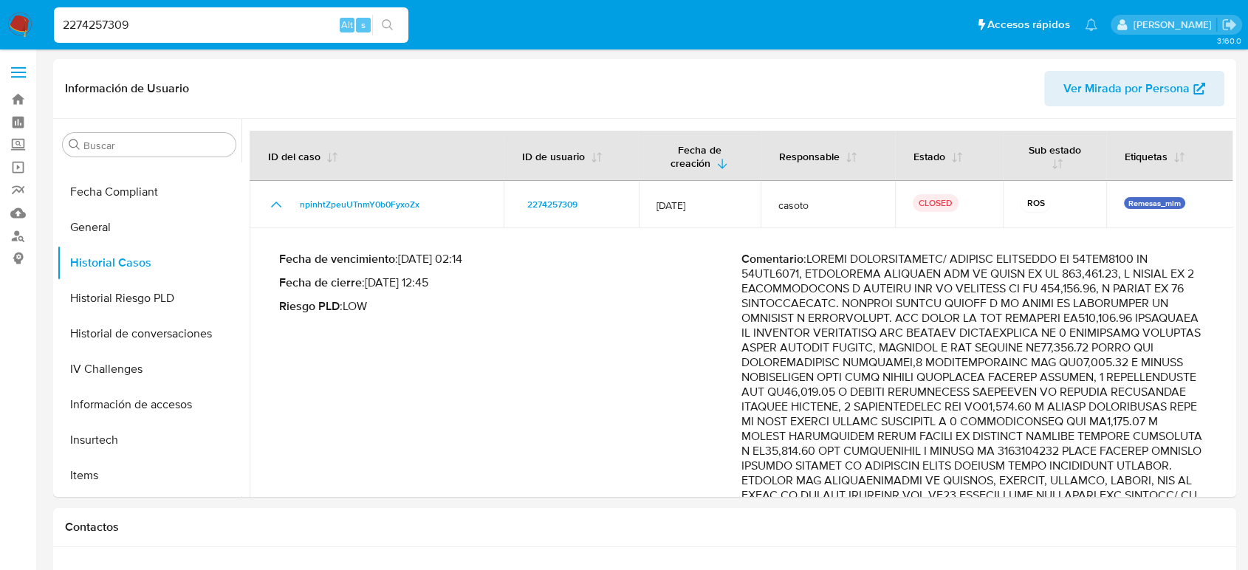
click at [77, 27] on input "2274257309" at bounding box center [231, 25] width 354 height 19
paste input "1616972275"
type input "1616972275"
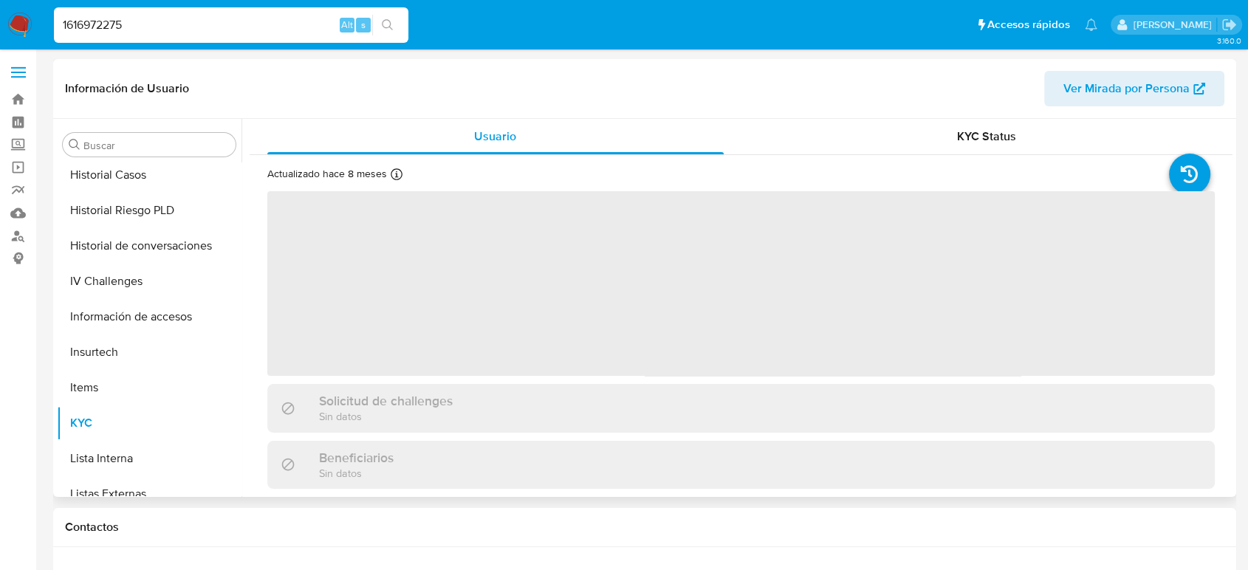
scroll to position [624, 0]
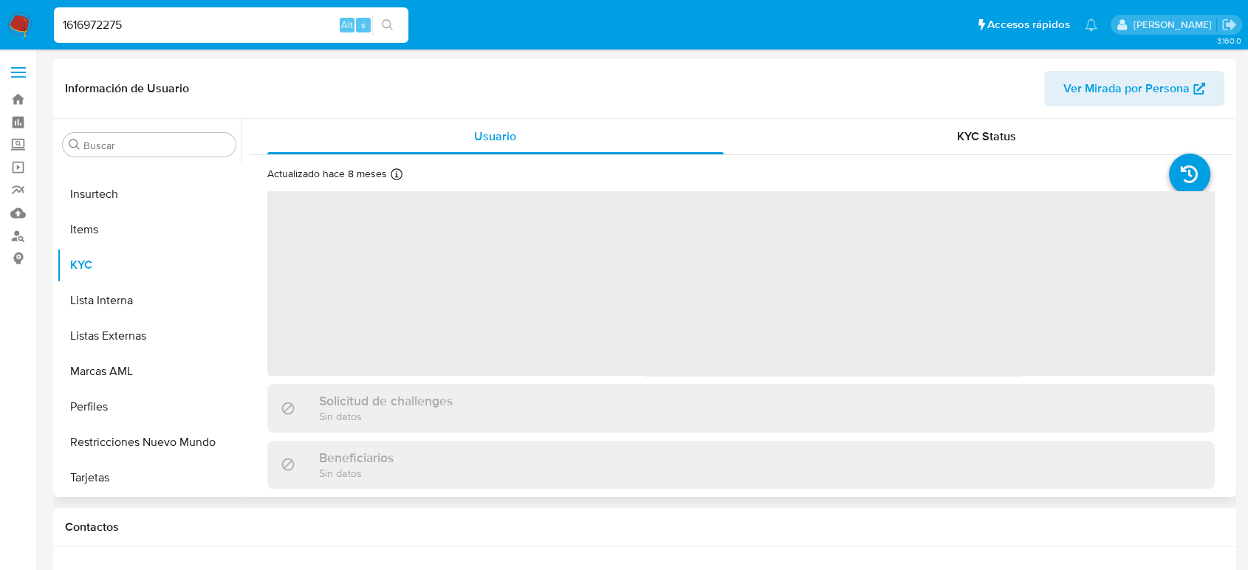
select select "10"
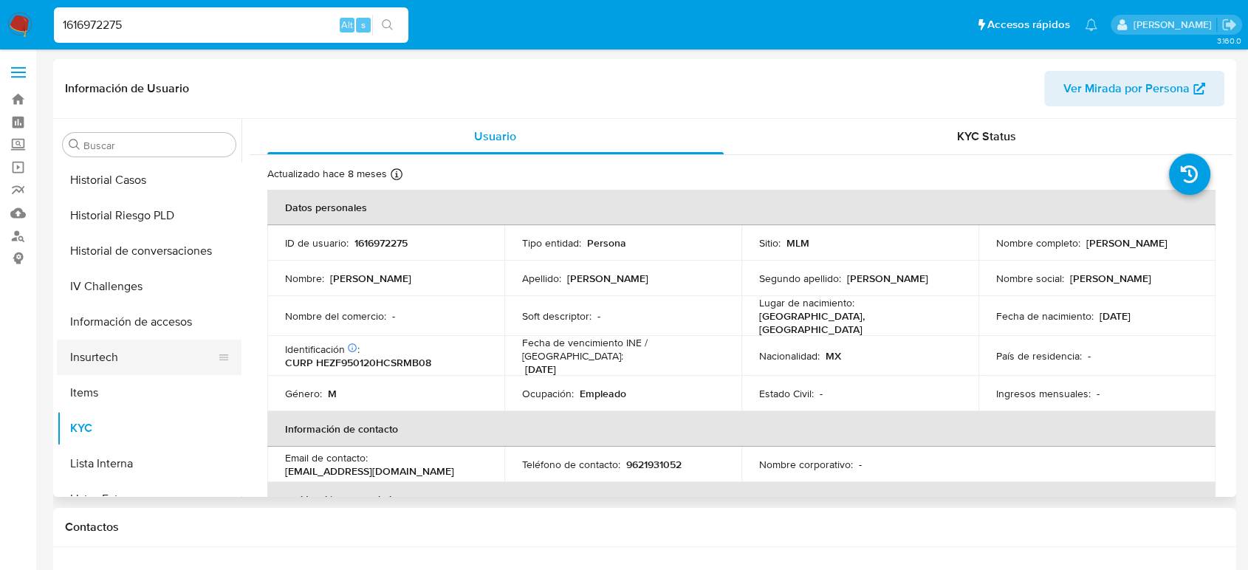
scroll to position [460, 0]
click at [106, 189] on button "Historial Casos" at bounding box center [143, 180] width 173 height 35
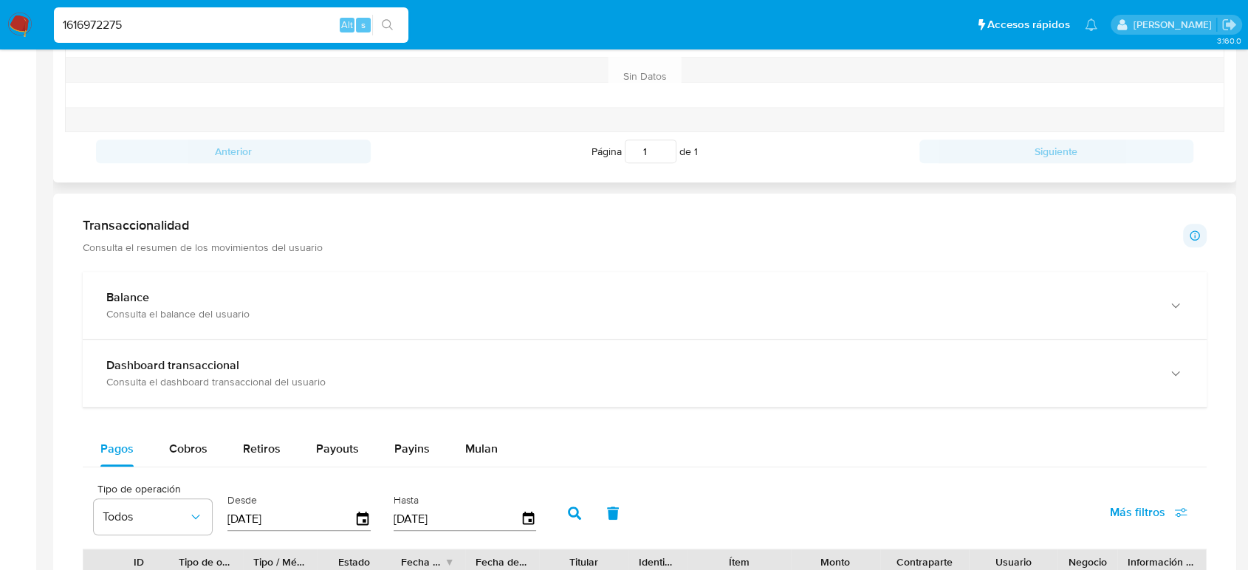
scroll to position [738, 0]
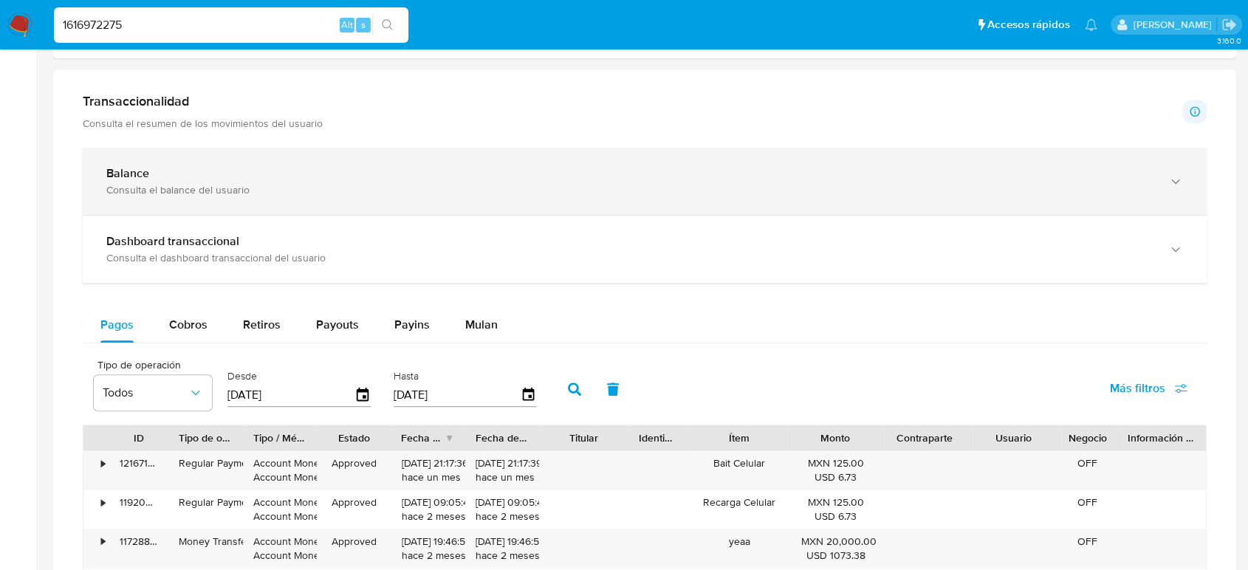
click at [501, 148] on div "Transaccionalidad Consulta el resumen de los movimientos del usuario Informació…" at bounding box center [644, 369] width 1159 height 577
click at [504, 171] on div "Balance" at bounding box center [629, 173] width 1047 height 15
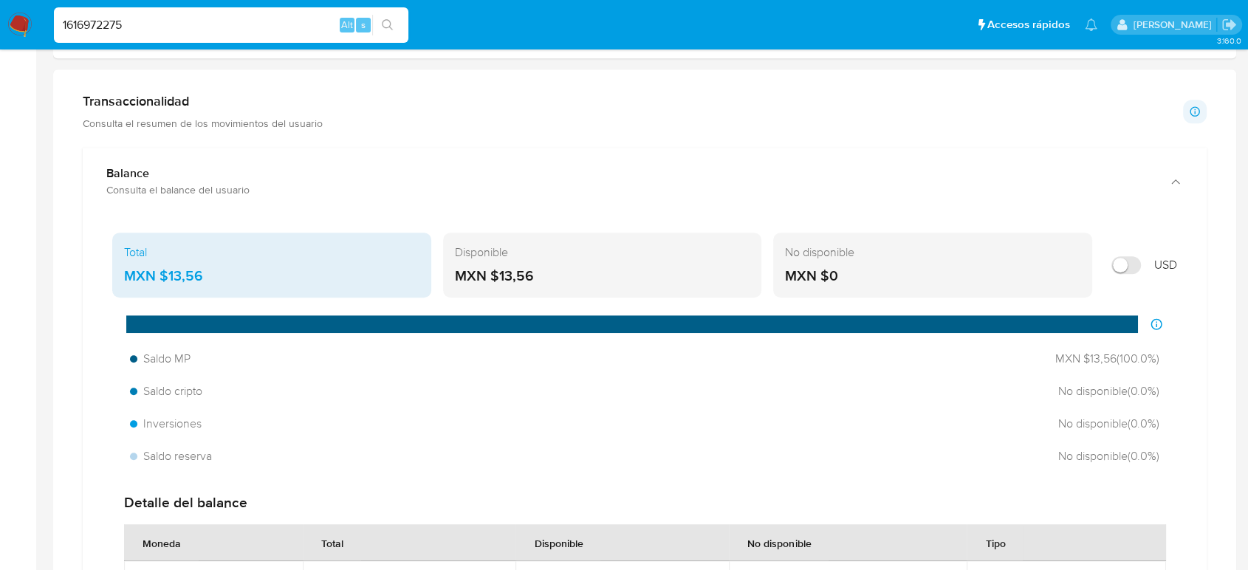
click at [112, 22] on input "1616972275" at bounding box center [231, 25] width 354 height 19
paste input "2541826632"
type input "2541826632"
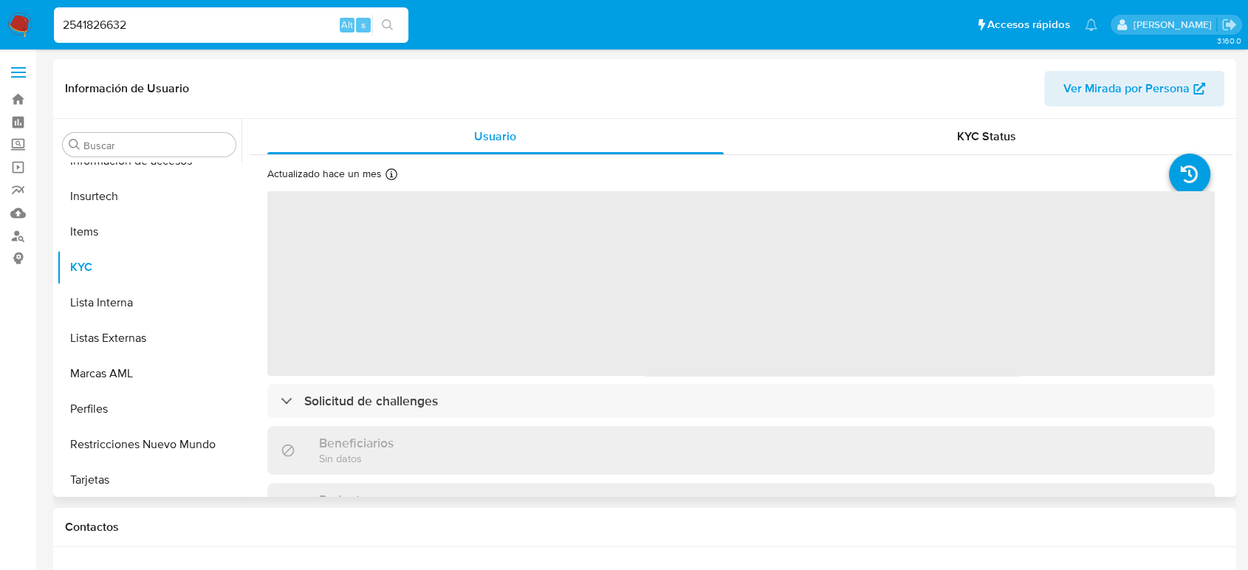
scroll to position [624, 0]
select select "10"
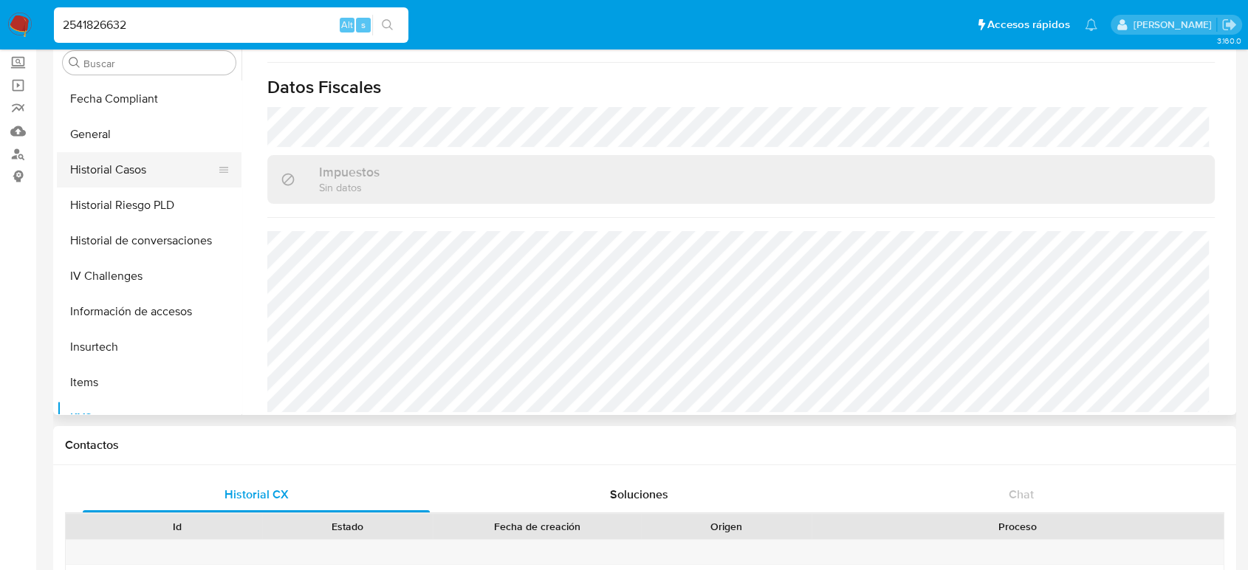
scroll to position [378, 0]
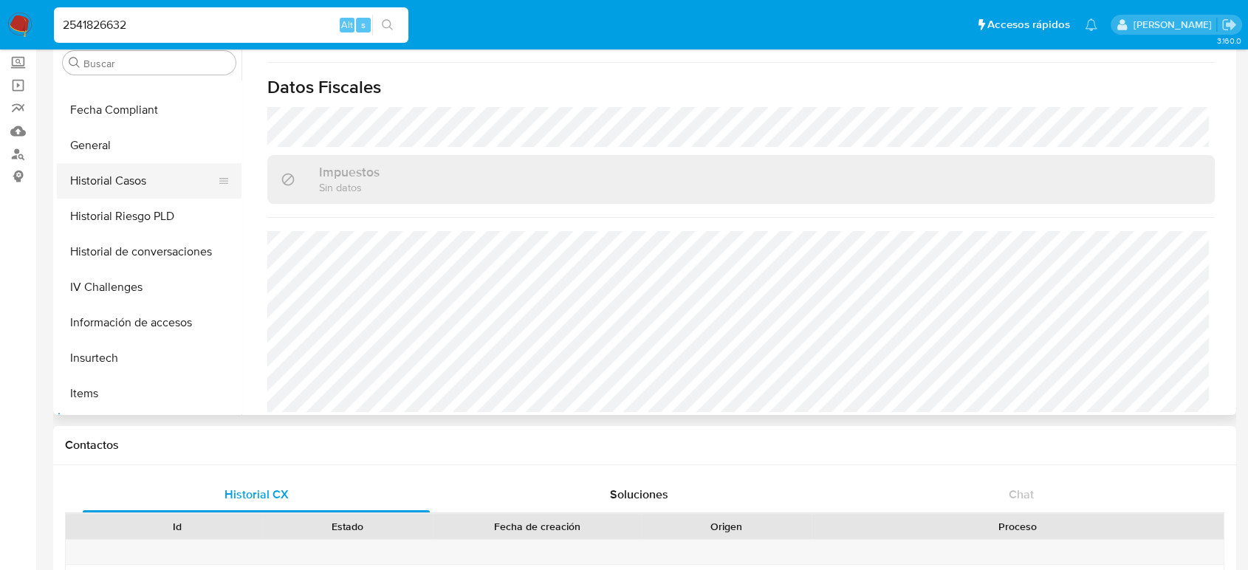
click at [126, 182] on button "Historial Casos" at bounding box center [143, 180] width 173 height 35
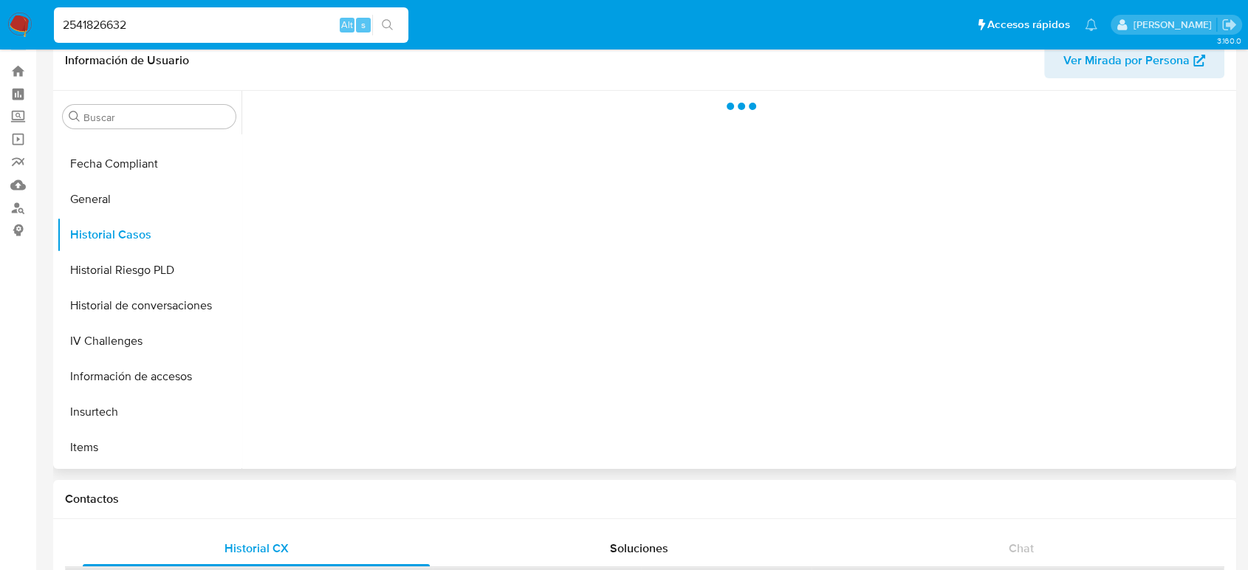
scroll to position [0, 0]
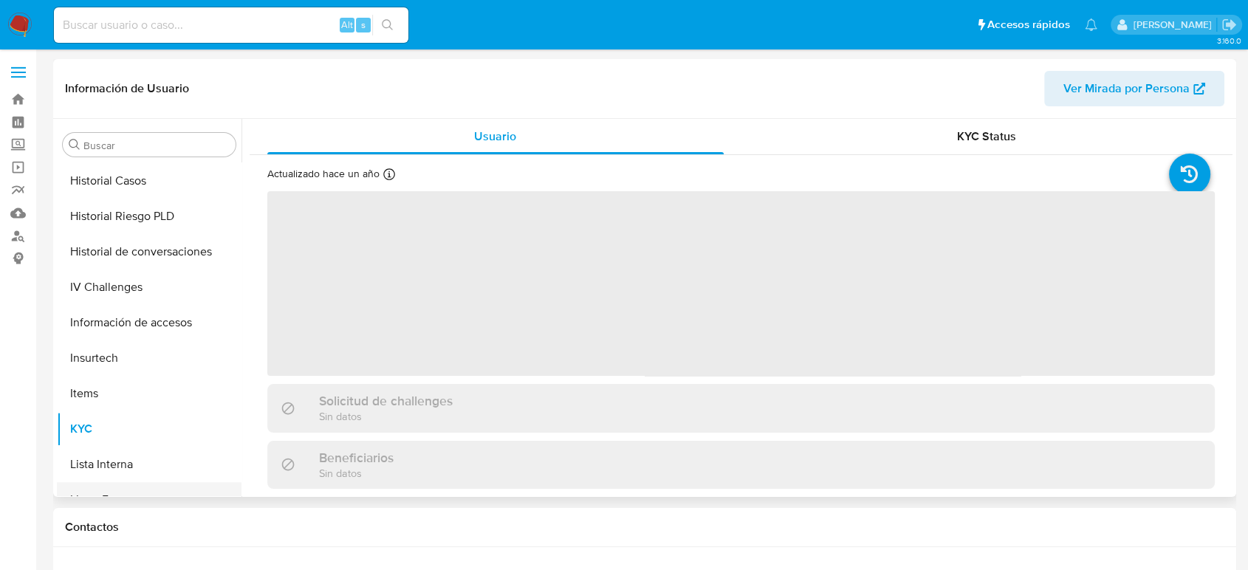
select select "10"
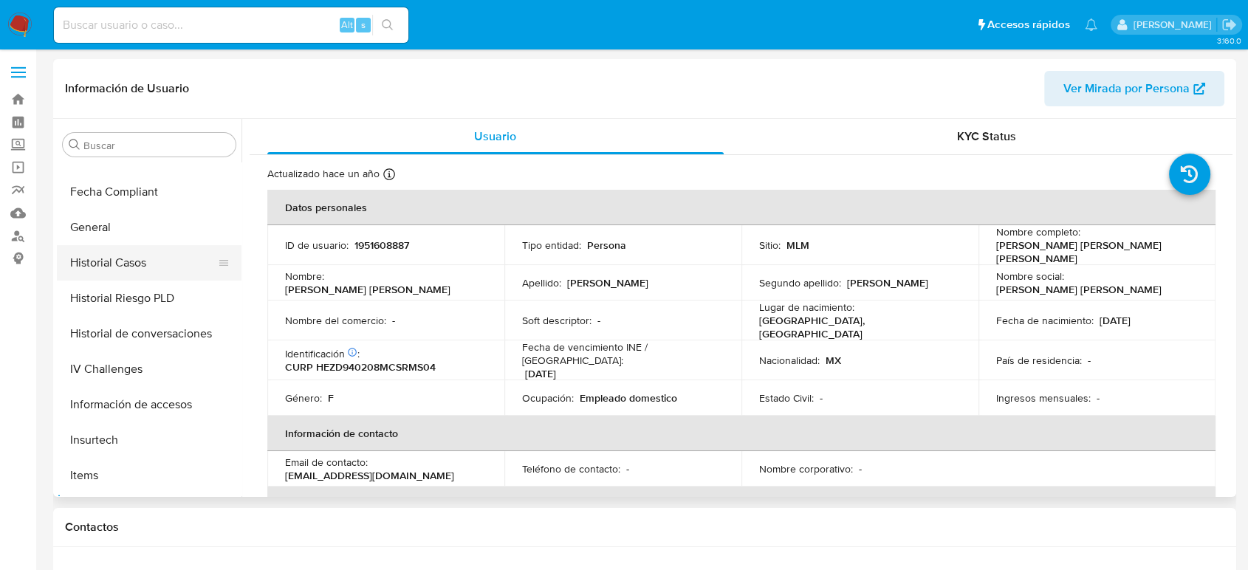
click at [146, 269] on button "Historial Casos" at bounding box center [143, 262] width 173 height 35
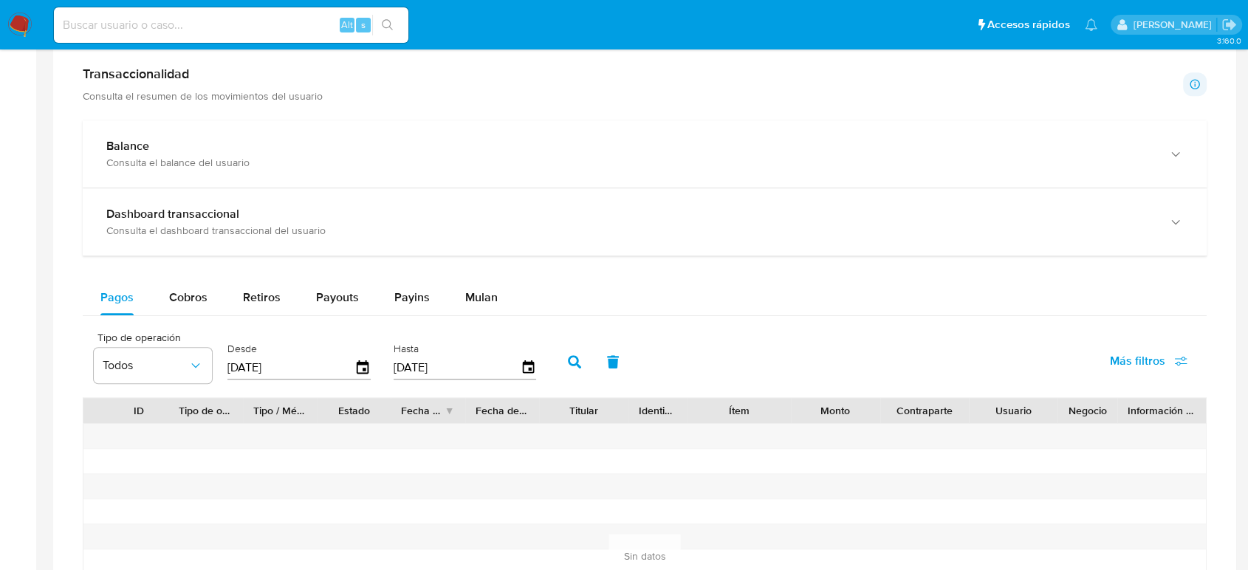
scroll to position [656, 0]
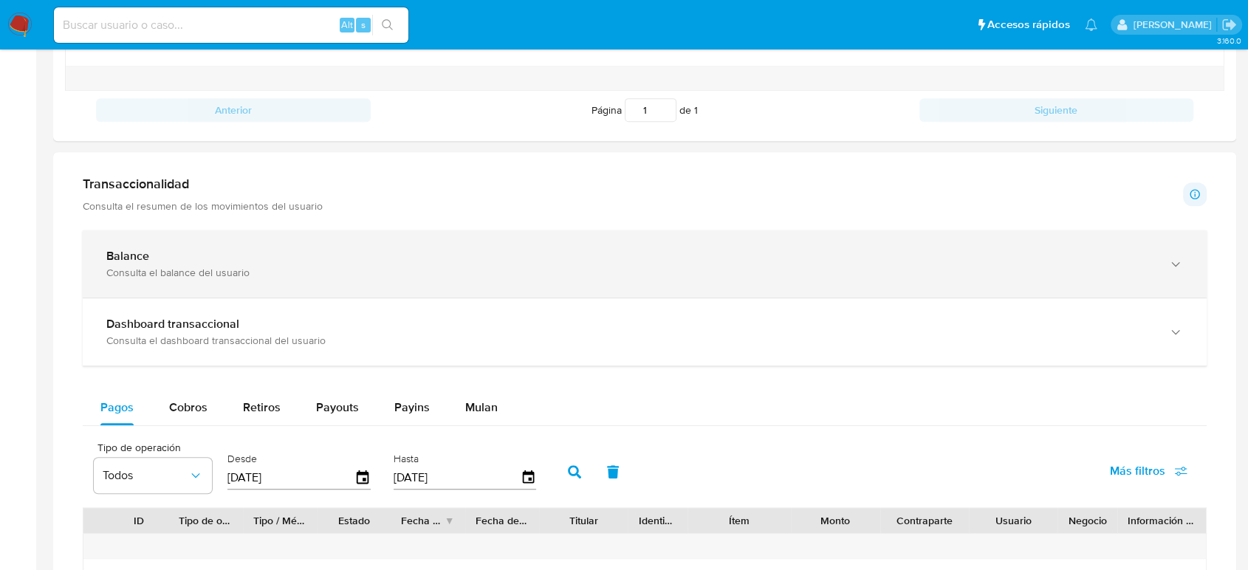
click at [161, 241] on div "Balance Consulta el balance del usuario" at bounding box center [645, 263] width 1124 height 67
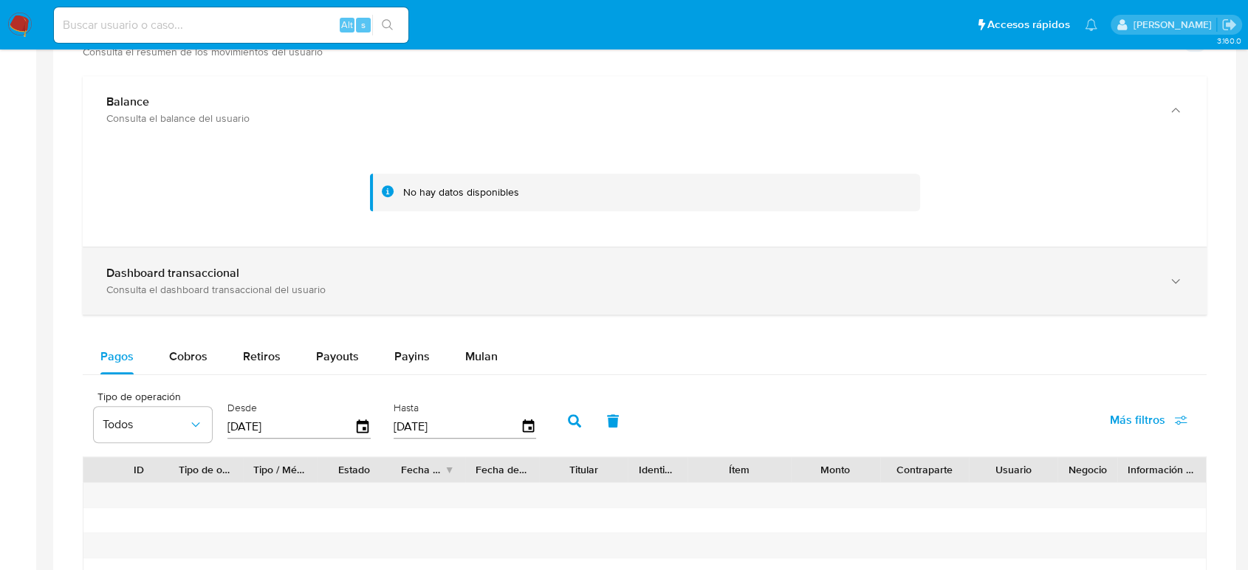
scroll to position [820, 0]
